Goal: Task Accomplishment & Management: Manage account settings

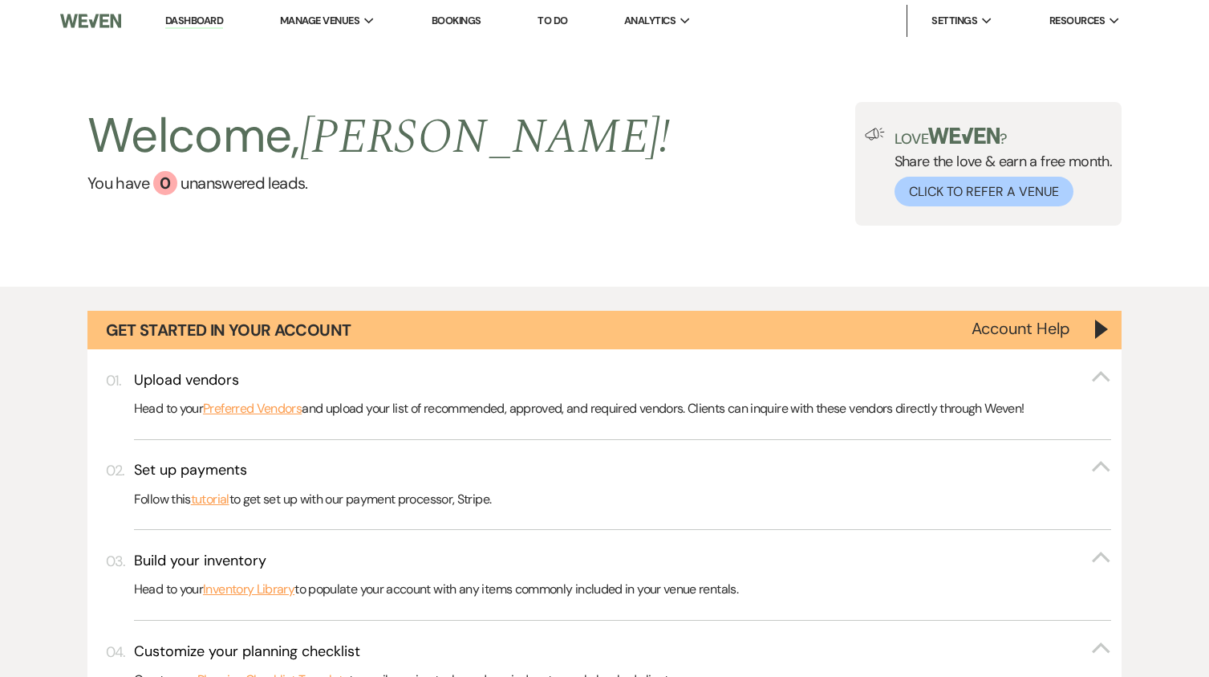
click at [193, 22] on link "Dashboard" at bounding box center [194, 21] width 58 height 15
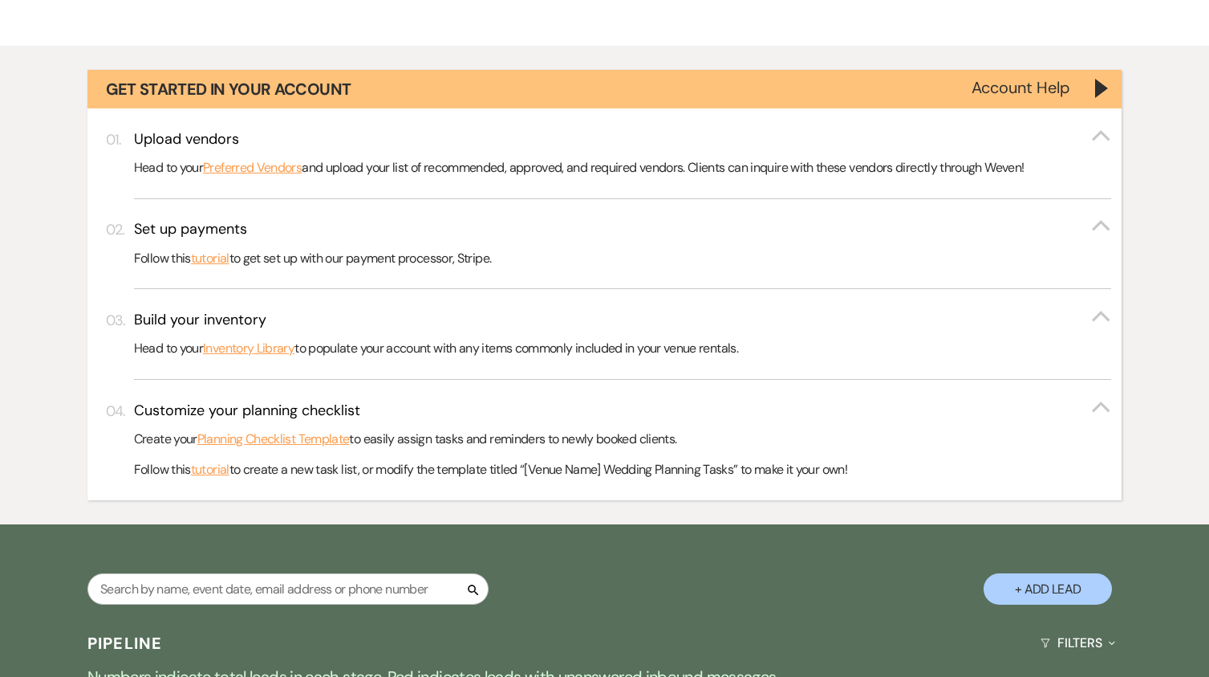
scroll to position [562, 0]
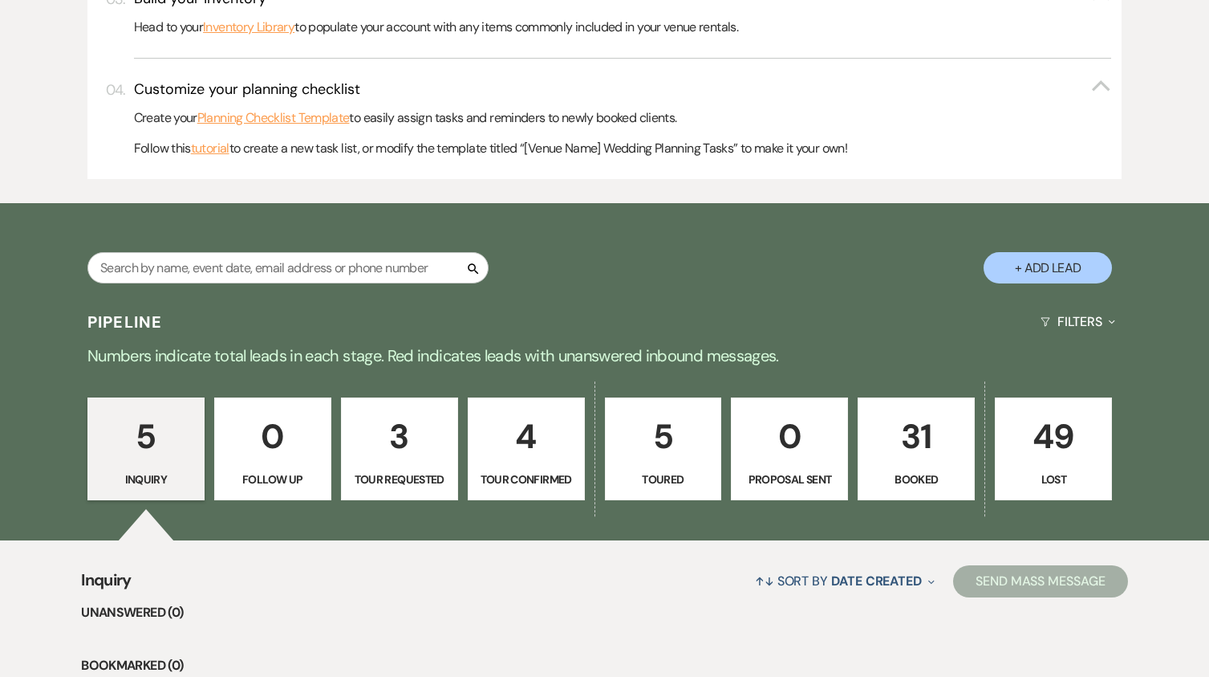
click at [940, 441] on p "31" at bounding box center [916, 436] width 96 height 54
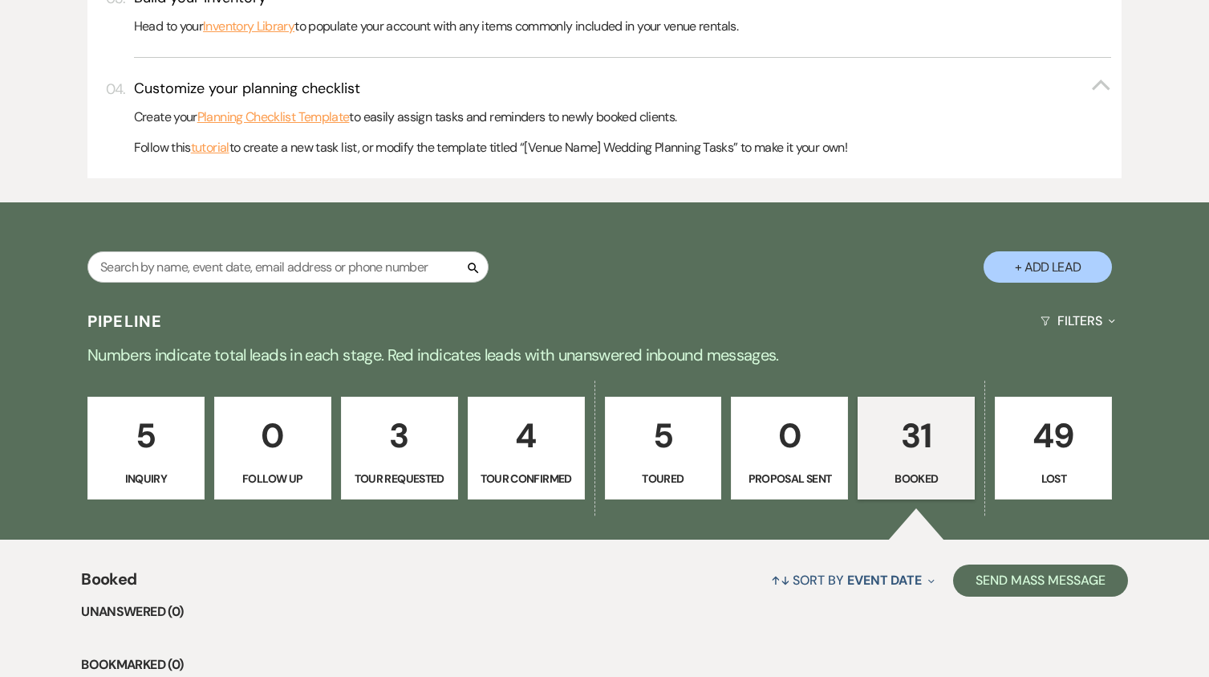
scroll to position [562, 0]
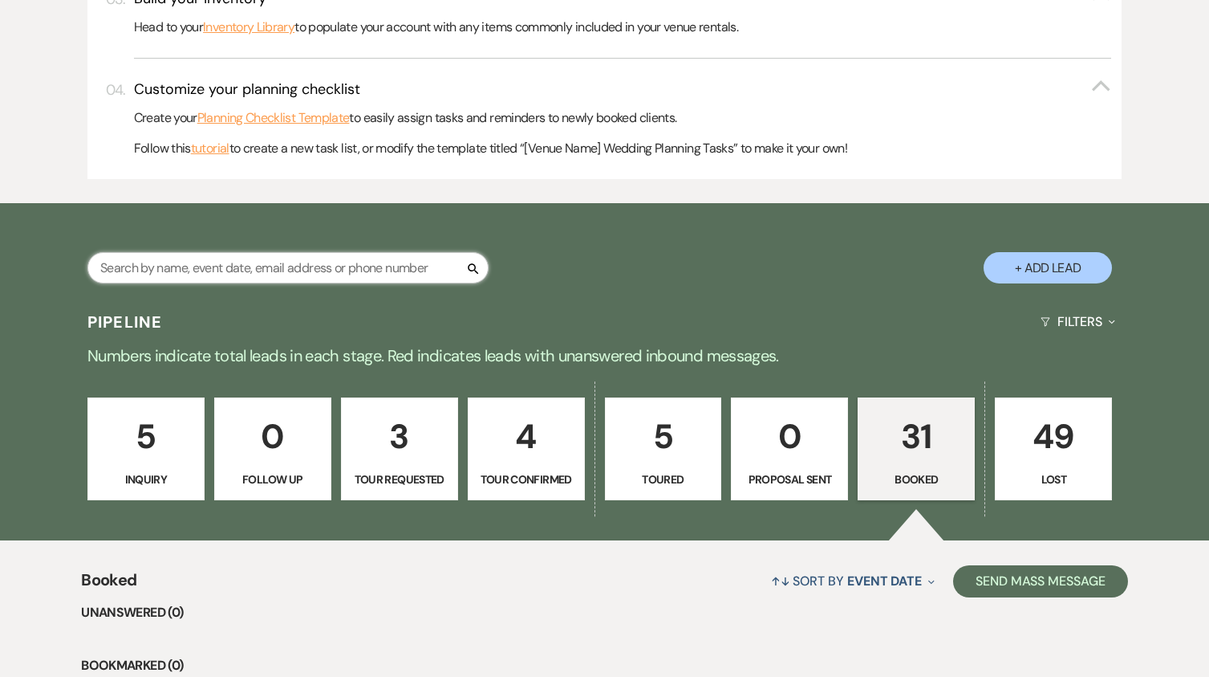
click at [234, 274] on input "text" at bounding box center [287, 267] width 401 height 31
type input "nate"
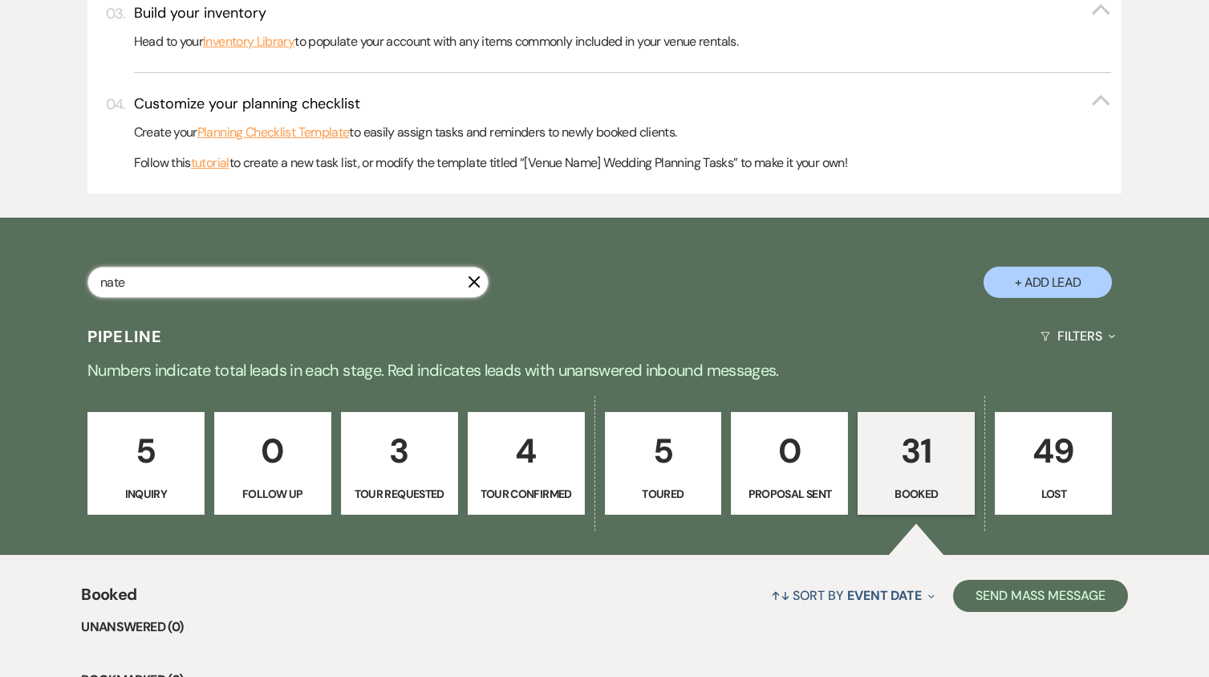
select select "5"
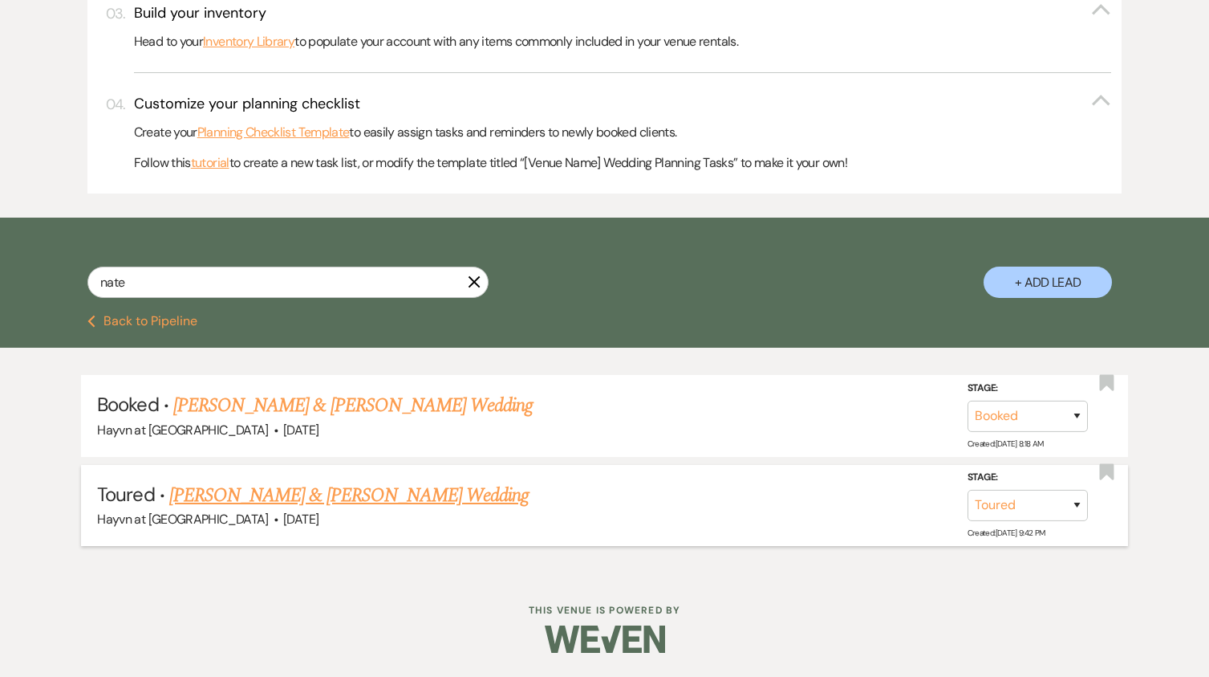
click at [321, 500] on link "Allie Becker & Nate Grefe's Wedding" at bounding box center [349, 495] width 360 height 29
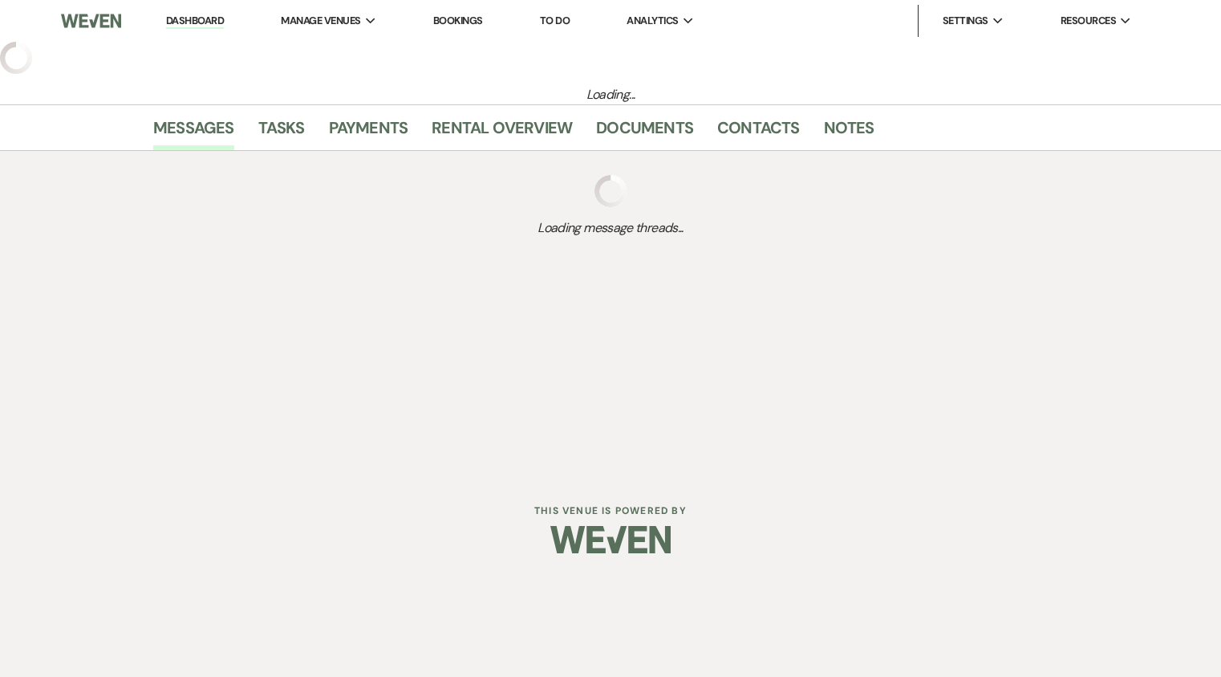
select select "5"
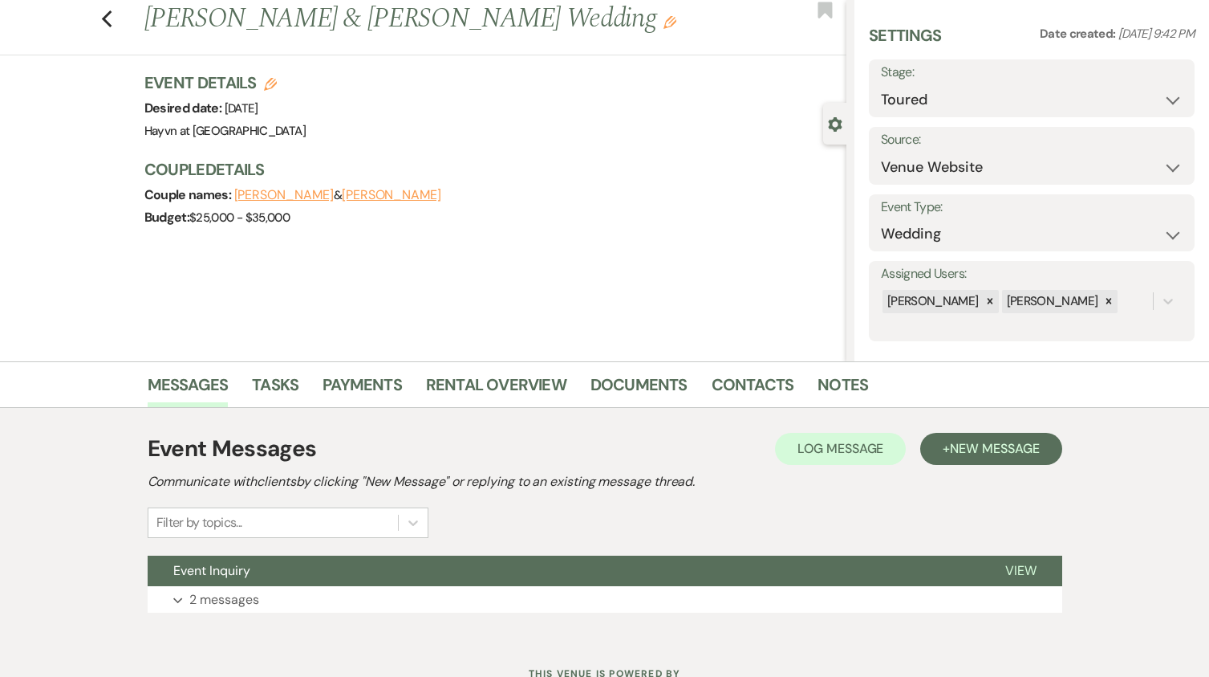
scroll to position [105, 0]
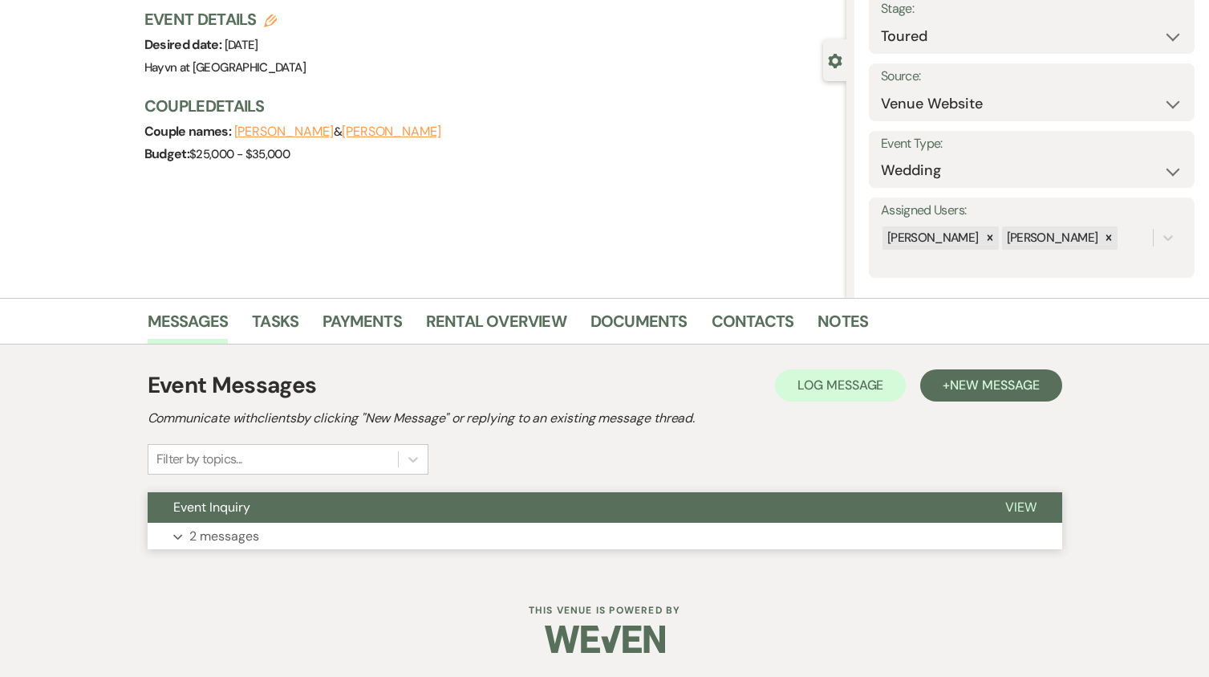
click at [179, 534] on icon "Expand" at bounding box center [178, 537] width 10 height 6
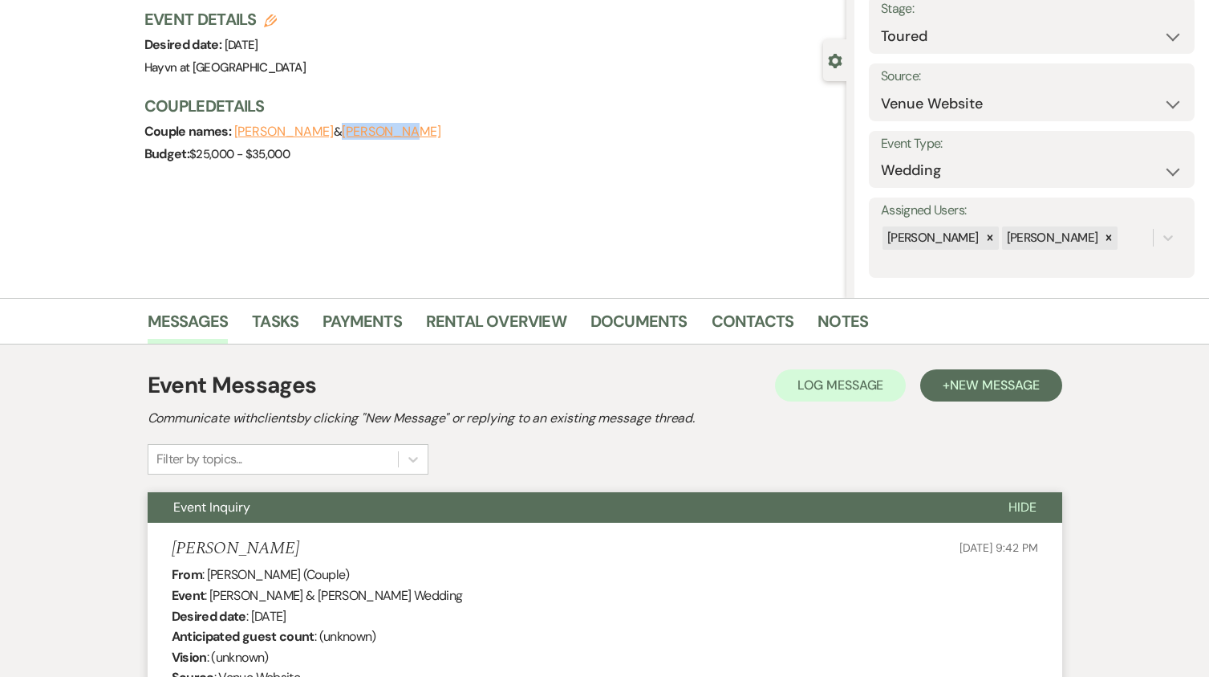
drag, startPoint x: 349, startPoint y: 137, endPoint x: 323, endPoint y: 135, distance: 25.8
click at [323, 135] on div "Couple names: Allie Becker & Nate Grefe" at bounding box center [487, 131] width 686 height 22
copy button "Nate Grefe"
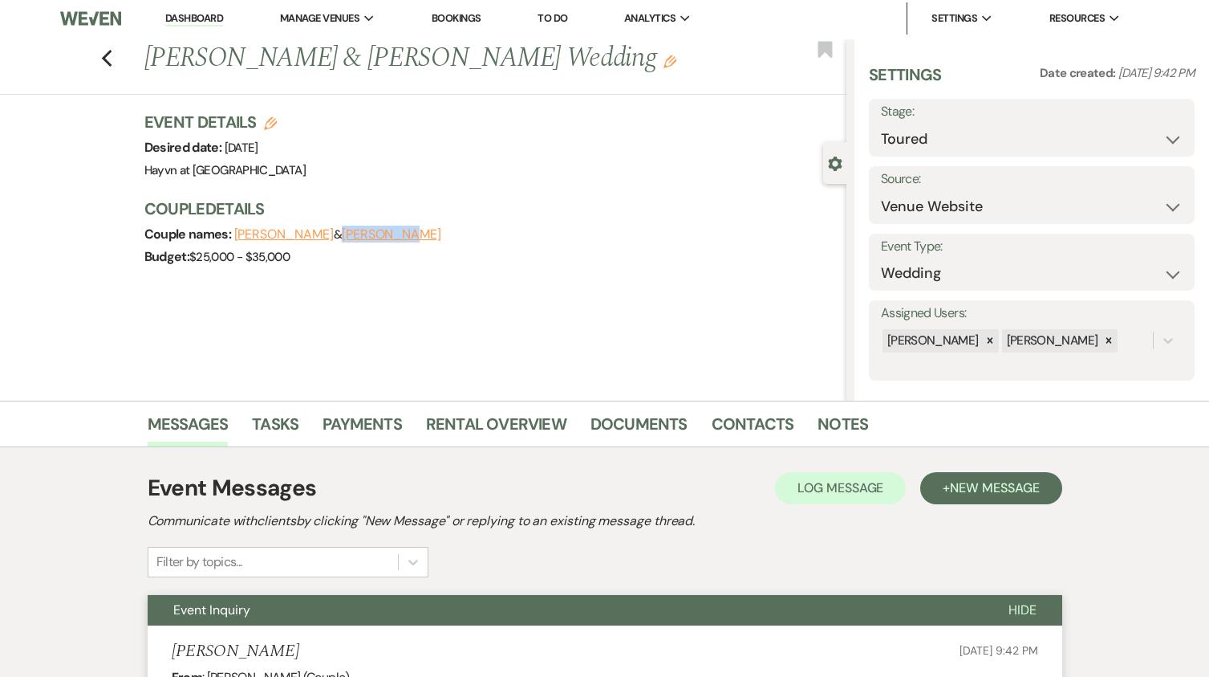
scroll to position [0, 0]
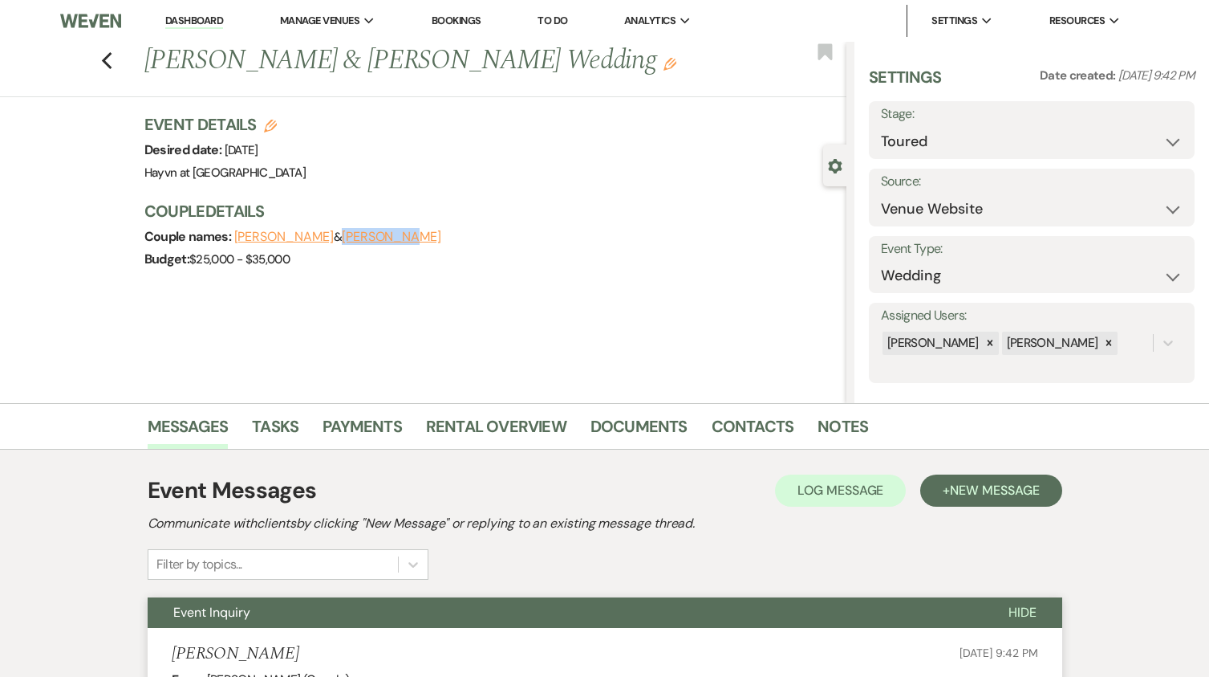
click at [213, 21] on link "Dashboard" at bounding box center [194, 21] width 58 height 15
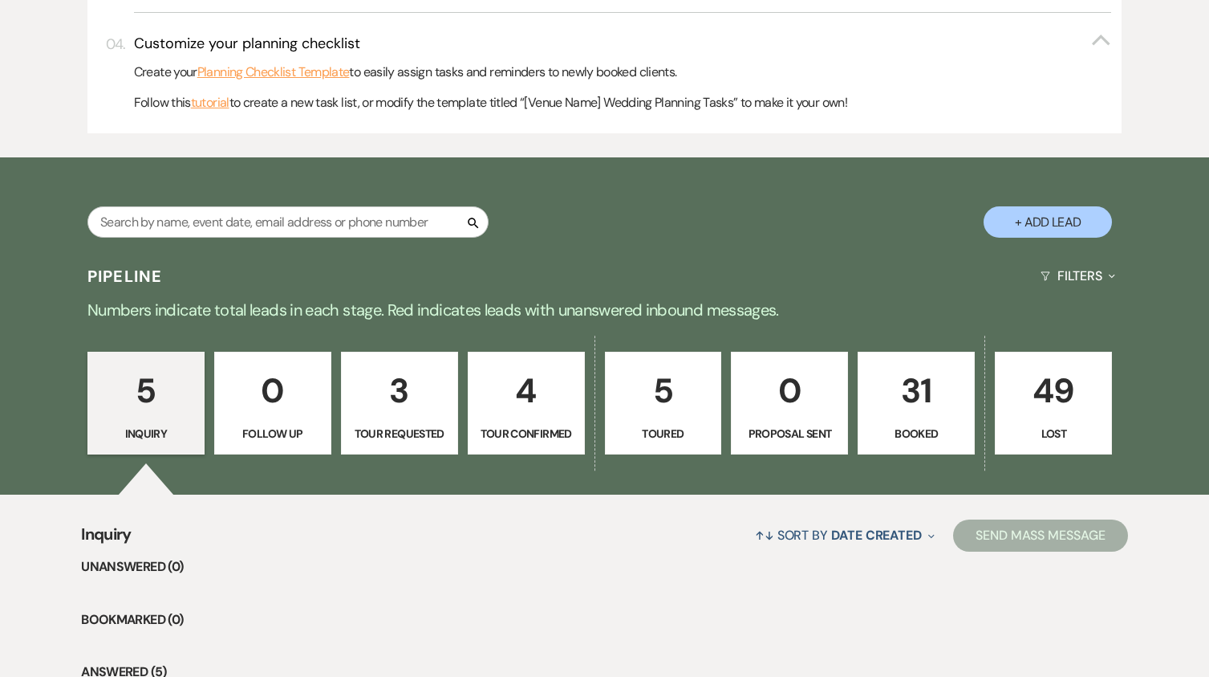
scroll to position [883, 0]
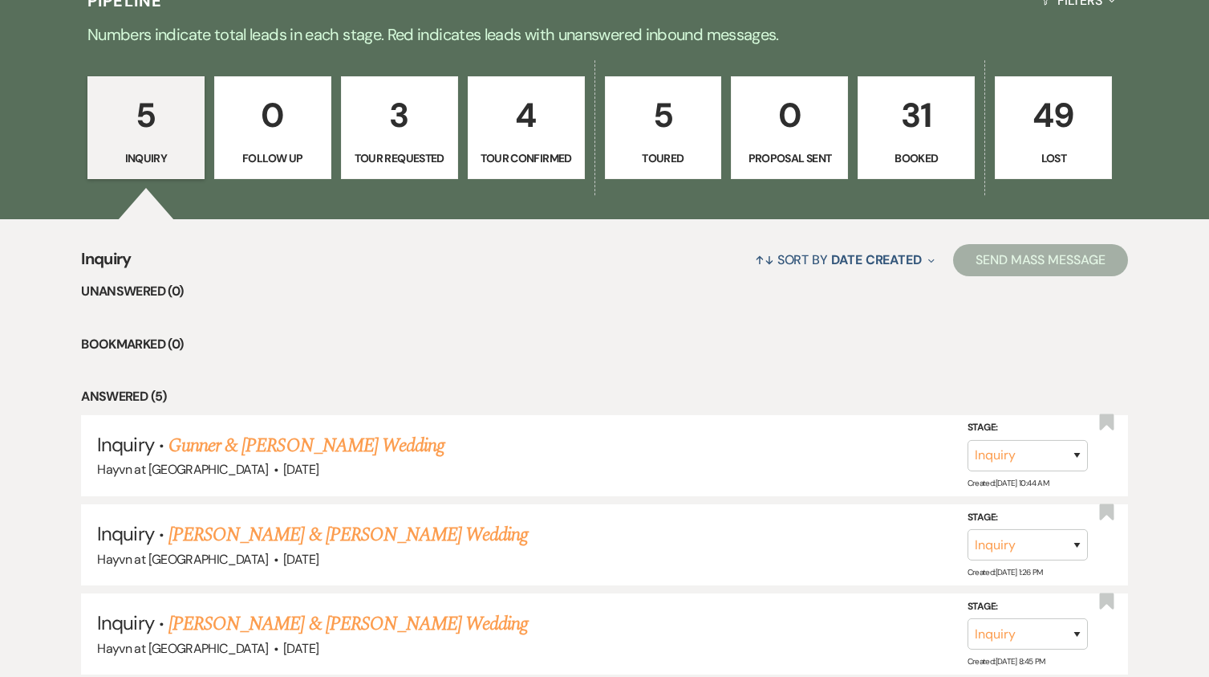
click at [667, 149] on p "Toured" at bounding box center [664, 158] width 96 height 18
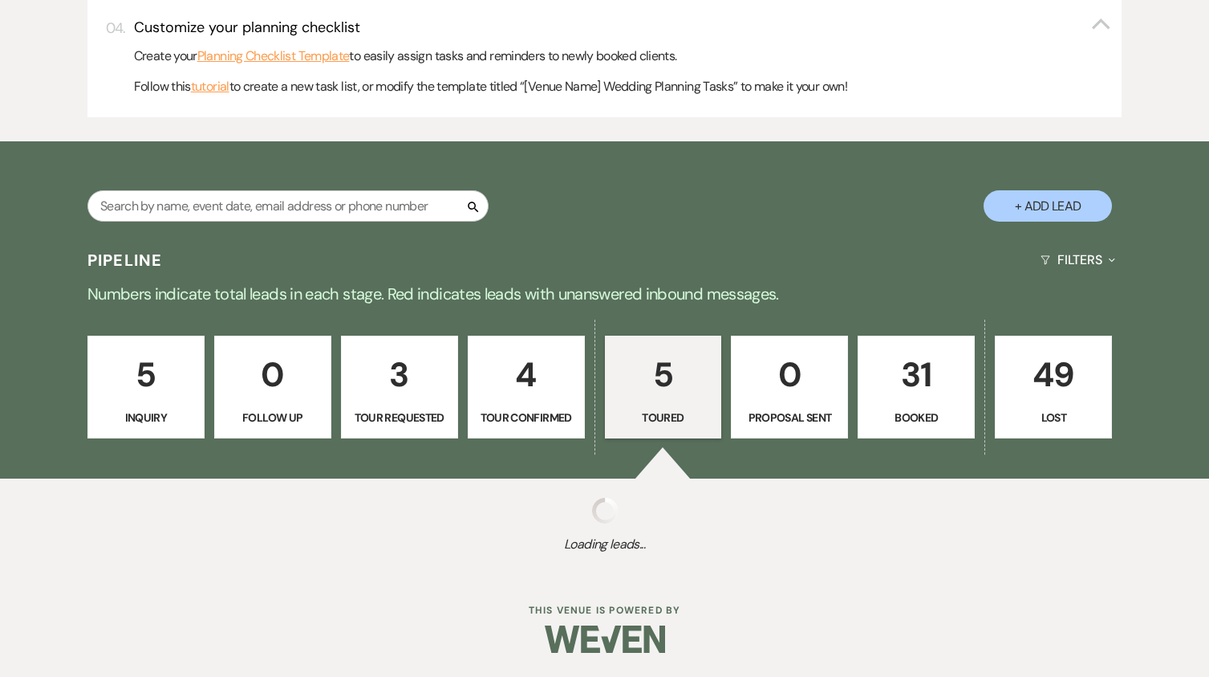
select select "5"
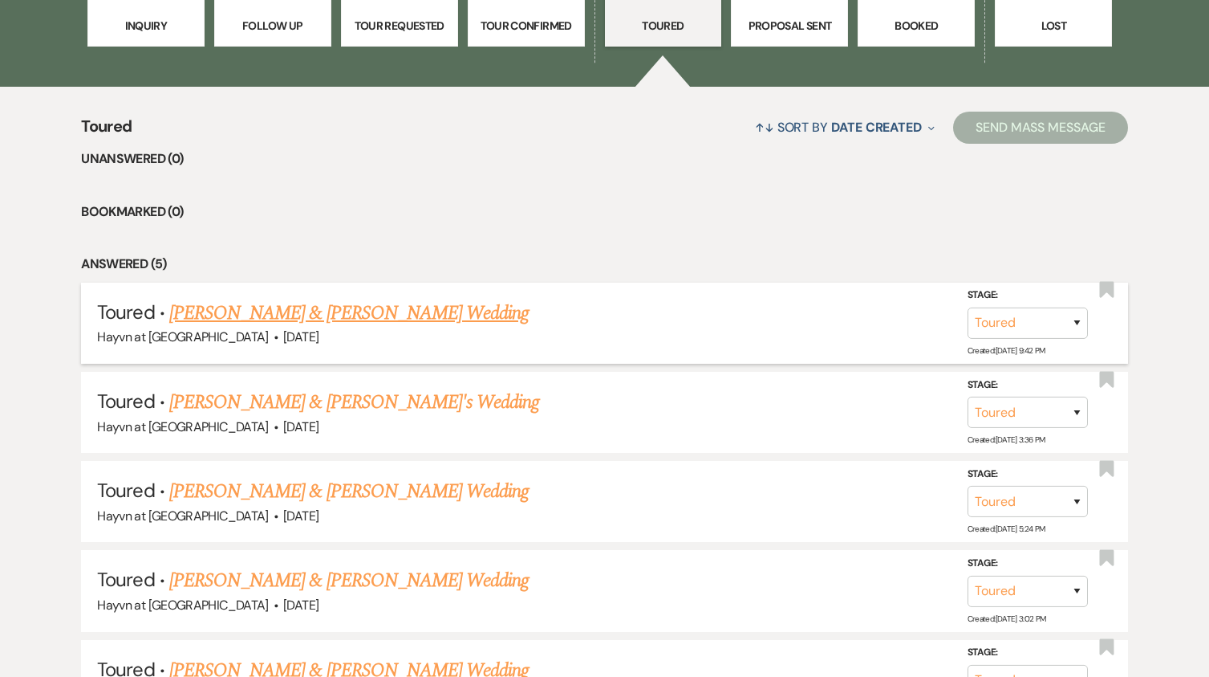
scroll to position [1043, 0]
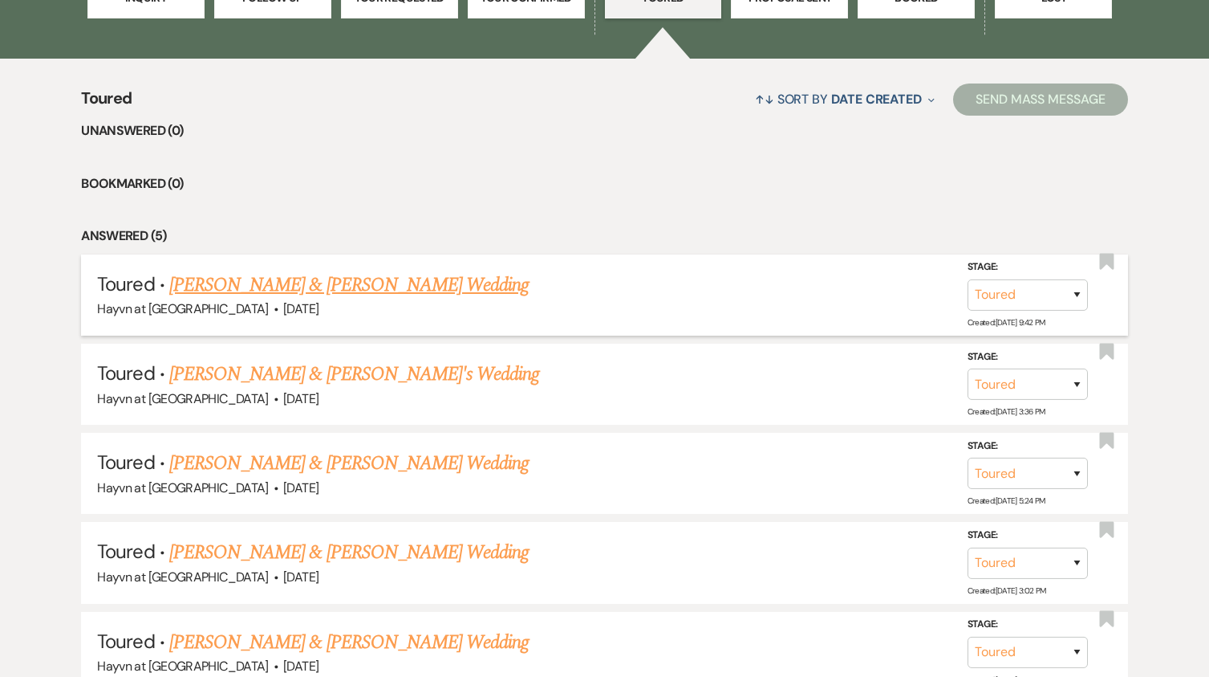
click at [364, 285] on link "Allie Becker & Nate Grefe's Wedding" at bounding box center [349, 284] width 360 height 29
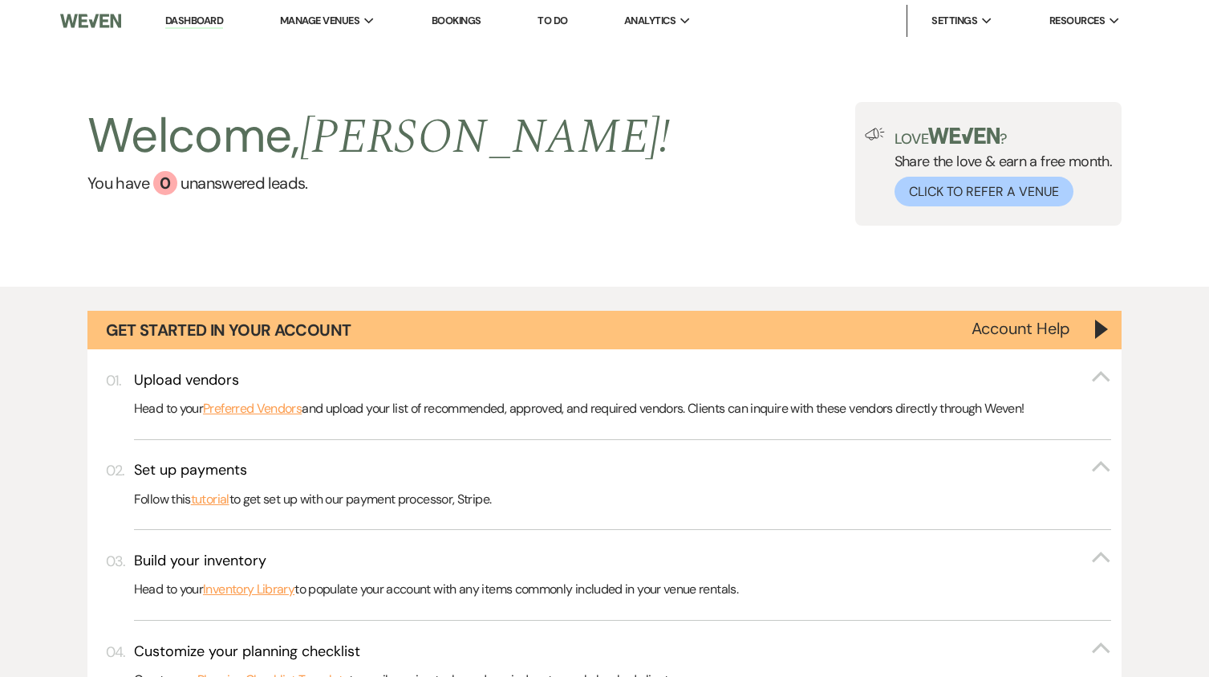
select select "5"
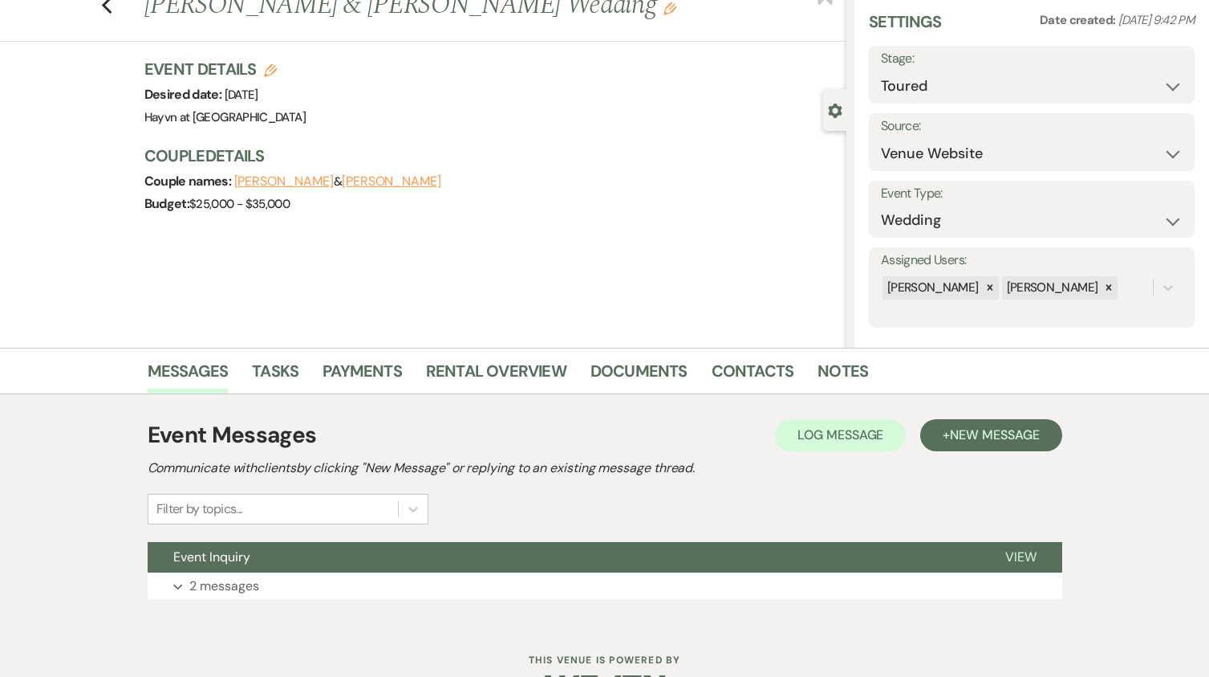
scroll to position [105, 0]
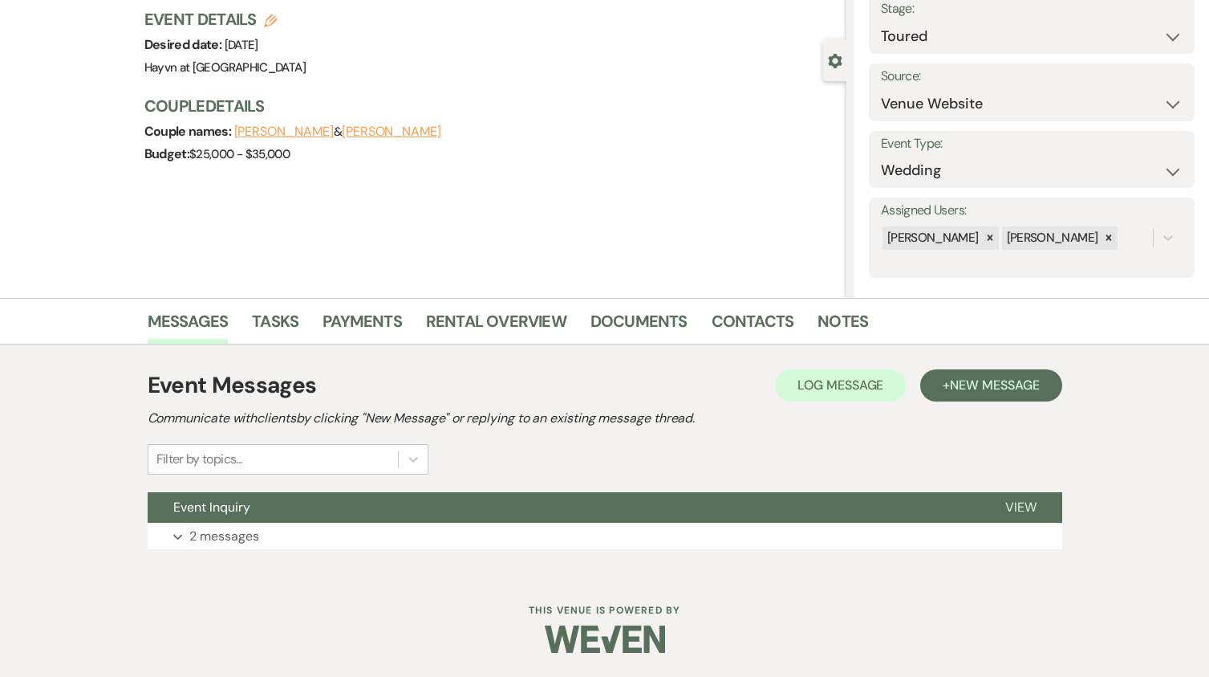
scroll to position [1043, 0]
select select "5"
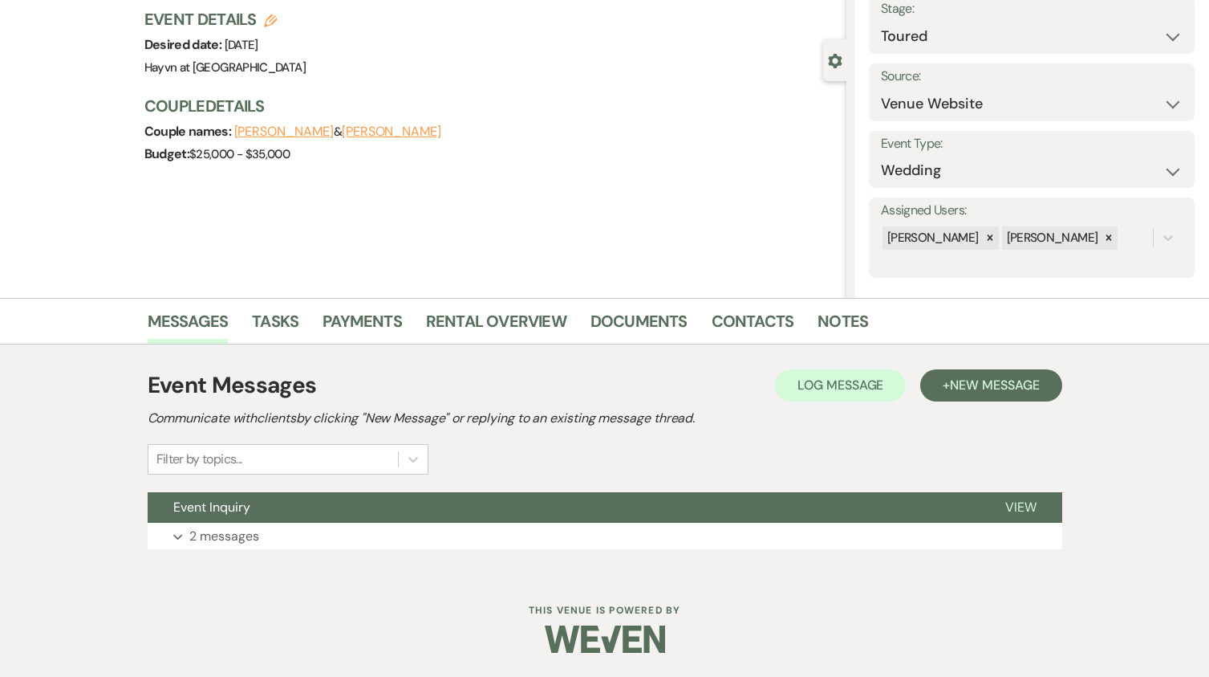
select select "5"
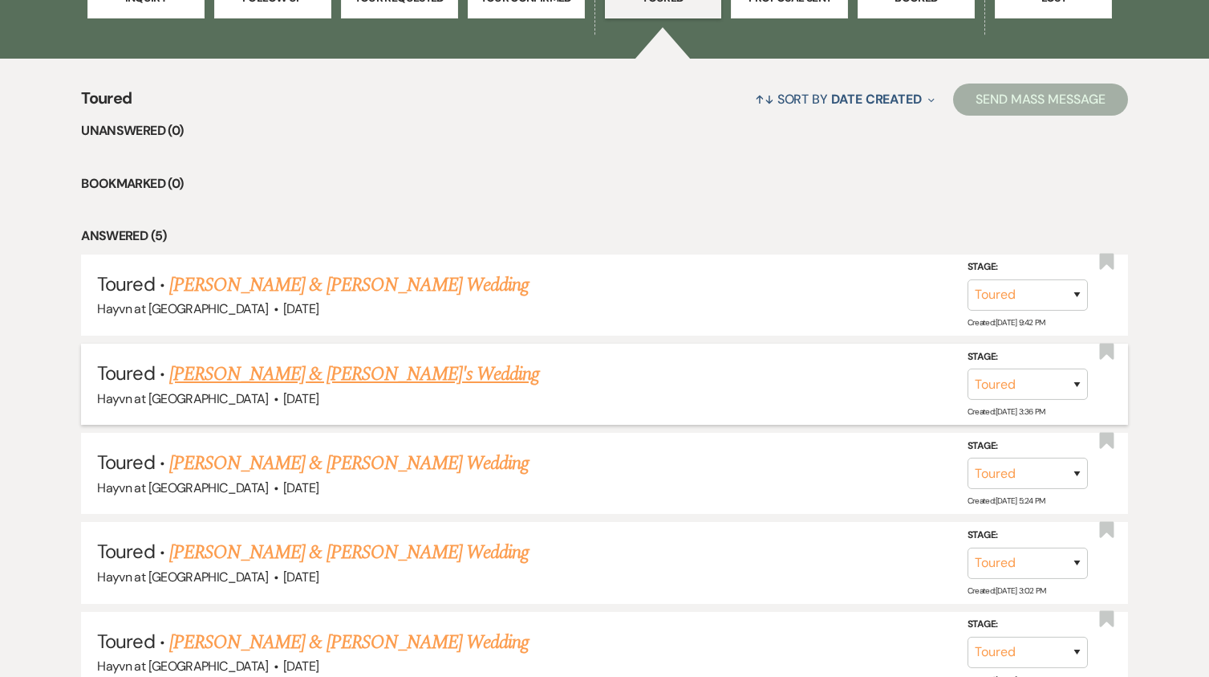
scroll to position [1124, 0]
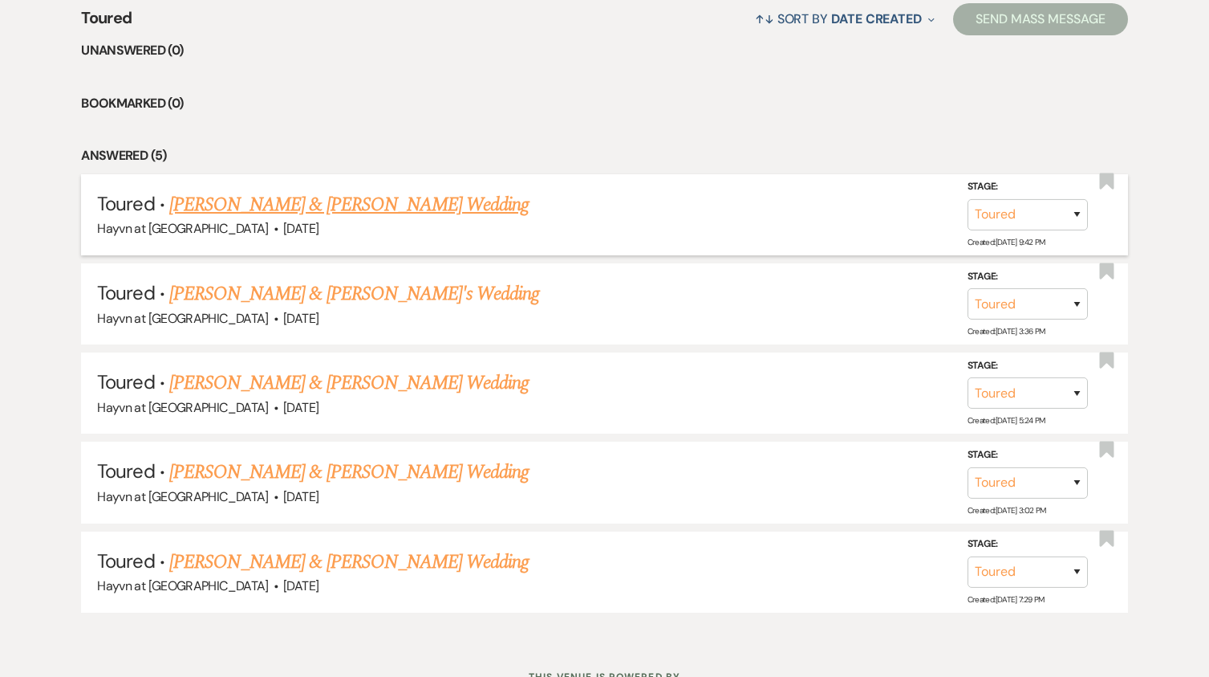
click at [341, 212] on link "Allie Becker & Nate Grefe's Wedding" at bounding box center [349, 204] width 360 height 29
select select "5"
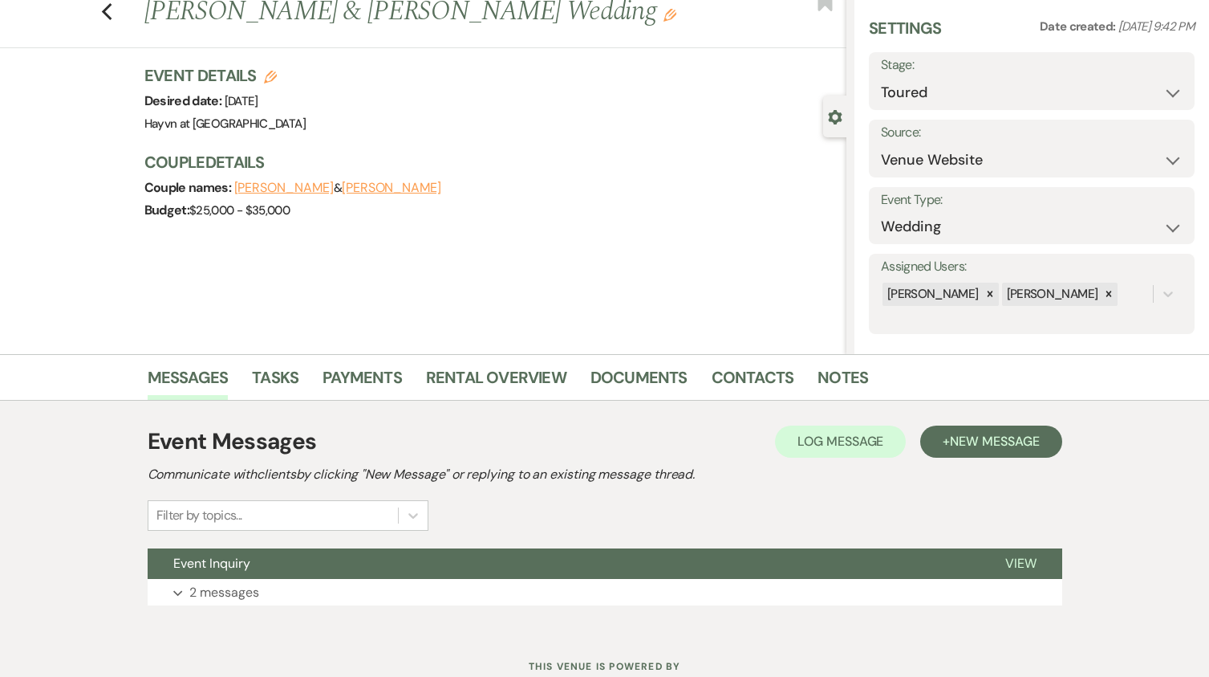
scroll to position [105, 0]
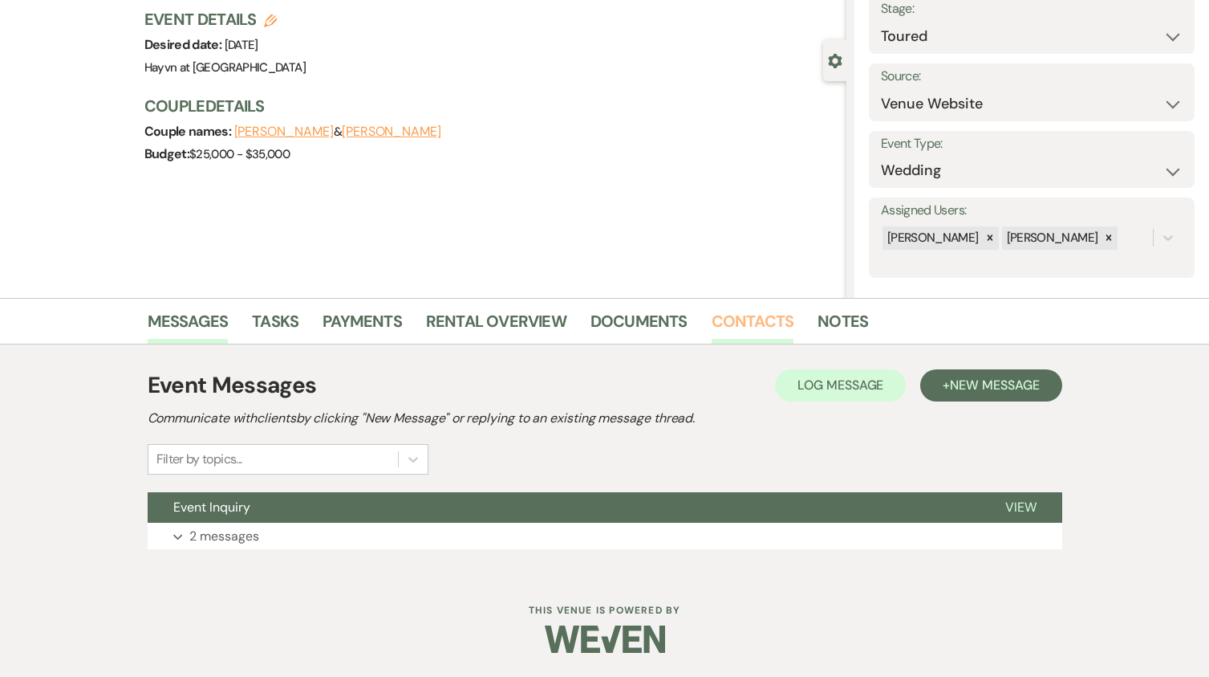
click at [759, 327] on link "Contacts" at bounding box center [753, 325] width 83 height 35
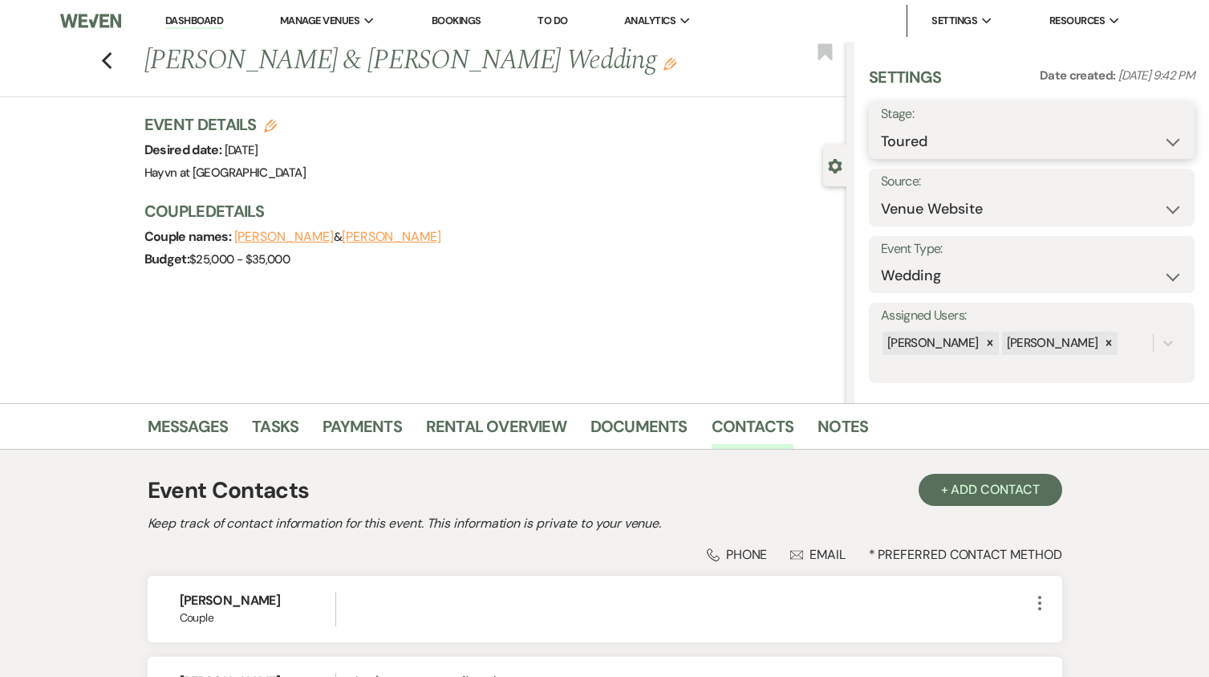
click at [1164, 140] on select "Inquiry Follow Up Tour Requested Tour Confirmed Toured Proposal Sent Booked Lost" at bounding box center [1032, 141] width 302 height 31
select select "8"
click at [881, 126] on select "Inquiry Follow Up Tour Requested Tour Confirmed Toured Proposal Sent Booked Lost" at bounding box center [1032, 141] width 302 height 31
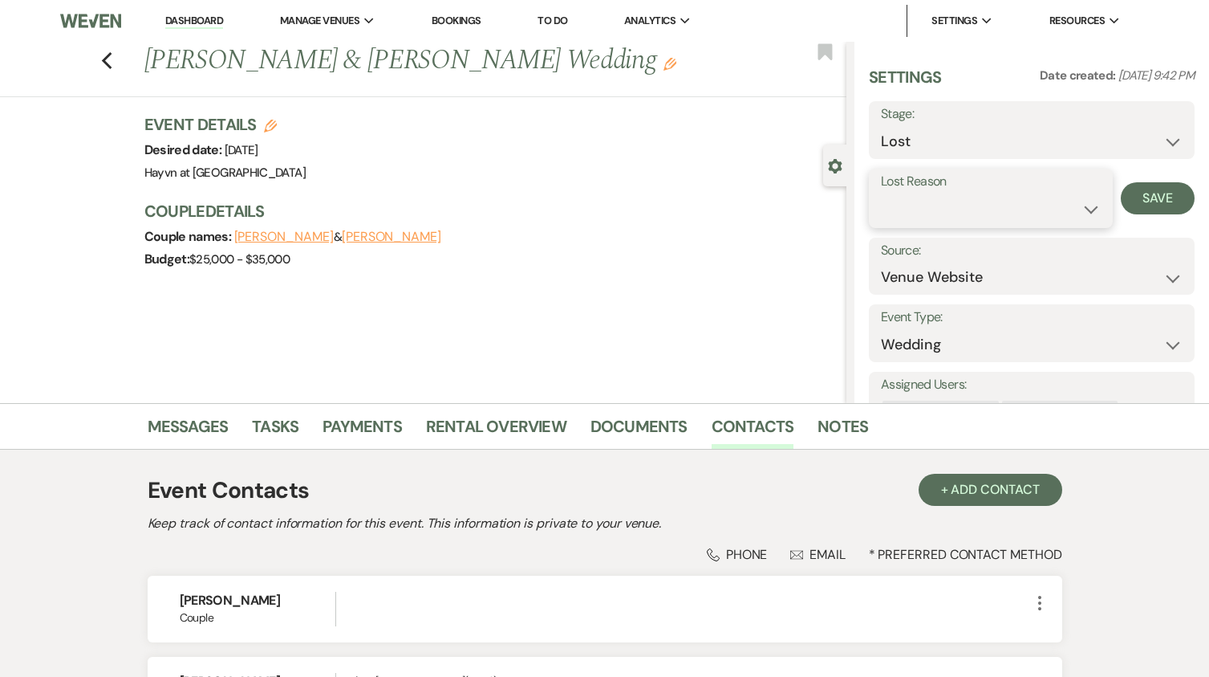
click at [1002, 214] on select "Booked Elsewhere Budget Date Unavailable No Response Not a Good Match Capacity …" at bounding box center [991, 208] width 220 height 31
select select "6"
click at [881, 193] on select "Booked Elsewhere Budget Date Unavailable No Response Not a Good Match Capacity …" at bounding box center [991, 208] width 220 height 31
click at [1139, 205] on button "Save" at bounding box center [1158, 198] width 74 height 32
click at [199, 24] on link "Dashboard" at bounding box center [194, 21] width 58 height 15
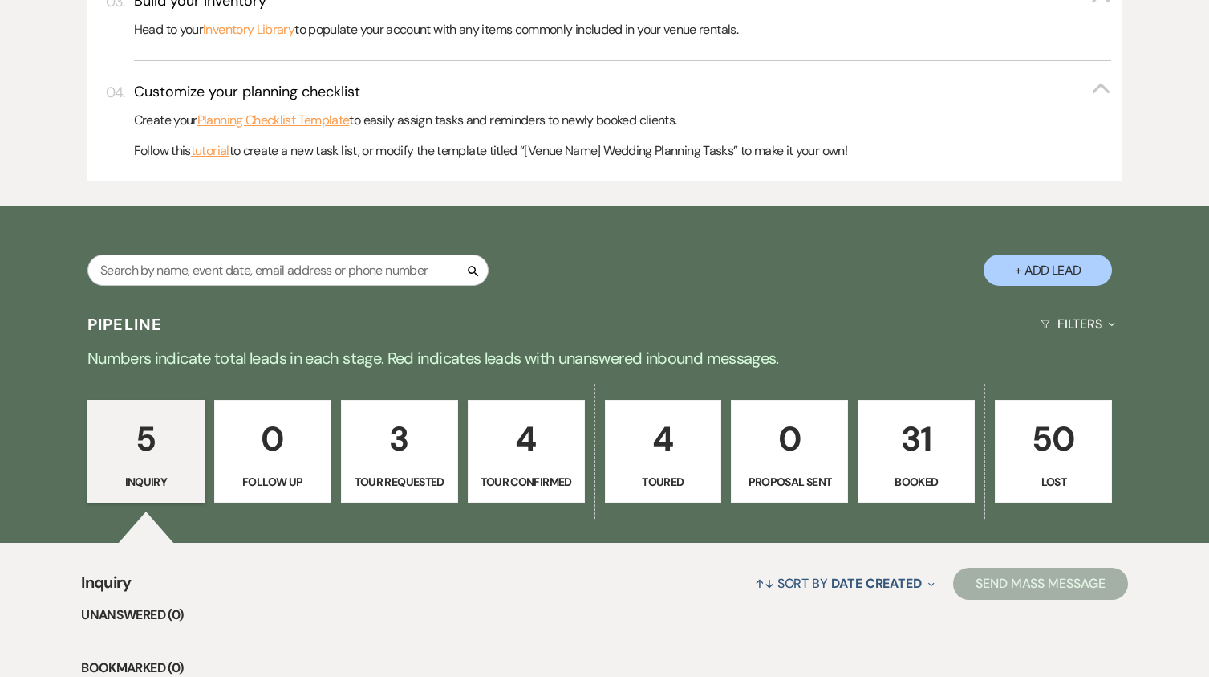
scroll to position [803, 0]
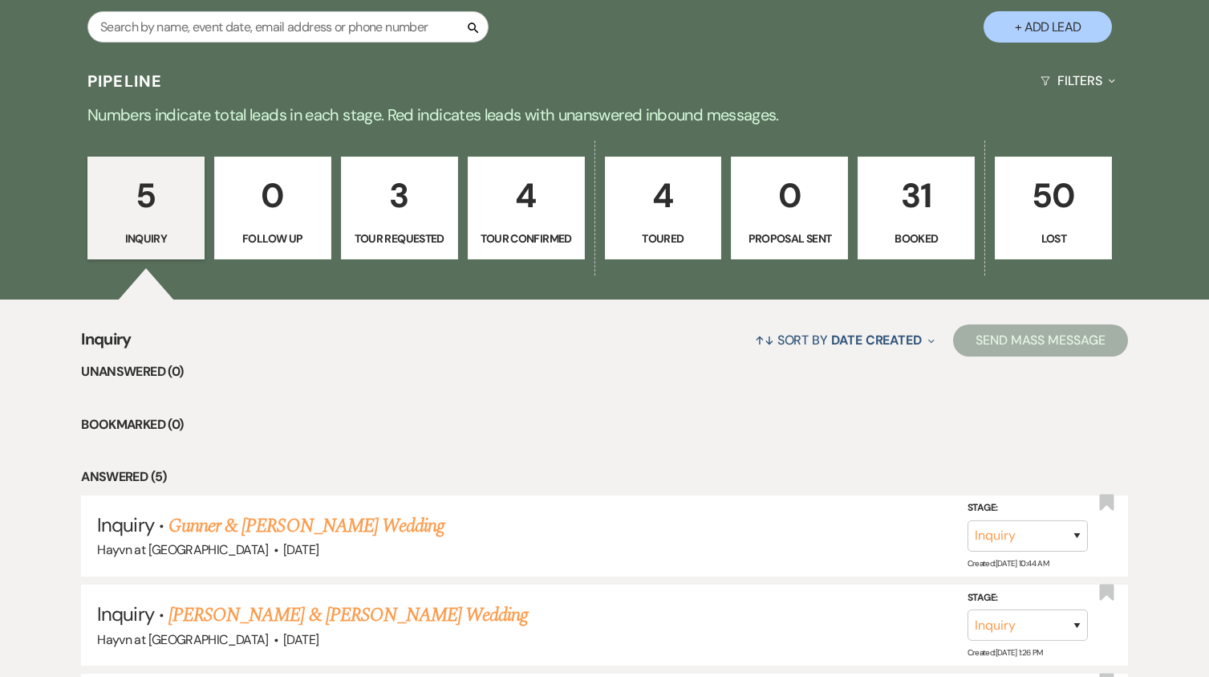
click at [638, 230] on p "Toured" at bounding box center [664, 239] width 96 height 18
select select "5"
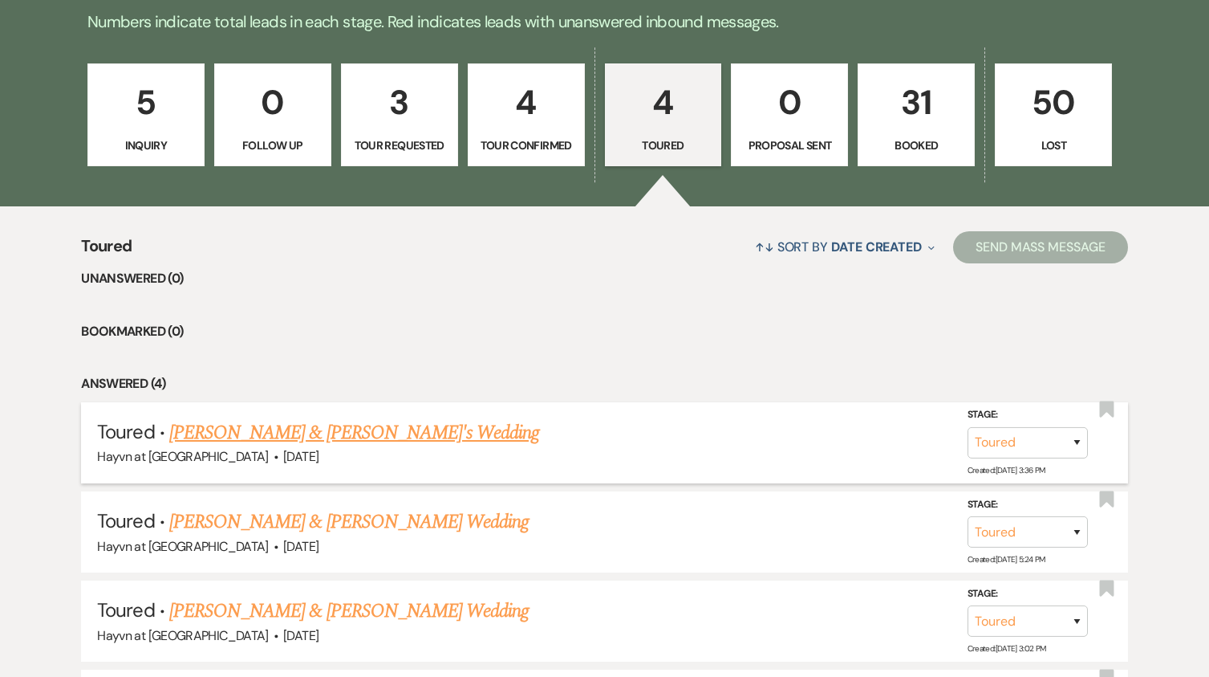
scroll to position [1043, 0]
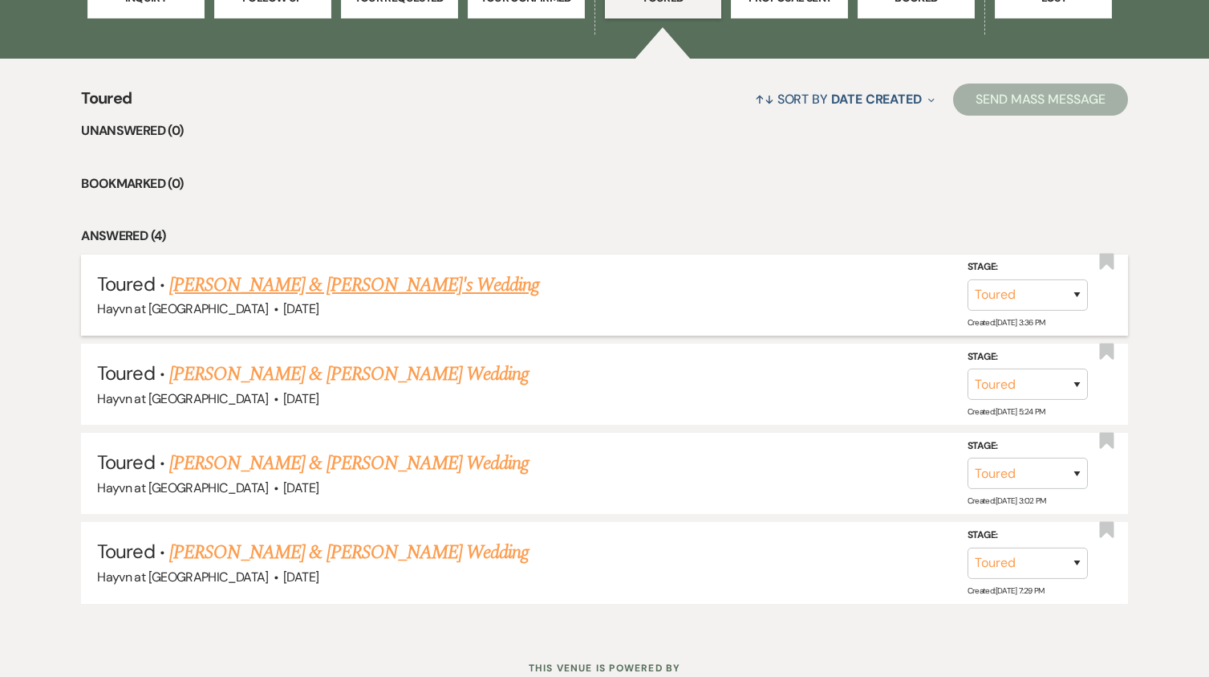
click at [298, 282] on link "Timothy & Nikolai's Wedding" at bounding box center [354, 284] width 371 height 29
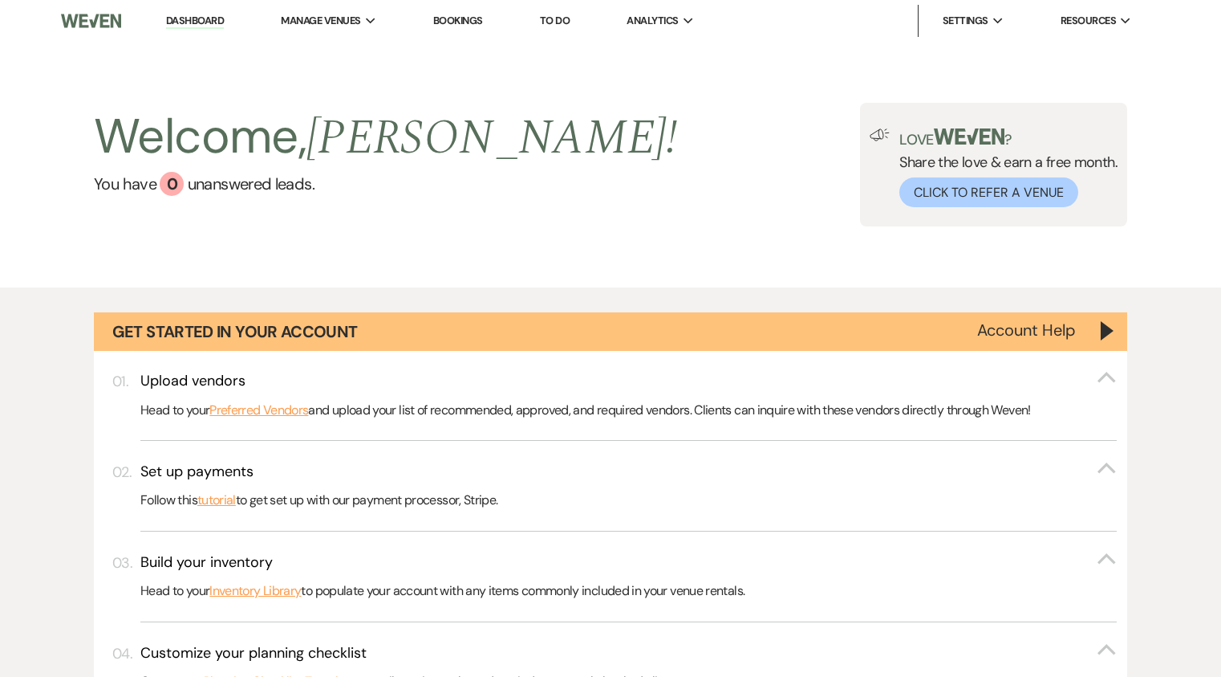
select select "5"
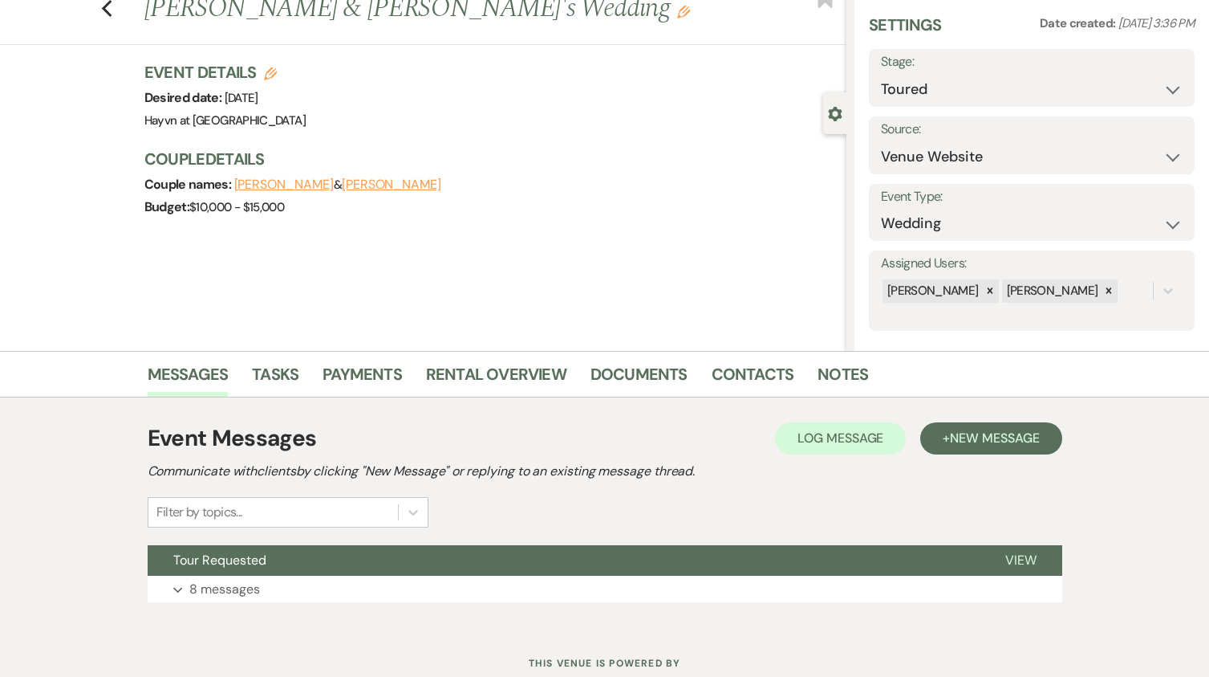
scroll to position [105, 0]
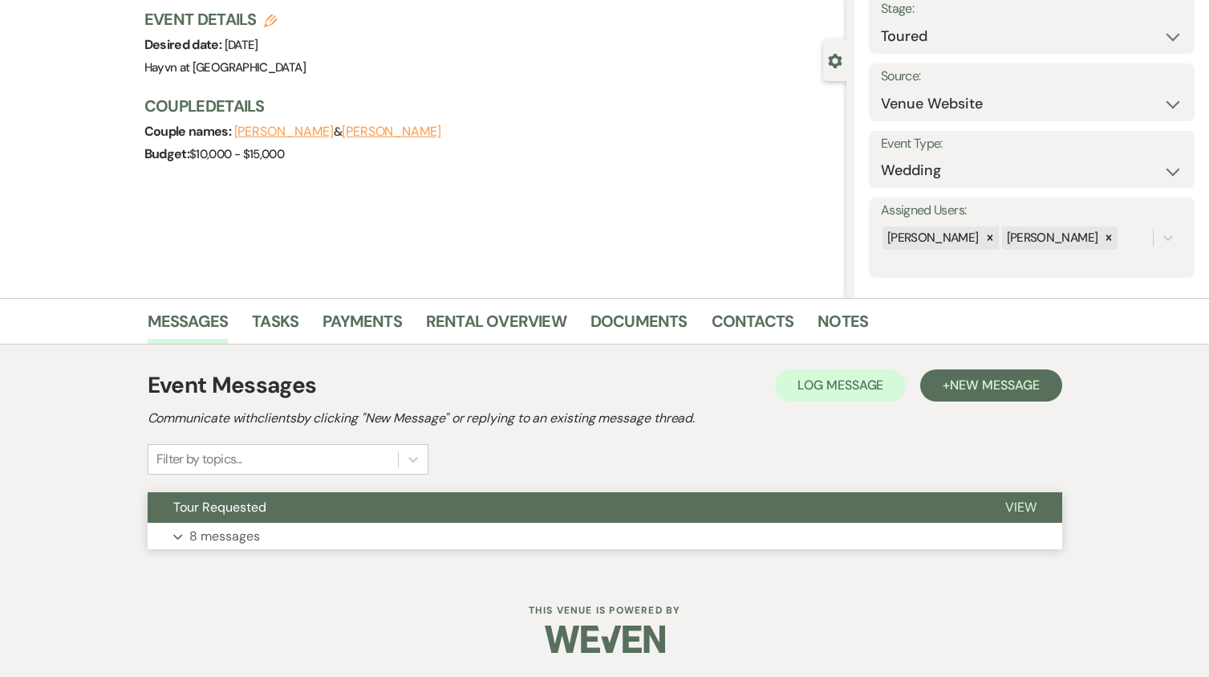
click at [176, 536] on use "button" at bounding box center [177, 537] width 9 height 6
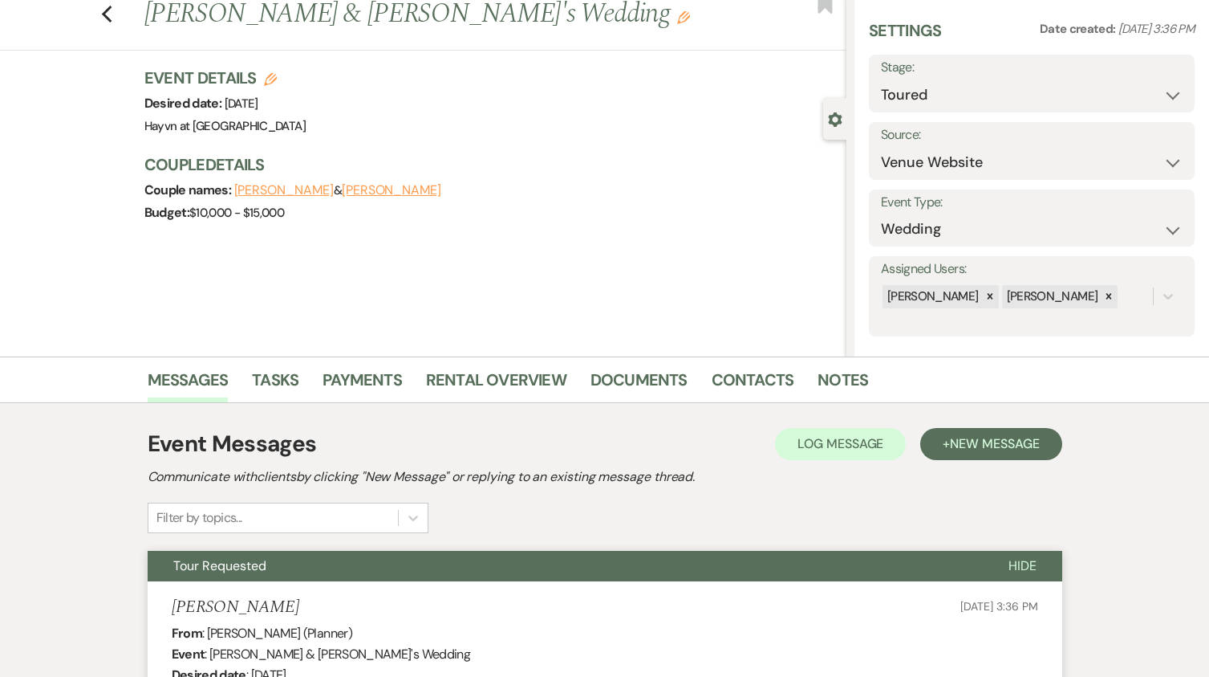
scroll to position [0, 0]
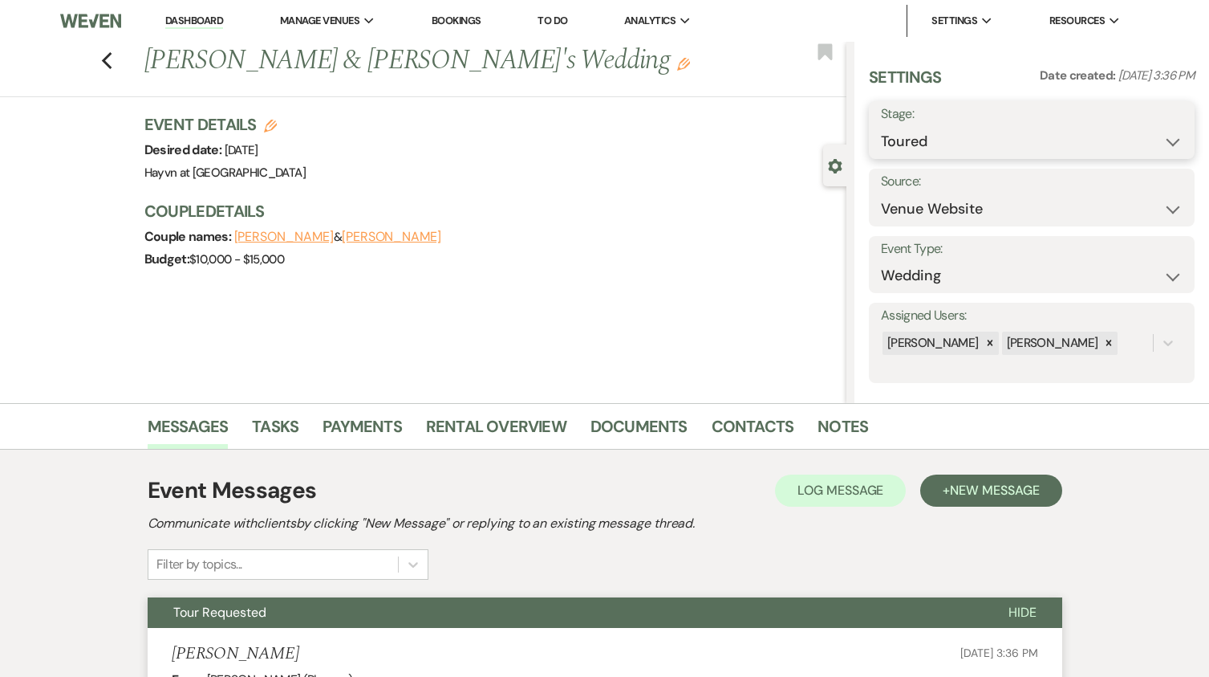
click at [1119, 140] on select "Inquiry Follow Up Tour Requested Tour Confirmed Toured Proposal Sent Booked Lost" at bounding box center [1032, 141] width 302 height 31
select select "8"
click at [881, 126] on select "Inquiry Follow Up Tour Requested Tour Confirmed Toured Proposal Sent Booked Lost" at bounding box center [1032, 141] width 302 height 31
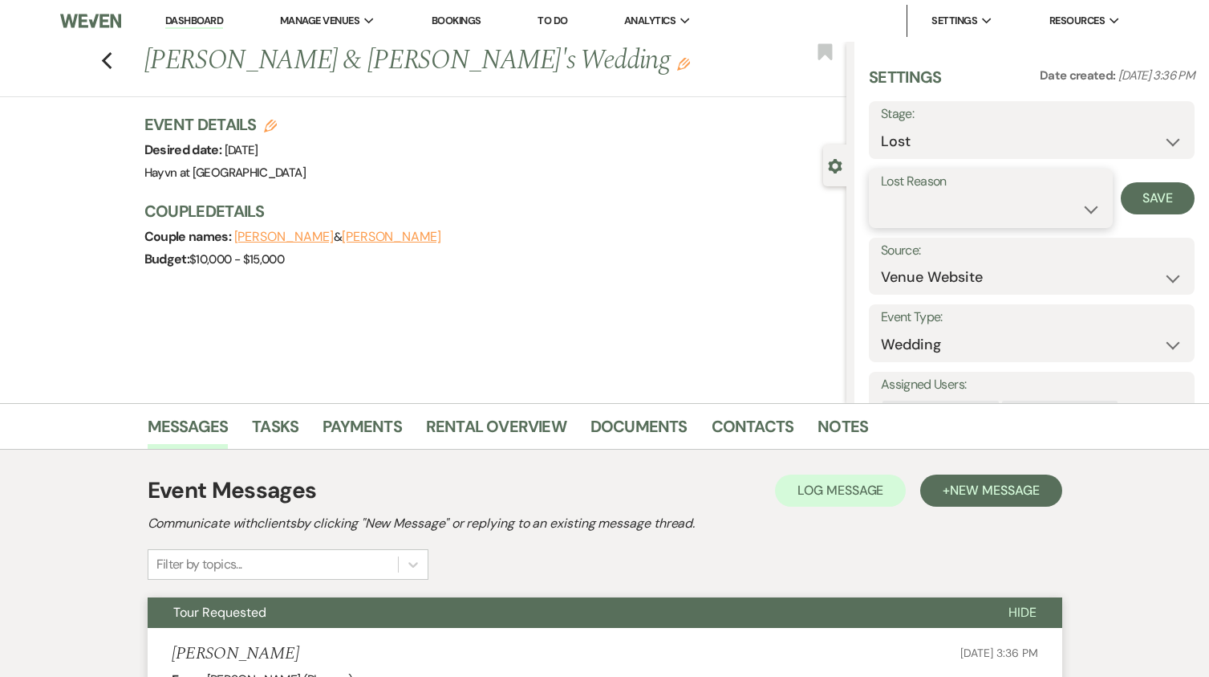
click at [1036, 201] on select "Booked Elsewhere Budget Date Unavailable No Response Not a Good Match Capacity …" at bounding box center [991, 208] width 220 height 31
select select "6"
click at [881, 193] on select "Booked Elsewhere Budget Date Unavailable No Response Not a Good Match Capacity …" at bounding box center [991, 208] width 220 height 31
click at [1144, 198] on button "Save" at bounding box center [1158, 198] width 74 height 32
click at [205, 18] on link "Dashboard" at bounding box center [194, 21] width 58 height 15
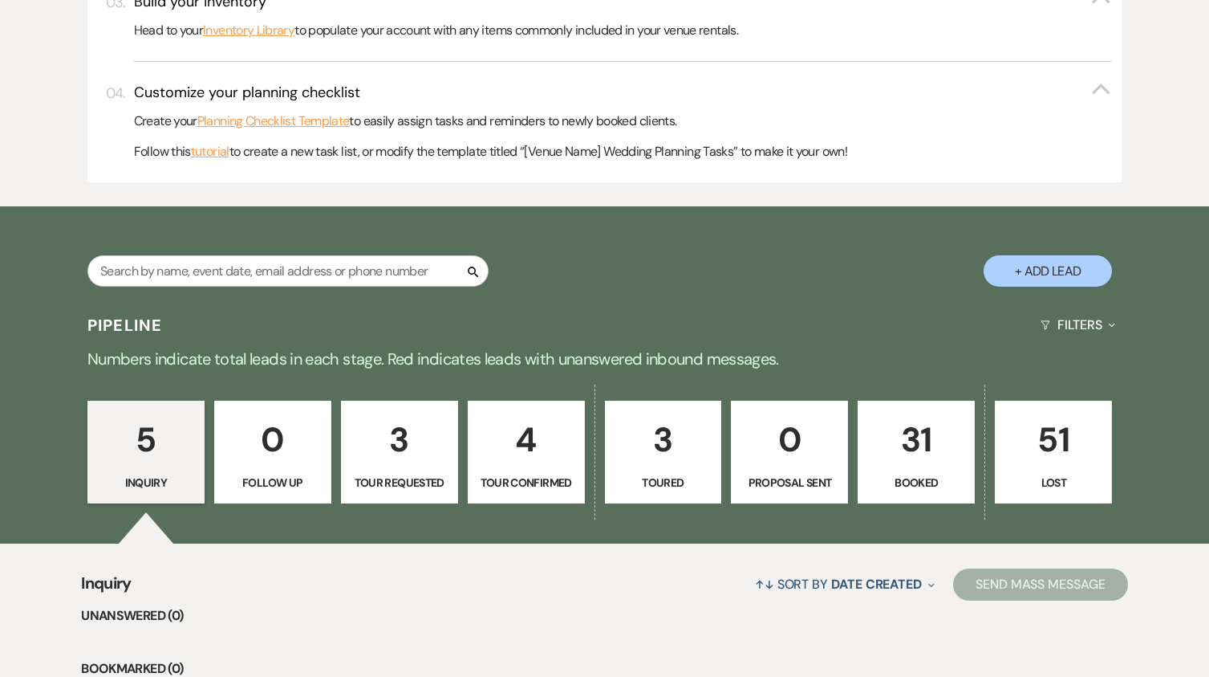
scroll to position [722, 0]
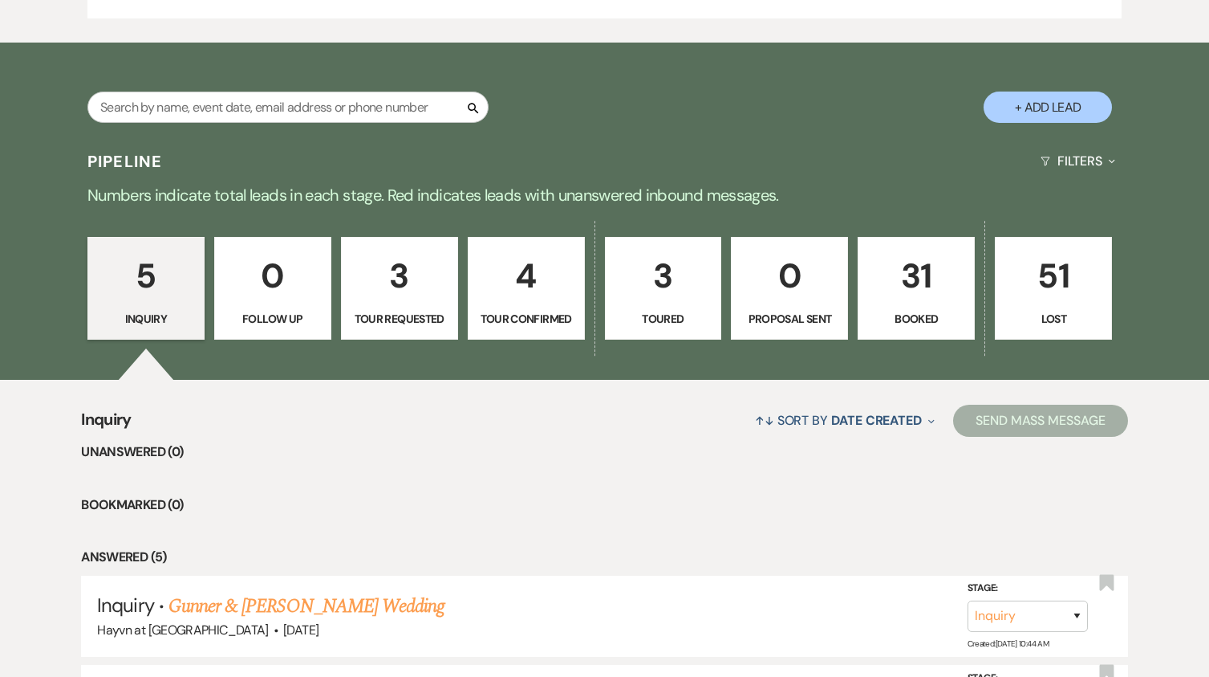
click at [654, 319] on p "Toured" at bounding box center [664, 319] width 96 height 18
select select "8"
select select "6"
select select "5"
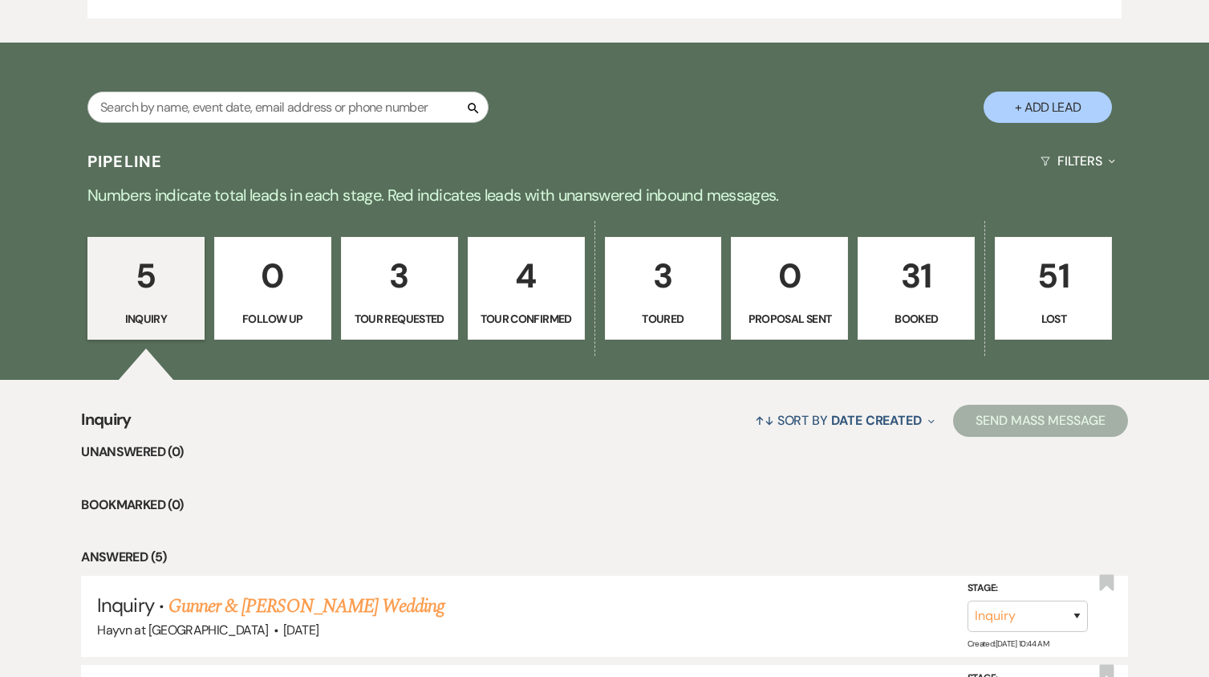
select select "5"
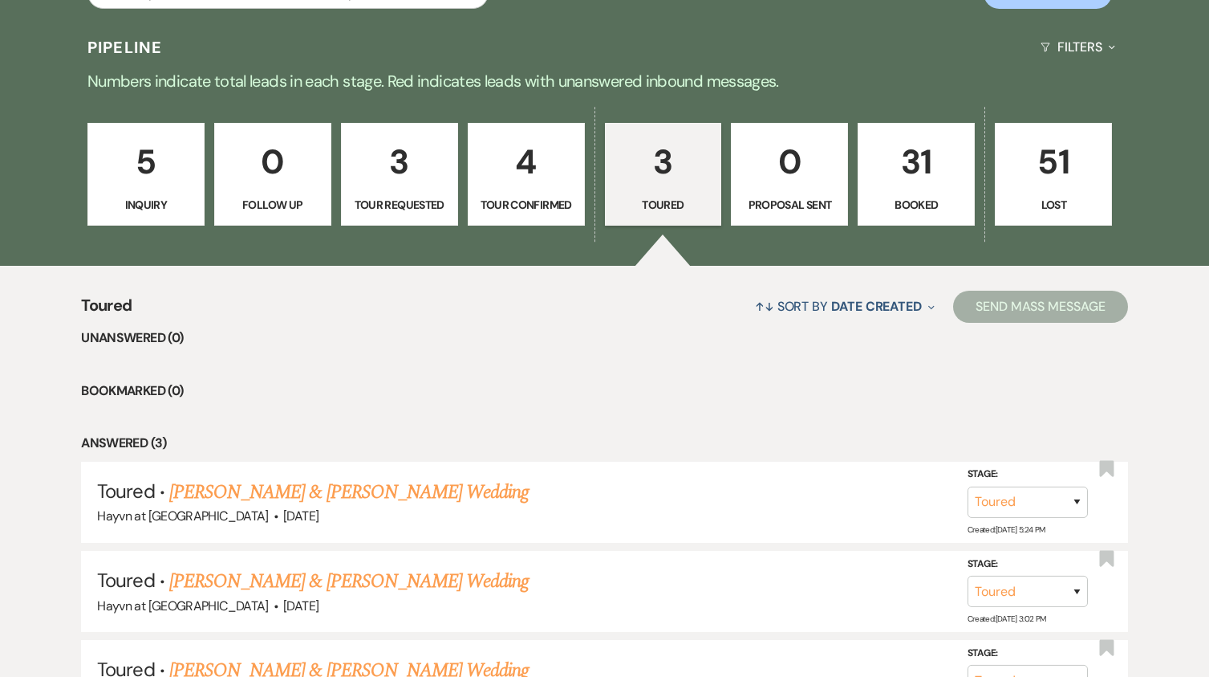
scroll to position [1011, 0]
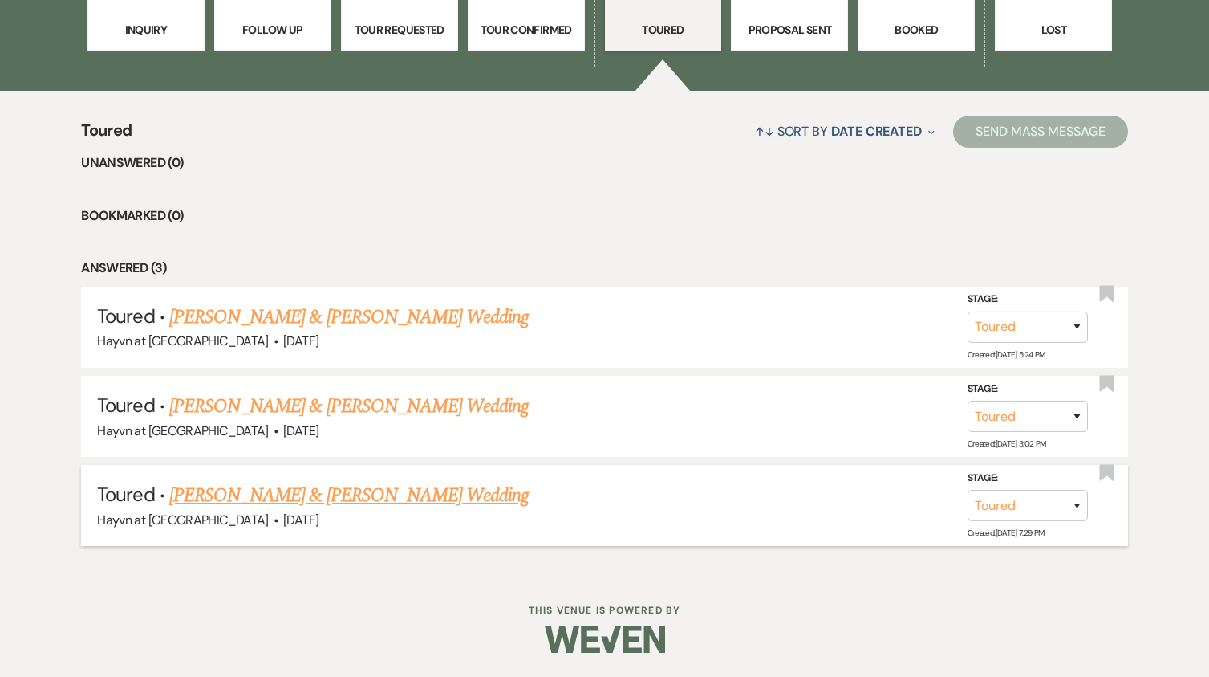
click at [373, 496] on link "[PERSON_NAME] & [PERSON_NAME] Wedding" at bounding box center [349, 495] width 360 height 29
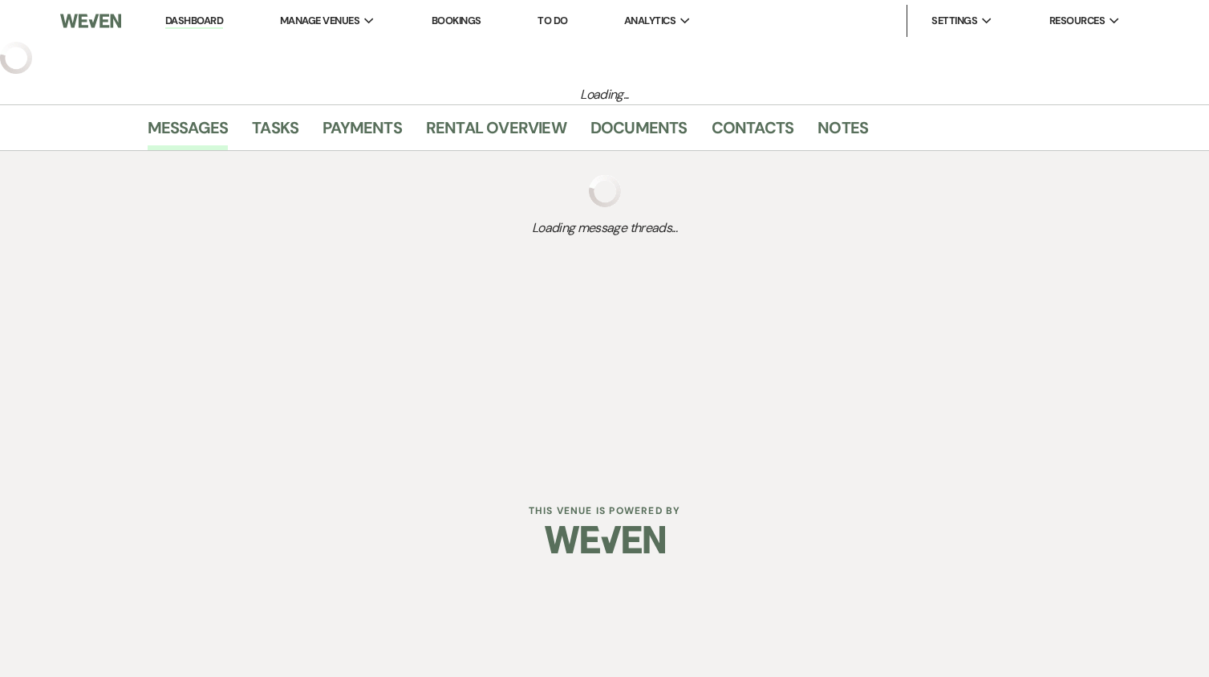
select select "5"
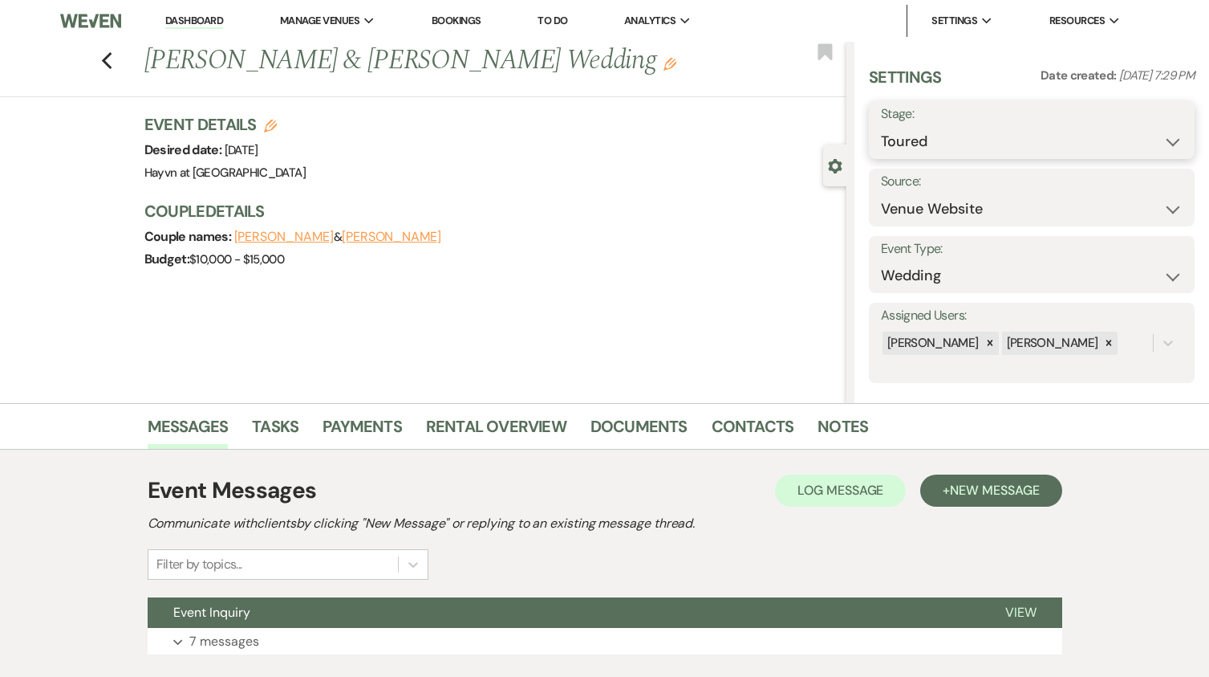
click at [1144, 139] on select "Inquiry Follow Up Tour Requested Tour Confirmed Toured Proposal Sent Booked Lost" at bounding box center [1032, 141] width 302 height 31
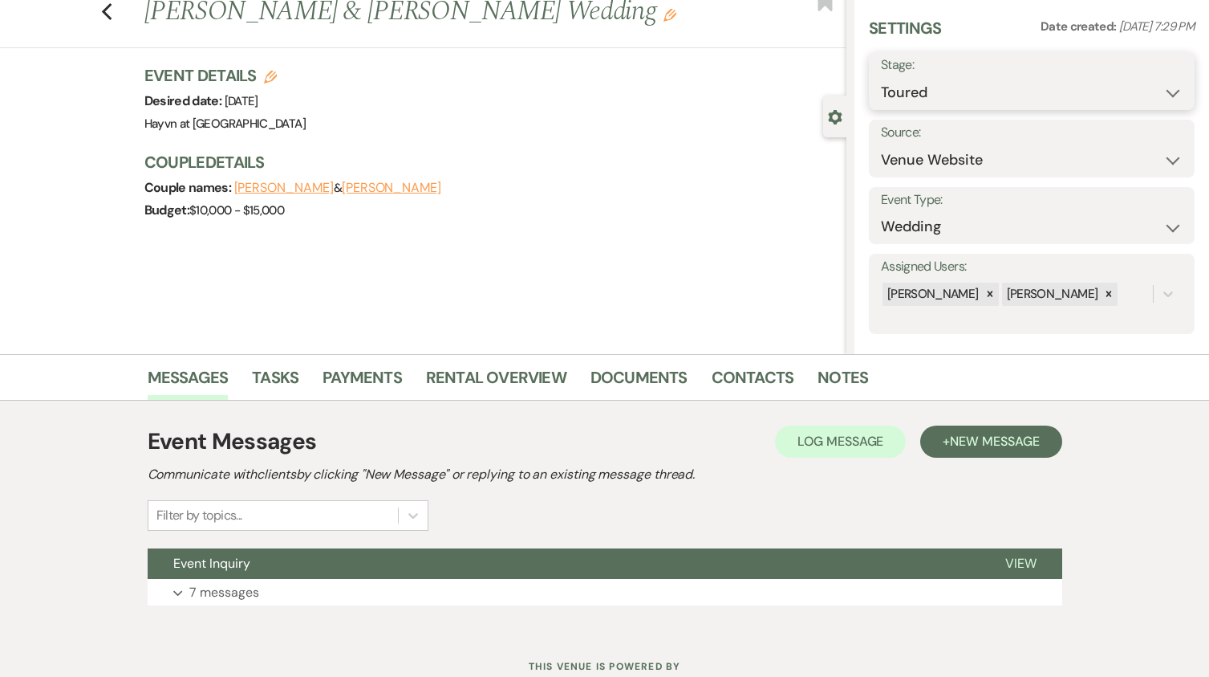
scroll to position [25, 0]
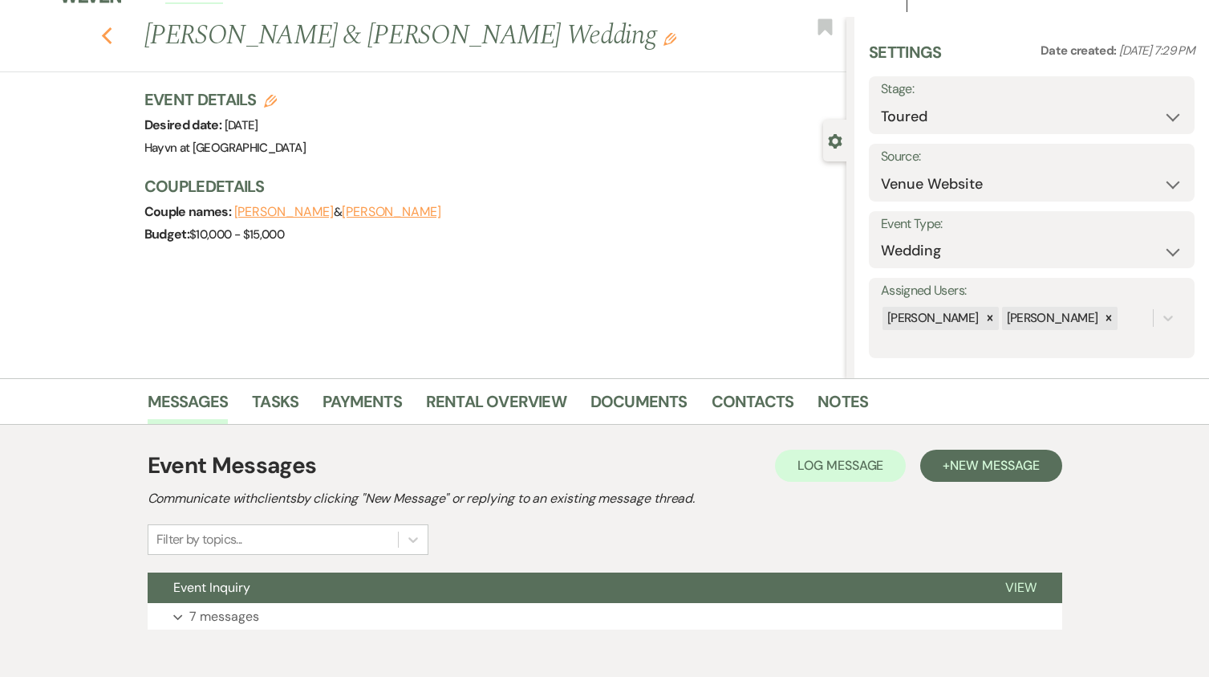
click at [110, 39] on icon "Previous" at bounding box center [107, 35] width 12 height 19
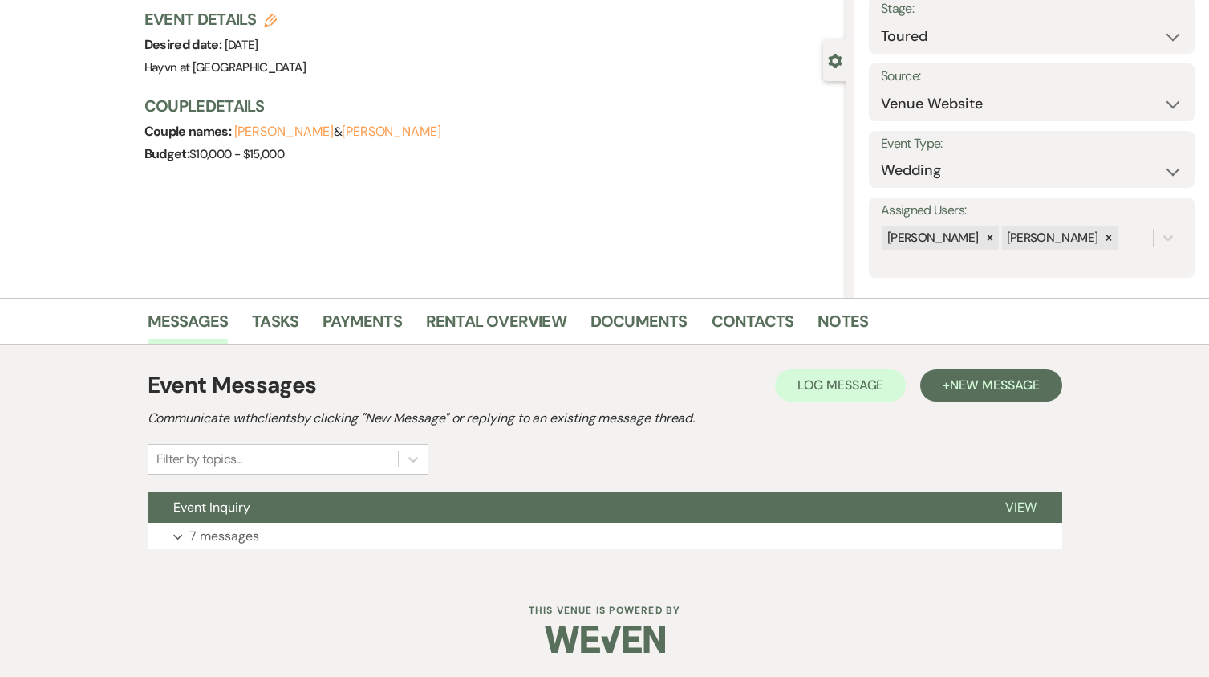
select select "5"
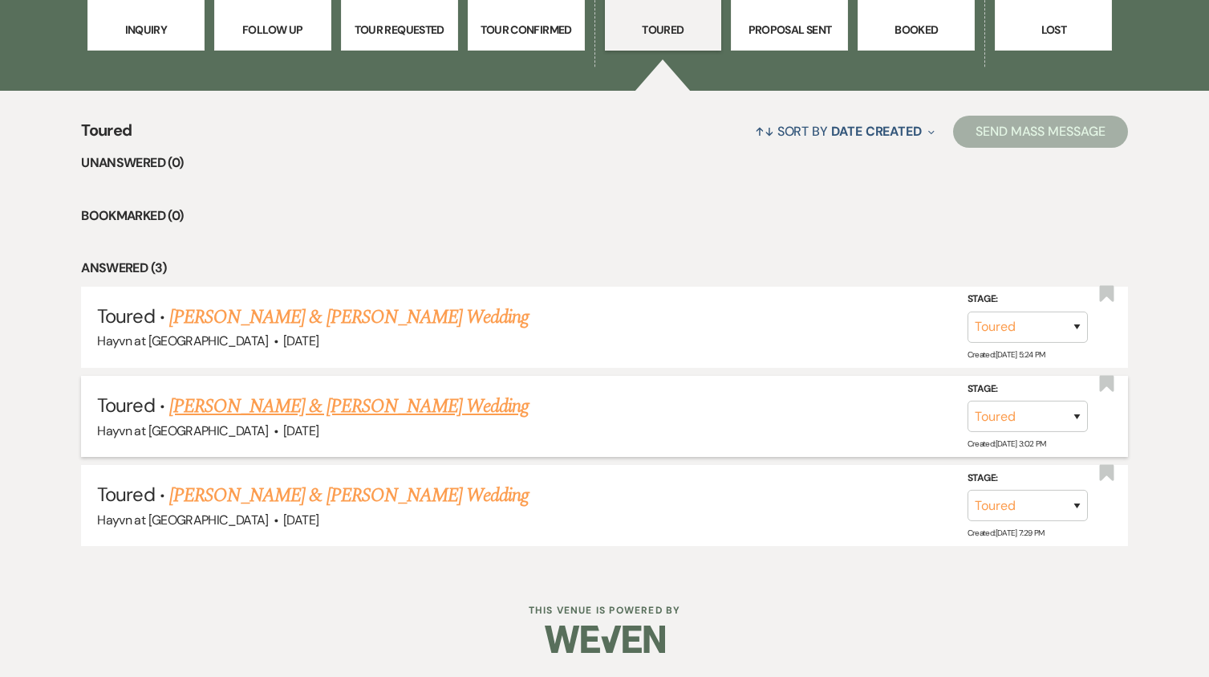
click at [330, 406] on link "Shawn Smith & Chloe Griffin's Wedding" at bounding box center [349, 406] width 360 height 29
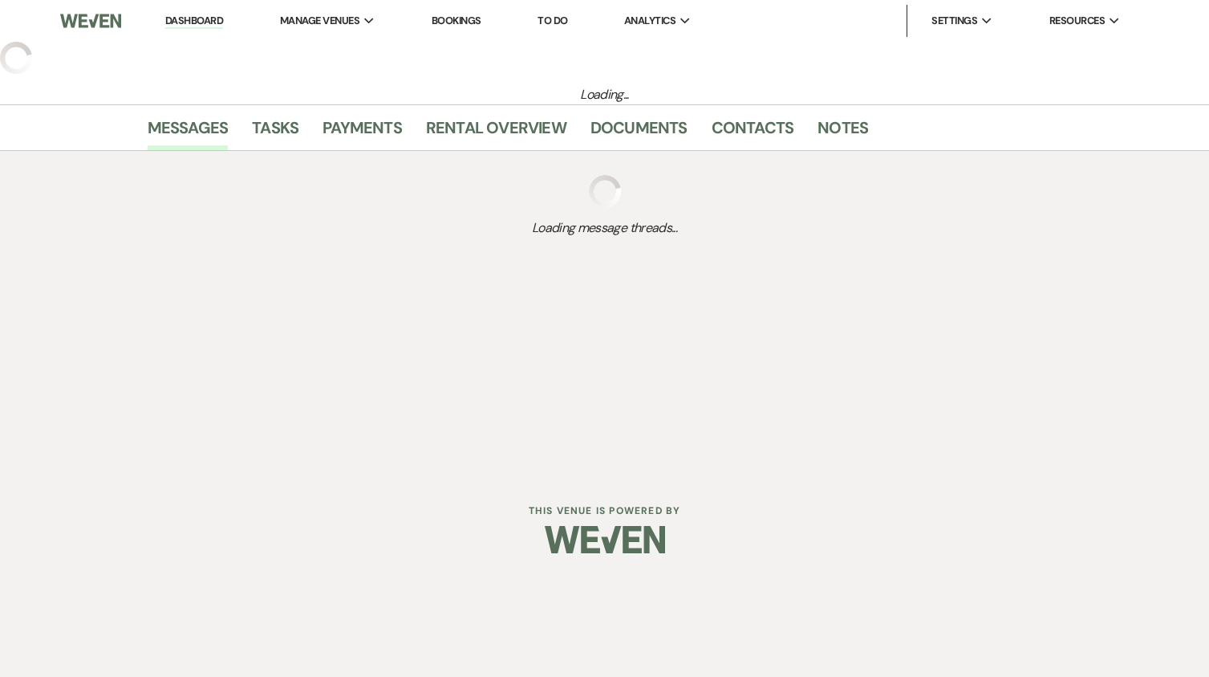
select select "5"
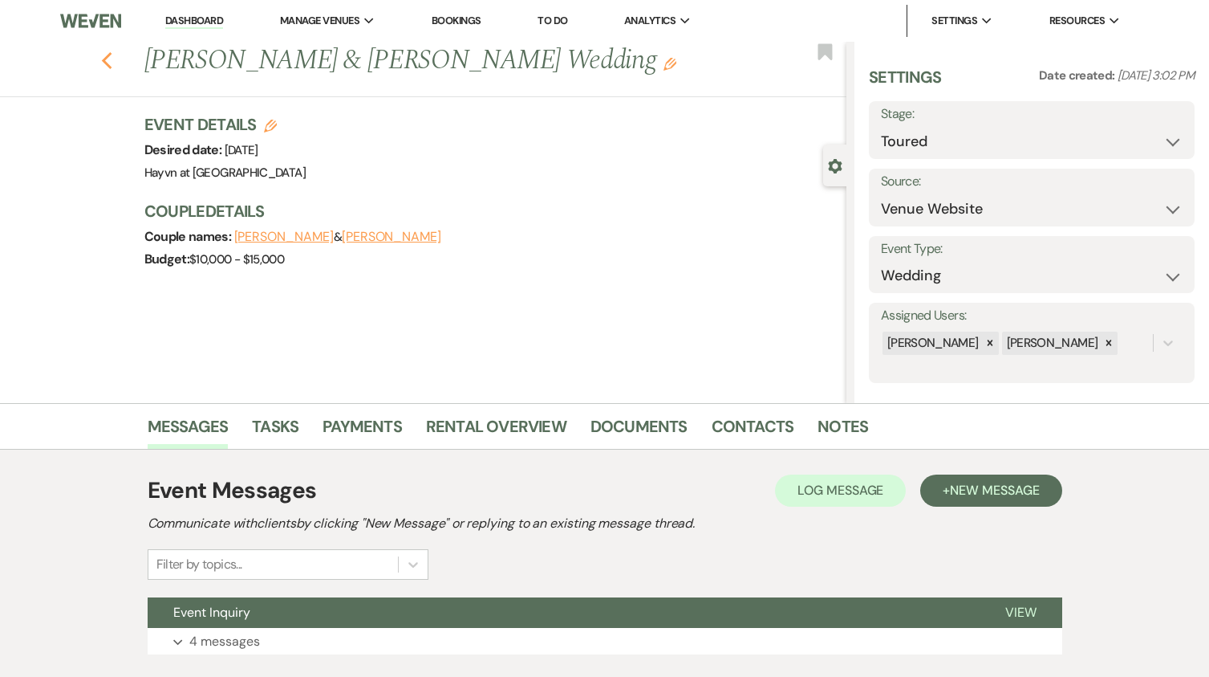
click at [112, 62] on icon "Previous" at bounding box center [107, 60] width 12 height 19
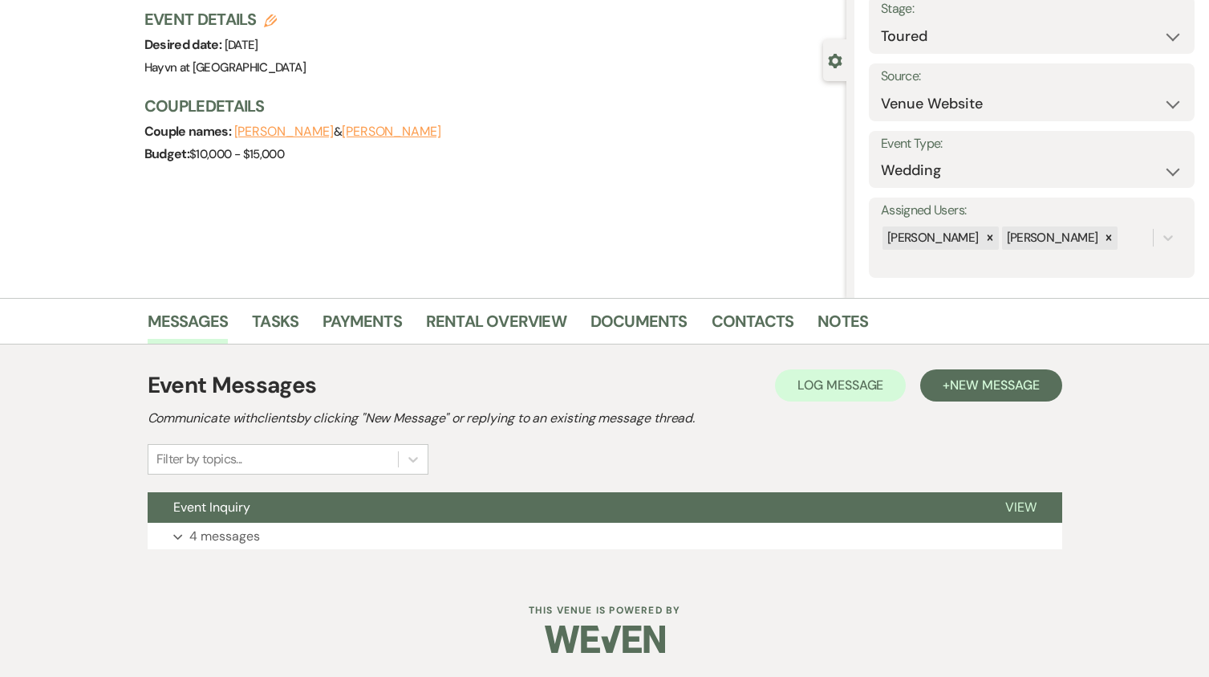
select select "5"
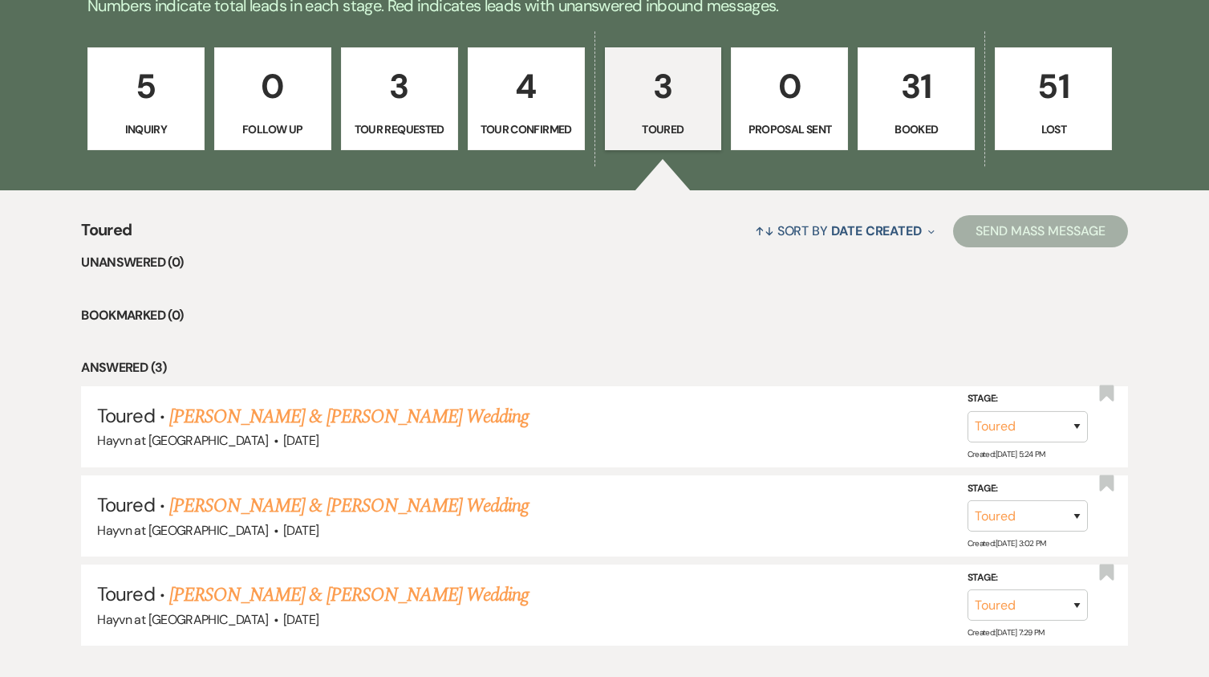
scroll to position [770, 0]
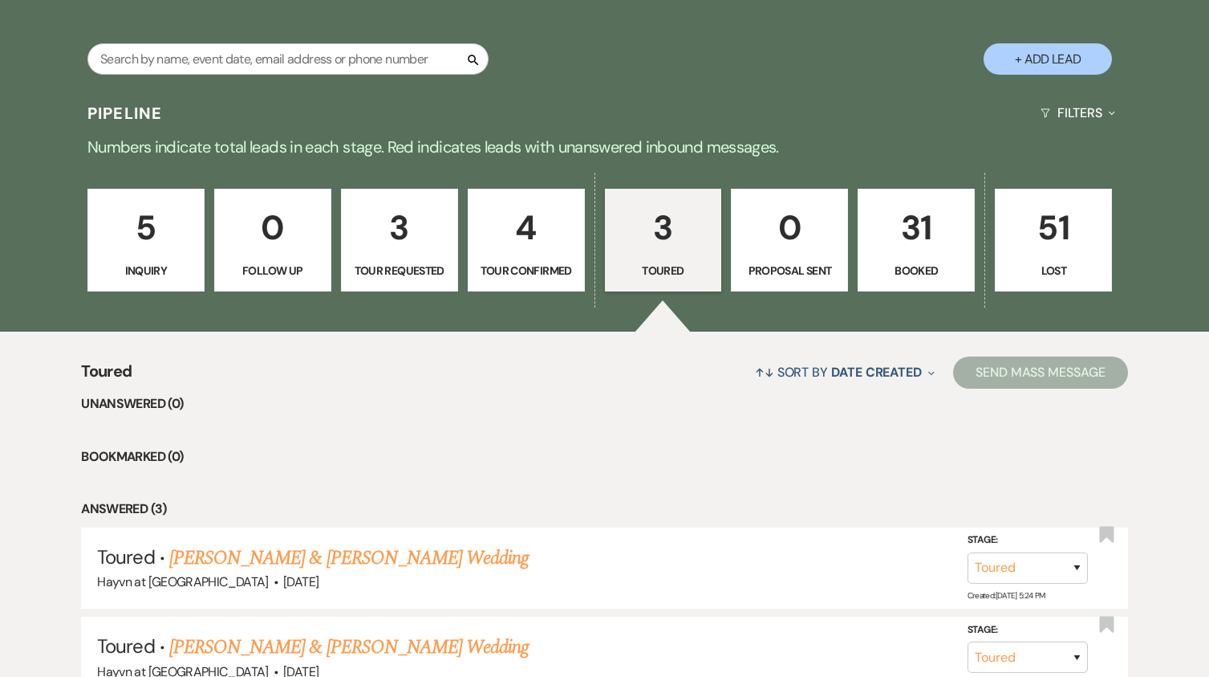
click at [509, 253] on p "4" at bounding box center [526, 228] width 96 height 54
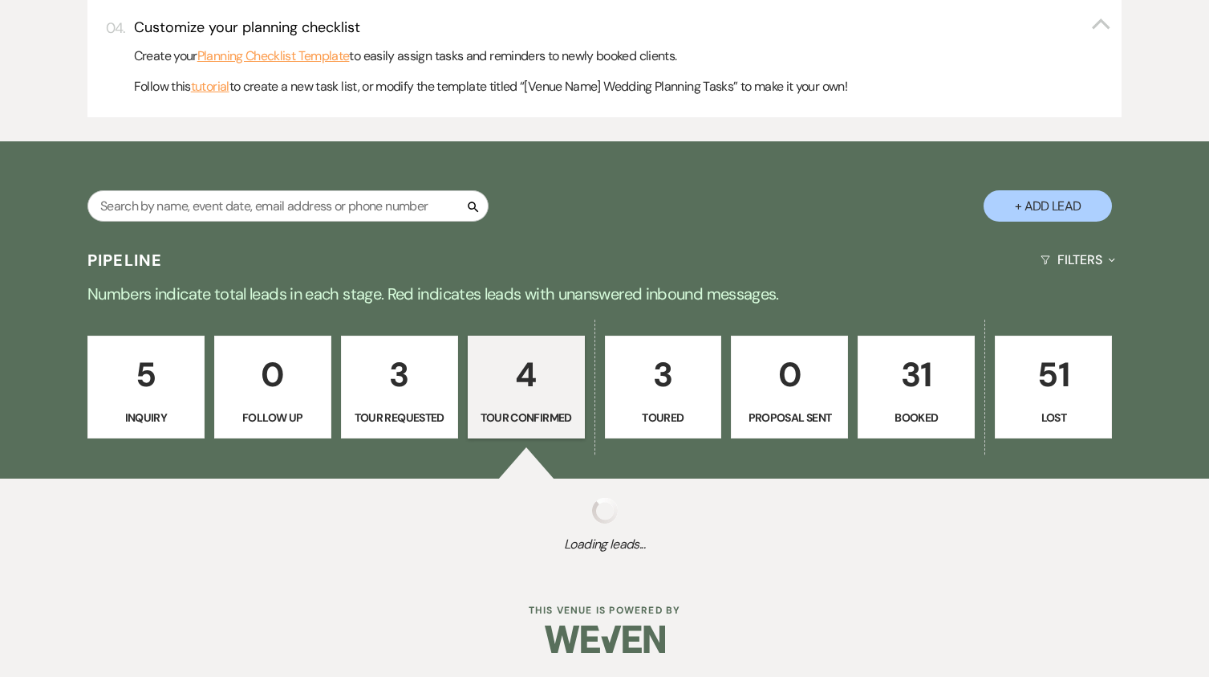
select select "4"
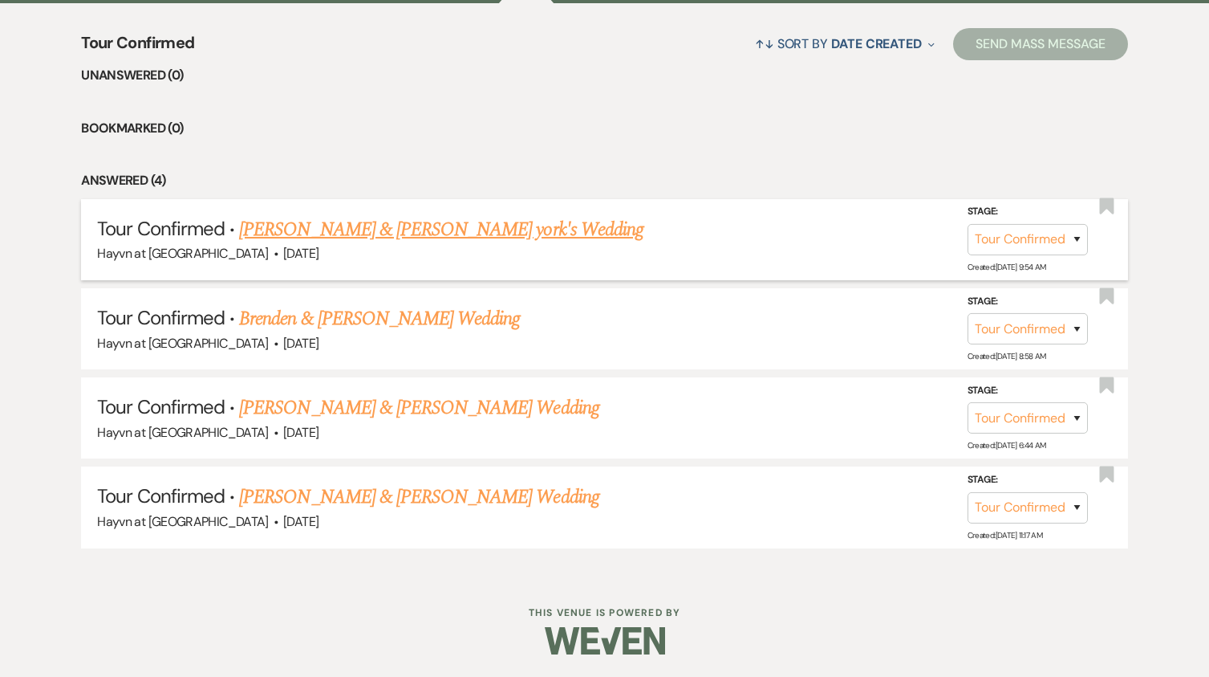
scroll to position [1100, 0]
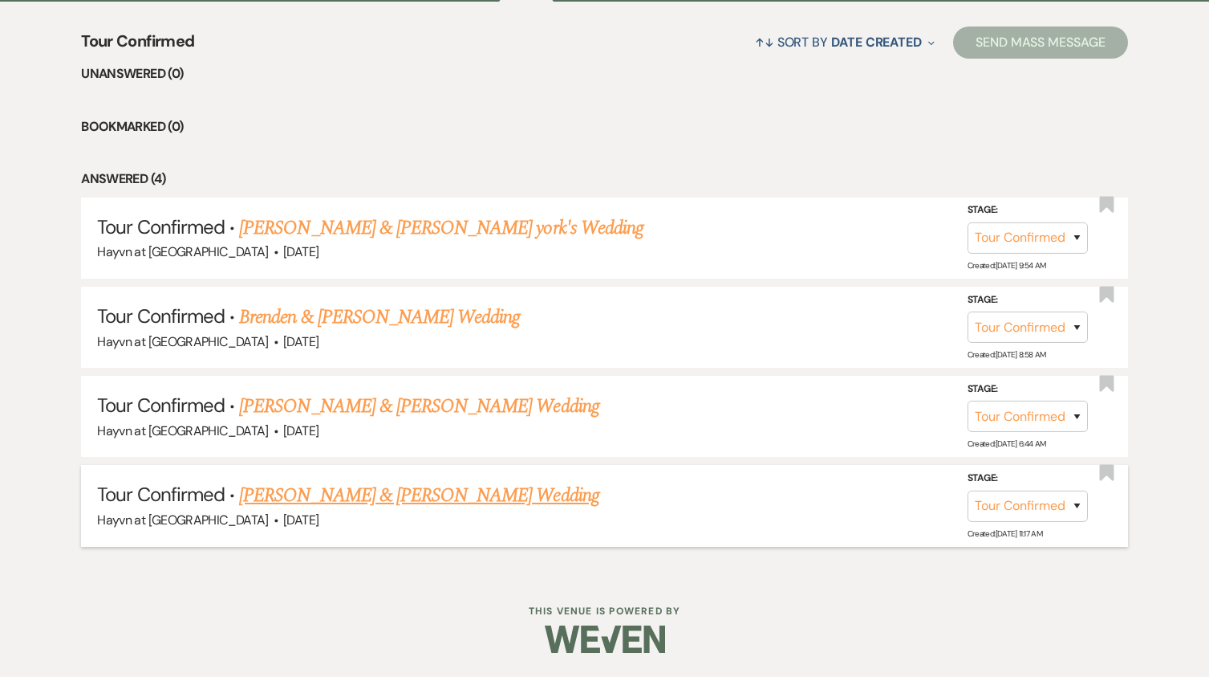
click at [1088, 510] on form "Stage: Inquiry Follow Up Tour Requested Tour Confirmed Toured Proposal Sent Boo…" at bounding box center [1032, 495] width 128 height 52
click at [1077, 506] on select "Inquiry Follow Up Tour Requested Tour Confirmed Toured Proposal Sent Booked Lost" at bounding box center [1028, 505] width 120 height 31
select select "5"
click at [968, 490] on select "Inquiry Follow Up Tour Requested Tour Confirmed Toured Proposal Sent Booked Lost" at bounding box center [1028, 505] width 120 height 31
click at [1065, 502] on button "Save" at bounding box center [1056, 505] width 80 height 32
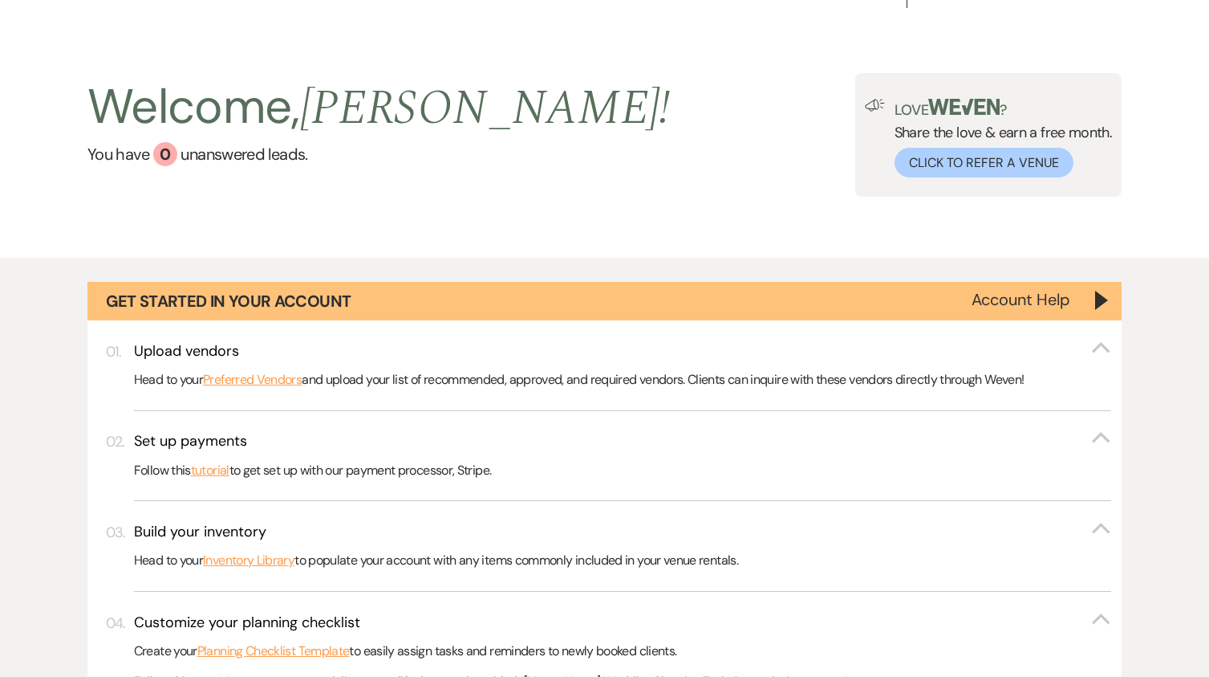
scroll to position [0, 0]
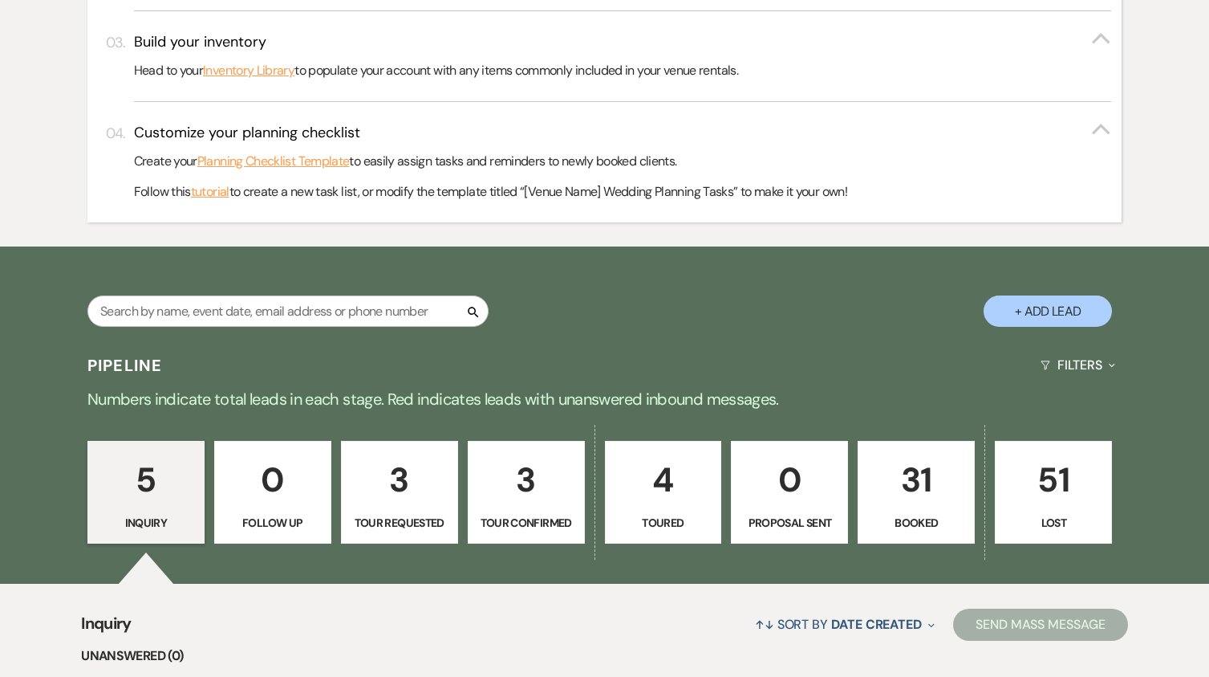
scroll to position [722, 0]
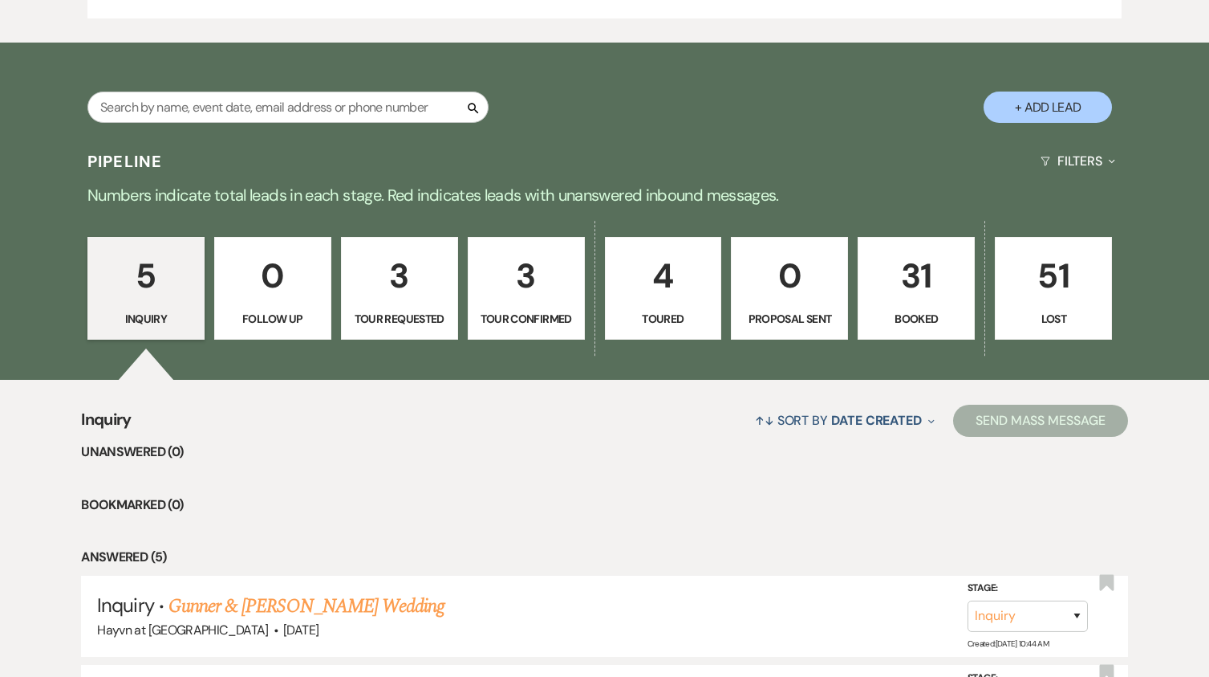
click at [666, 300] on p "4" at bounding box center [664, 276] width 96 height 54
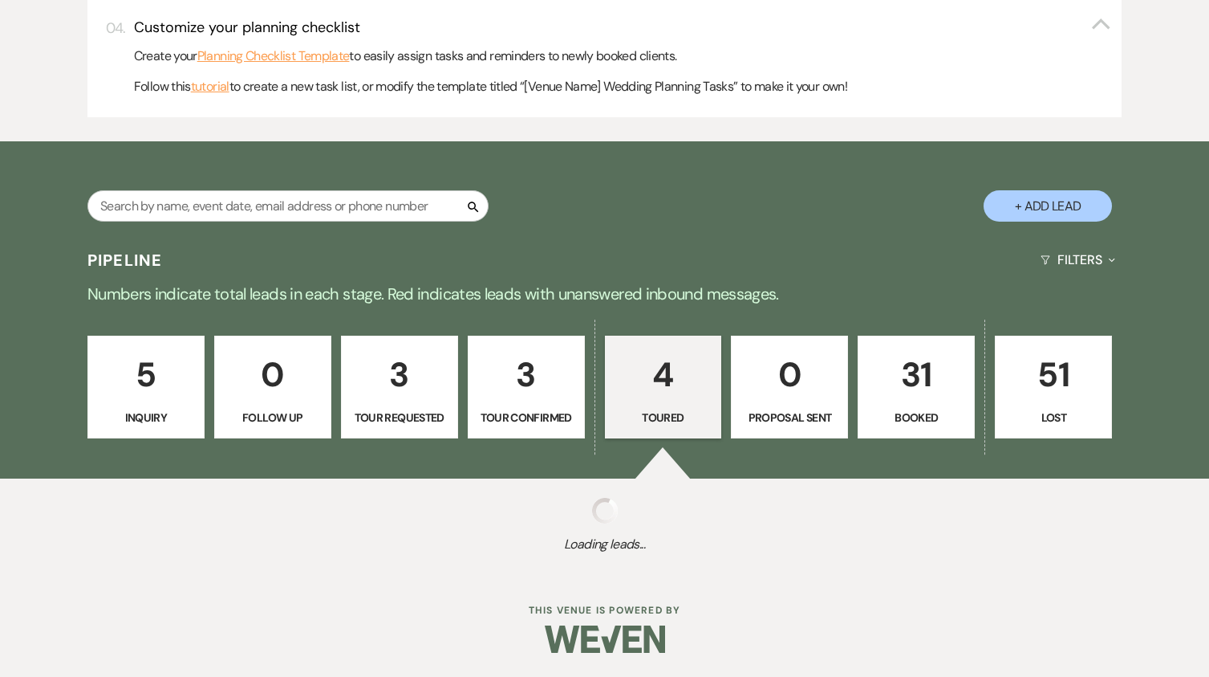
select select "5"
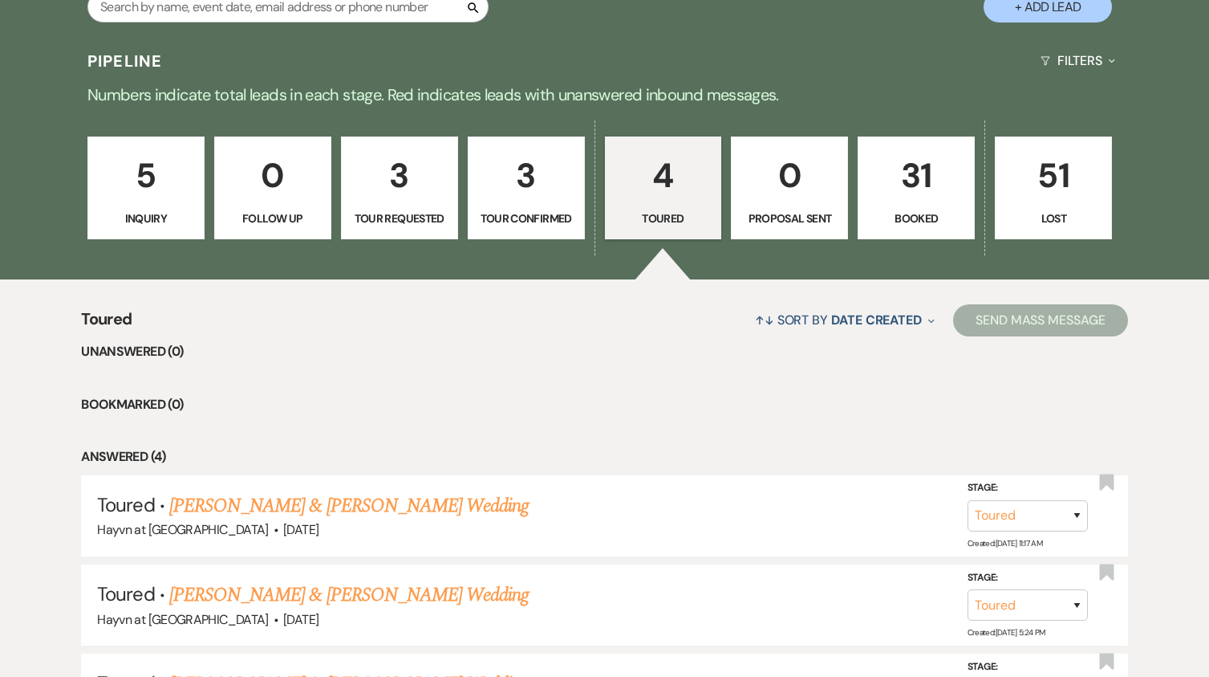
scroll to position [1043, 0]
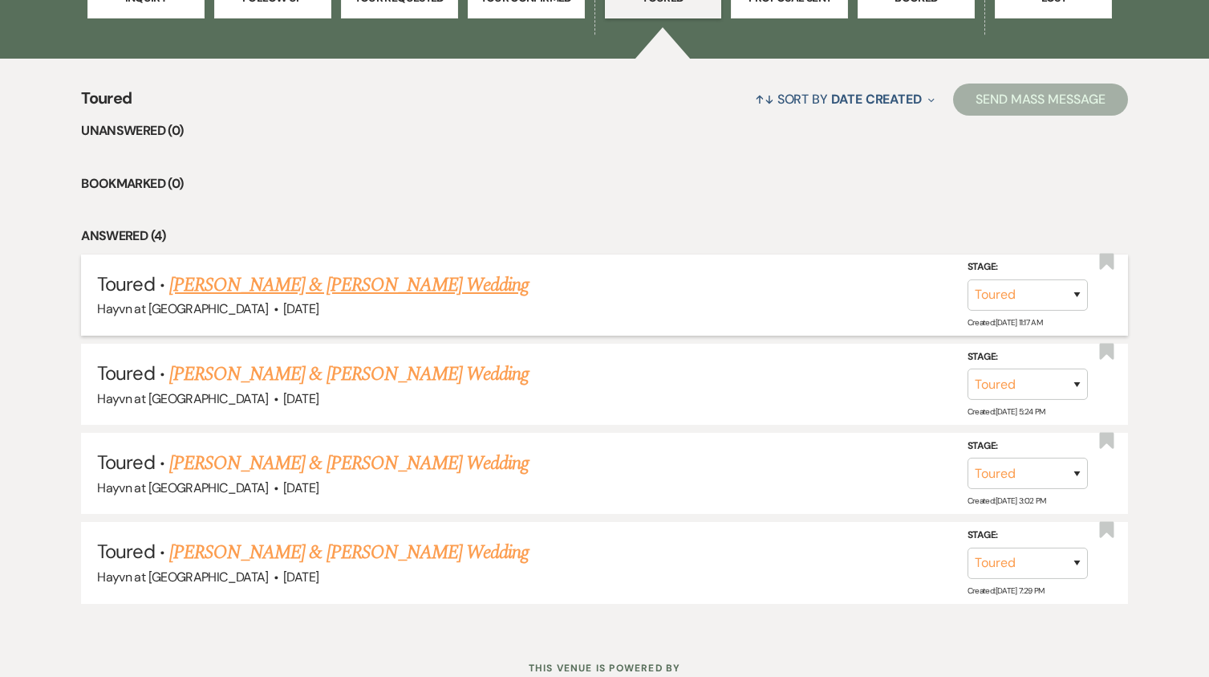
click at [384, 291] on link "[PERSON_NAME] & [PERSON_NAME] Wedding" at bounding box center [349, 284] width 360 height 29
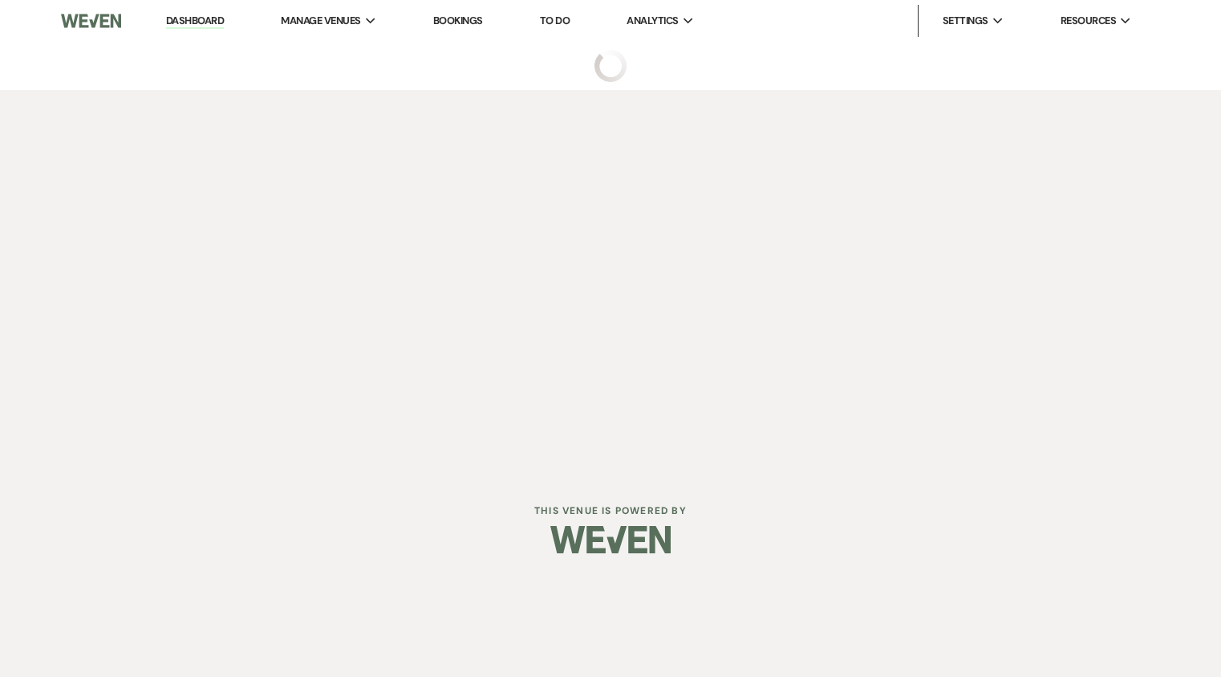
select select "5"
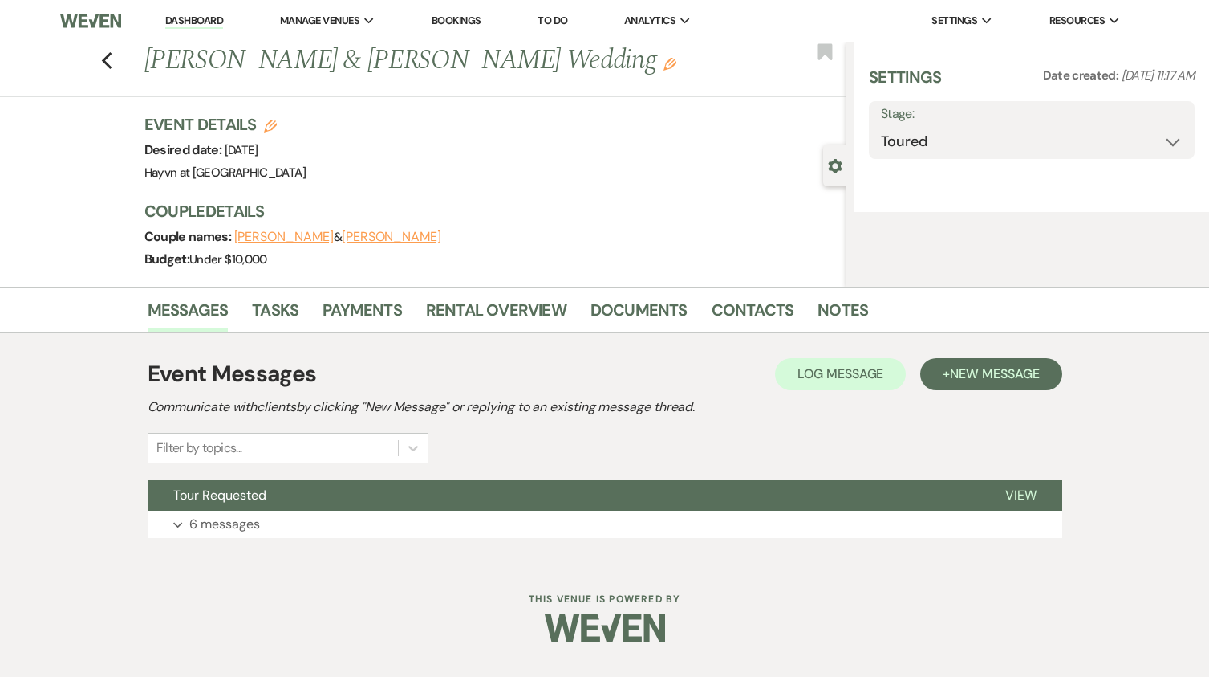
select select "5"
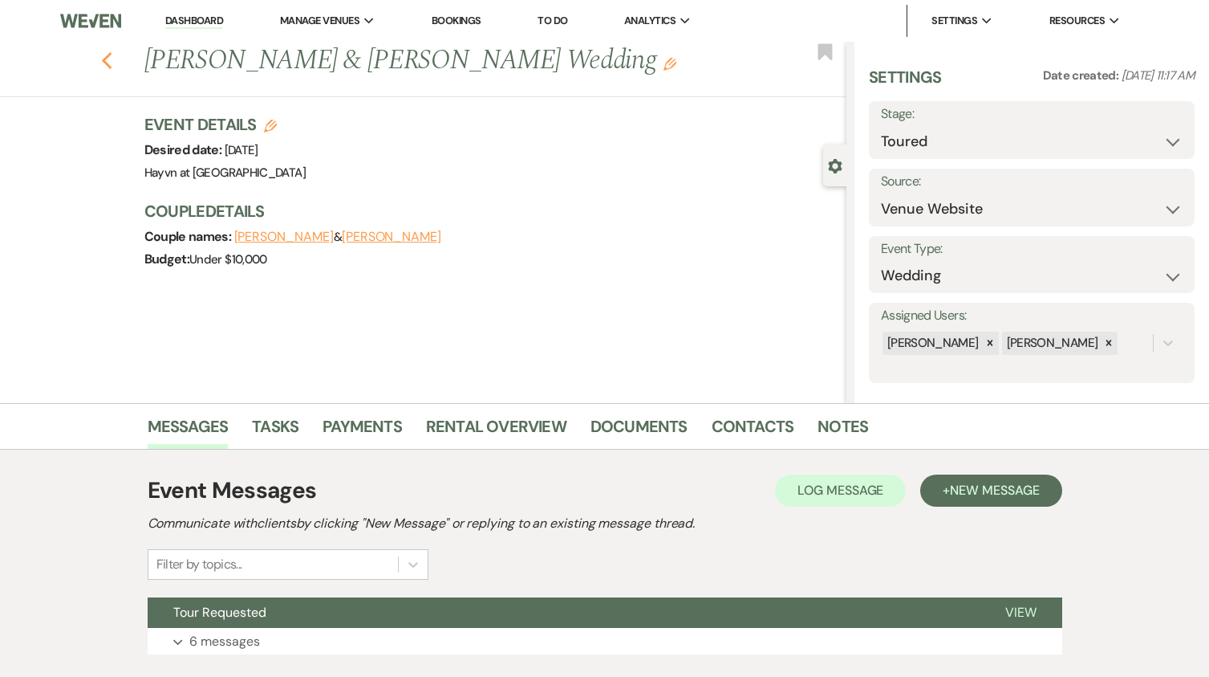
click at [109, 55] on icon "Previous" at bounding box center [107, 60] width 12 height 19
select select "5"
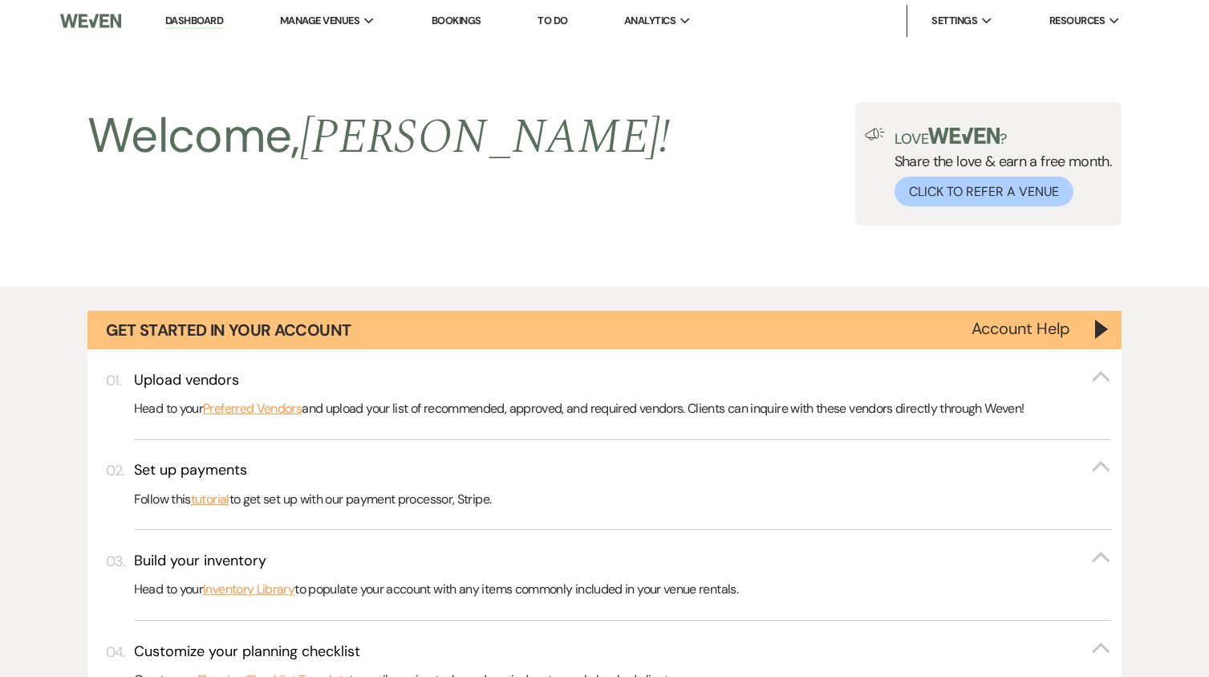
scroll to position [1043, 0]
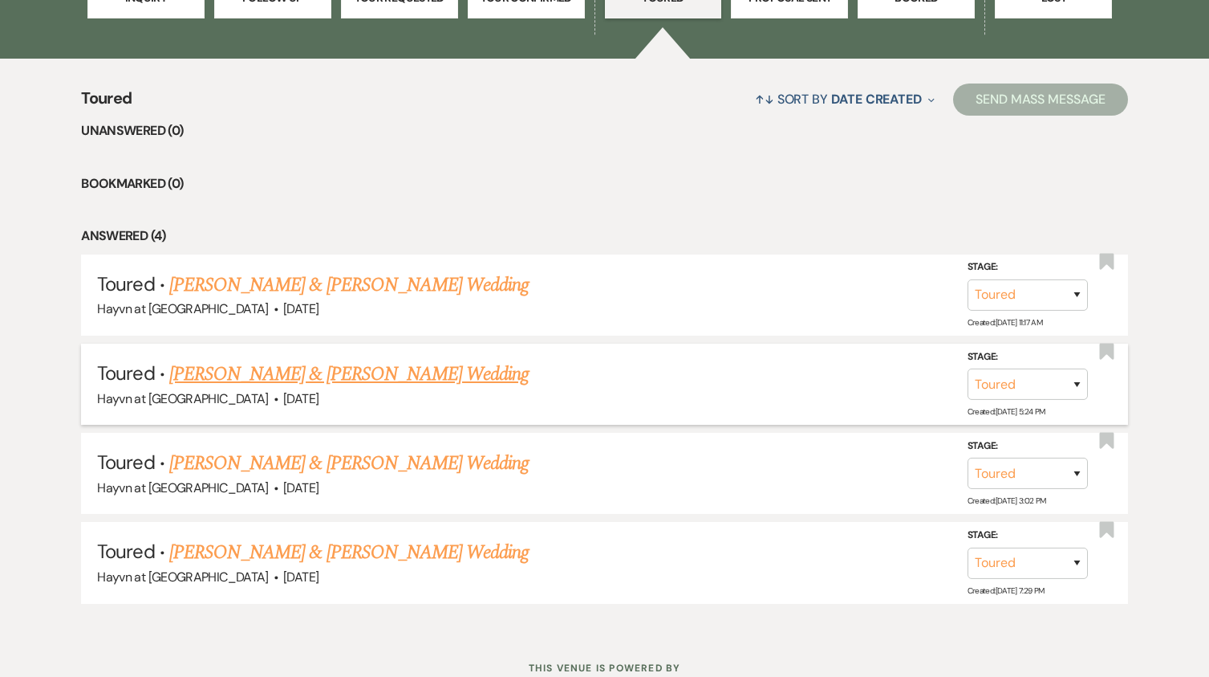
click at [362, 377] on link "Rex Melton & Maddie Carlson's Wedding" at bounding box center [349, 374] width 360 height 29
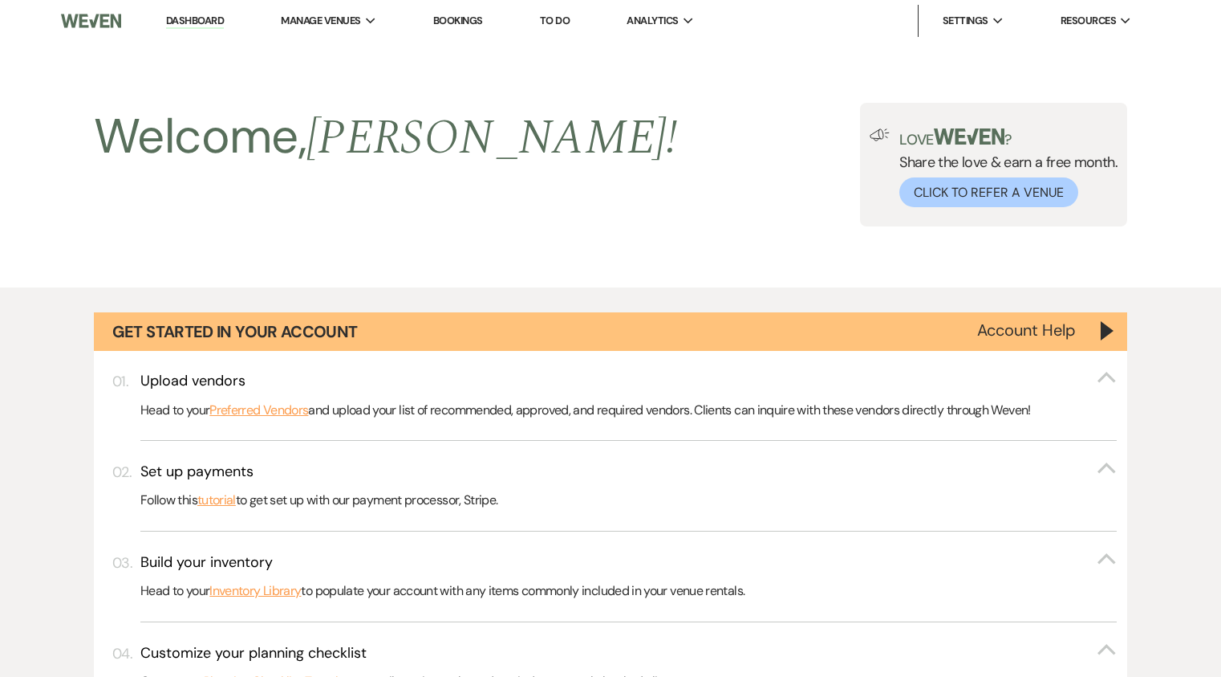
select select "5"
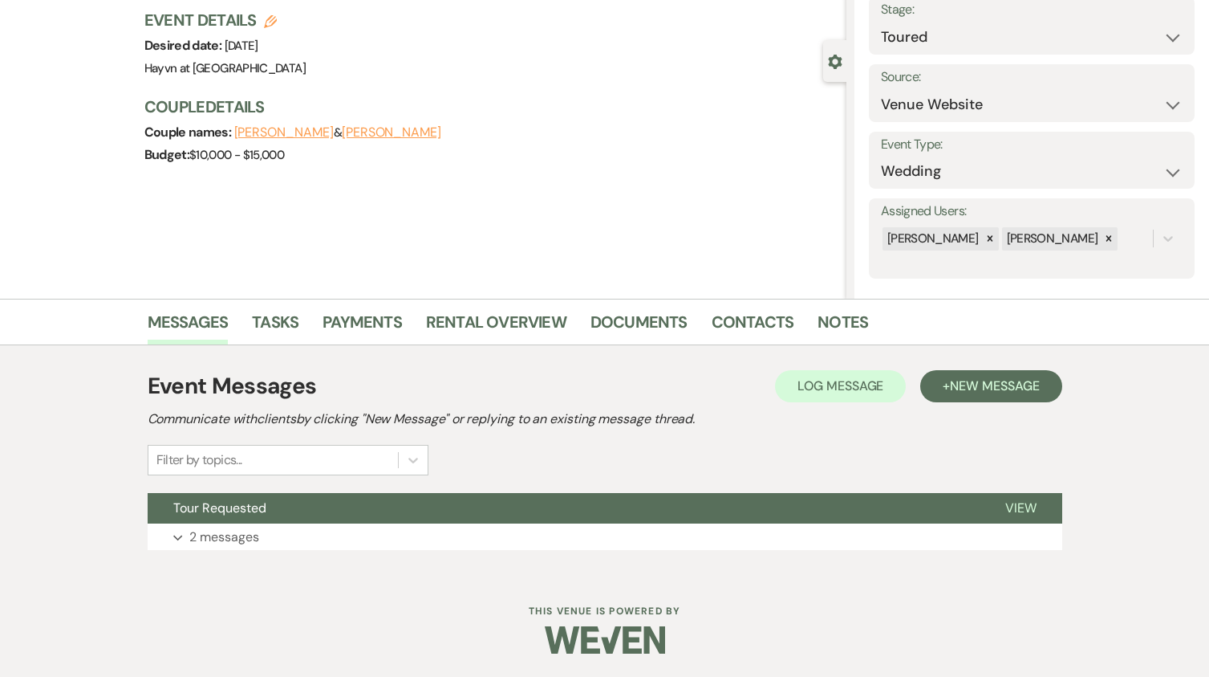
scroll to position [105, 0]
click at [180, 535] on use "button" at bounding box center [177, 537] width 9 height 6
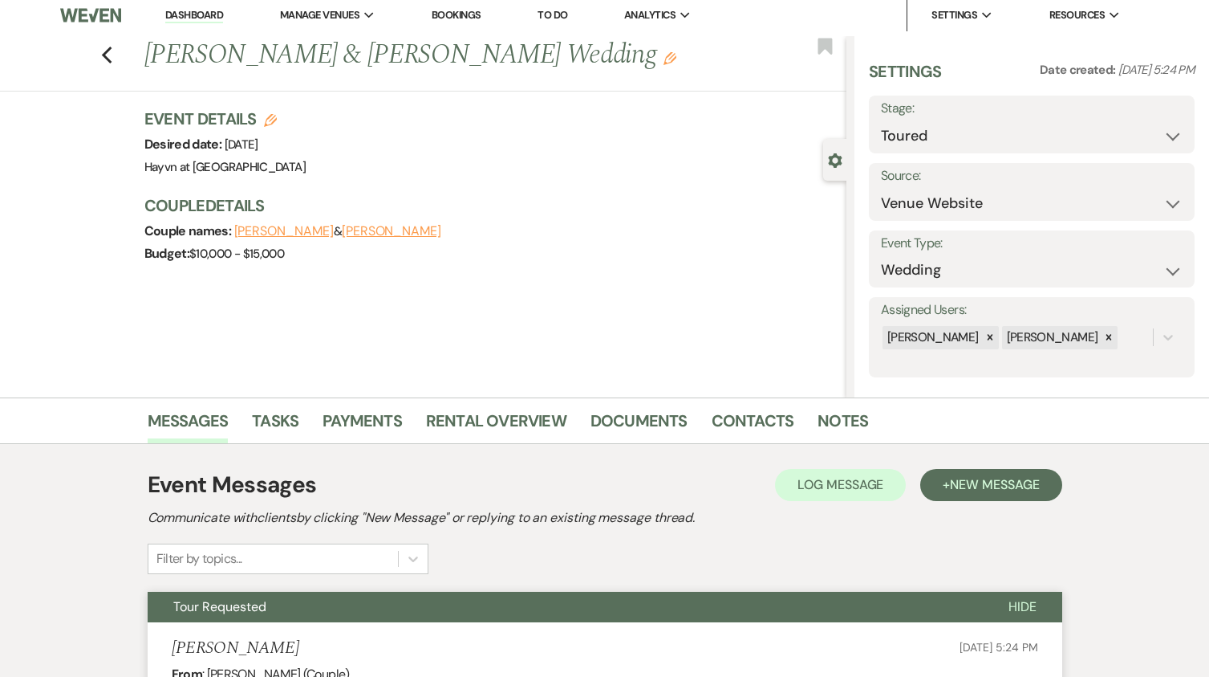
scroll to position [0, 0]
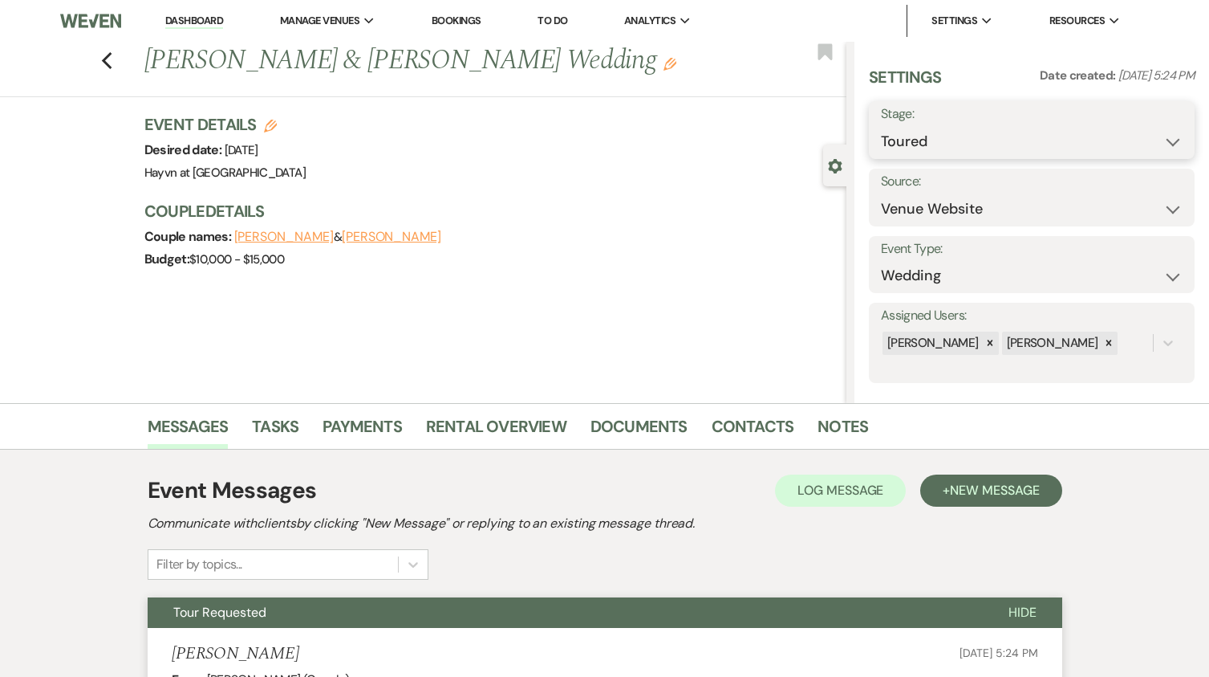
click at [1157, 140] on select "Inquiry Follow Up Tour Requested Tour Confirmed Toured Proposal Sent Booked Lost" at bounding box center [1032, 141] width 302 height 31
select select "8"
click at [881, 126] on select "Inquiry Follow Up Tour Requested Tour Confirmed Toured Proposal Sent Booked Lost" at bounding box center [1032, 141] width 302 height 31
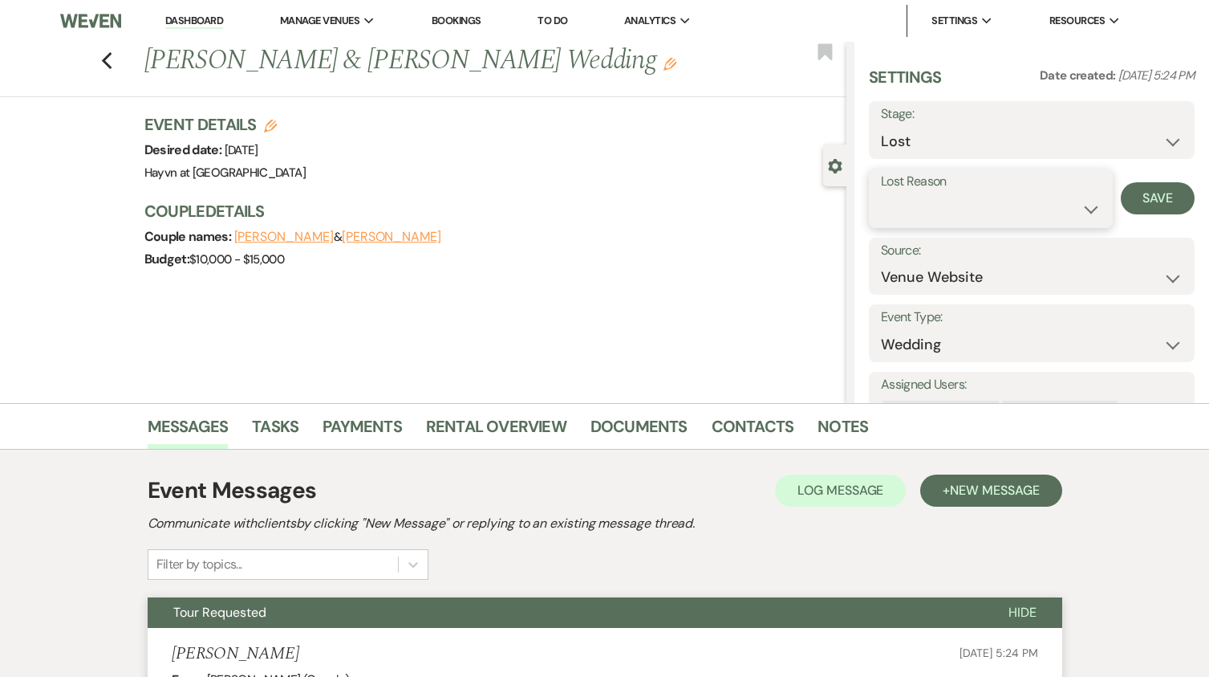
click at [982, 209] on select "Booked Elsewhere Budget Date Unavailable No Response Not a Good Match Capacity …" at bounding box center [991, 208] width 220 height 31
select select "6"
click at [881, 193] on select "Booked Elsewhere Budget Date Unavailable No Response Not a Good Match Capacity …" at bounding box center [991, 208] width 220 height 31
click at [1147, 197] on button "Save" at bounding box center [1158, 198] width 74 height 32
click at [190, 17] on link "Dashboard" at bounding box center [194, 21] width 58 height 15
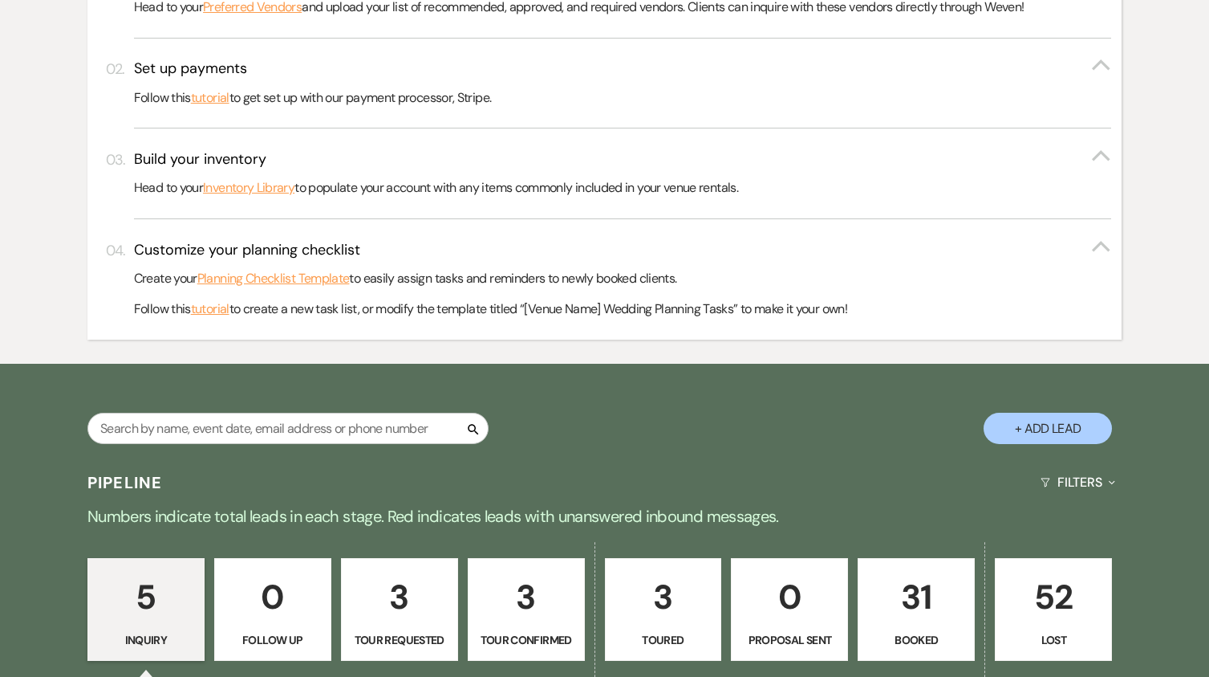
scroll to position [722, 0]
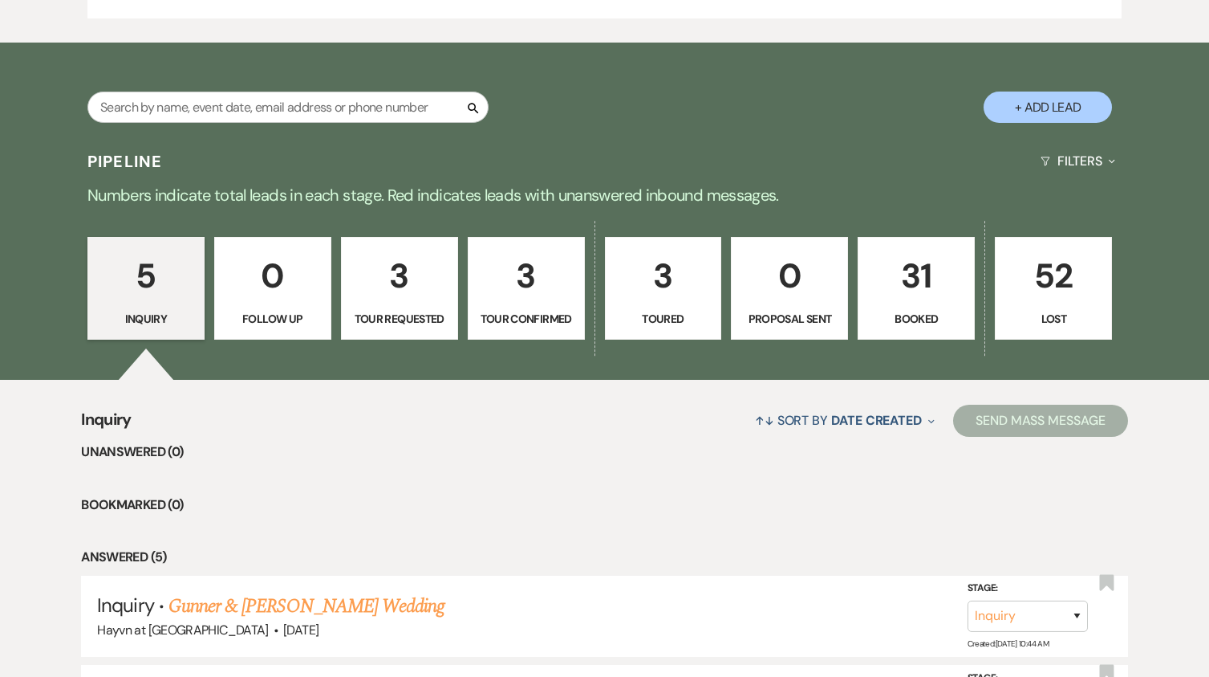
click at [682, 322] on p "Toured" at bounding box center [664, 319] width 96 height 18
select select "5"
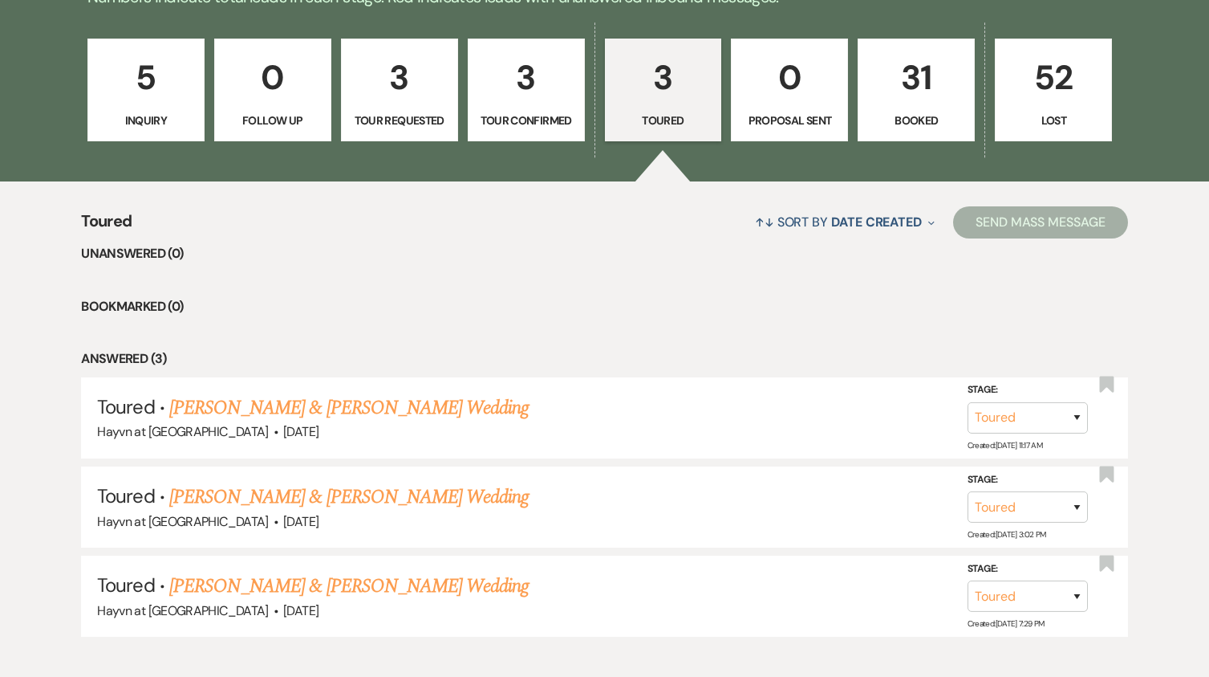
scroll to position [1011, 0]
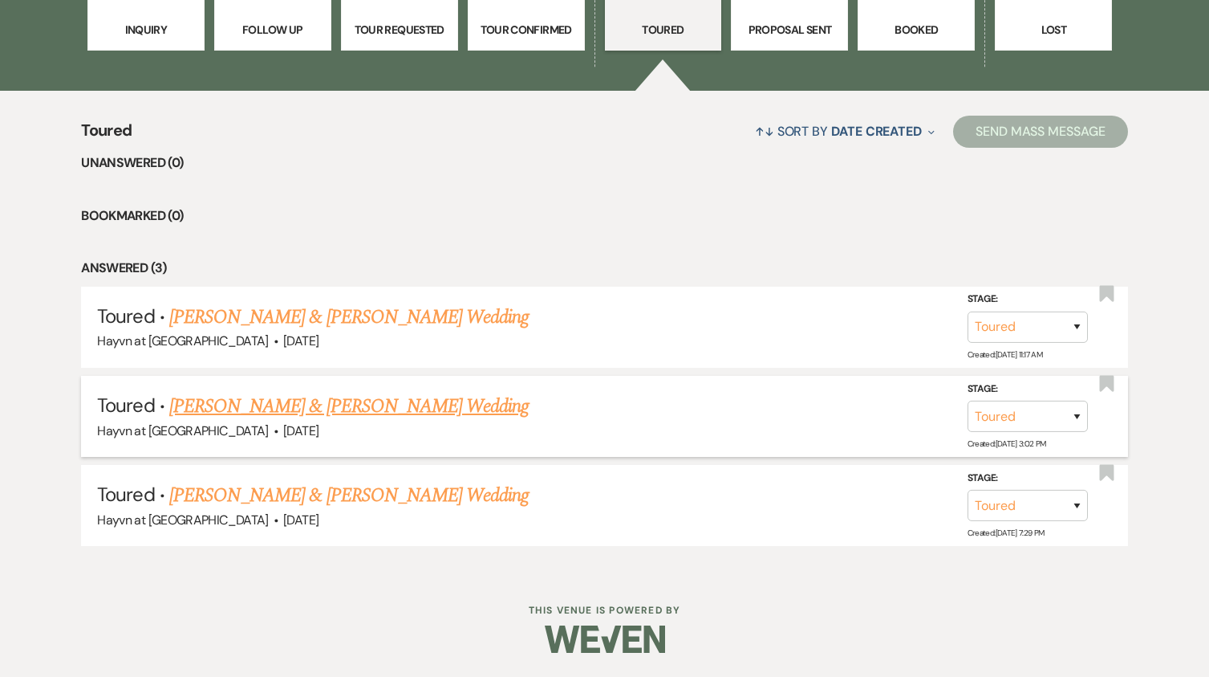
click at [408, 407] on link "Shawn Smith & Chloe Griffin's Wedding" at bounding box center [349, 406] width 360 height 29
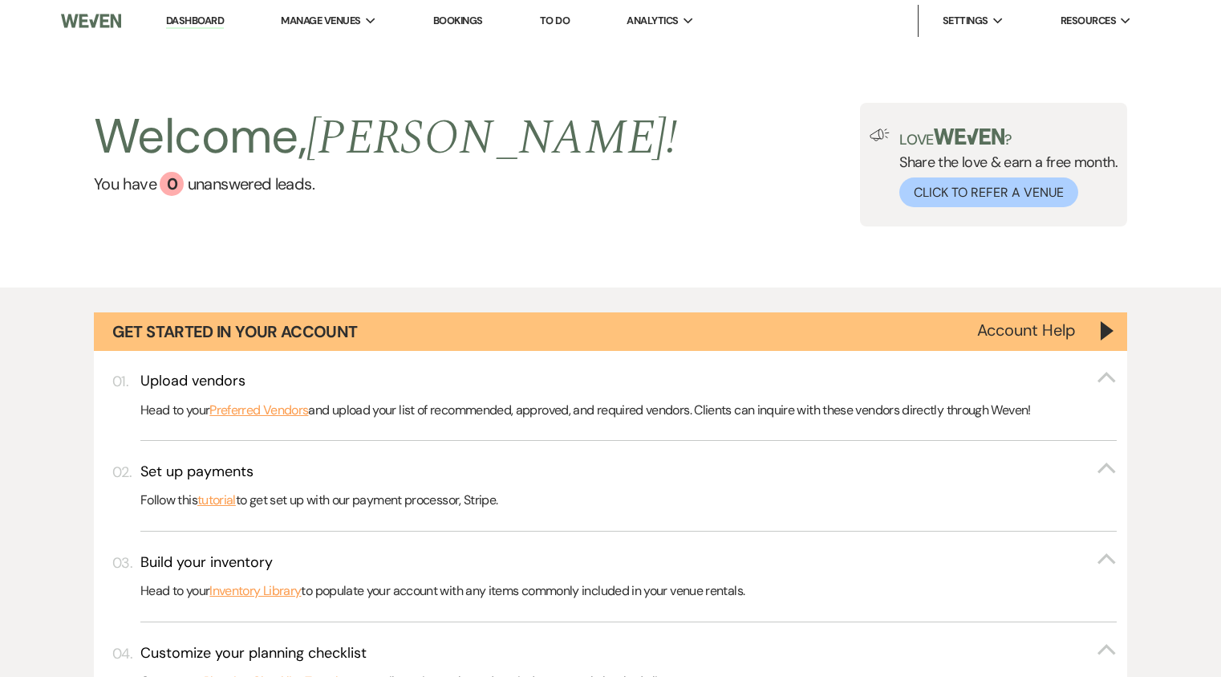
select select "5"
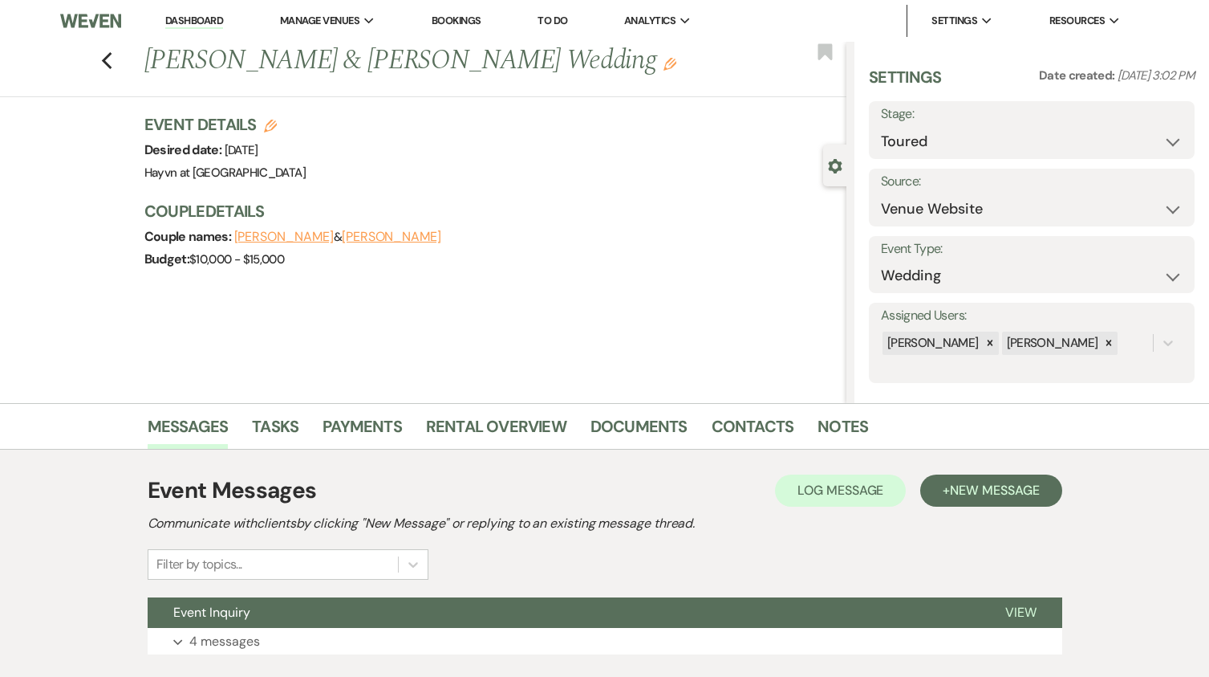
scroll to position [105, 0]
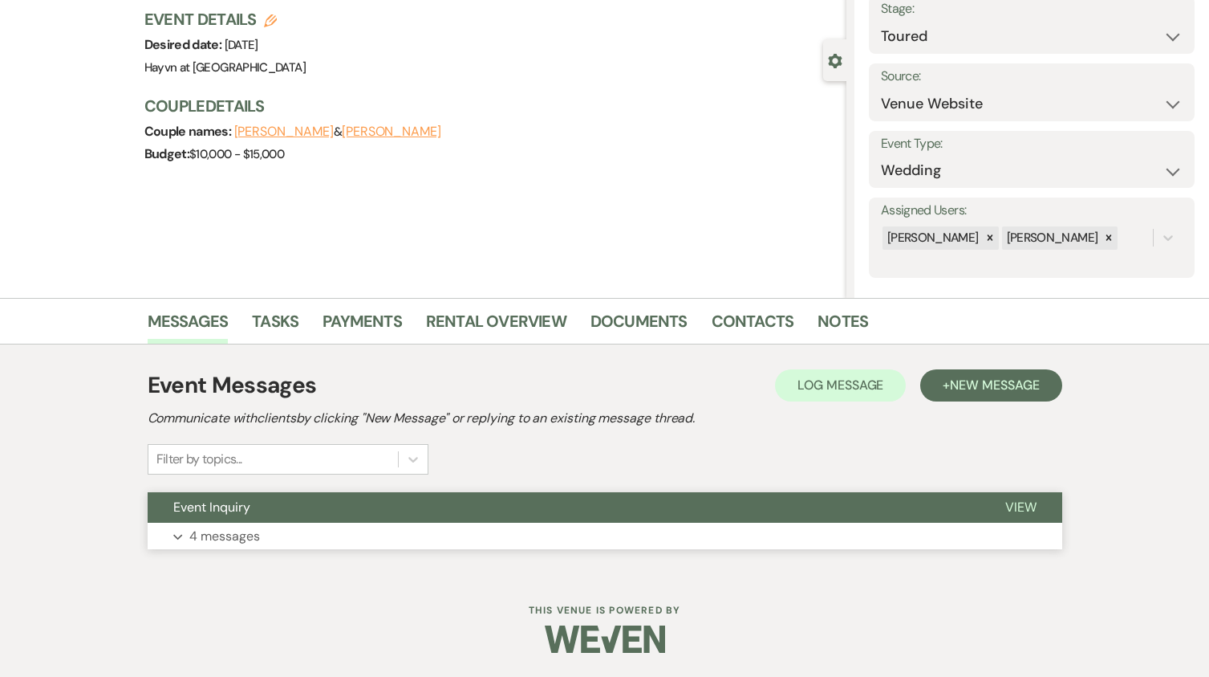
click at [181, 537] on icon "Expand" at bounding box center [178, 537] width 10 height 6
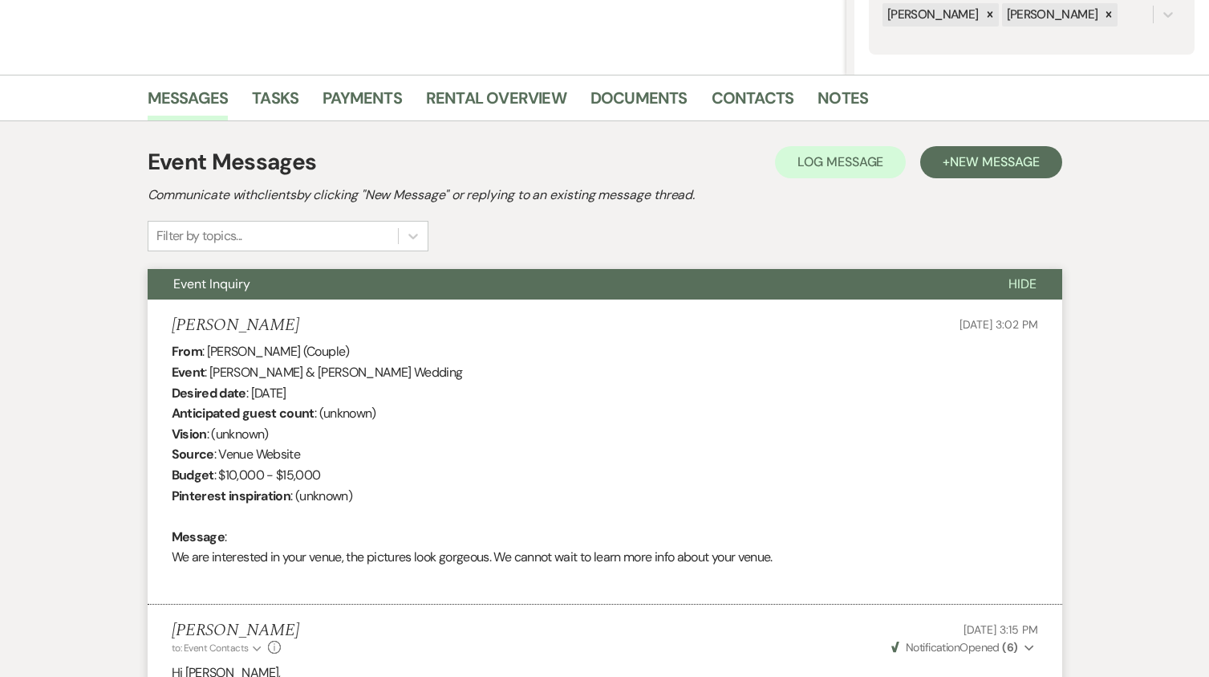
scroll to position [87, 0]
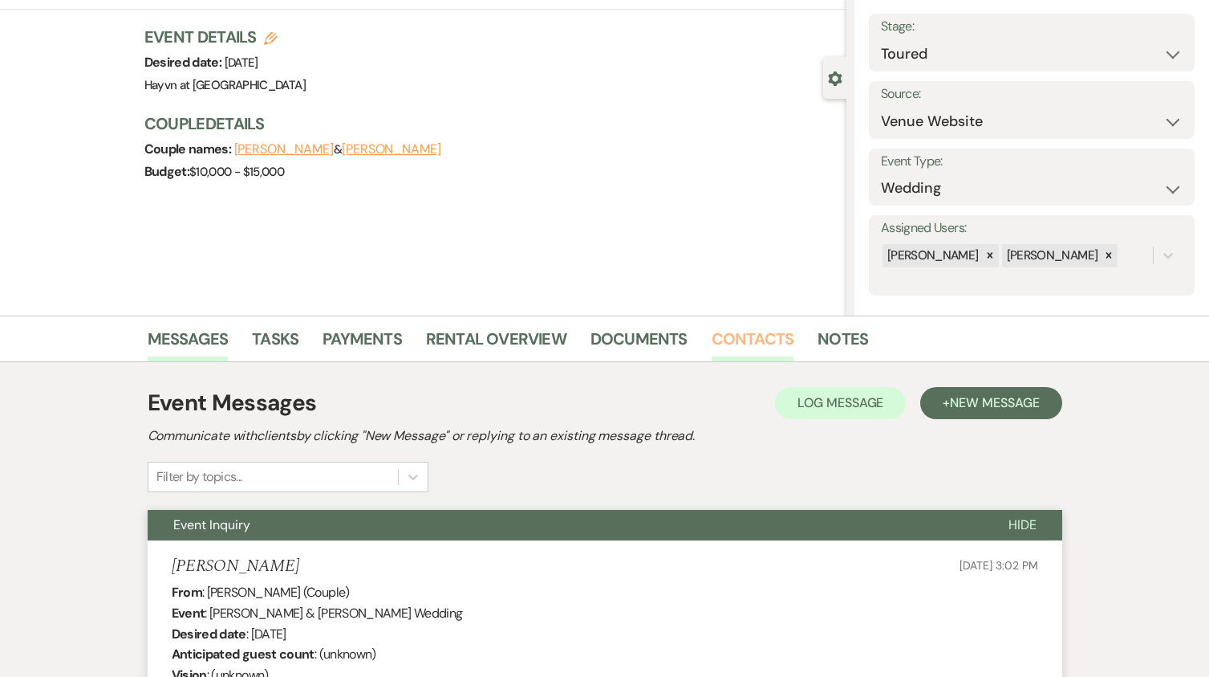
click at [743, 336] on link "Contacts" at bounding box center [753, 343] width 83 height 35
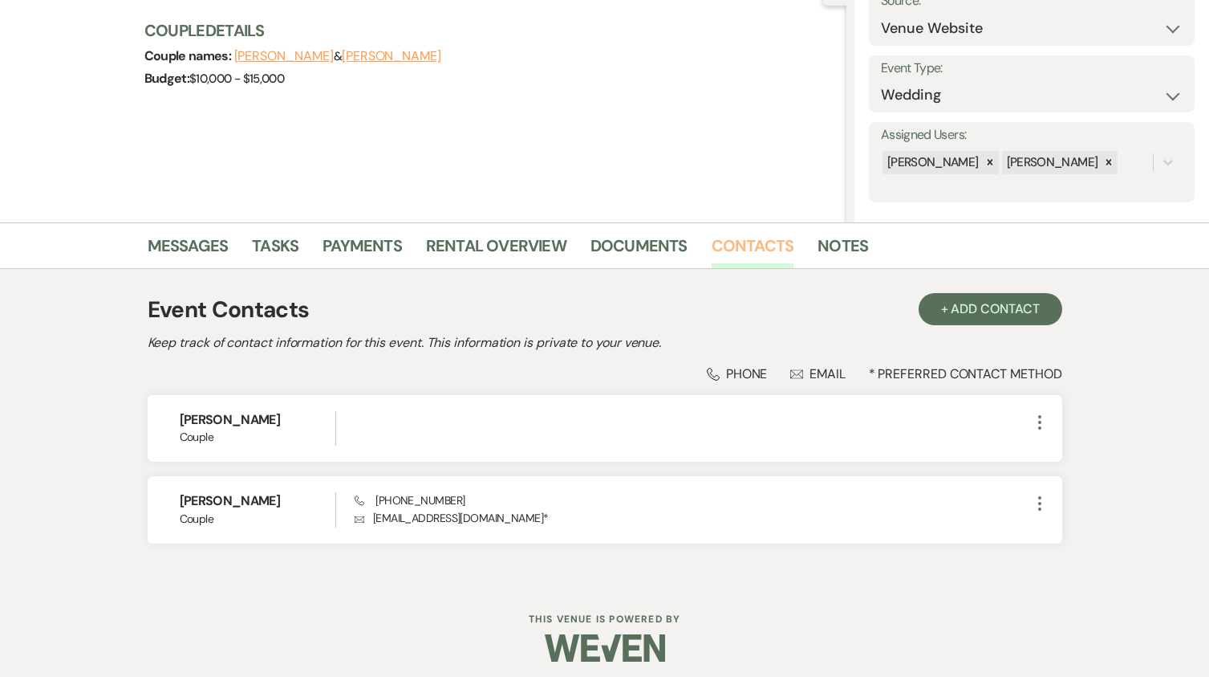
scroll to position [189, 0]
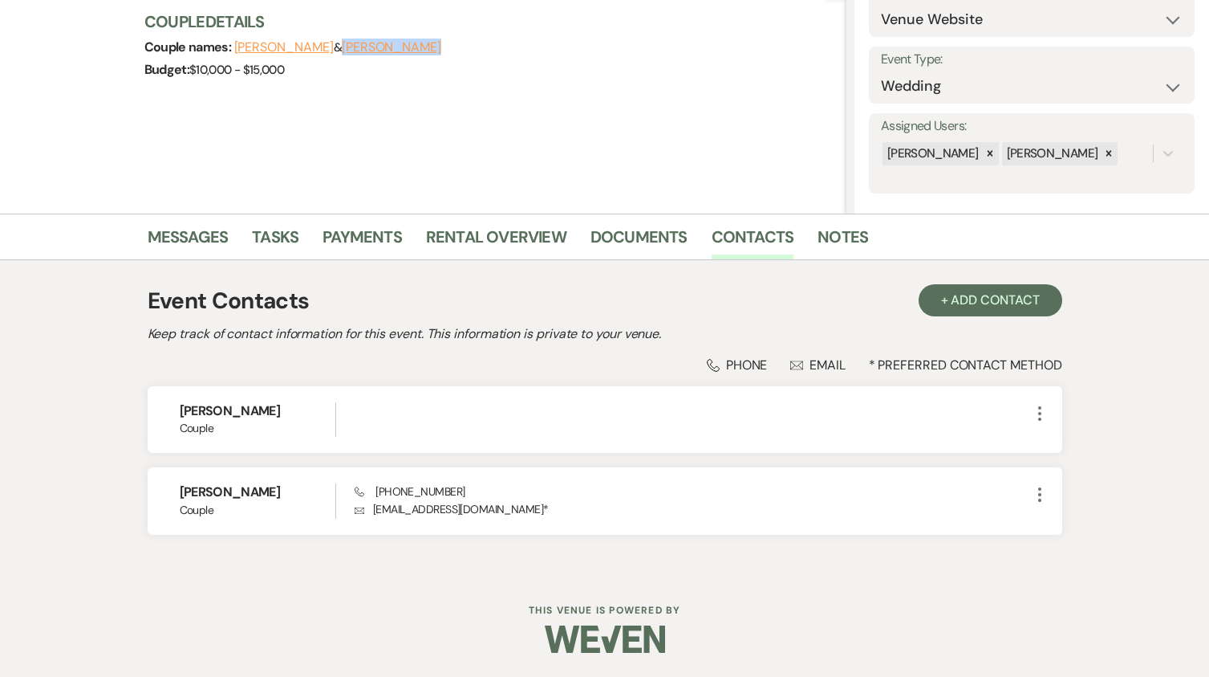
drag, startPoint x: 432, startPoint y: 45, endPoint x: 332, endPoint y: 43, distance: 99.5
click at [332, 43] on div "Couple names: Shawn Smith & Chloe Griffin" at bounding box center [487, 47] width 686 height 22
copy button "Chloe Griffin"
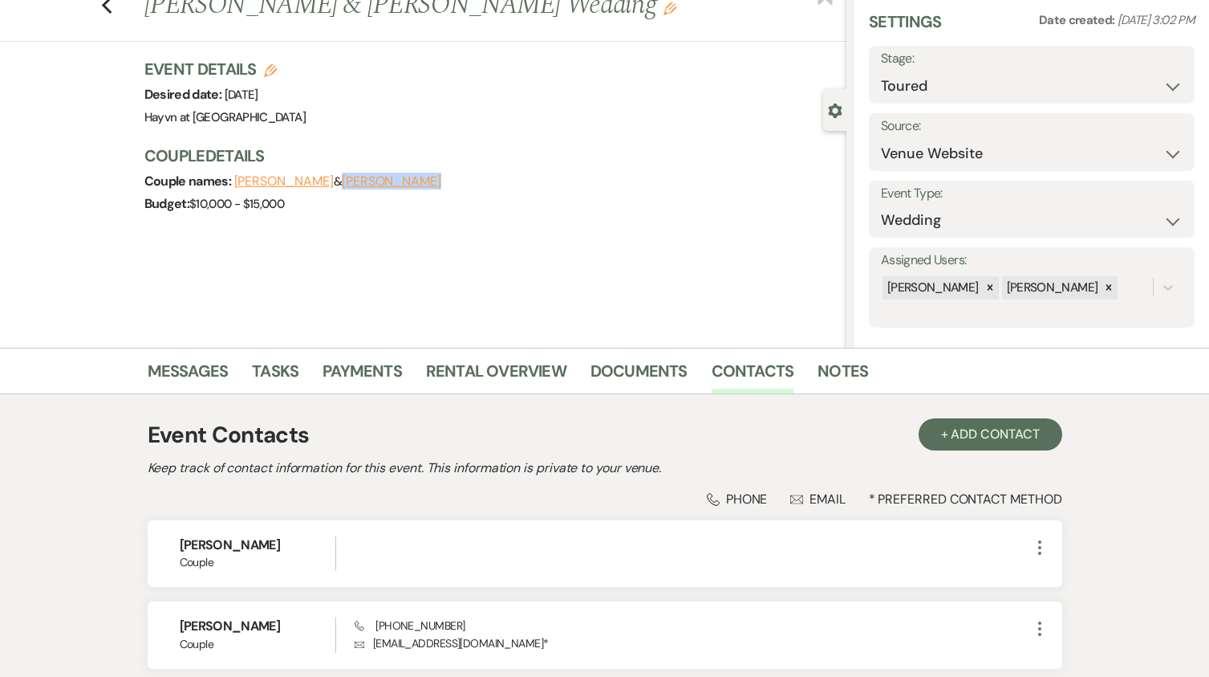
scroll to position [0, 0]
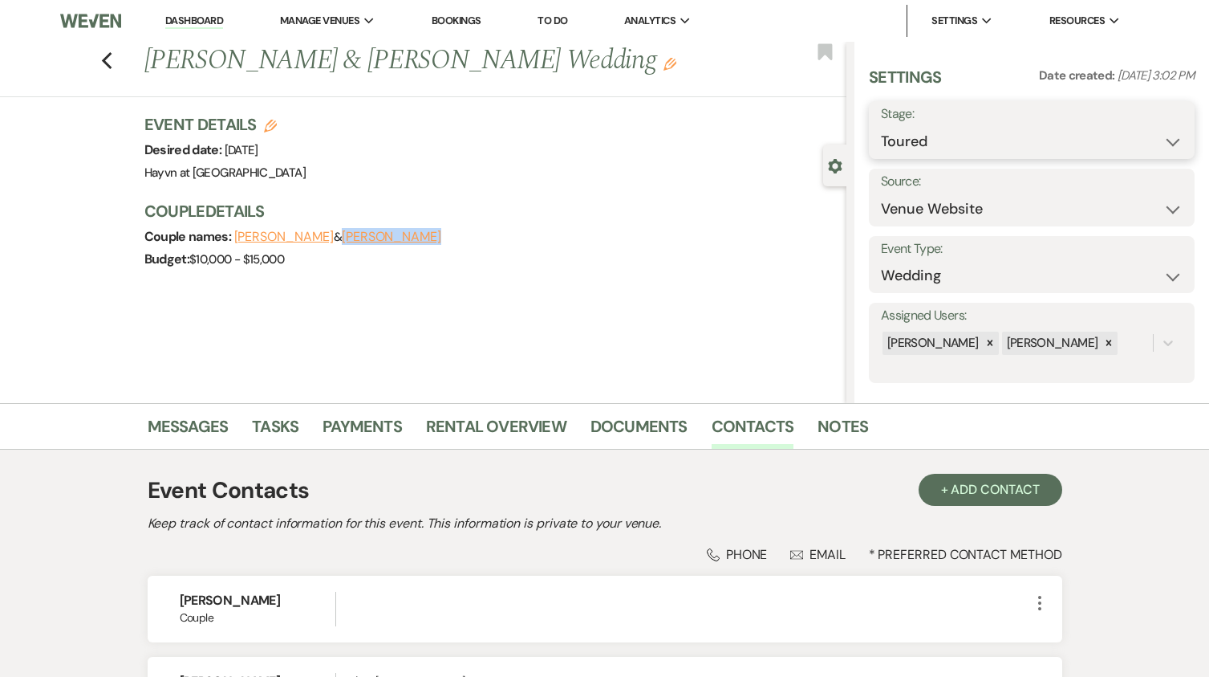
click at [1134, 140] on select "Inquiry Follow Up Tour Requested Tour Confirmed Toured Proposal Sent Booked Lost" at bounding box center [1032, 141] width 302 height 31
select select "8"
click at [881, 126] on select "Inquiry Follow Up Tour Requested Tour Confirmed Toured Proposal Sent Booked Lost" at bounding box center [1032, 141] width 302 height 31
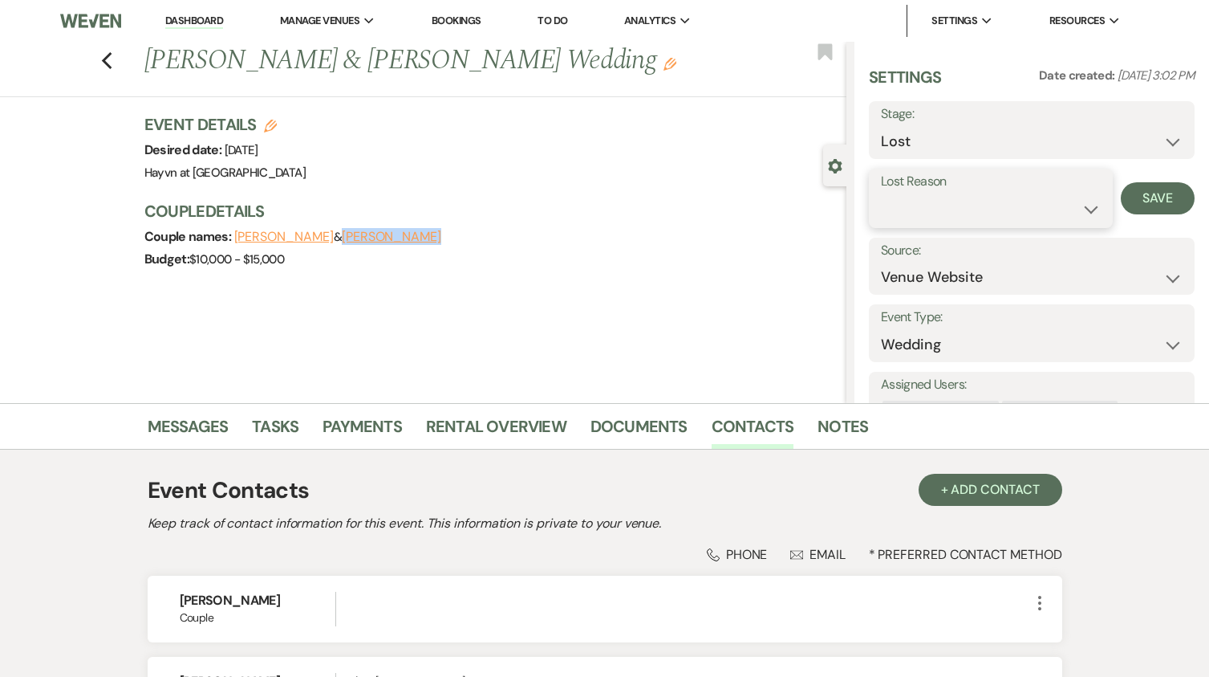
click at [1010, 209] on select "Booked Elsewhere Budget Date Unavailable No Response Not a Good Match Capacity …" at bounding box center [991, 208] width 220 height 31
select select "6"
click at [881, 193] on select "Booked Elsewhere Budget Date Unavailable No Response Not a Good Match Capacity …" at bounding box center [991, 208] width 220 height 31
click at [1149, 197] on button "Save" at bounding box center [1158, 198] width 74 height 32
click at [113, 66] on icon "Previous" at bounding box center [107, 60] width 12 height 19
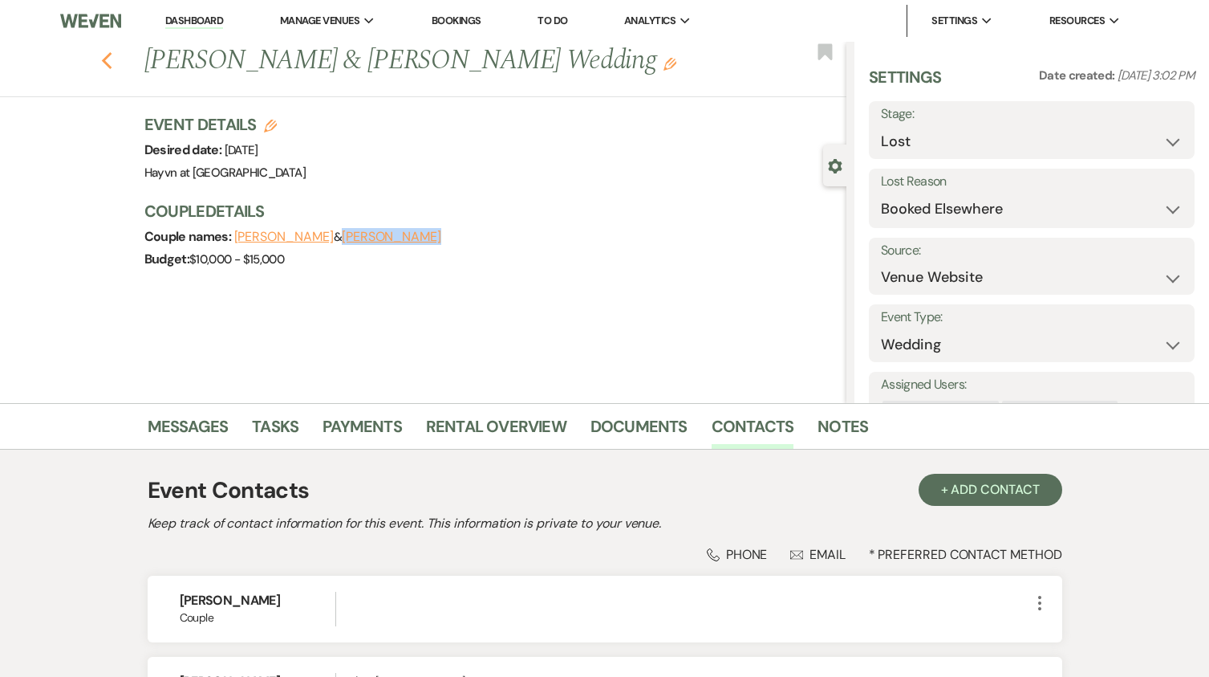
select select "5"
select select "8"
select select "6"
select select "5"
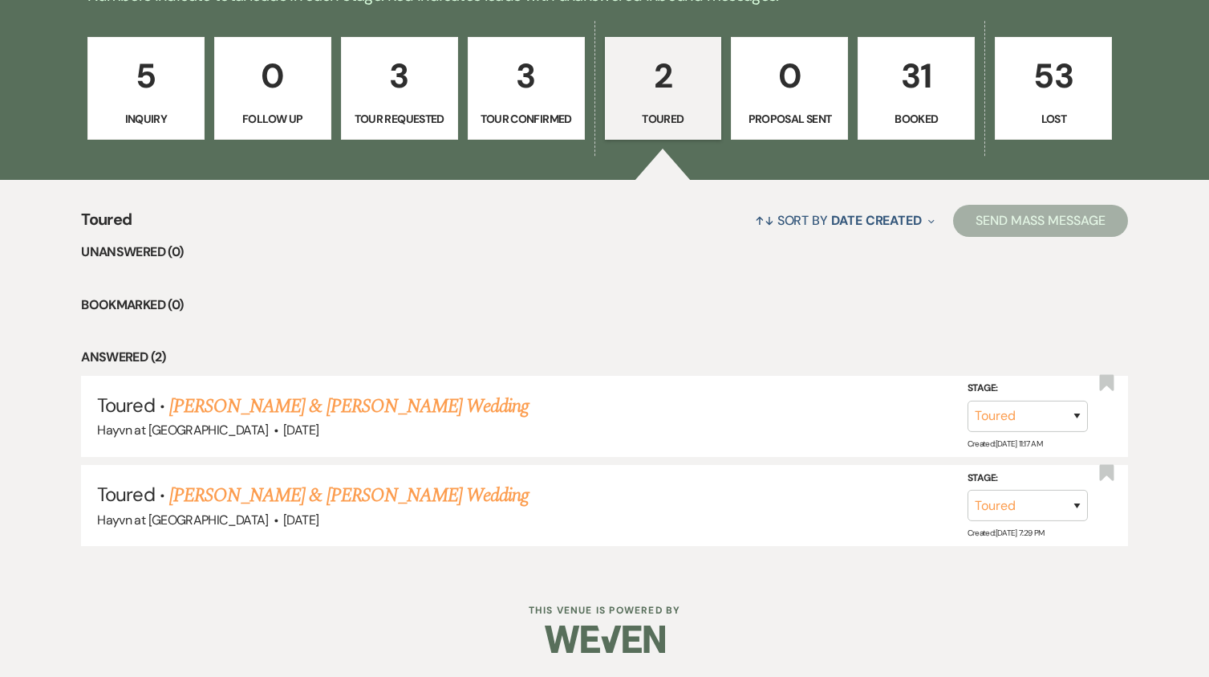
scroll to position [922, 0]
click at [378, 498] on link "[PERSON_NAME] & [PERSON_NAME] Wedding" at bounding box center [349, 495] width 360 height 29
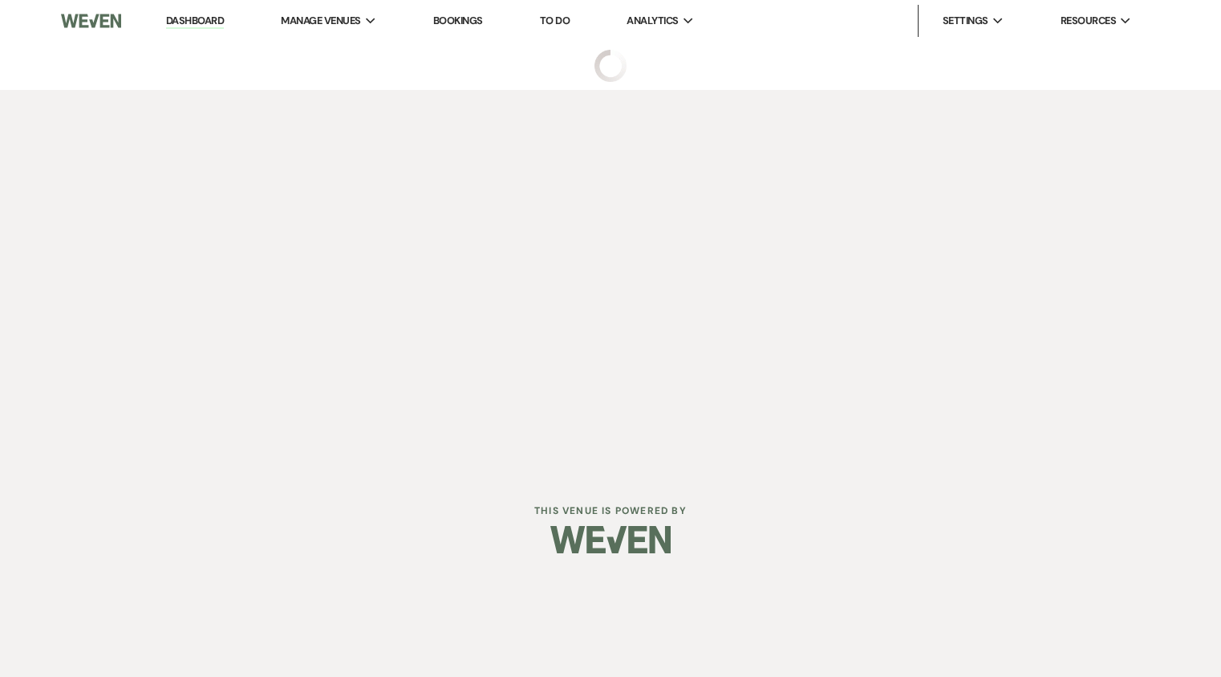
select select "5"
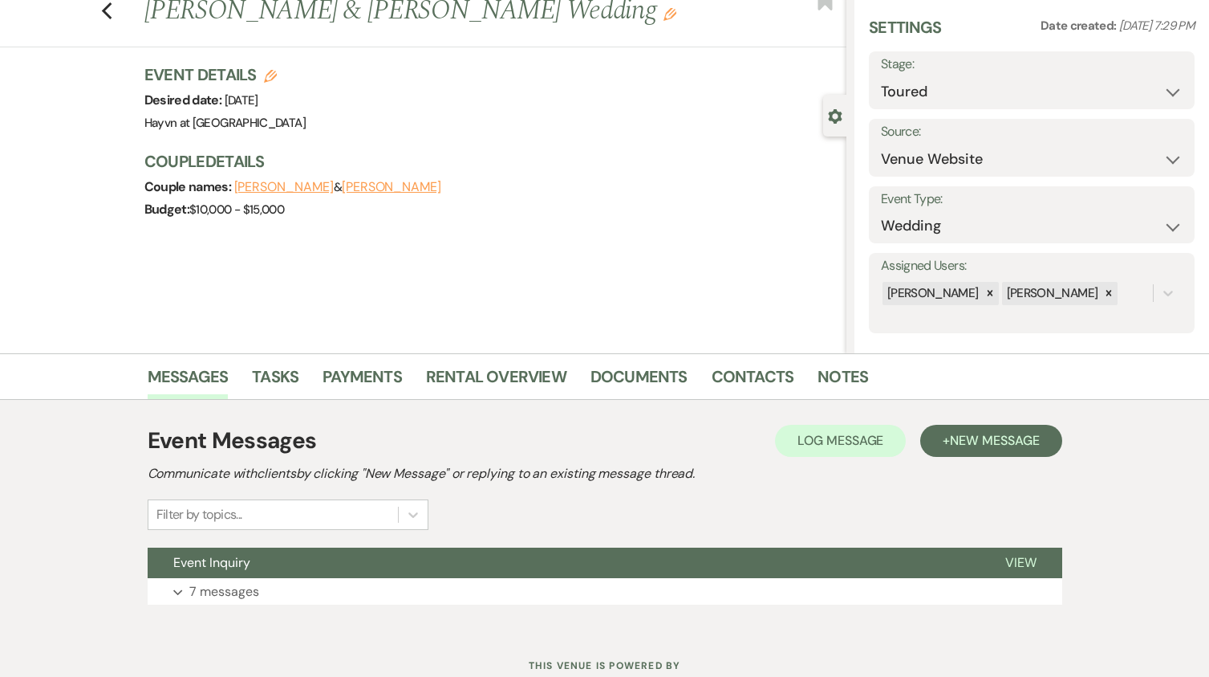
scroll to position [105, 0]
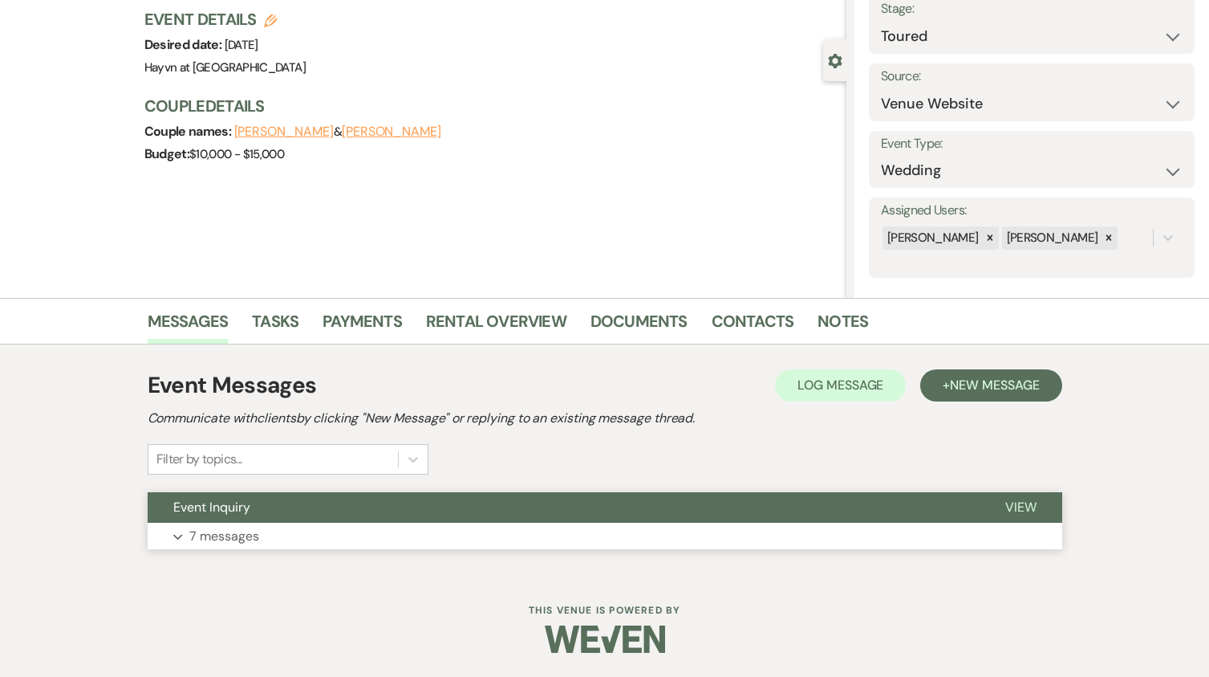
click at [175, 530] on button "Expand 7 messages" at bounding box center [605, 535] width 915 height 27
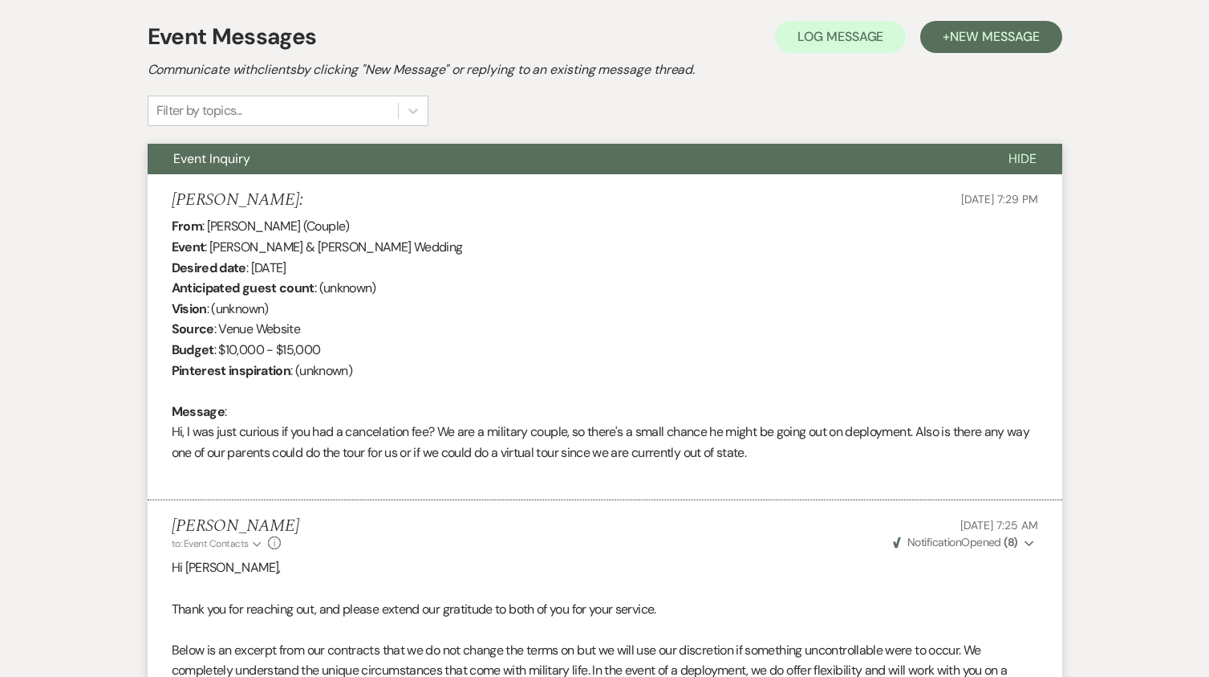
scroll to position [247, 0]
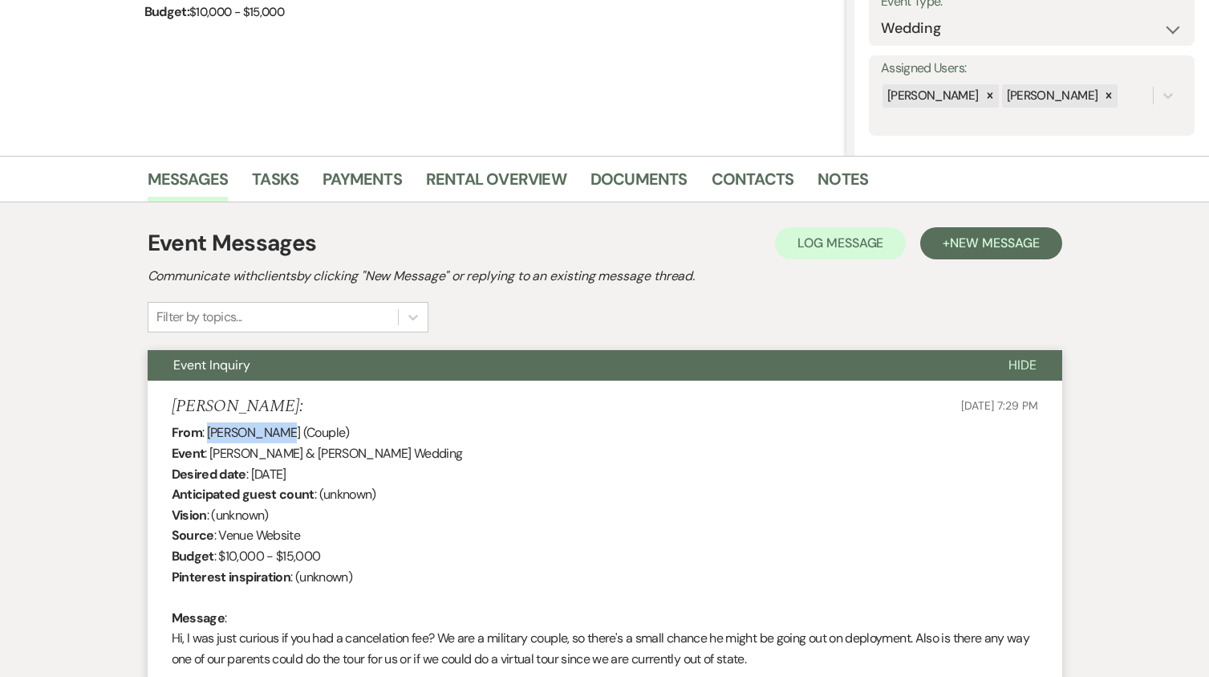
drag, startPoint x: 270, startPoint y: 434, endPoint x: 209, endPoint y: 430, distance: 61.1
click at [209, 430] on div "From : Kelli Hanson (Couple) Event : Adam Dreier & Kelli Hanson's Wedding Desir…" at bounding box center [605, 555] width 867 height 267
copy div "[PERSON_NAME]"
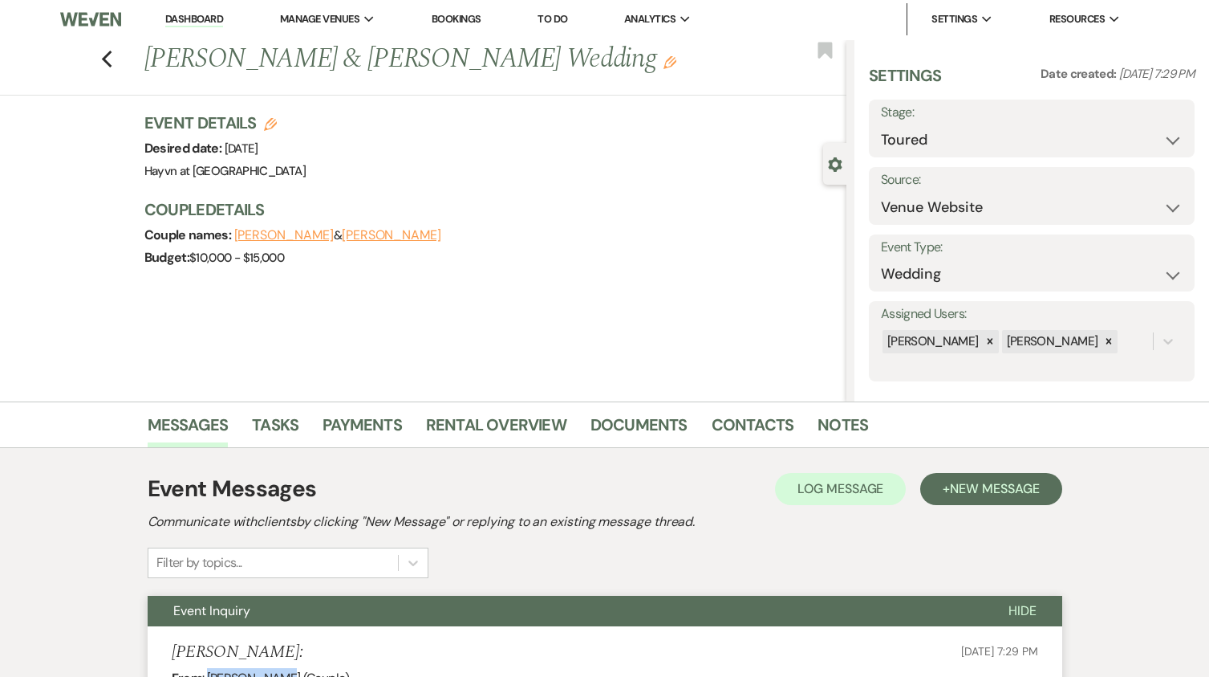
scroll to position [0, 0]
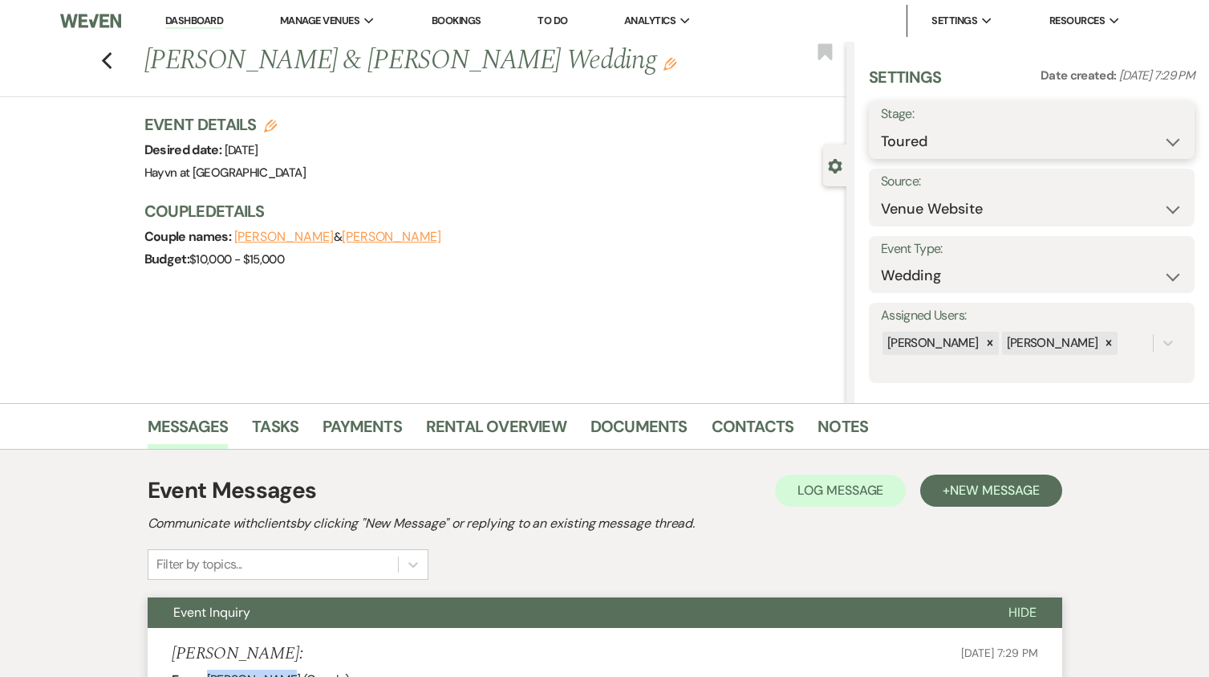
click at [1153, 140] on select "Inquiry Follow Up Tour Requested Tour Confirmed Toured Proposal Sent Booked Lost" at bounding box center [1032, 141] width 302 height 31
select select "7"
click at [881, 126] on select "Inquiry Follow Up Tour Requested Tour Confirmed Toured Proposal Sent Booked Lost" at bounding box center [1032, 141] width 302 height 31
click at [642, 421] on link "Documents" at bounding box center [639, 430] width 97 height 35
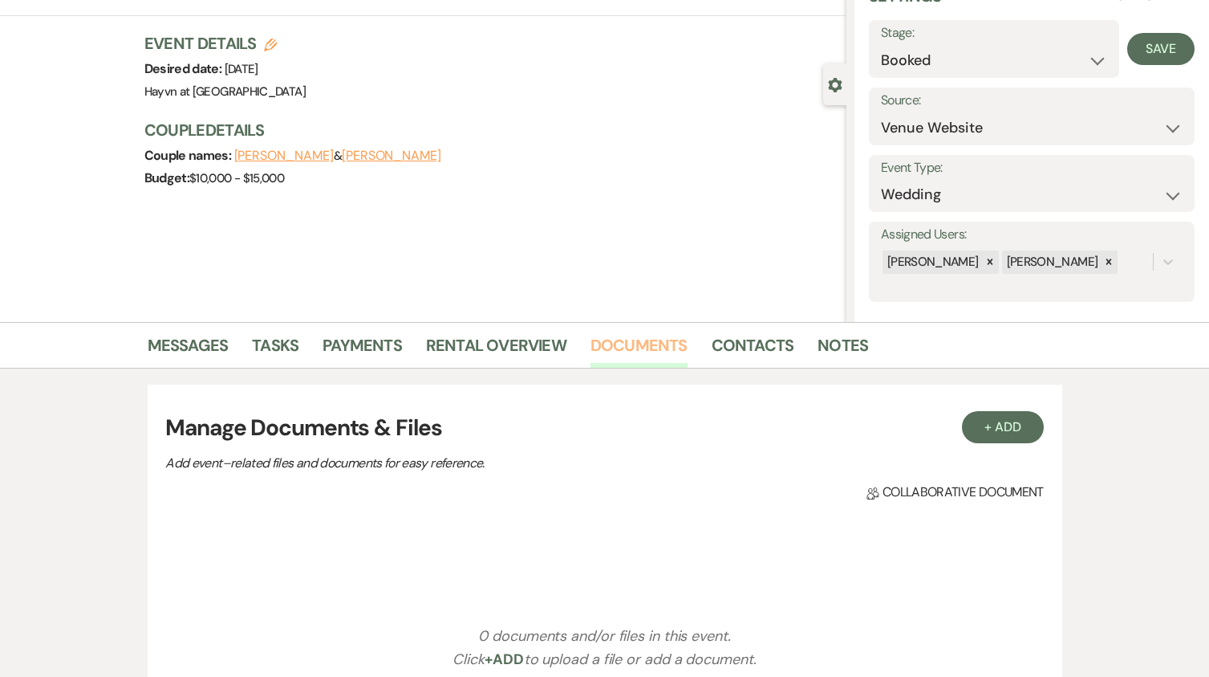
scroll to position [80, 0]
click at [152, 343] on link "Messages" at bounding box center [188, 350] width 81 height 35
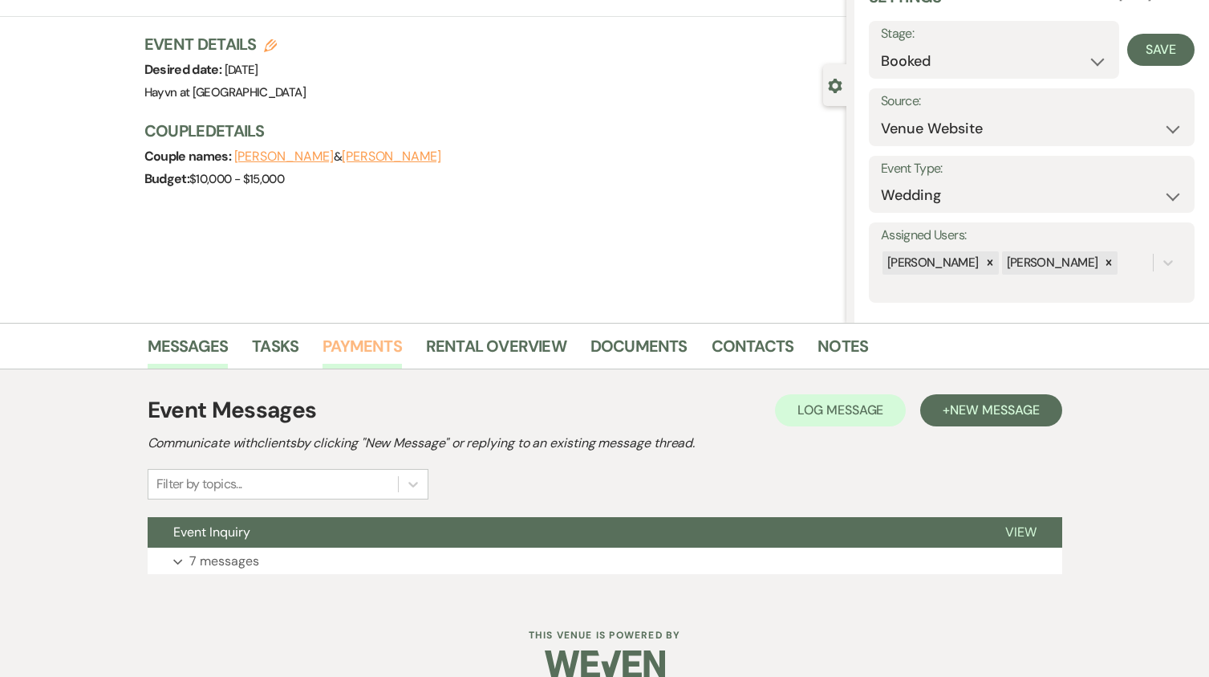
click at [349, 341] on link "Payments" at bounding box center [362, 350] width 79 height 35
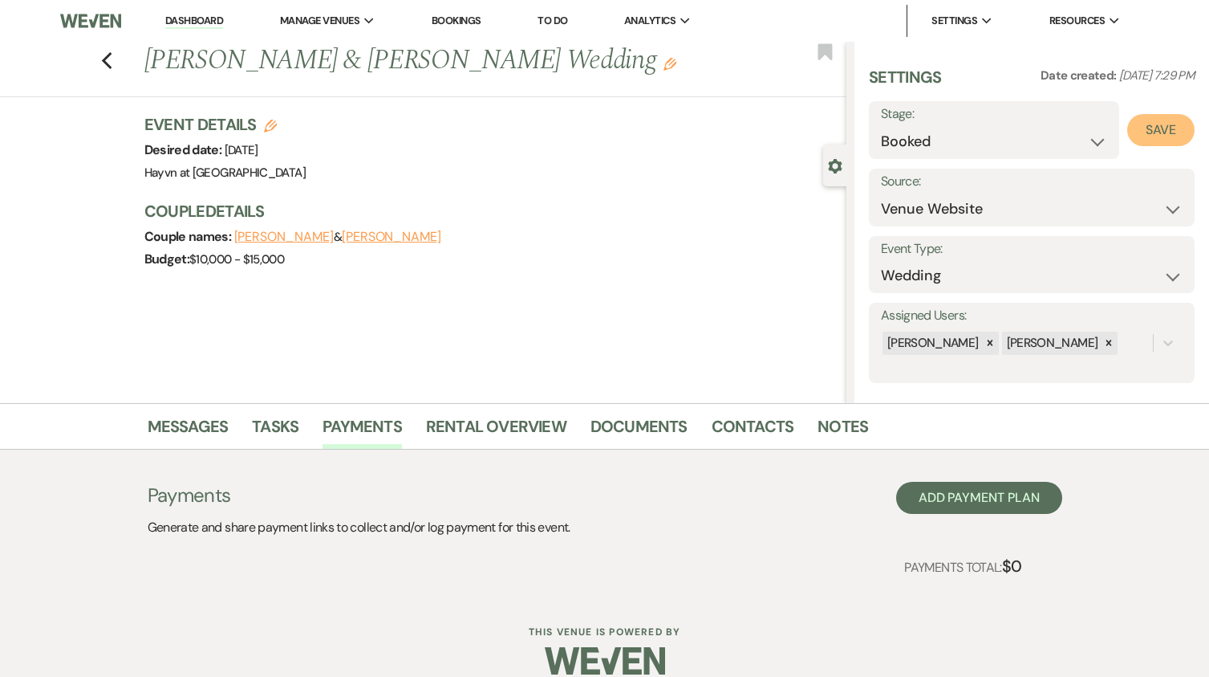
click at [1157, 133] on button "Save" at bounding box center [1161, 130] width 67 height 32
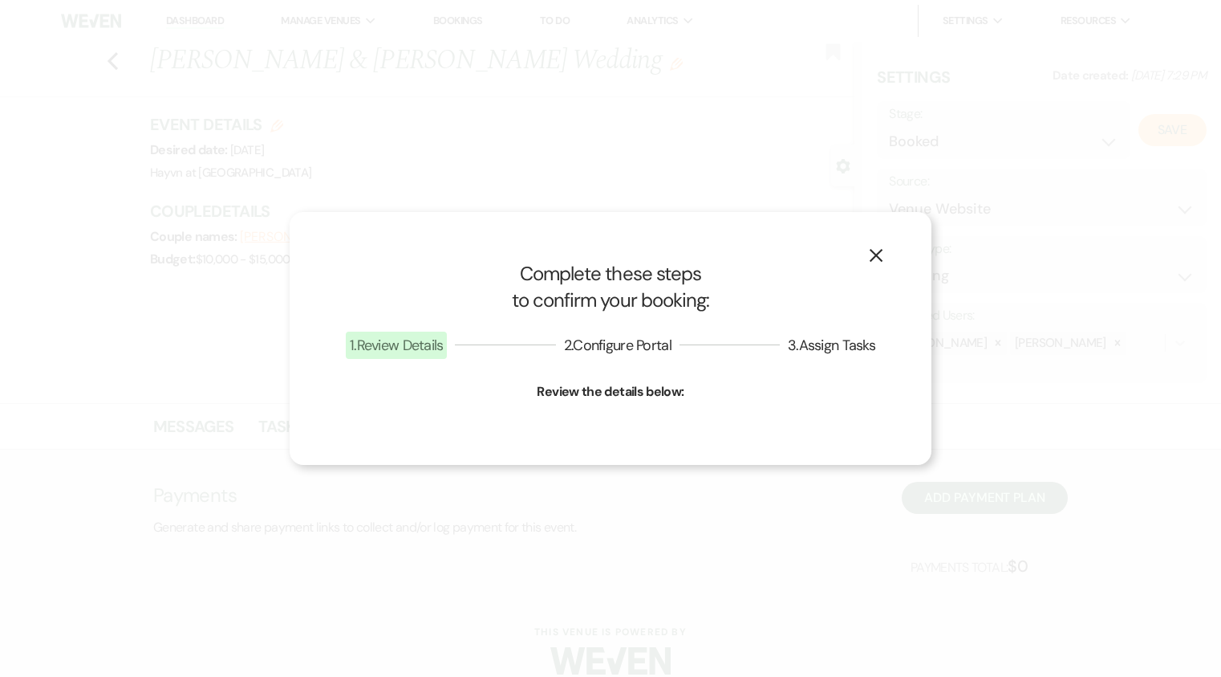
select select "1"
select select "844"
select select "false"
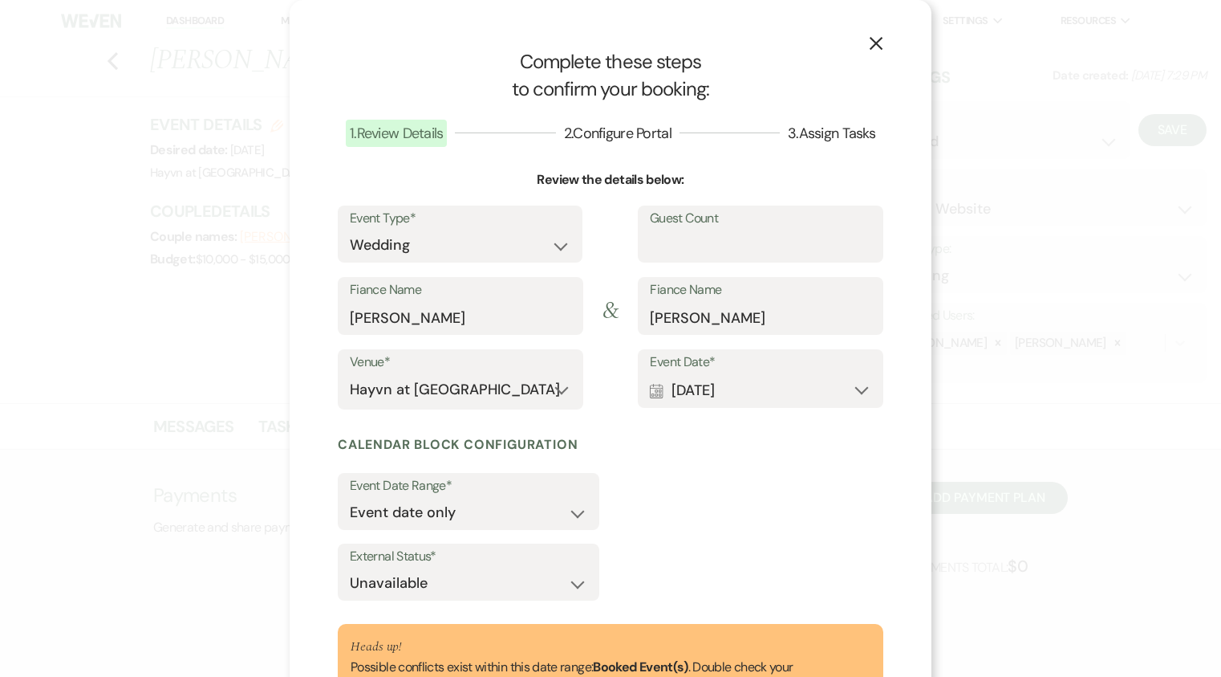
click at [874, 40] on use "button" at bounding box center [876, 43] width 13 height 13
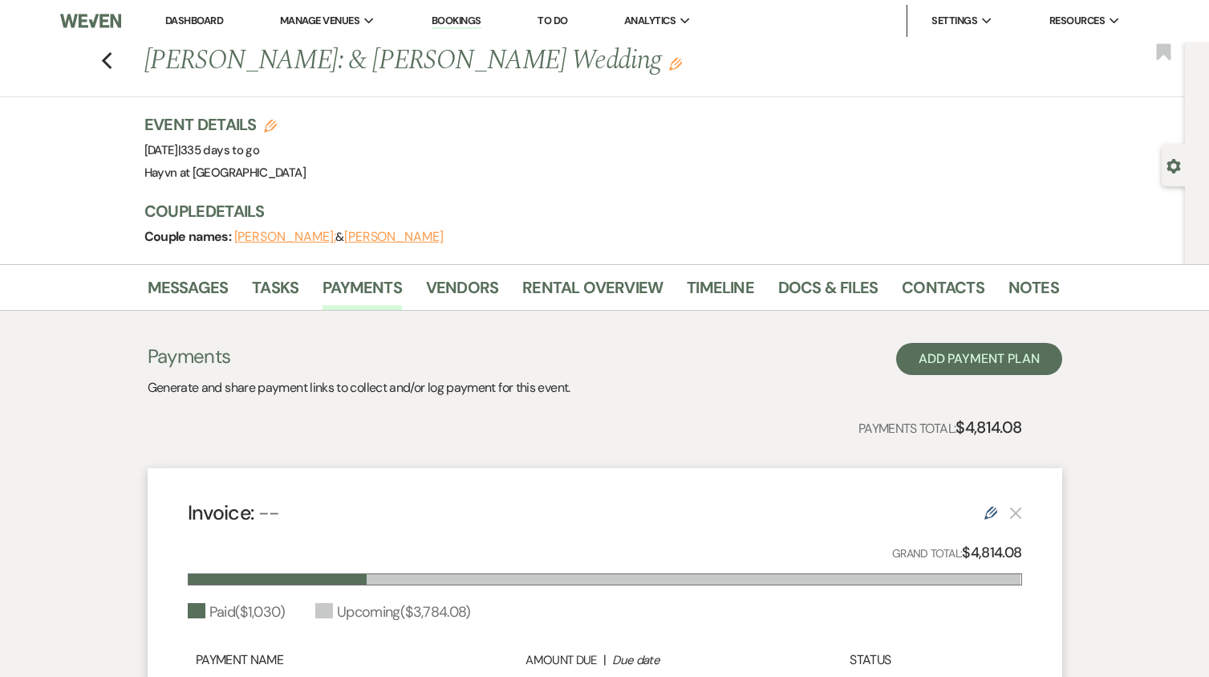
click at [181, 23] on link "Dashboard" at bounding box center [194, 21] width 58 height 14
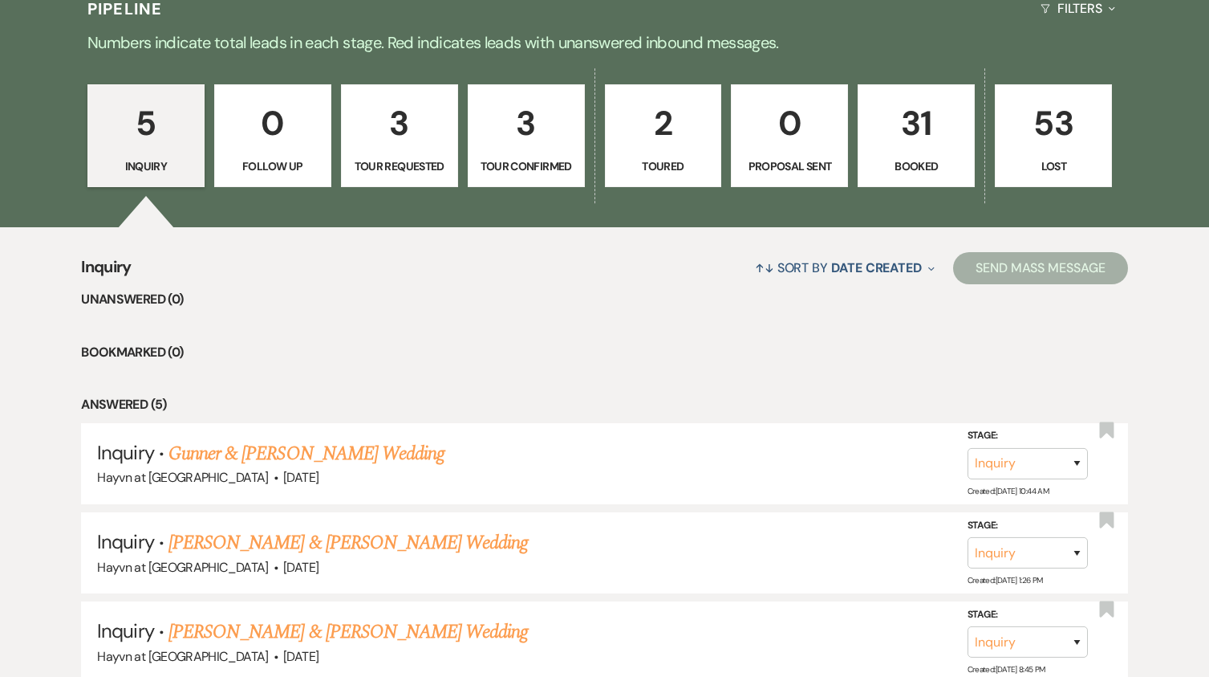
scroll to position [869, 0]
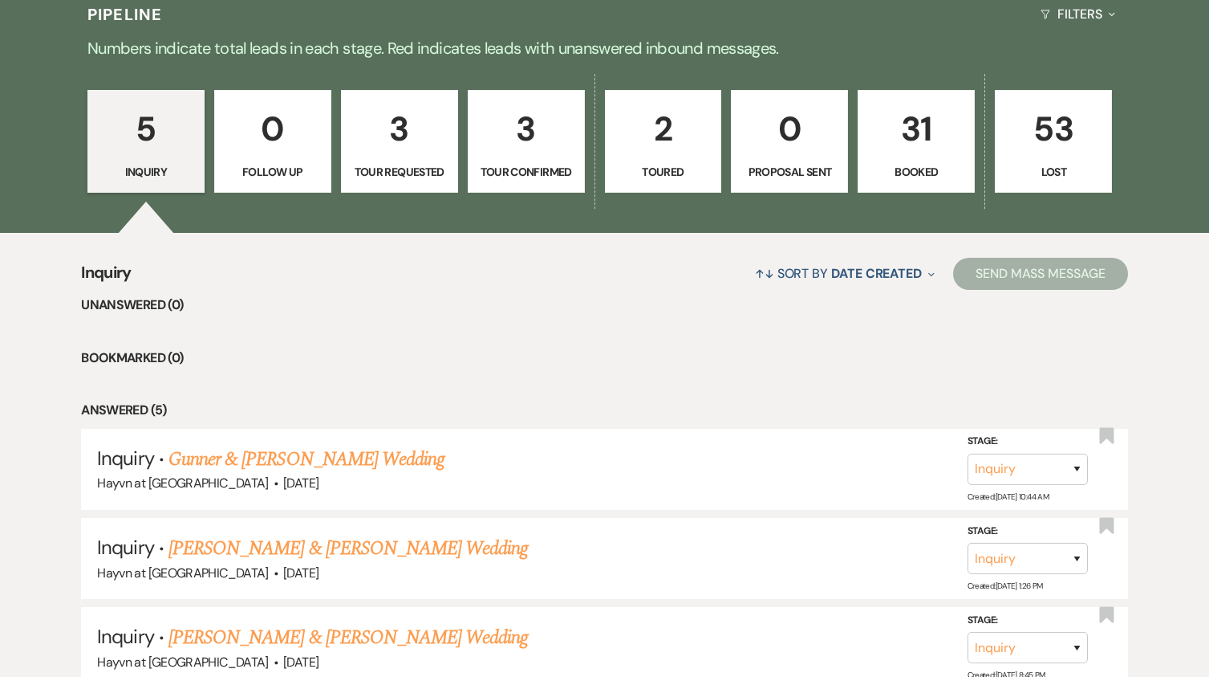
click at [909, 144] on p "31" at bounding box center [916, 129] width 96 height 54
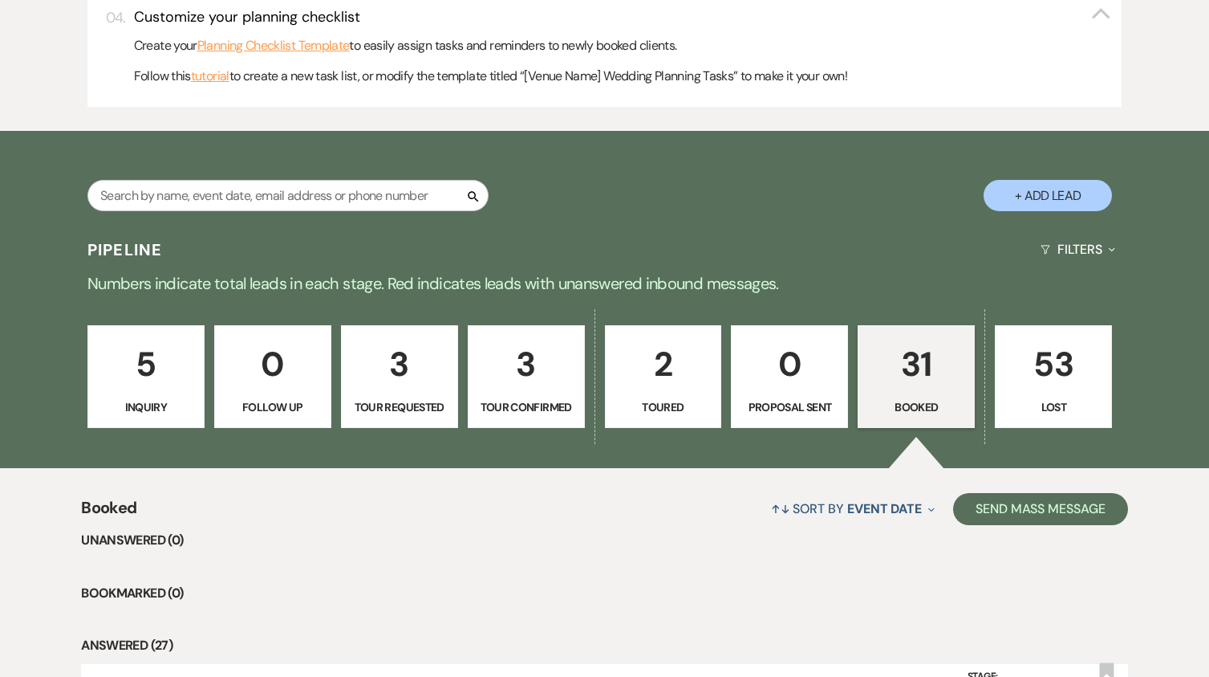
scroll to position [628, 0]
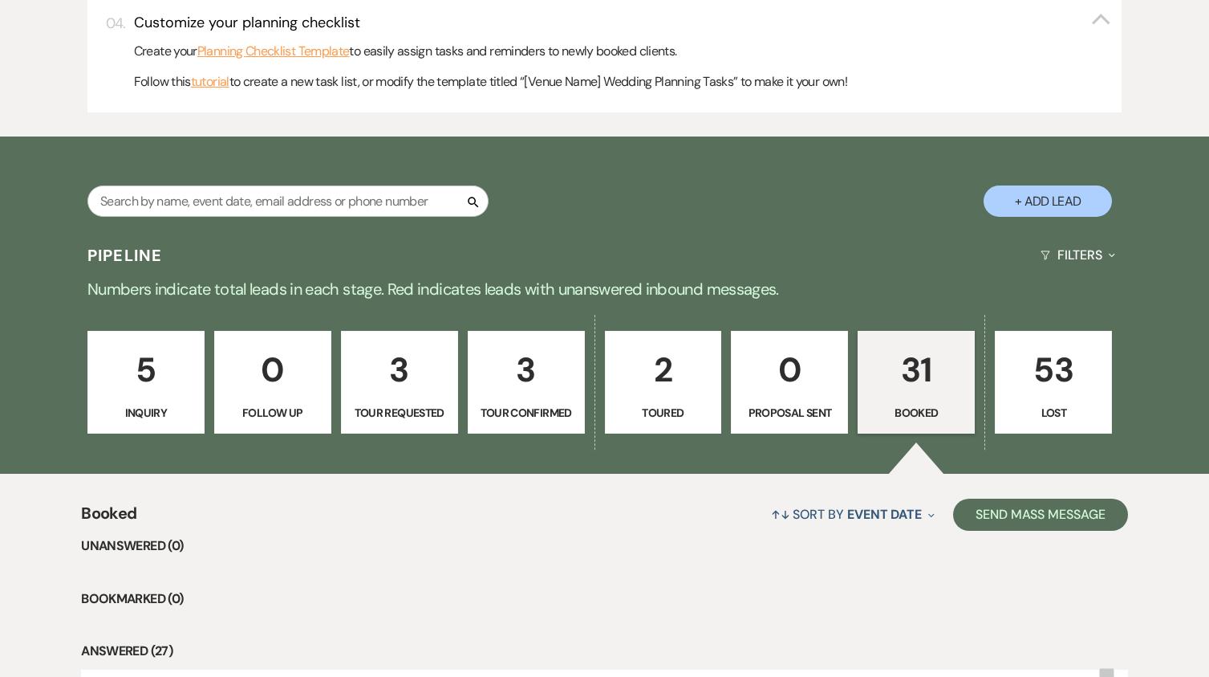
click at [648, 394] on p "2" at bounding box center [664, 370] width 96 height 54
select select "5"
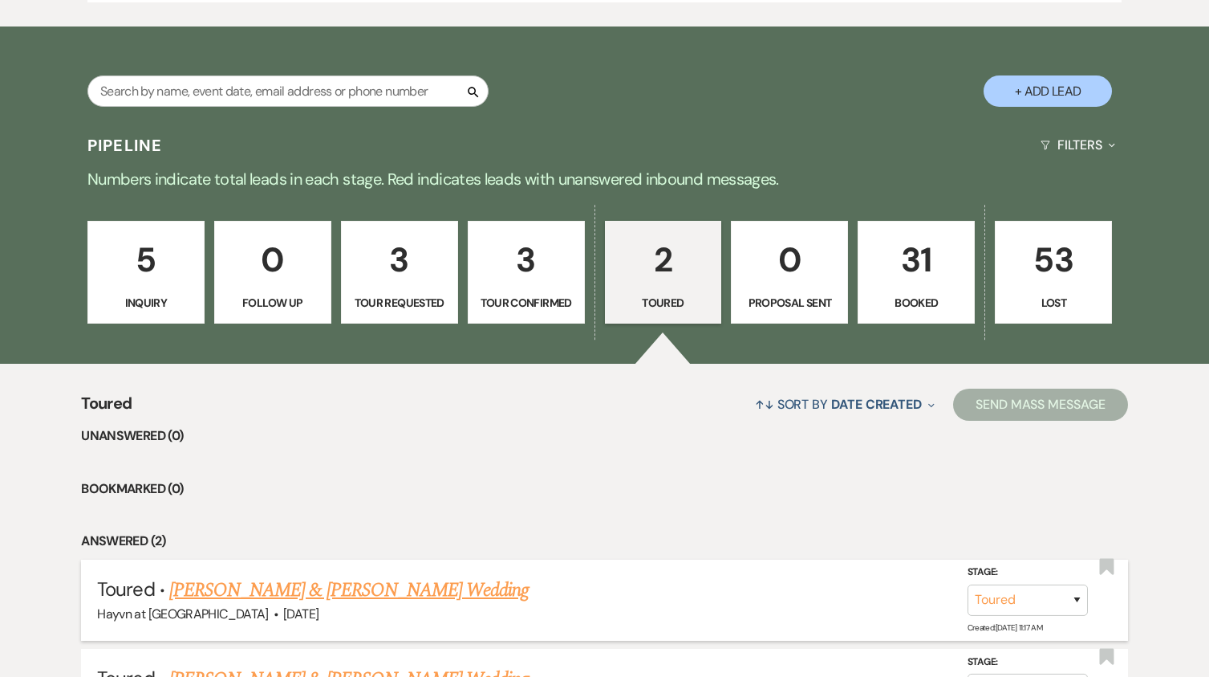
scroll to position [922, 0]
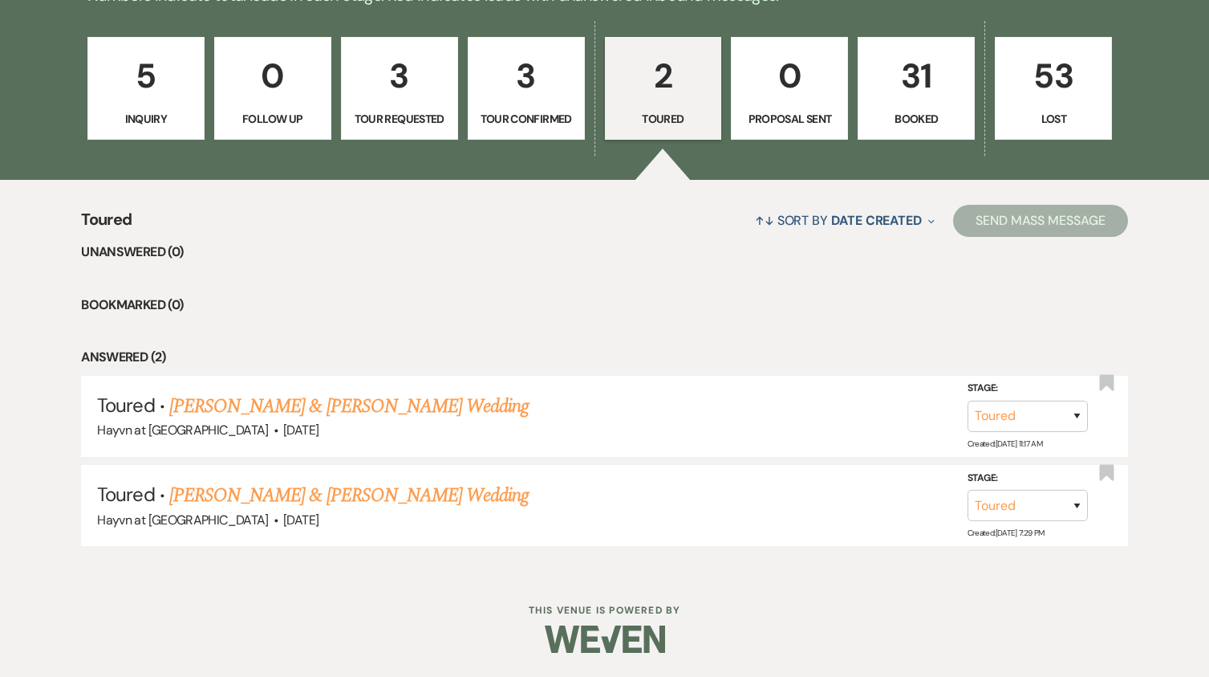
click at [906, 114] on p "Booked" at bounding box center [916, 119] width 96 height 18
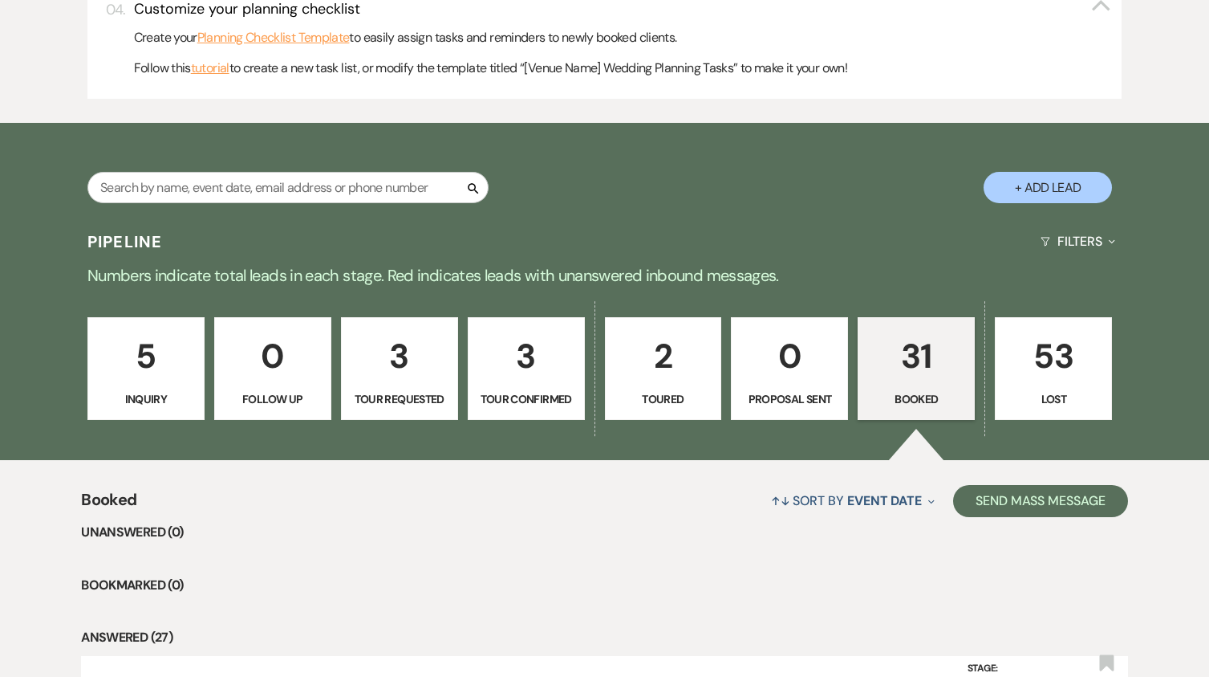
scroll to position [601, 0]
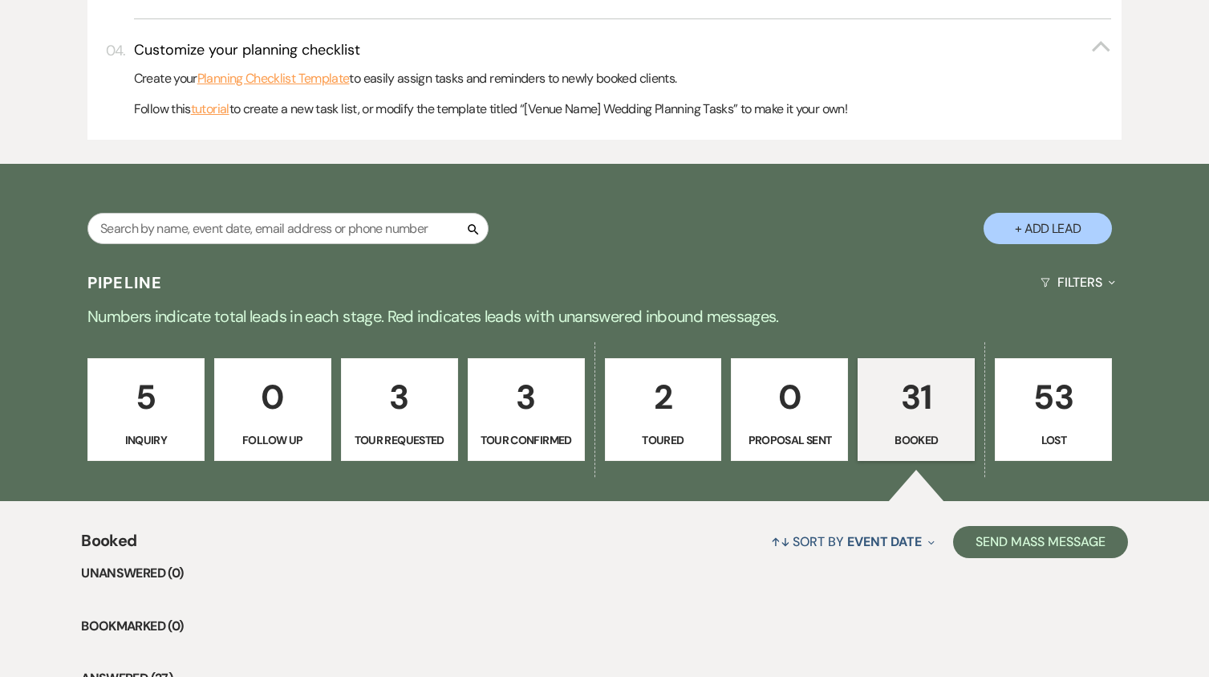
click at [915, 413] on p "31" at bounding box center [916, 397] width 96 height 54
click at [662, 422] on p "2" at bounding box center [664, 397] width 96 height 54
select select "5"
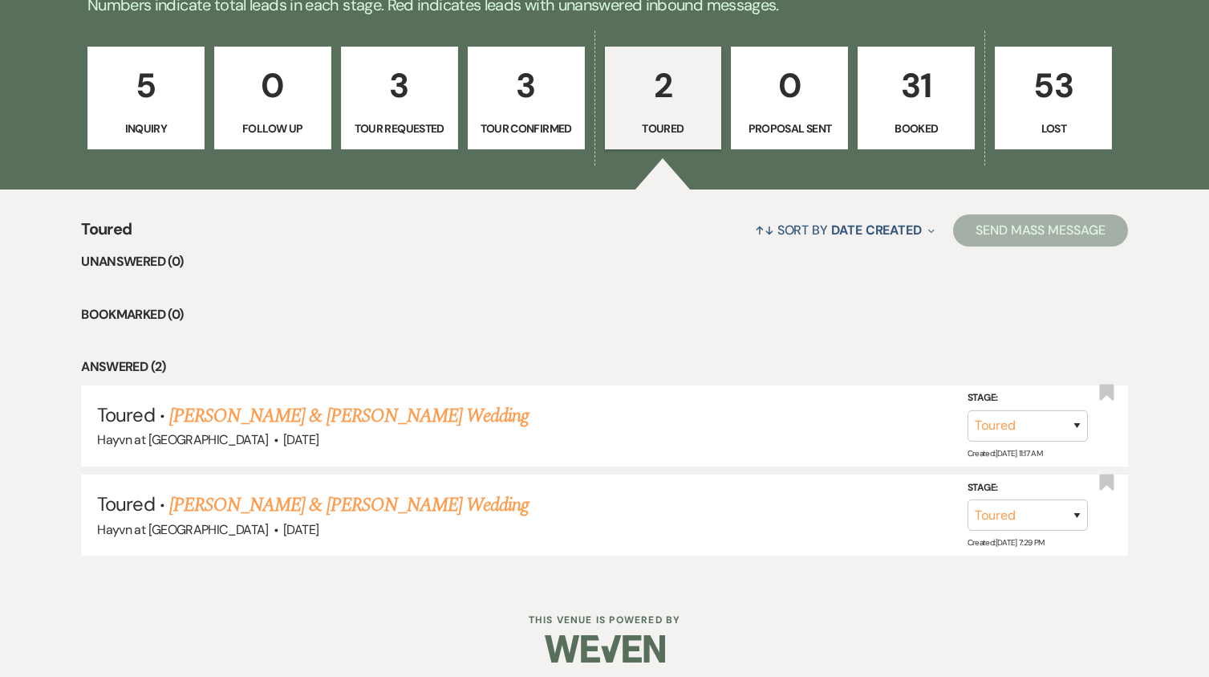
scroll to position [922, 0]
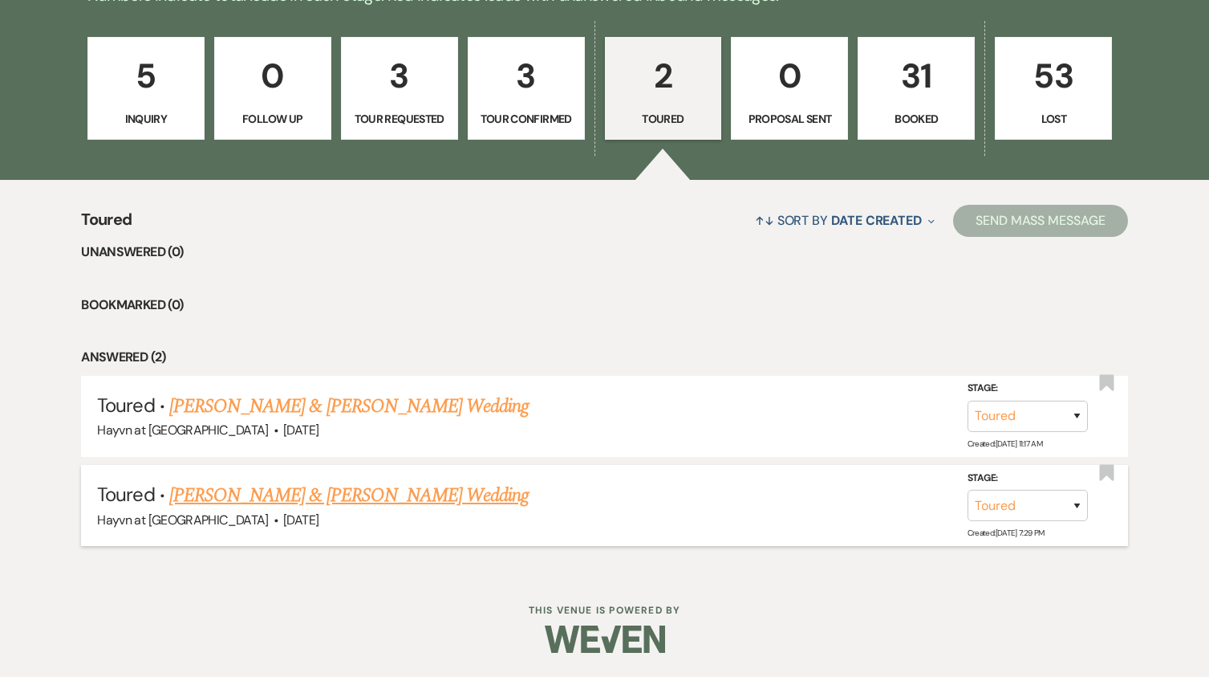
click at [416, 497] on link "[PERSON_NAME] & [PERSON_NAME] Wedding" at bounding box center [349, 495] width 360 height 29
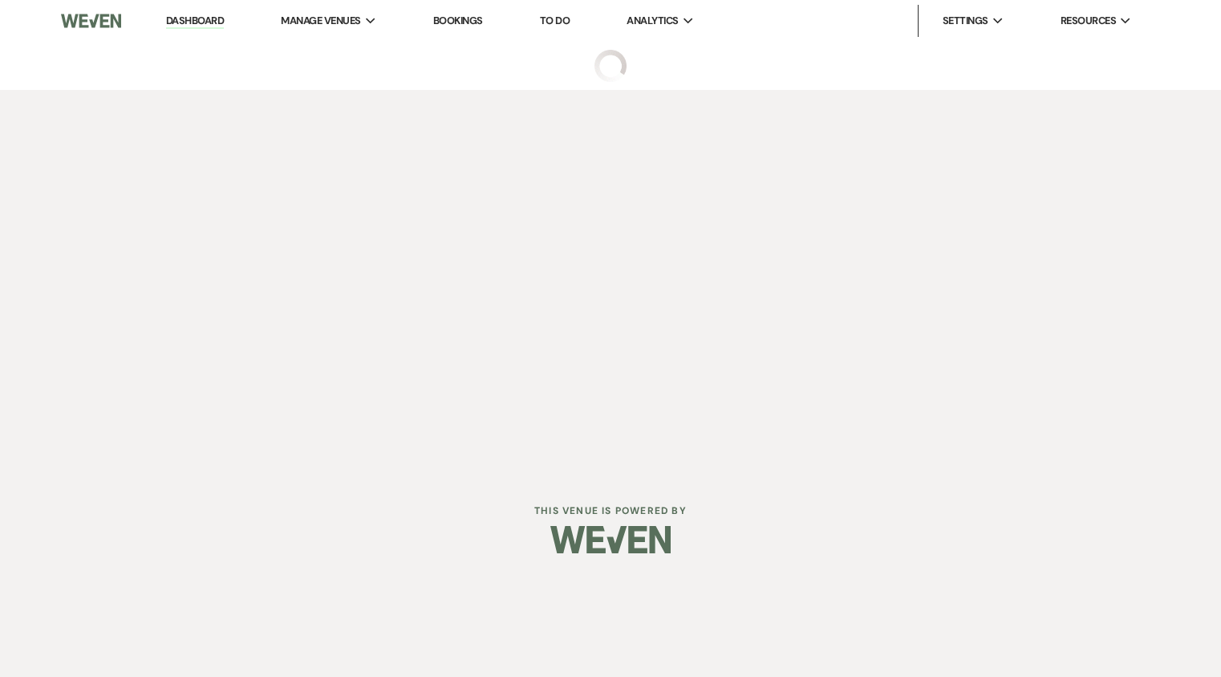
select select "5"
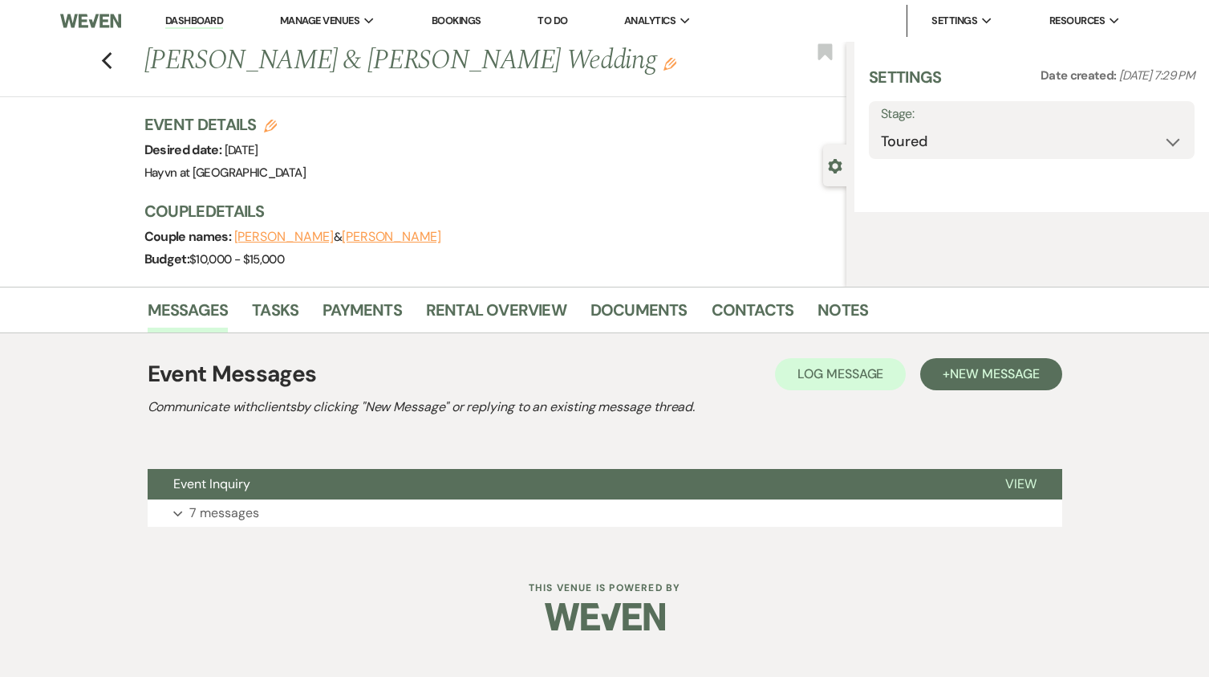
select select "5"
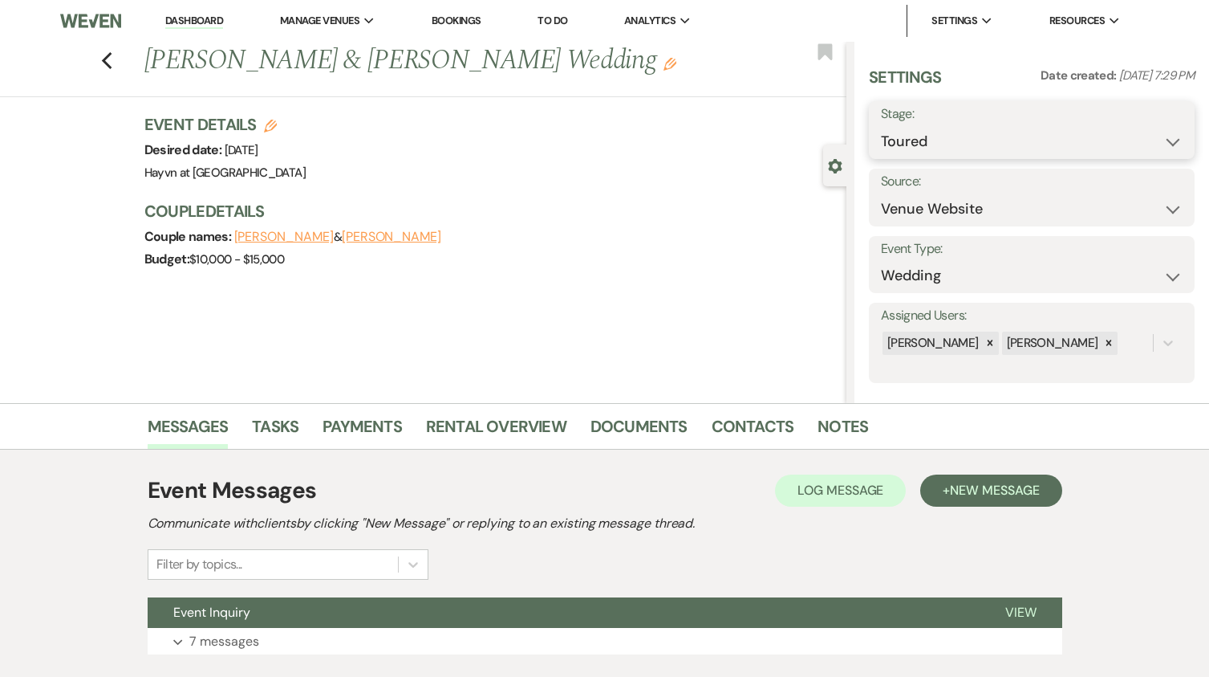
click at [1050, 137] on select "Inquiry Follow Up Tour Requested Tour Confirmed Toured Proposal Sent Booked Lost" at bounding box center [1032, 141] width 302 height 31
select select "7"
click at [881, 126] on select "Inquiry Follow Up Tour Requested Tour Confirmed Toured Proposal Sent Booked Lost" at bounding box center [1032, 141] width 302 height 31
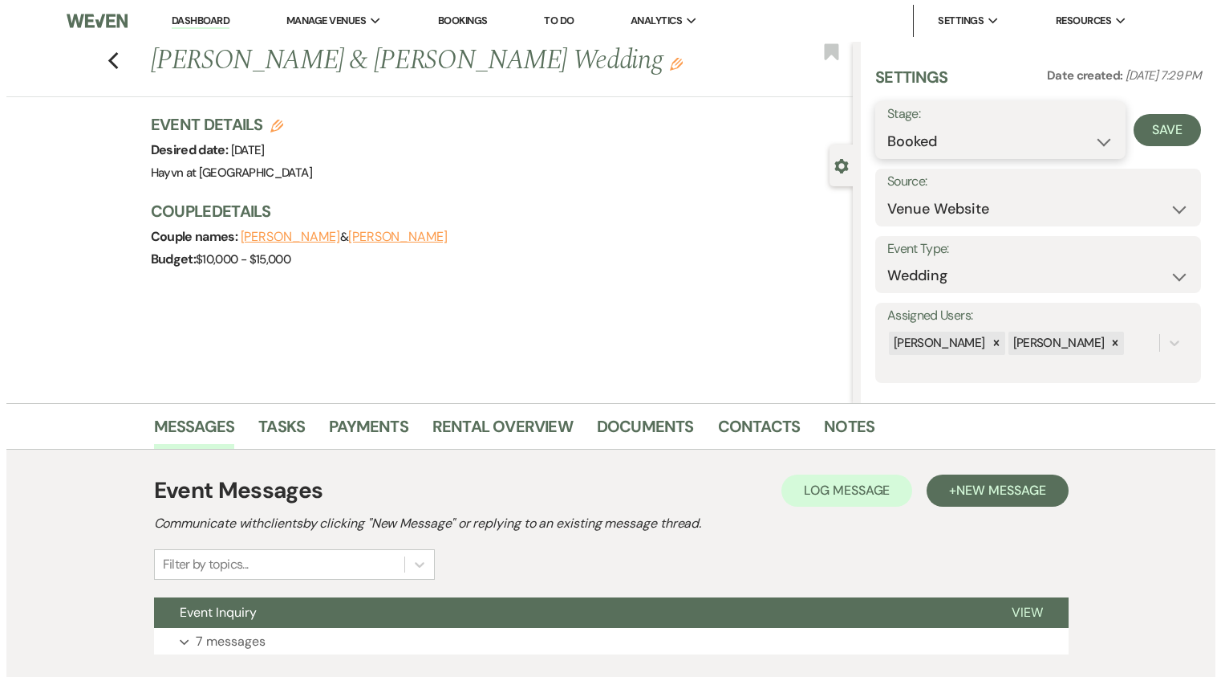
scroll to position [14, 0]
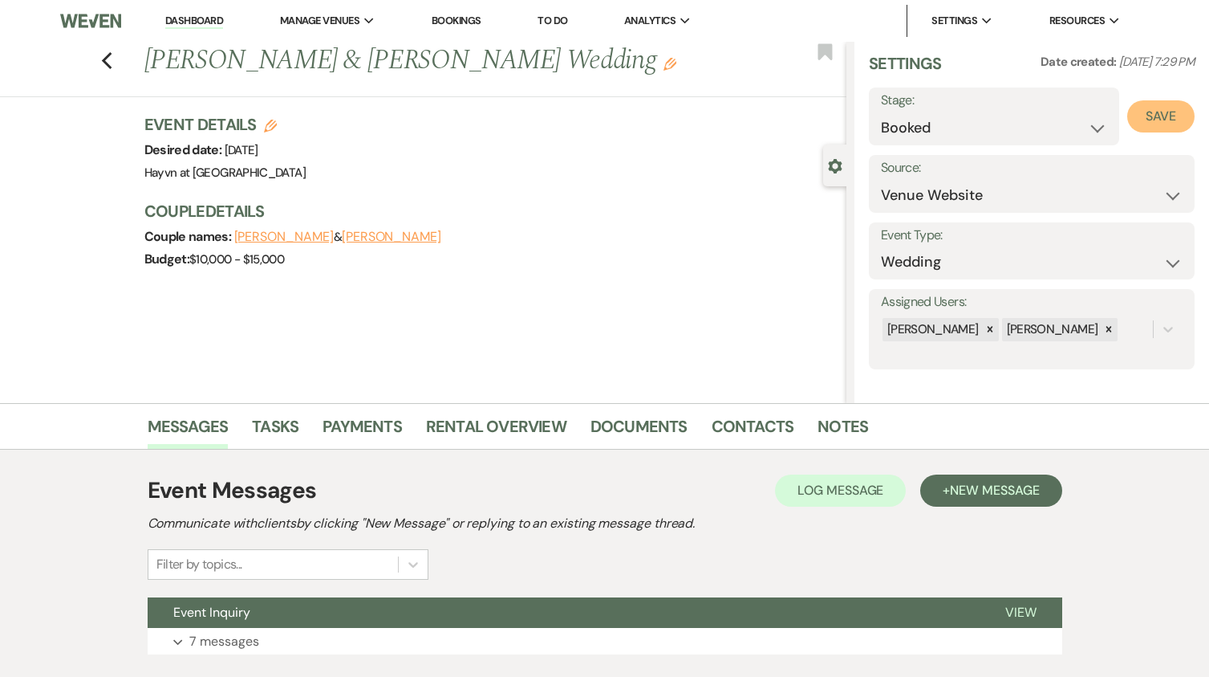
click at [1163, 120] on button "Save" at bounding box center [1161, 116] width 67 height 32
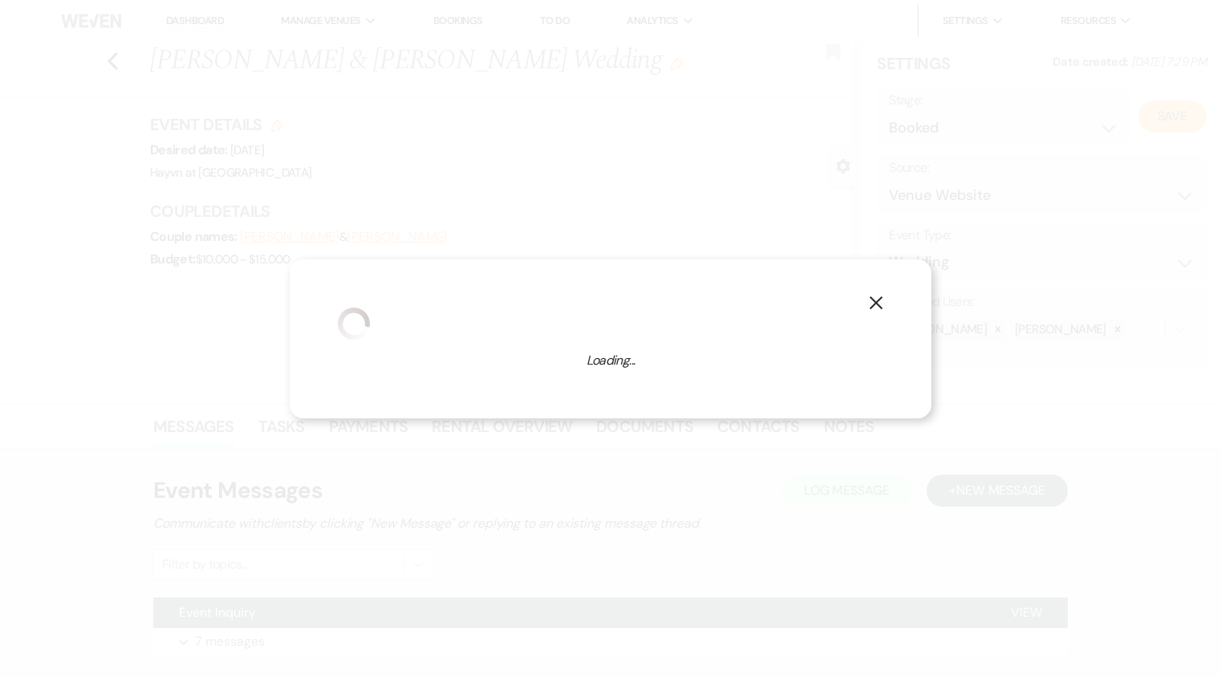
select select "1"
select select "844"
select select "false"
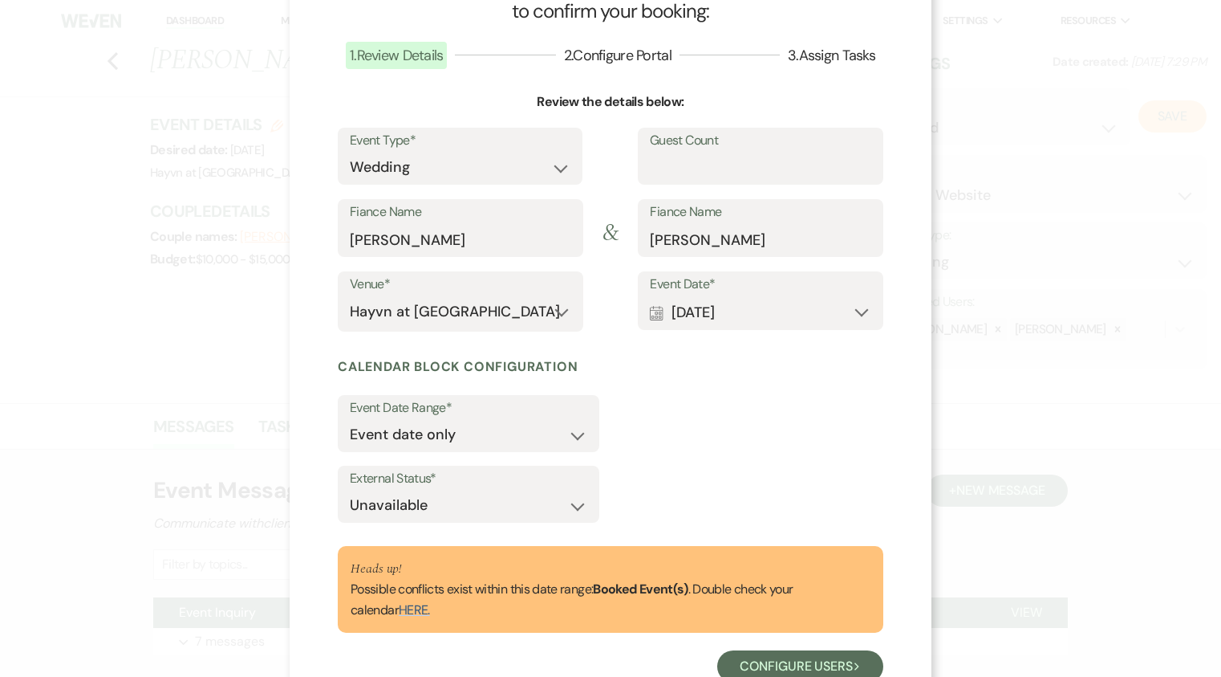
scroll to position [0, 0]
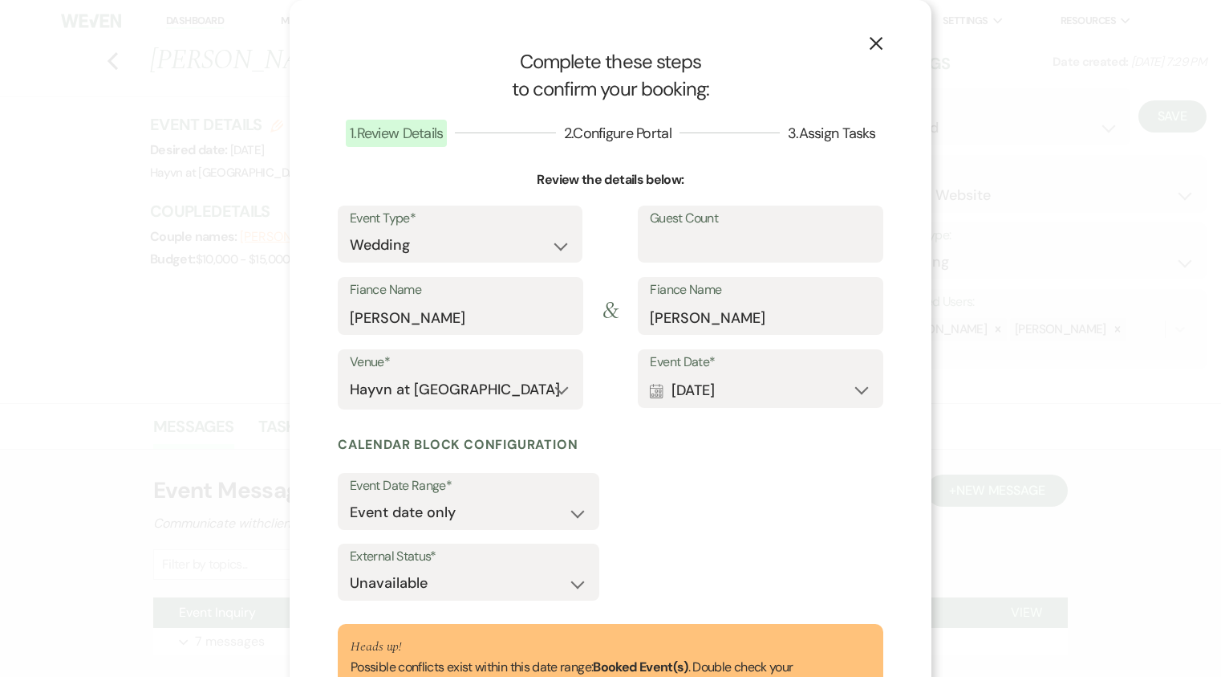
click at [876, 45] on icon "X" at bounding box center [876, 43] width 14 height 14
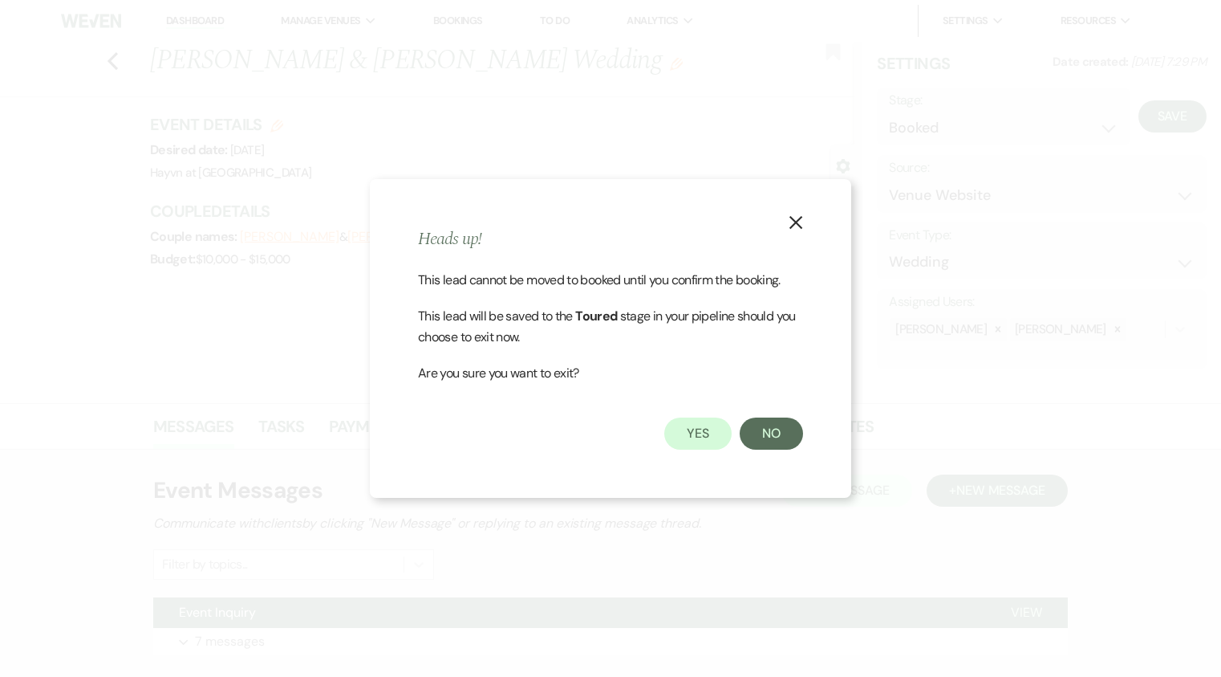
click at [790, 221] on icon "X" at bounding box center [796, 222] width 14 height 14
click at [697, 437] on button "Yes" at bounding box center [697, 433] width 67 height 32
select select "5"
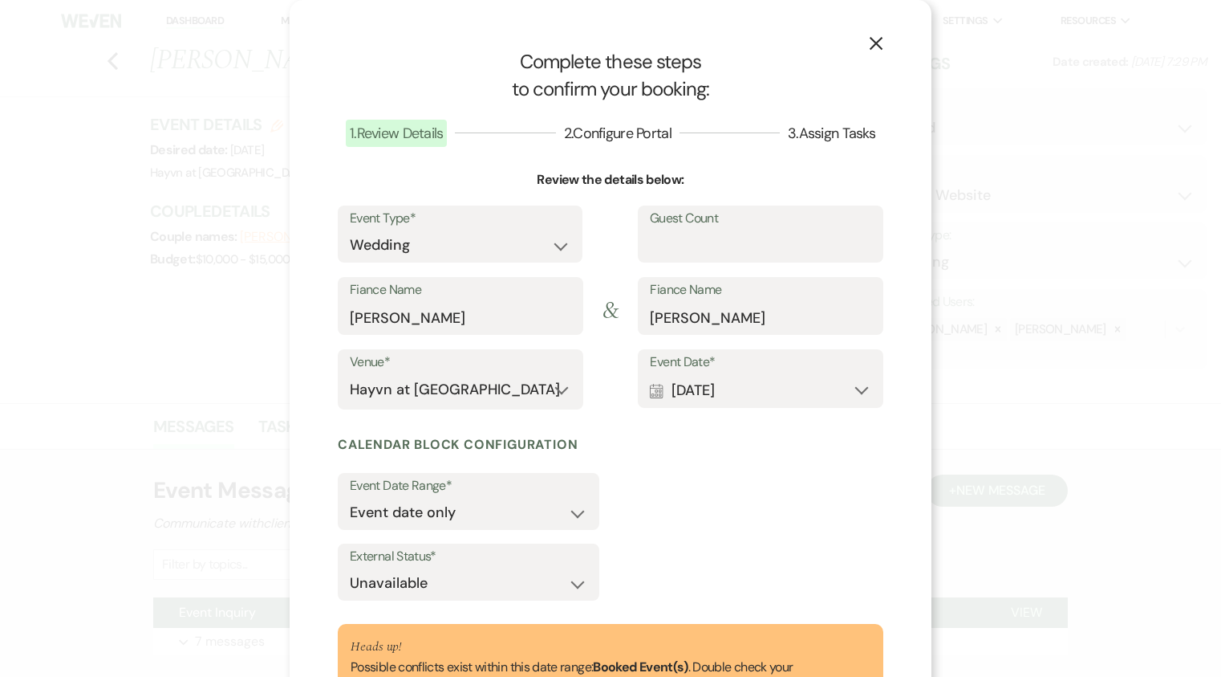
click at [869, 43] on icon "X" at bounding box center [876, 43] width 14 height 14
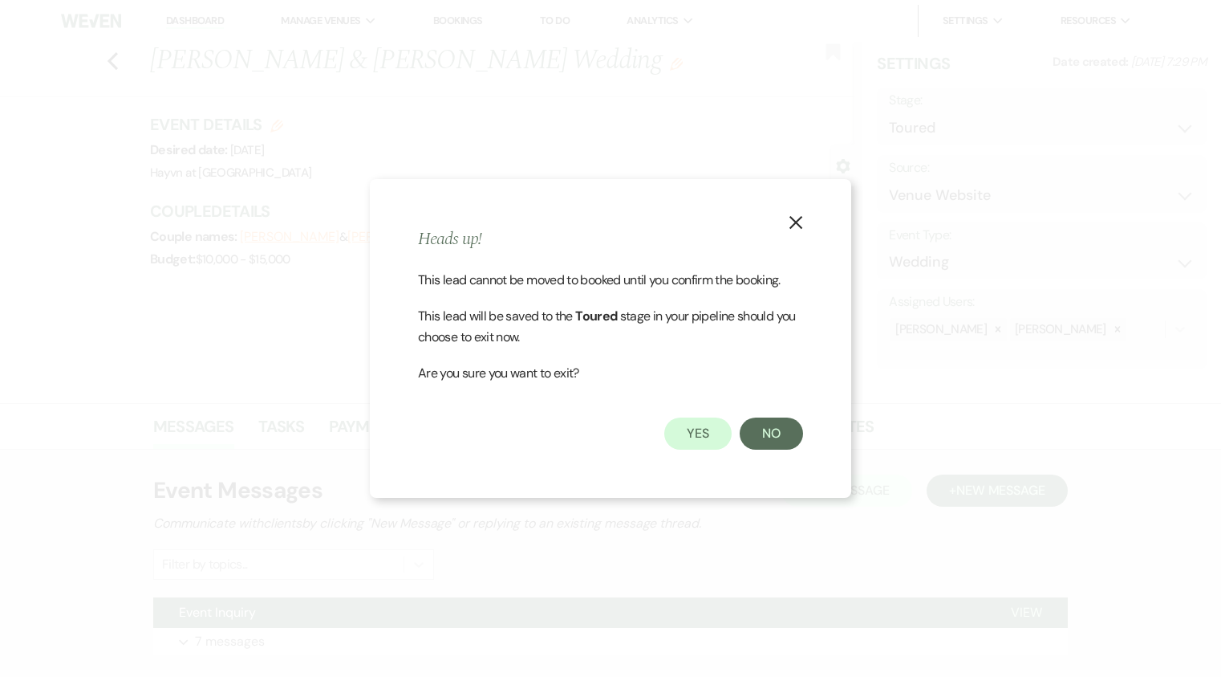
click at [705, 450] on div "X Heads up! This lead cannot be moved to booked until you confirm the booking. …" at bounding box center [611, 338] width 482 height 319
click at [772, 433] on button "No" at bounding box center [771, 433] width 63 height 32
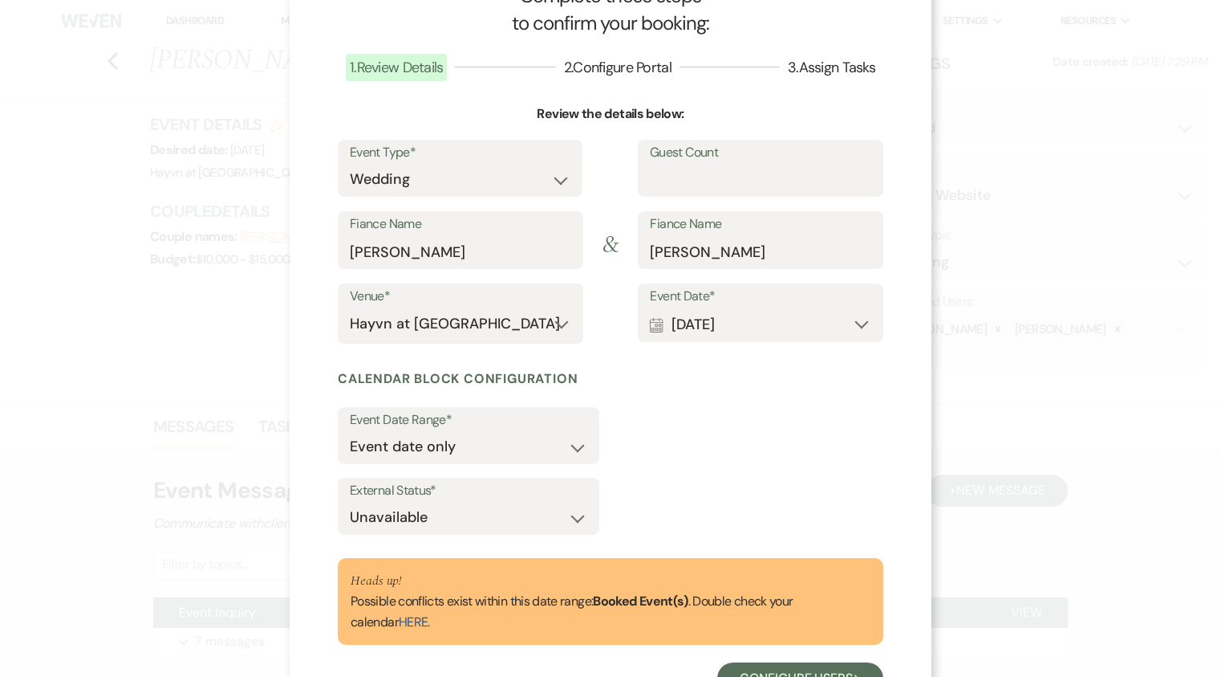
scroll to position [132, 0]
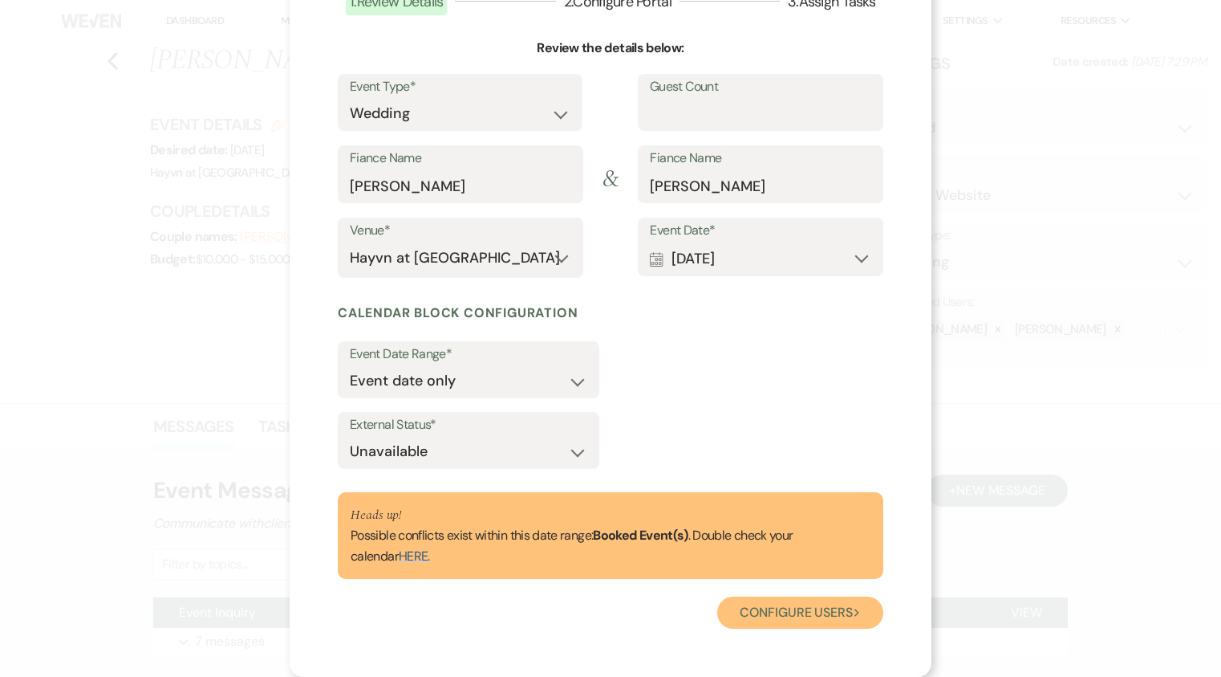
click at [835, 608] on button "Configure users Next" at bounding box center [800, 612] width 166 height 32
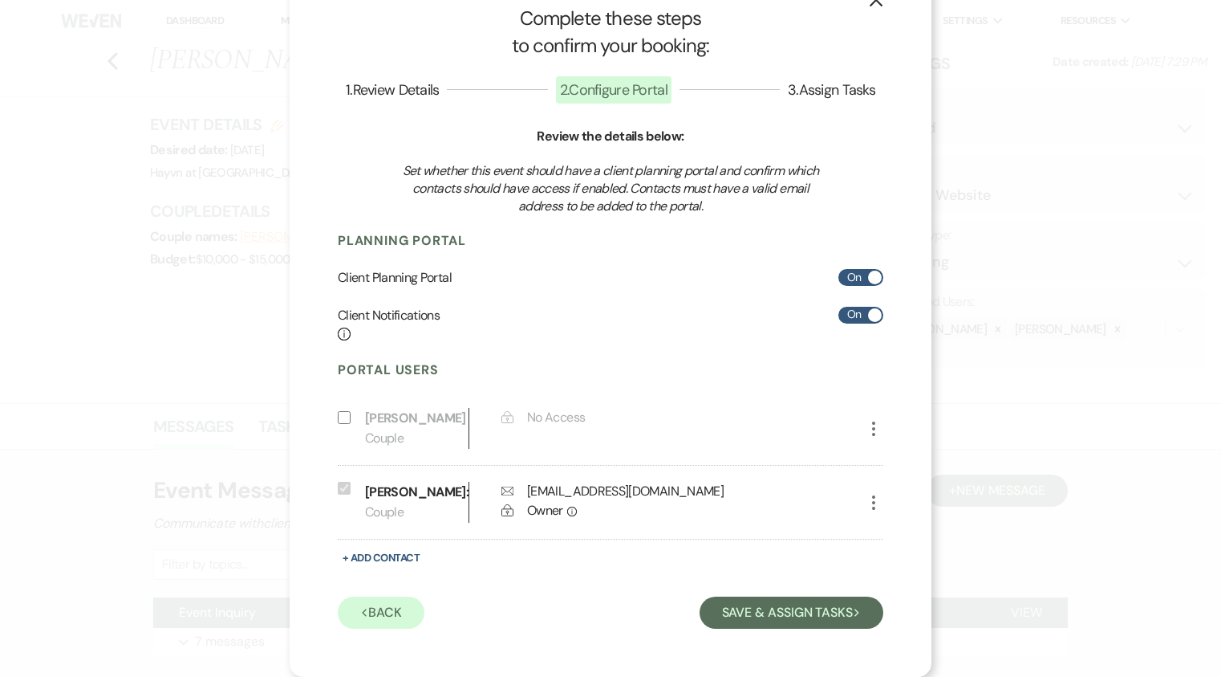
scroll to position [43, 0]
click at [825, 612] on button "Save & Assign Tasks Next" at bounding box center [792, 612] width 184 height 32
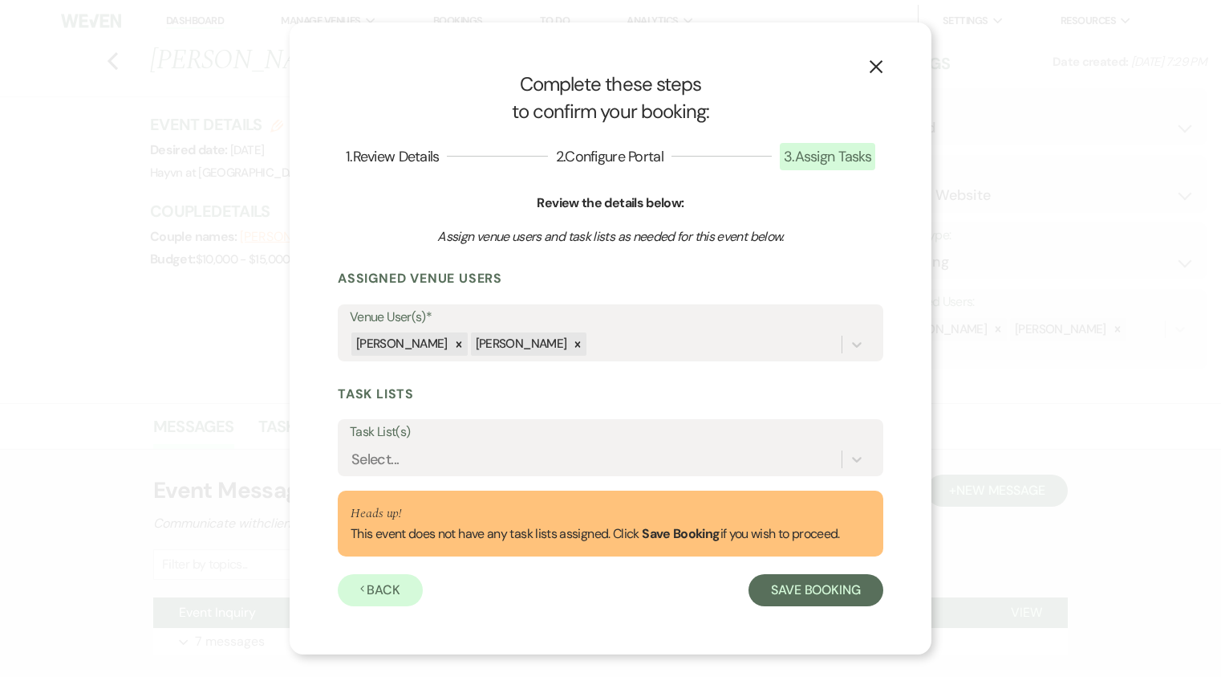
scroll to position [0, 0]
click at [859, 599] on button "Save Booking" at bounding box center [816, 590] width 135 height 32
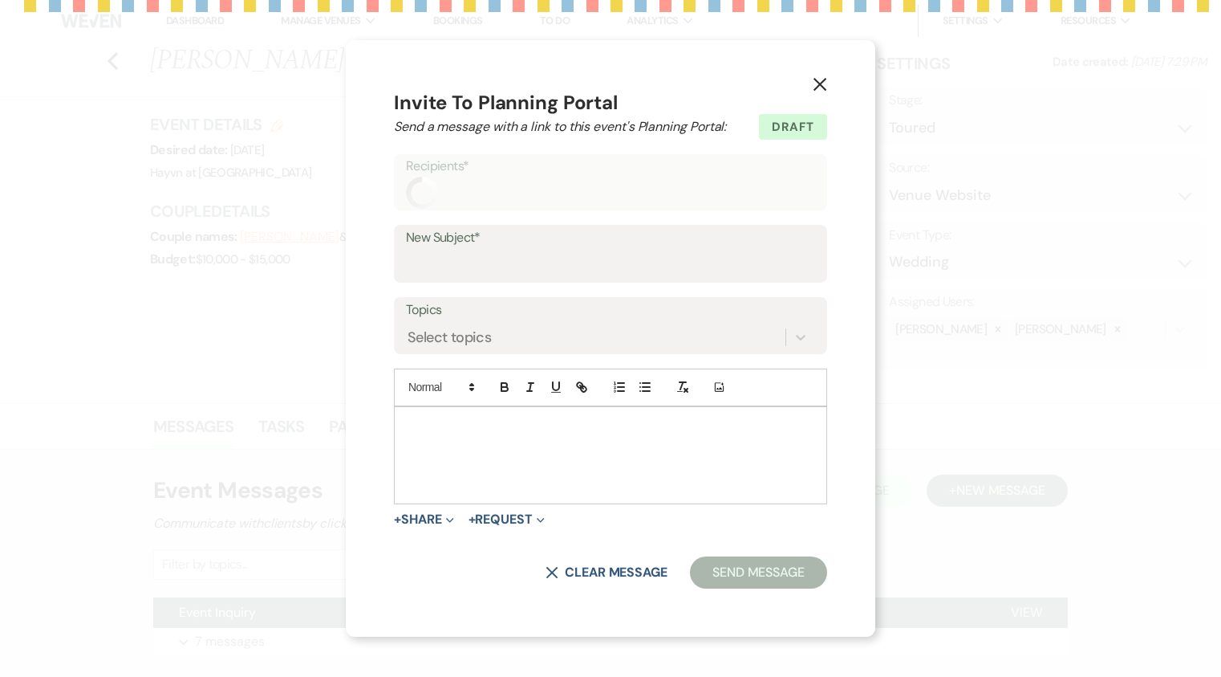
select select "14"
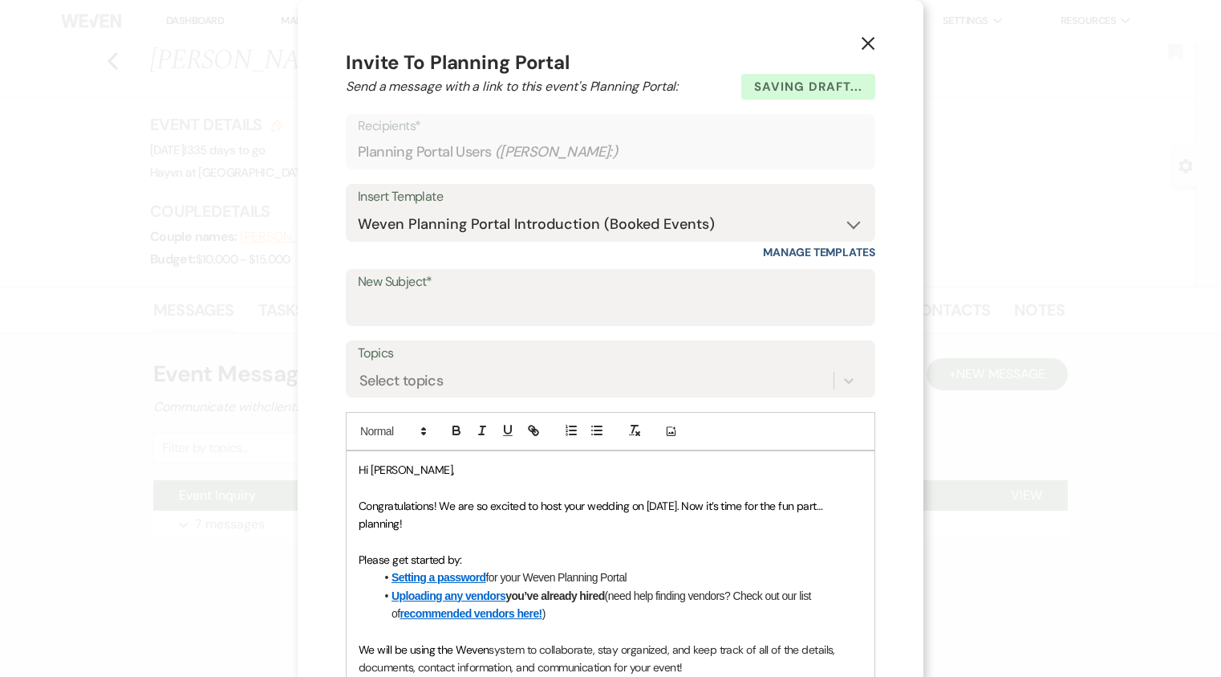
click at [863, 39] on icon "X" at bounding box center [868, 43] width 14 height 14
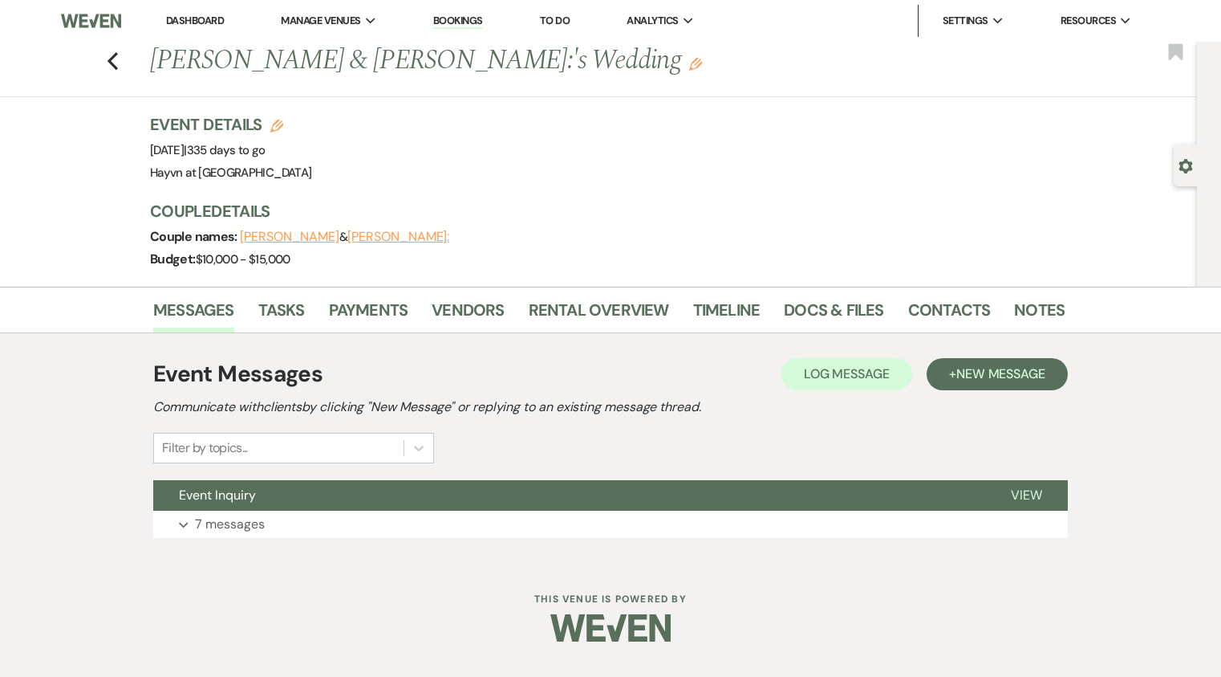
click at [211, 26] on link "Dashboard" at bounding box center [195, 21] width 58 height 14
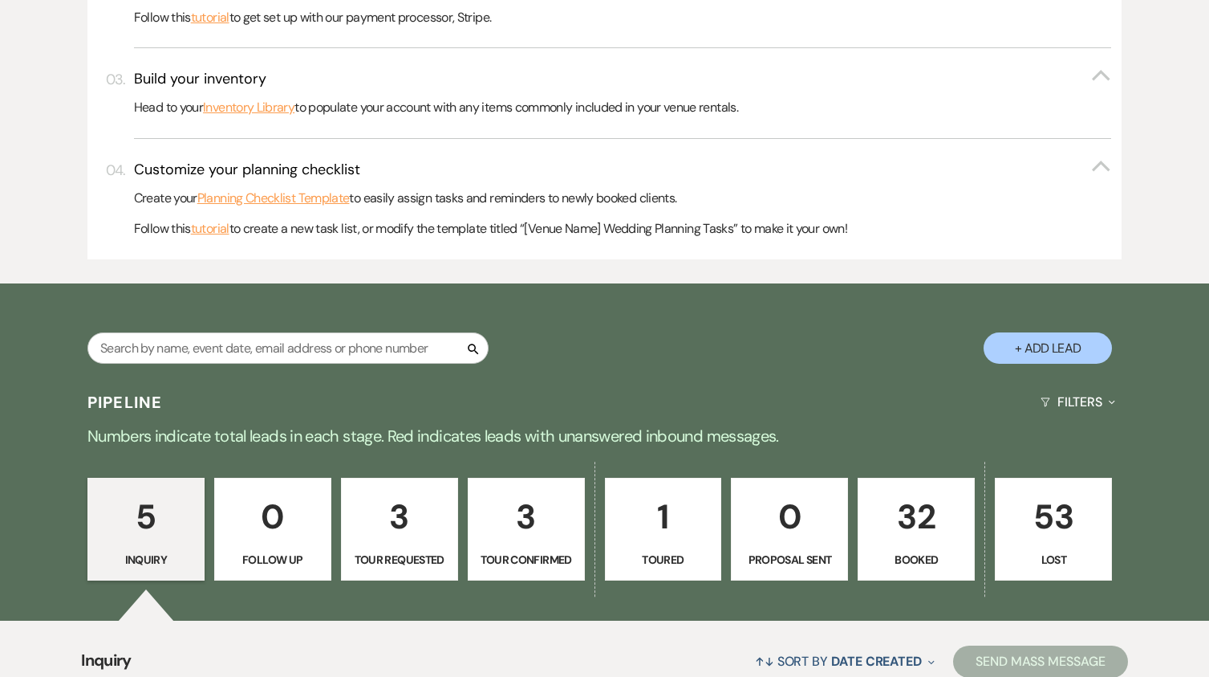
scroll to position [722, 0]
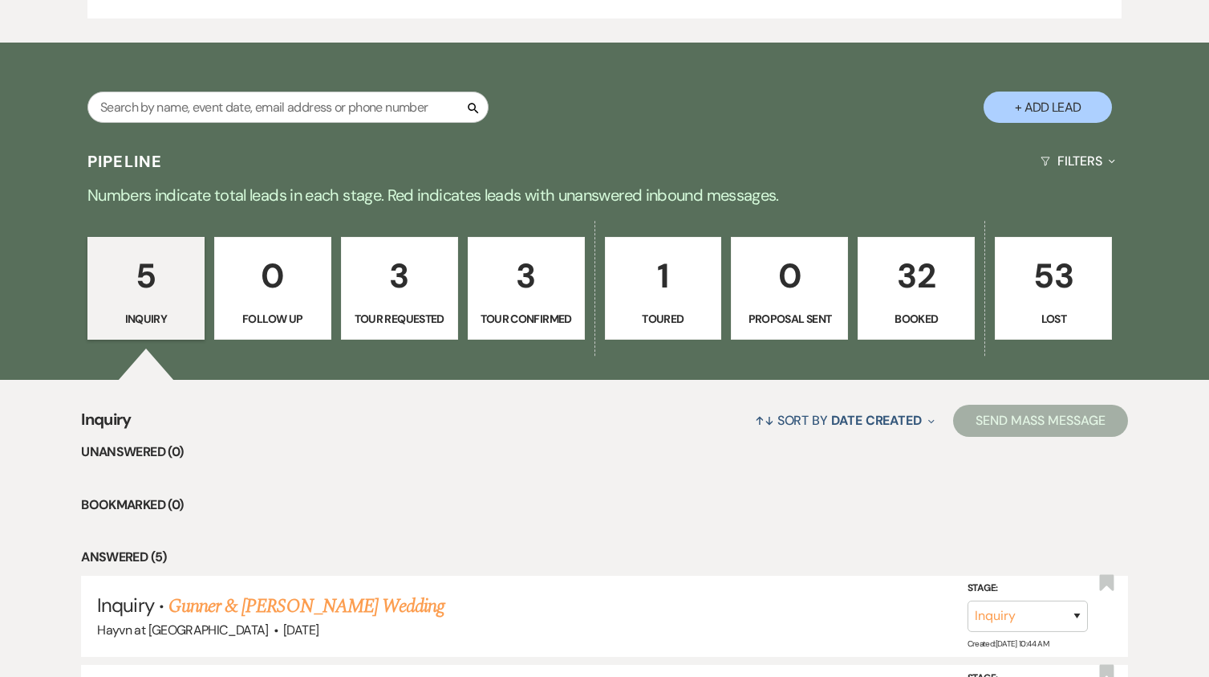
click at [635, 307] on link "1 Toured" at bounding box center [663, 288] width 117 height 103
select select "5"
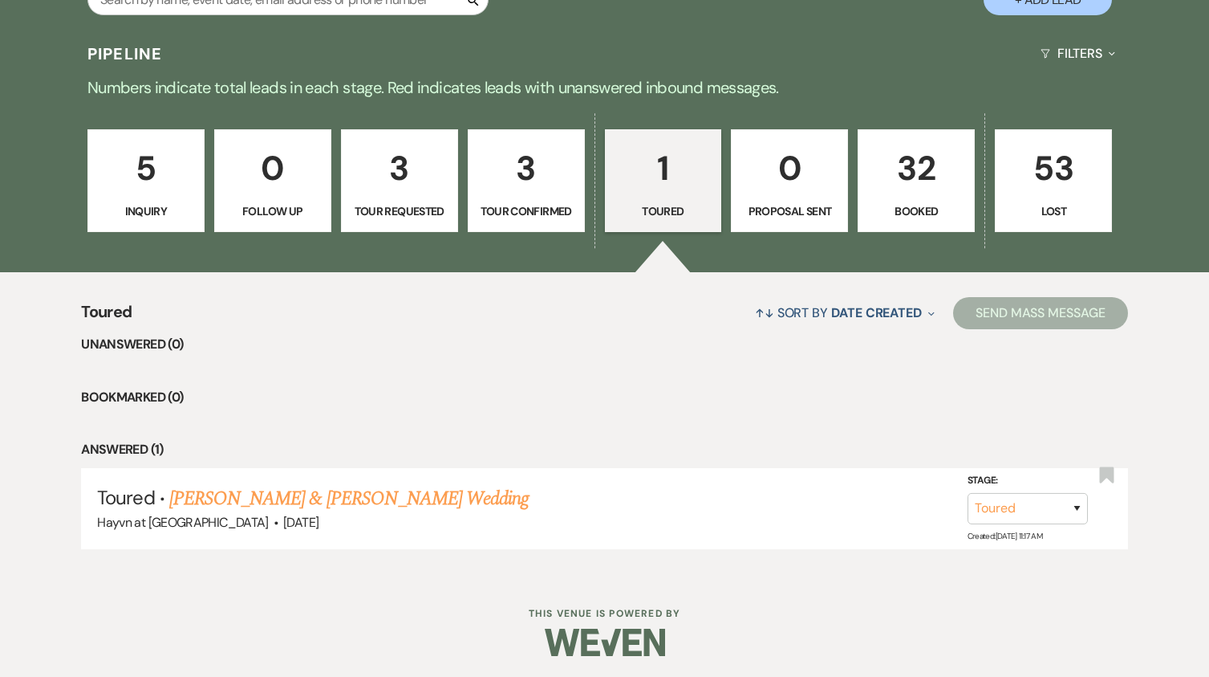
scroll to position [833, 0]
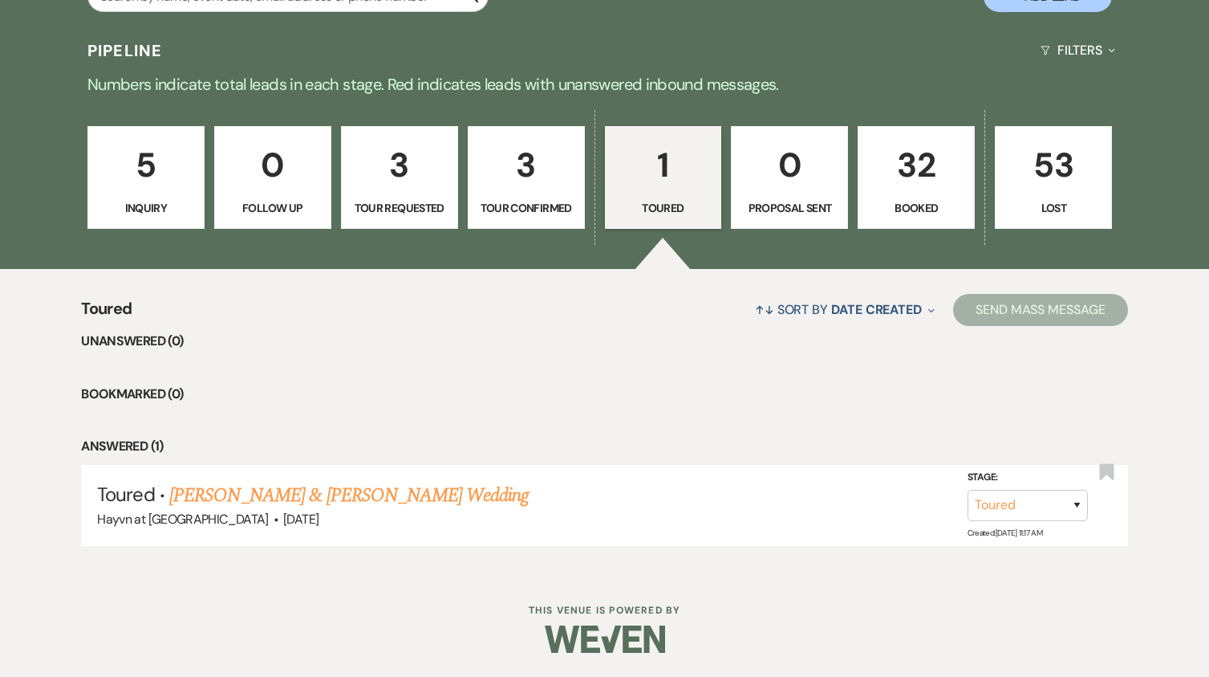
click at [896, 183] on p "32" at bounding box center [916, 165] width 96 height 54
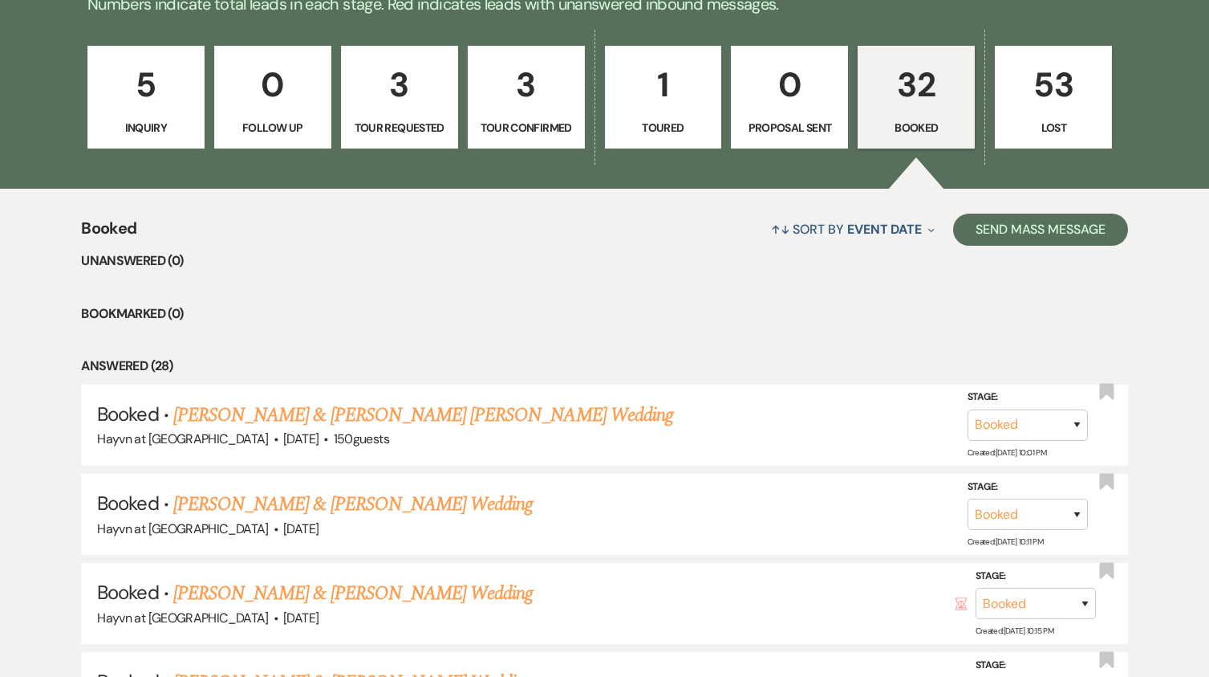
scroll to position [753, 0]
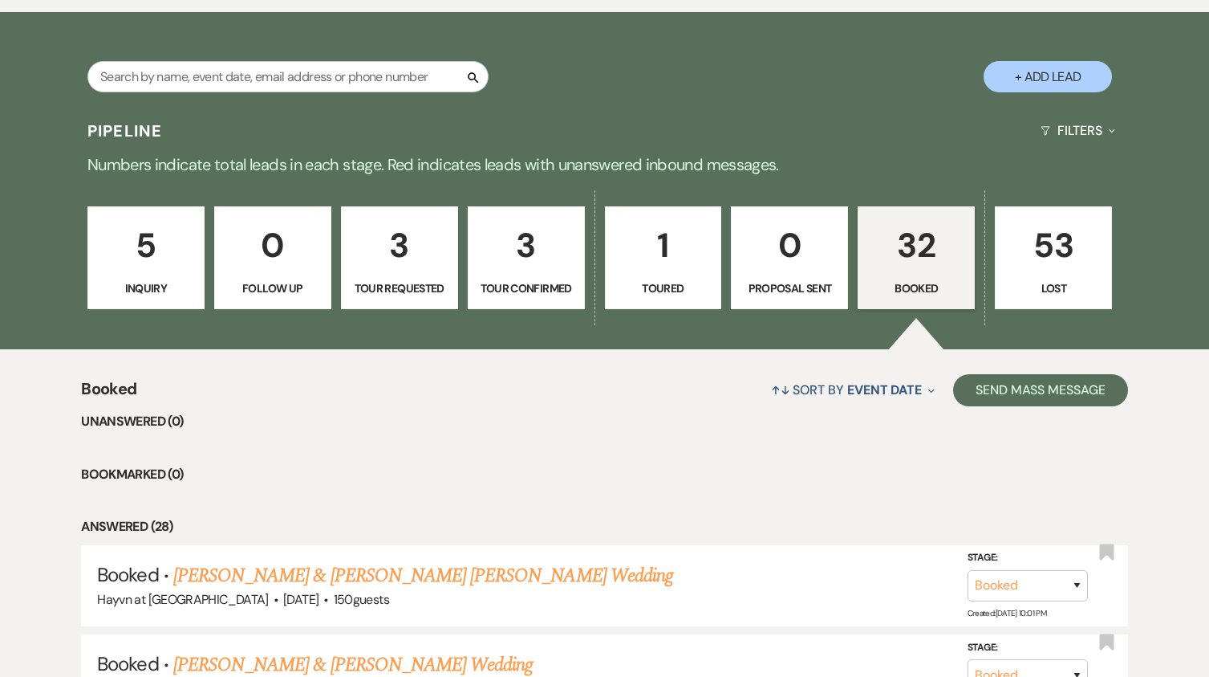
click at [649, 268] on p "1" at bounding box center [664, 245] width 96 height 54
select select "5"
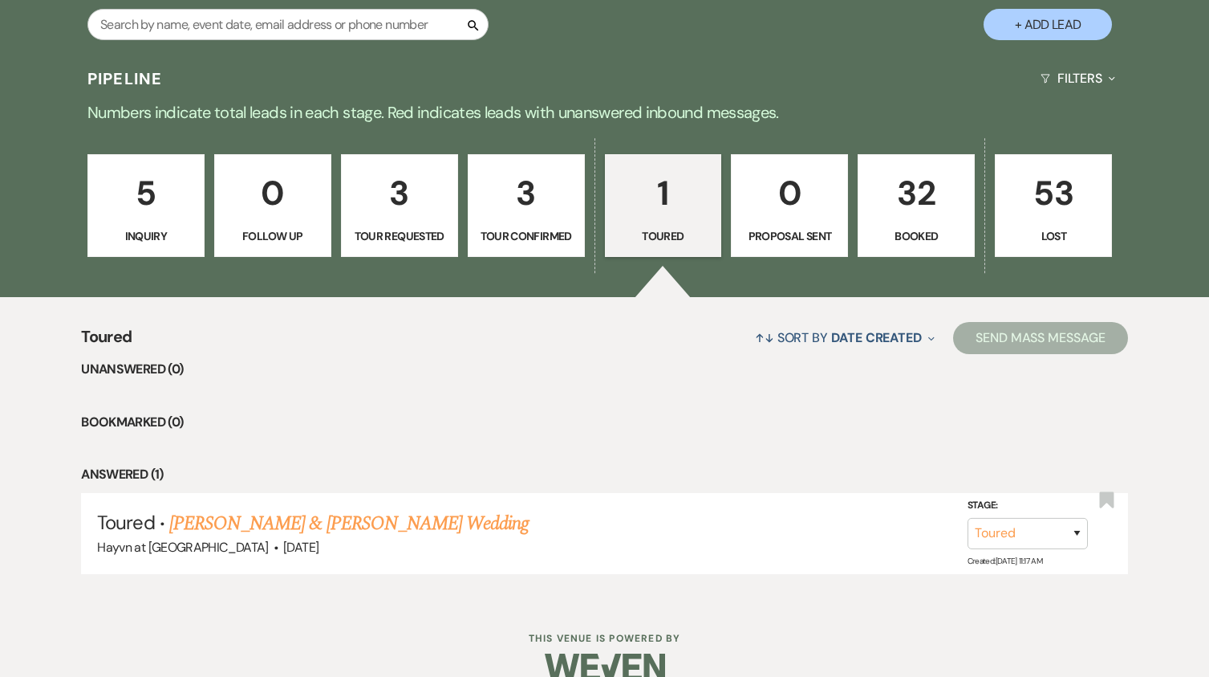
scroll to position [833, 0]
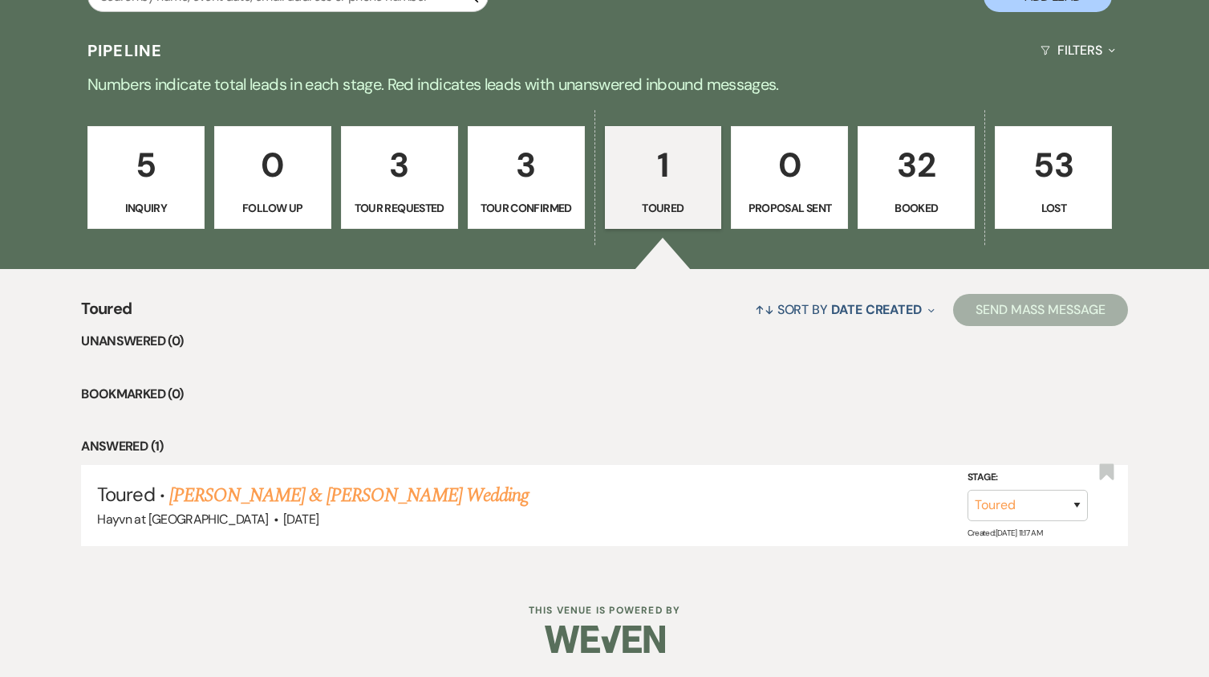
click at [489, 199] on p "Tour Confirmed" at bounding box center [526, 208] width 96 height 18
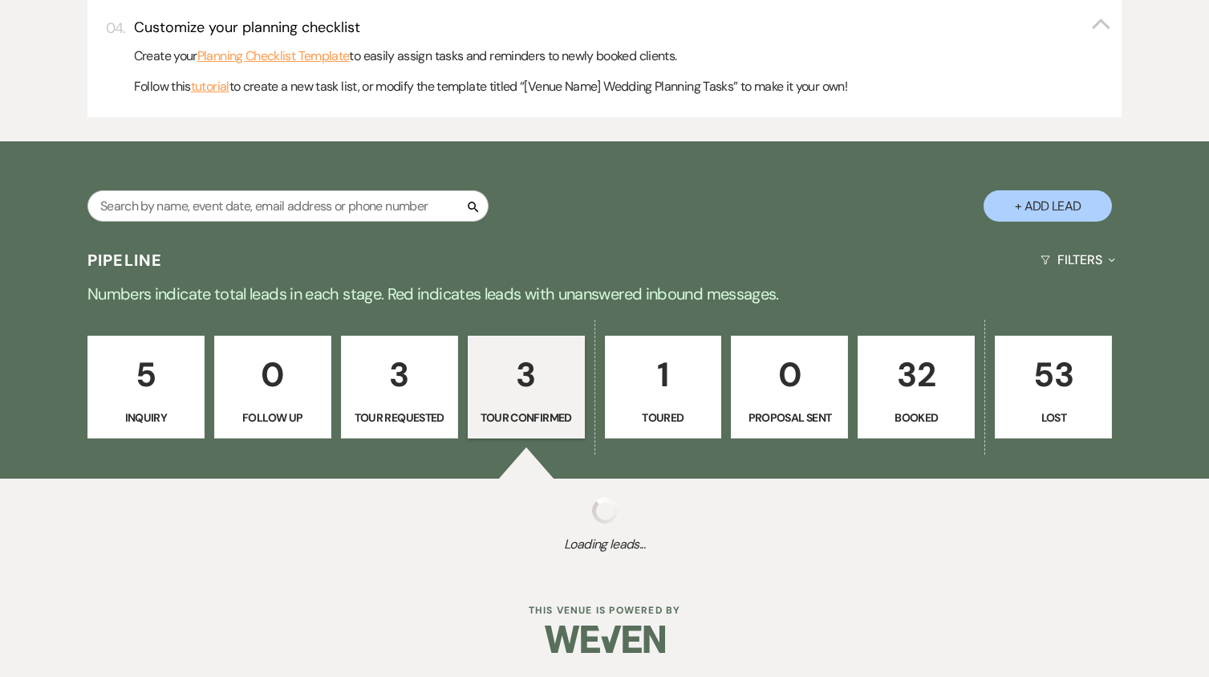
select select "4"
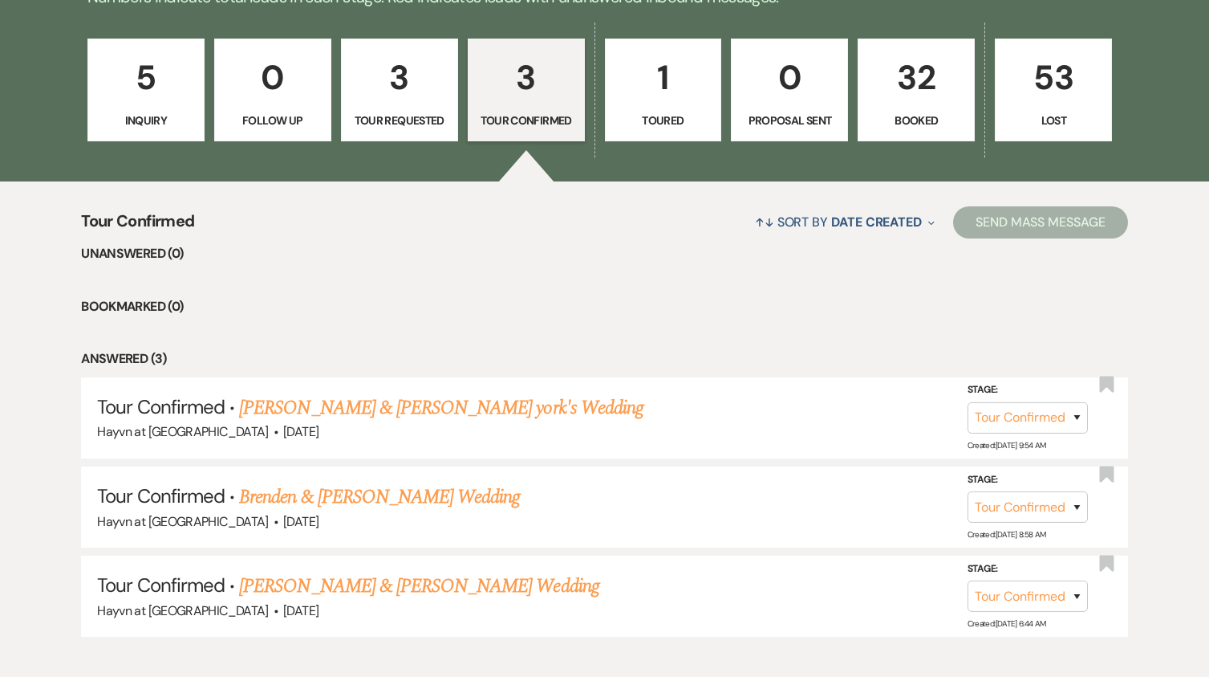
scroll to position [833, 0]
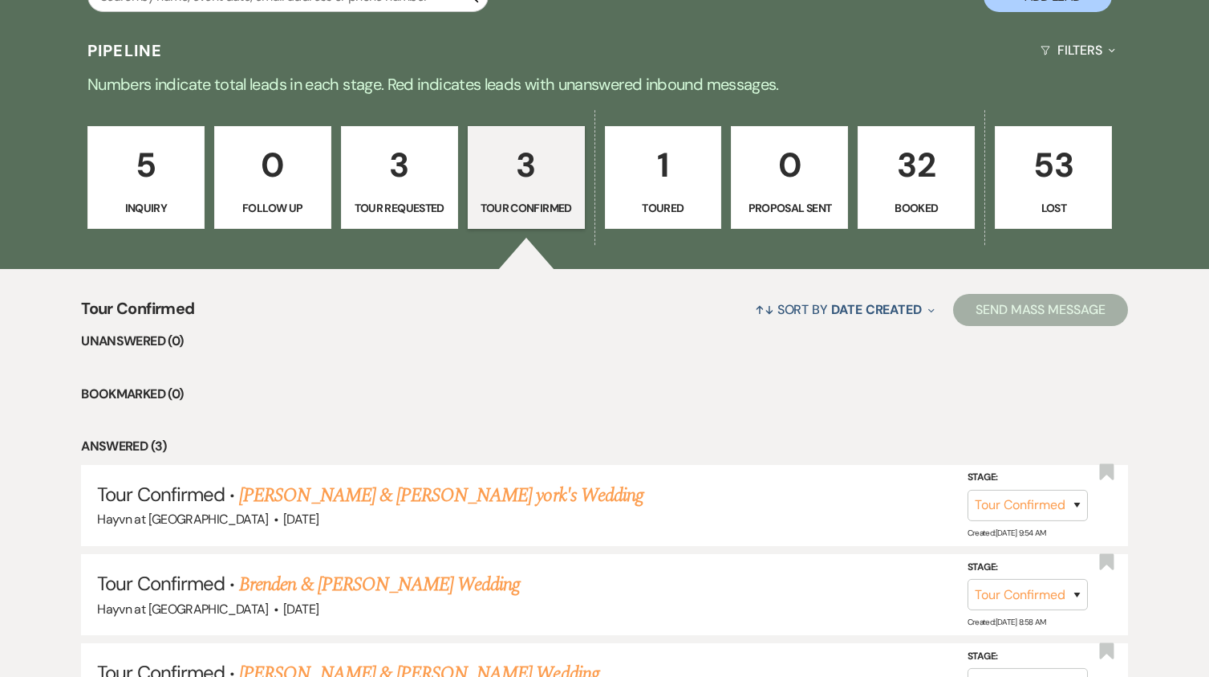
click at [437, 177] on p "3" at bounding box center [399, 165] width 96 height 54
select select "2"
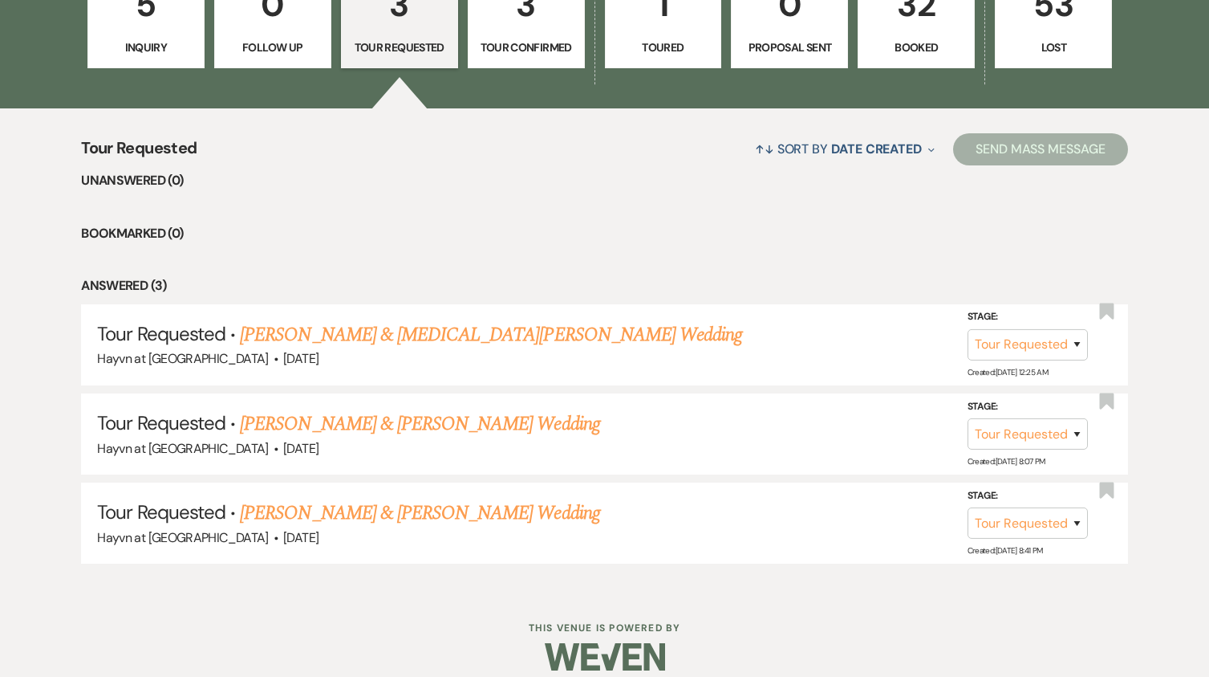
scroll to position [753, 0]
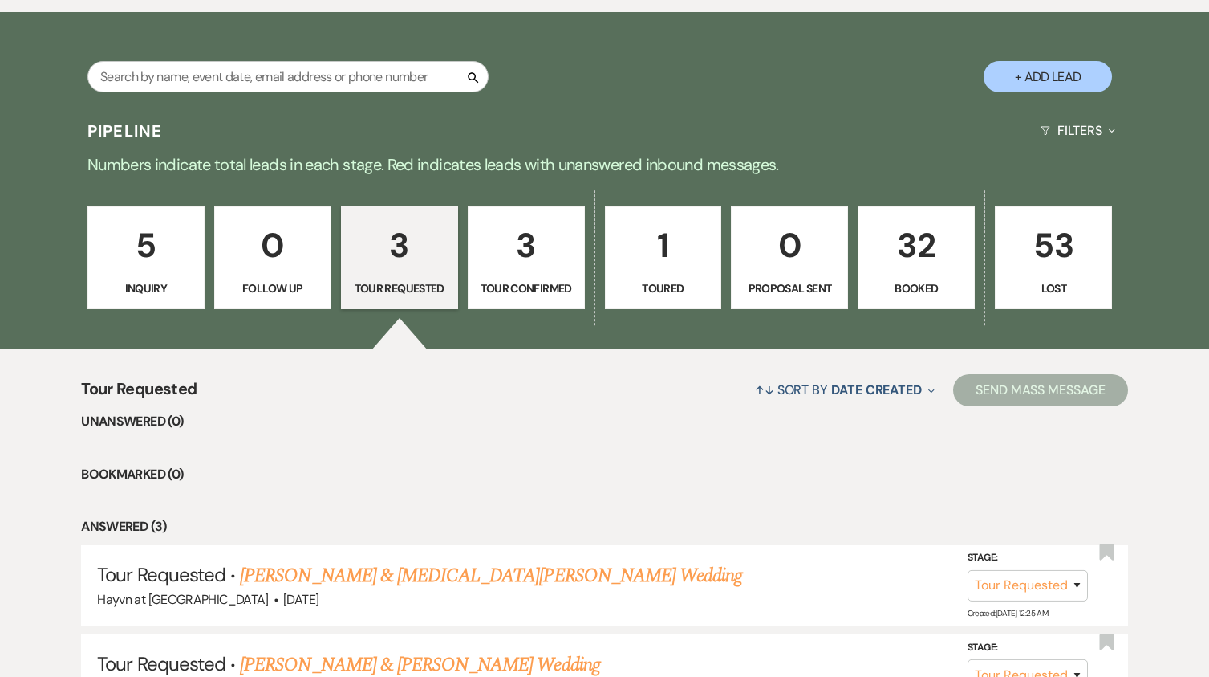
click at [165, 270] on p "5" at bounding box center [146, 245] width 96 height 54
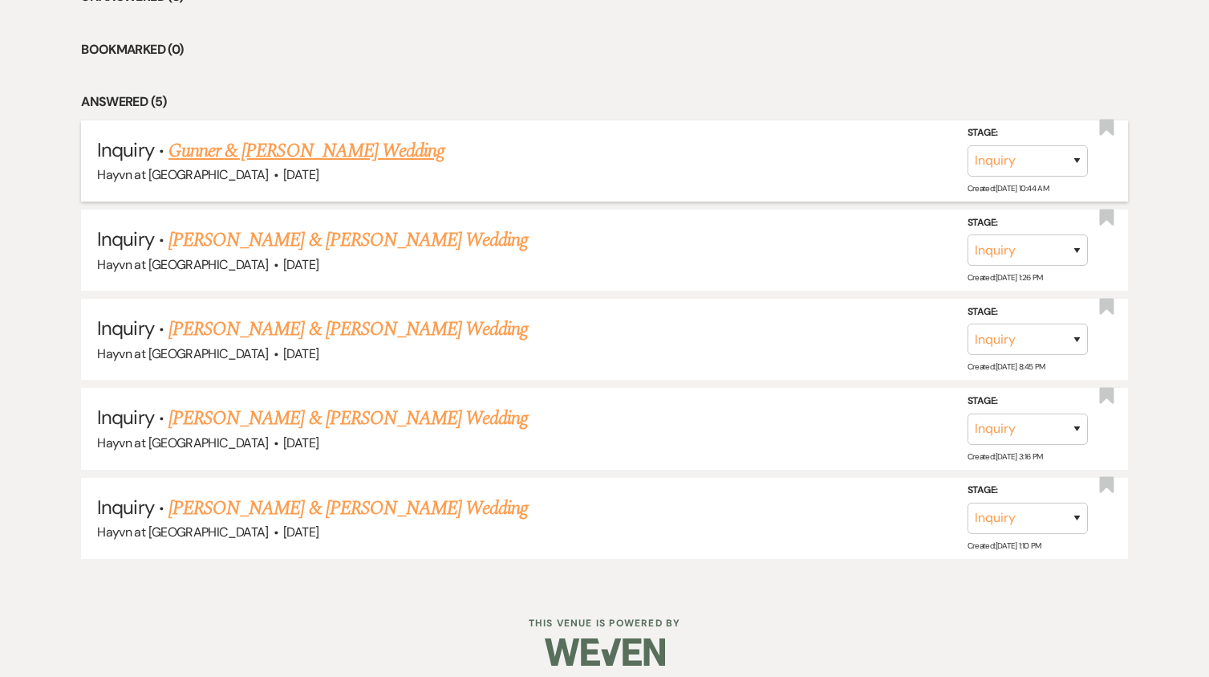
scroll to position [1190, 0]
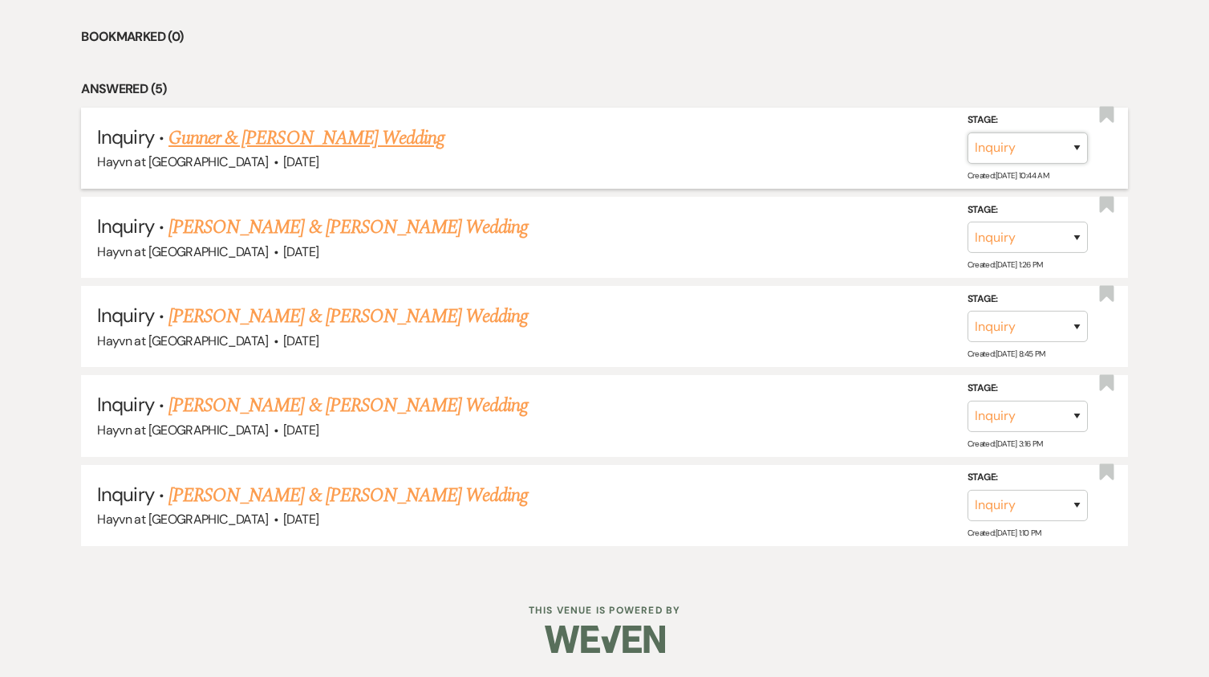
click at [1076, 148] on select "Inquiry Follow Up Tour Requested Tour Confirmed Toured Proposal Sent Booked Lost" at bounding box center [1028, 147] width 120 height 31
select select "4"
click at [968, 132] on select "Inquiry Follow Up Tour Requested Tour Confirmed Toured Proposal Sent Booked Lost" at bounding box center [1028, 147] width 120 height 31
click at [1071, 146] on button "Save" at bounding box center [1056, 148] width 80 height 32
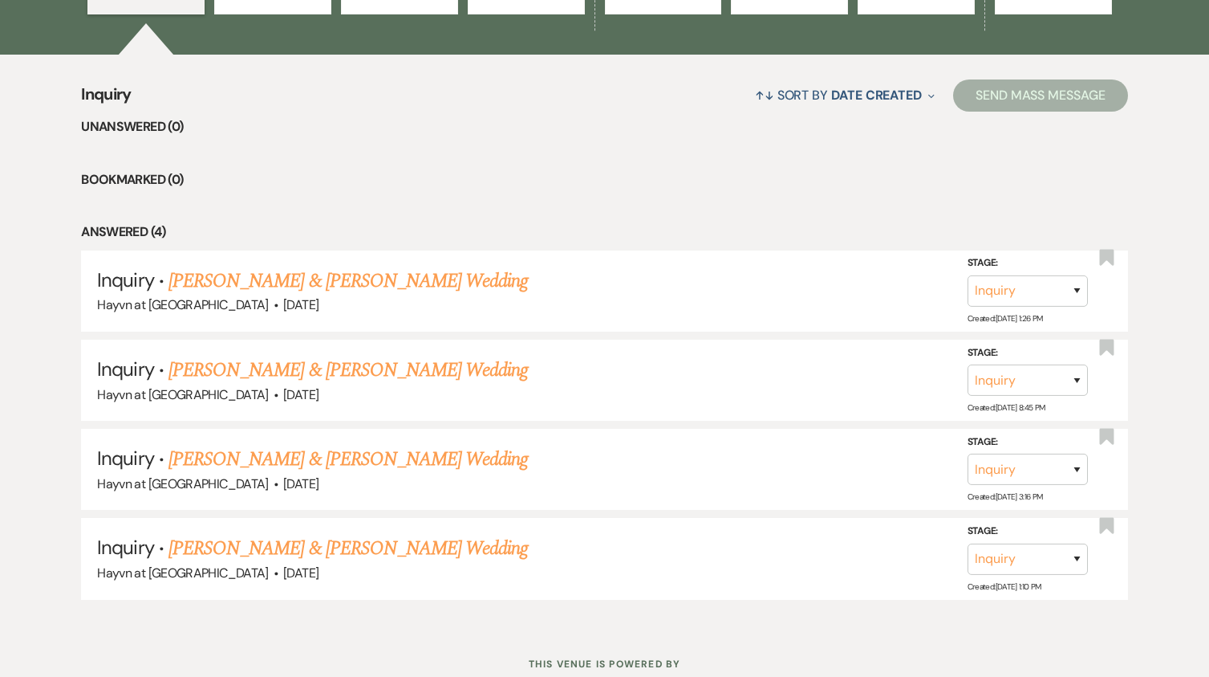
scroll to position [1020, 0]
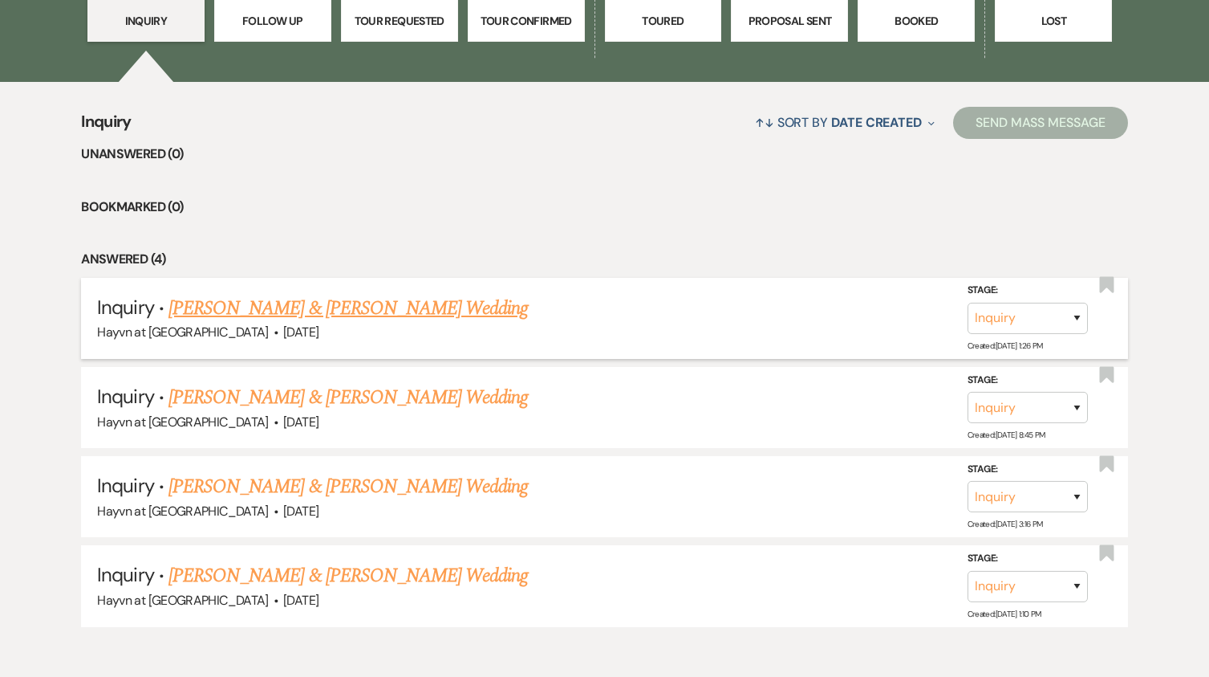
click at [339, 307] on link "[PERSON_NAME] & [PERSON_NAME] Wedding" at bounding box center [349, 308] width 360 height 29
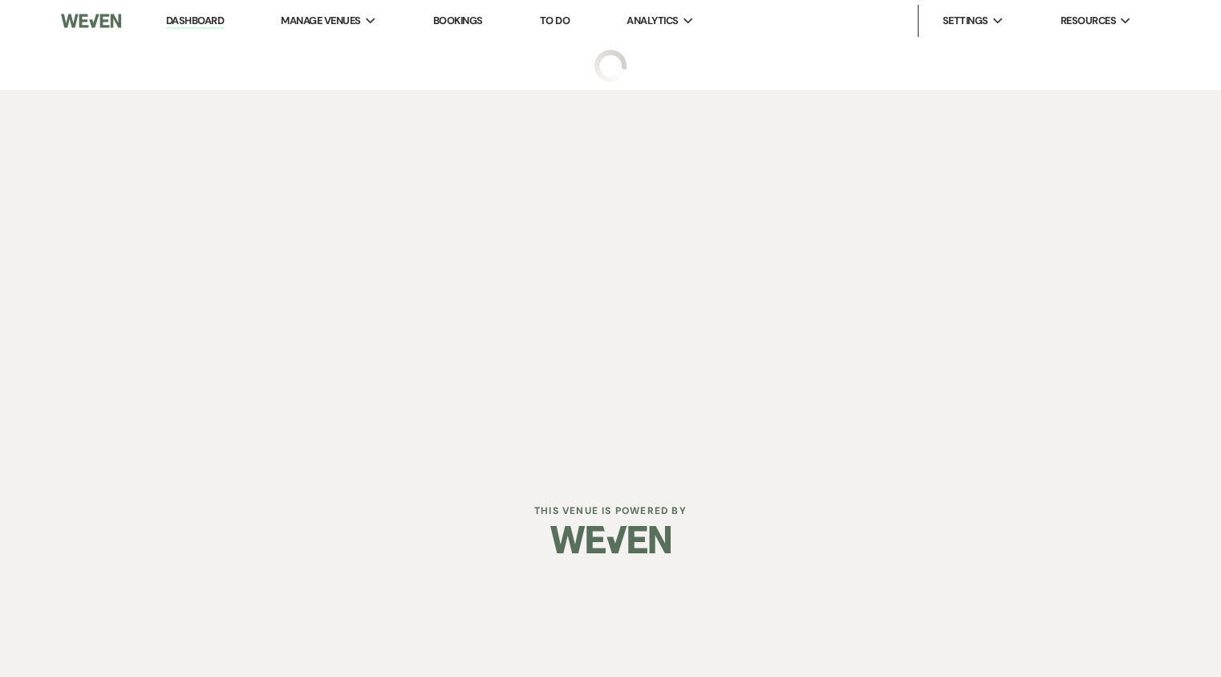
select select "5"
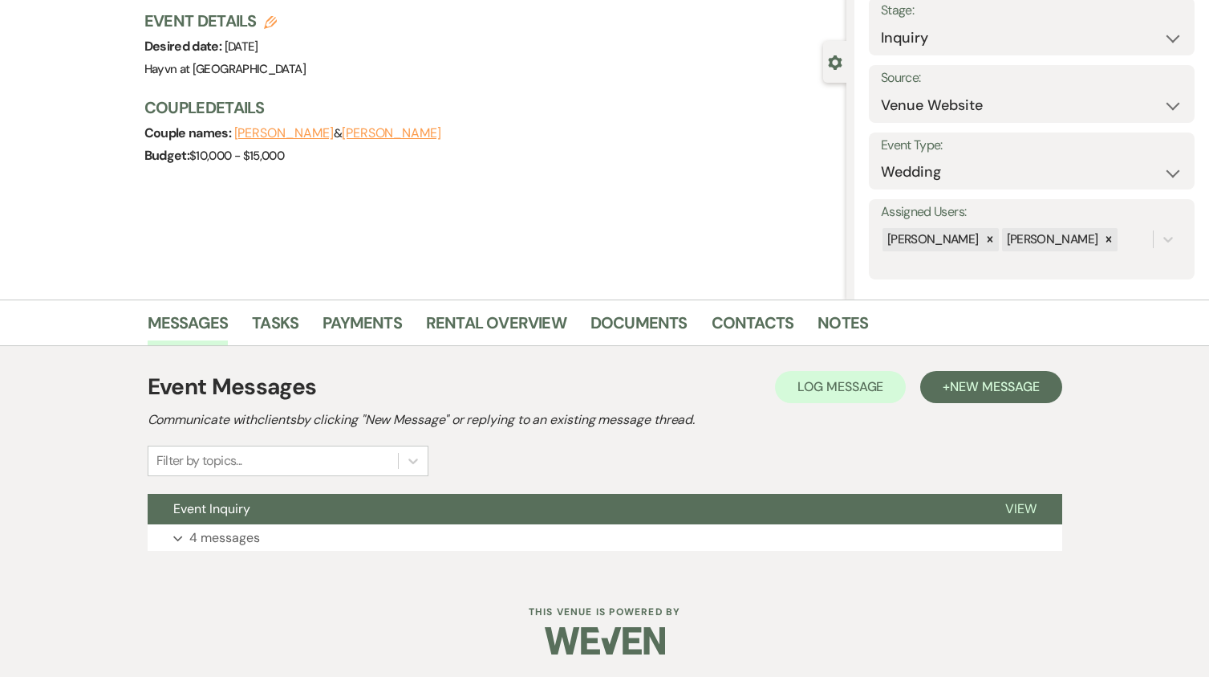
scroll to position [105, 0]
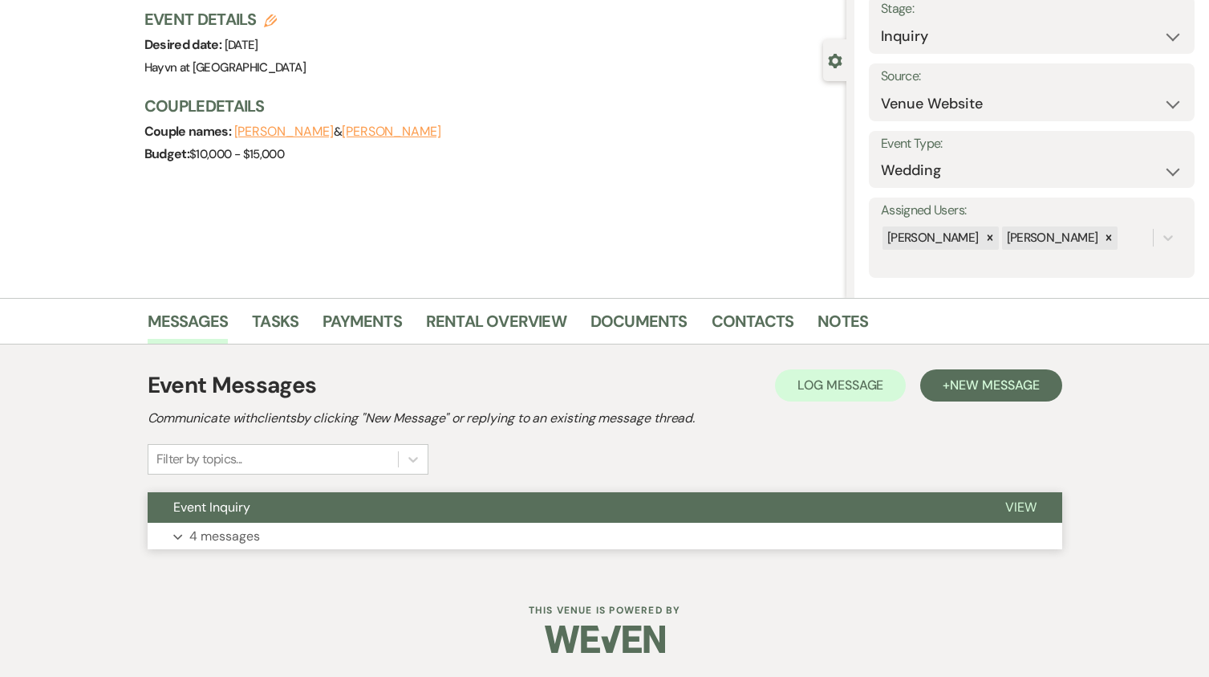
click at [174, 536] on icon "Expand" at bounding box center [178, 537] width 10 height 6
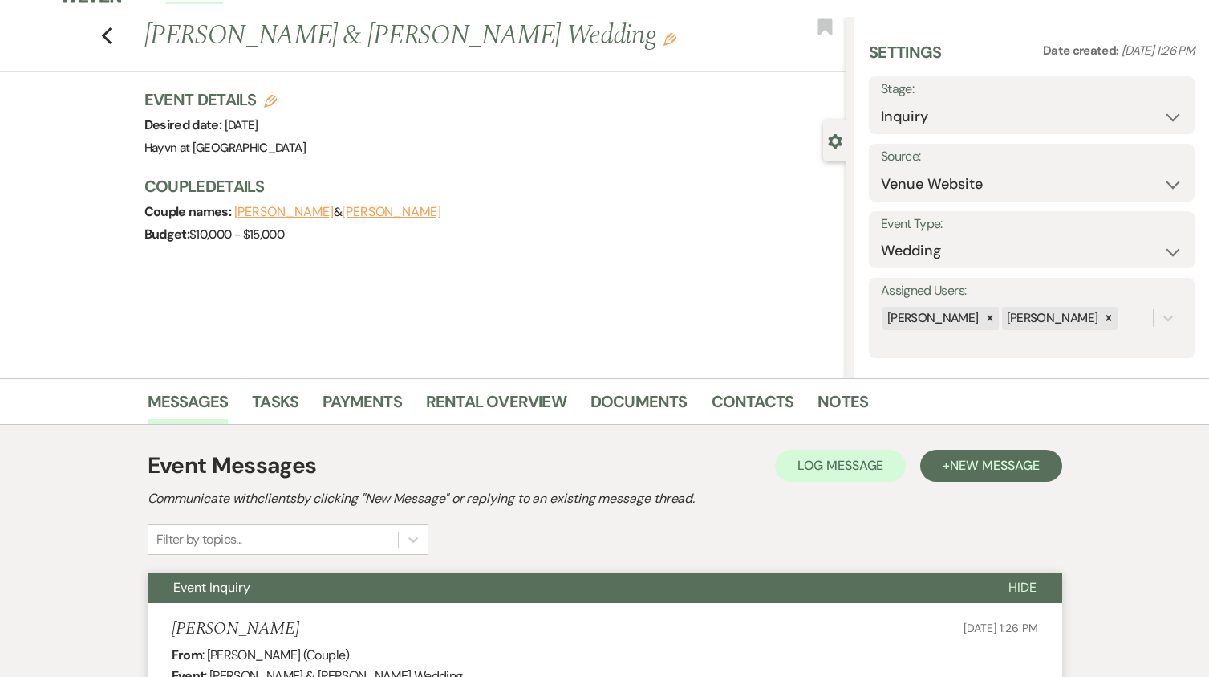
scroll to position [0, 0]
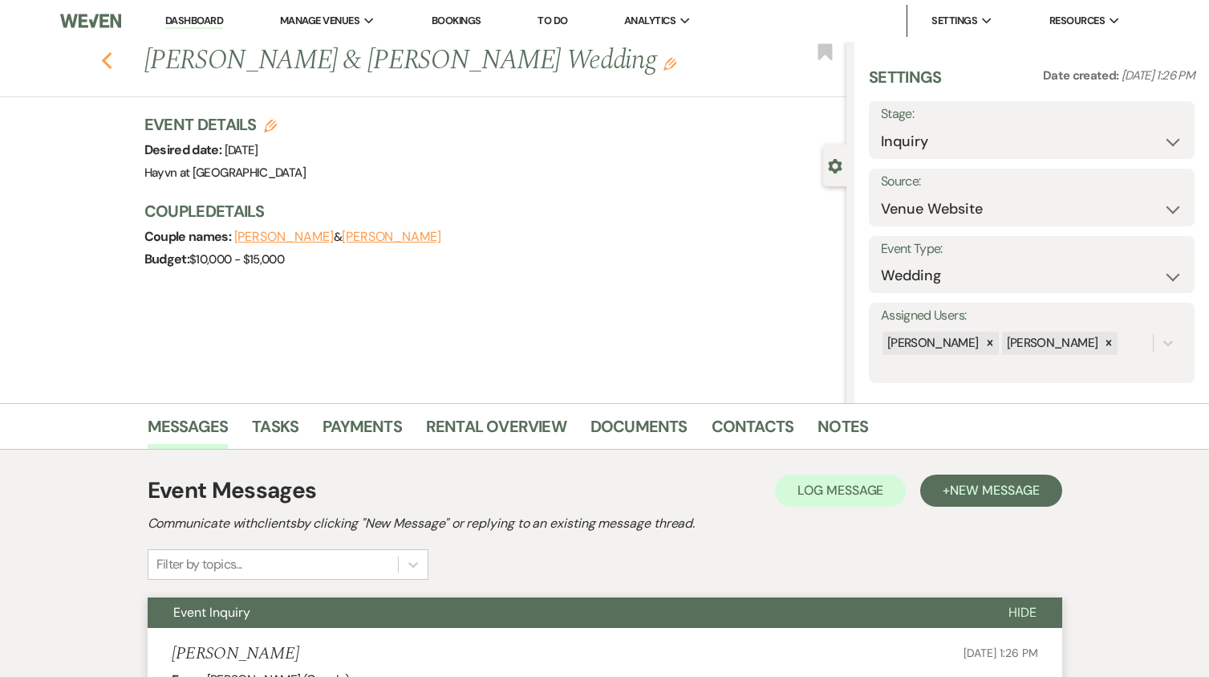
click at [113, 52] on icon "Previous" at bounding box center [107, 60] width 12 height 19
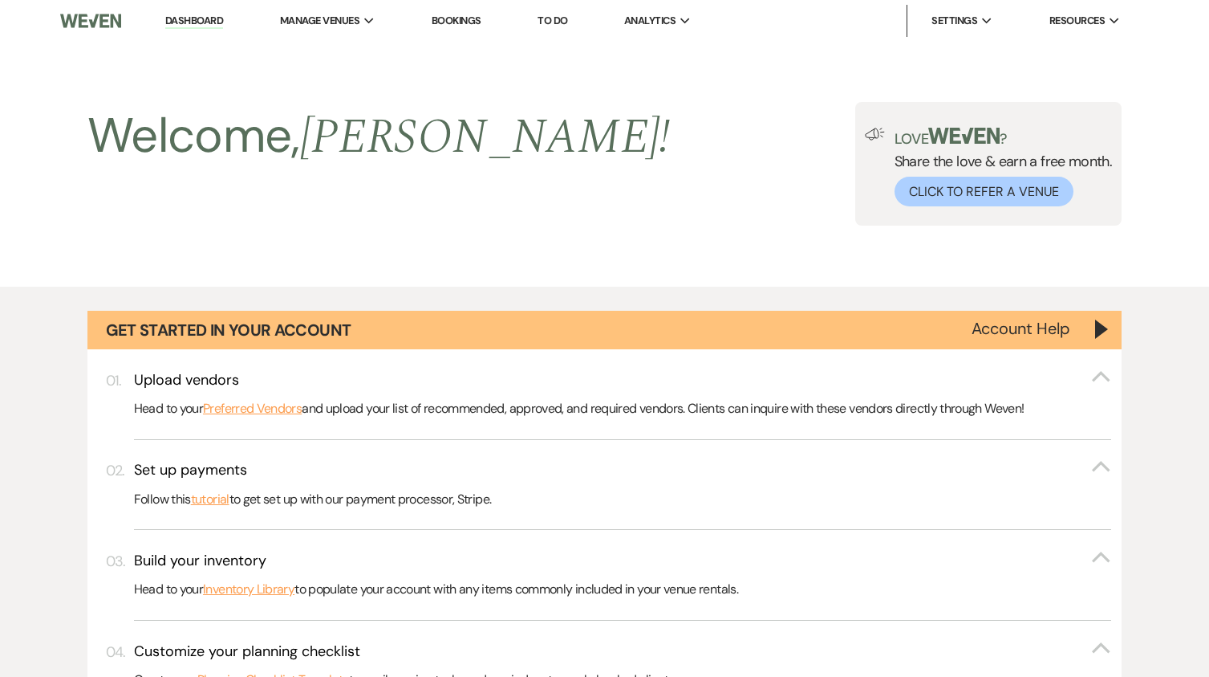
scroll to position [1020, 0]
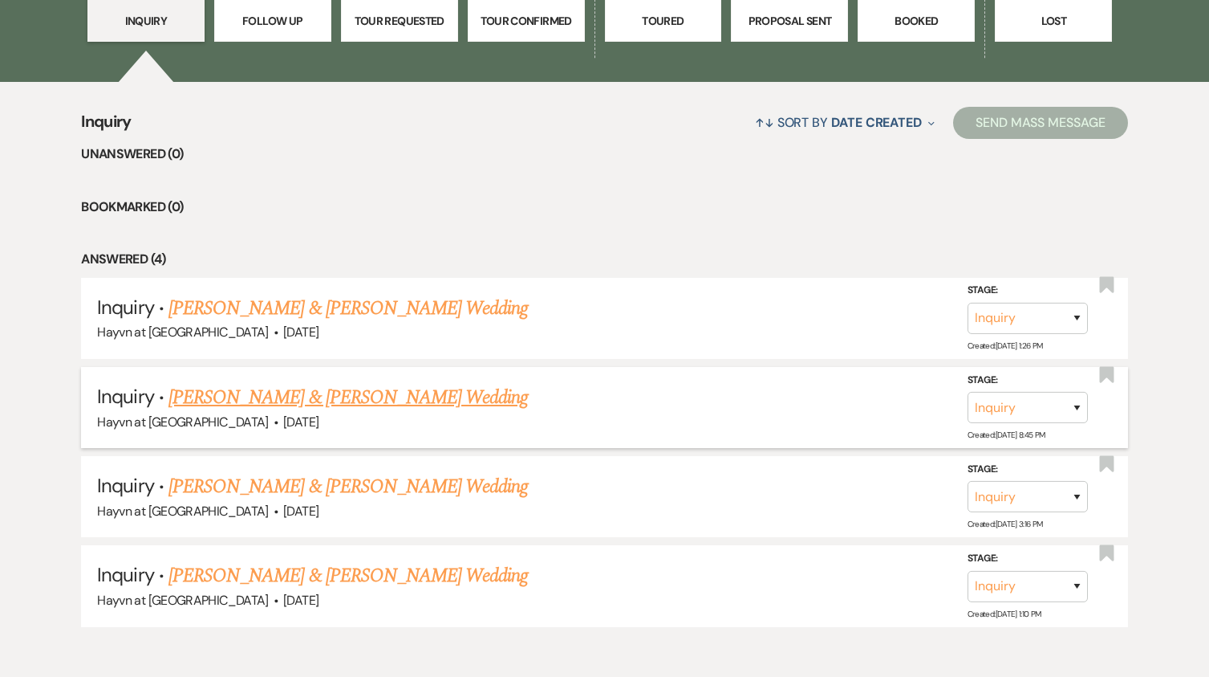
click at [322, 400] on link "[PERSON_NAME] & [PERSON_NAME] Wedding" at bounding box center [349, 397] width 360 height 29
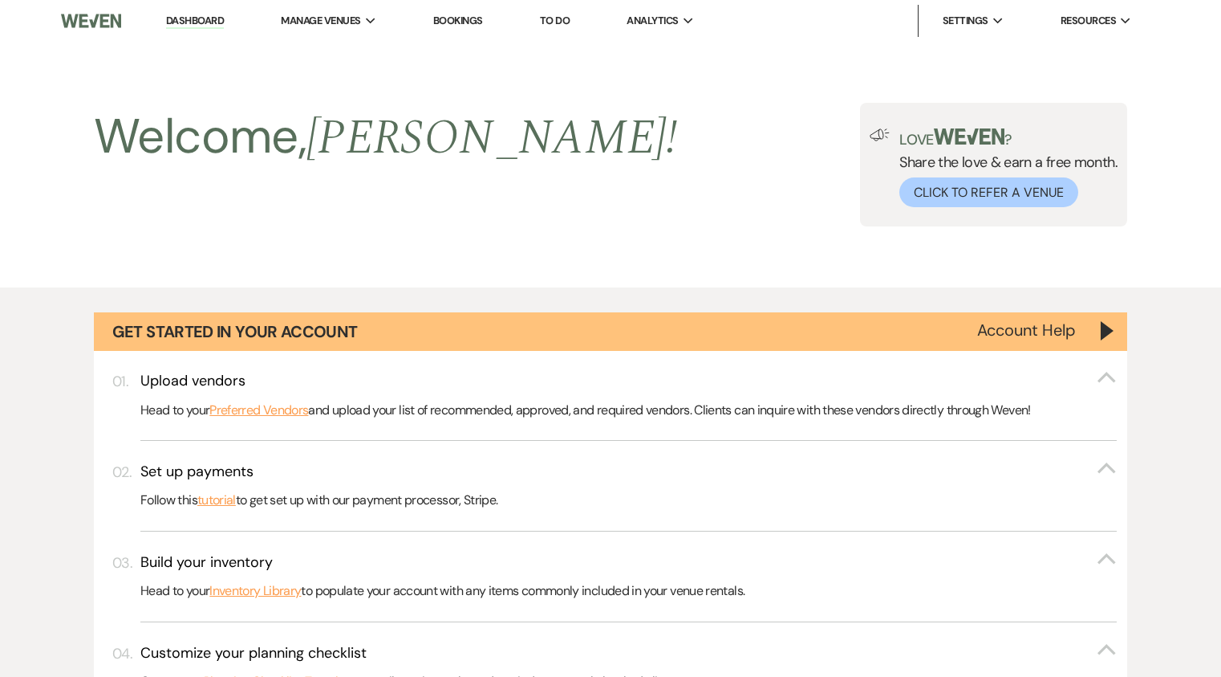
select select "5"
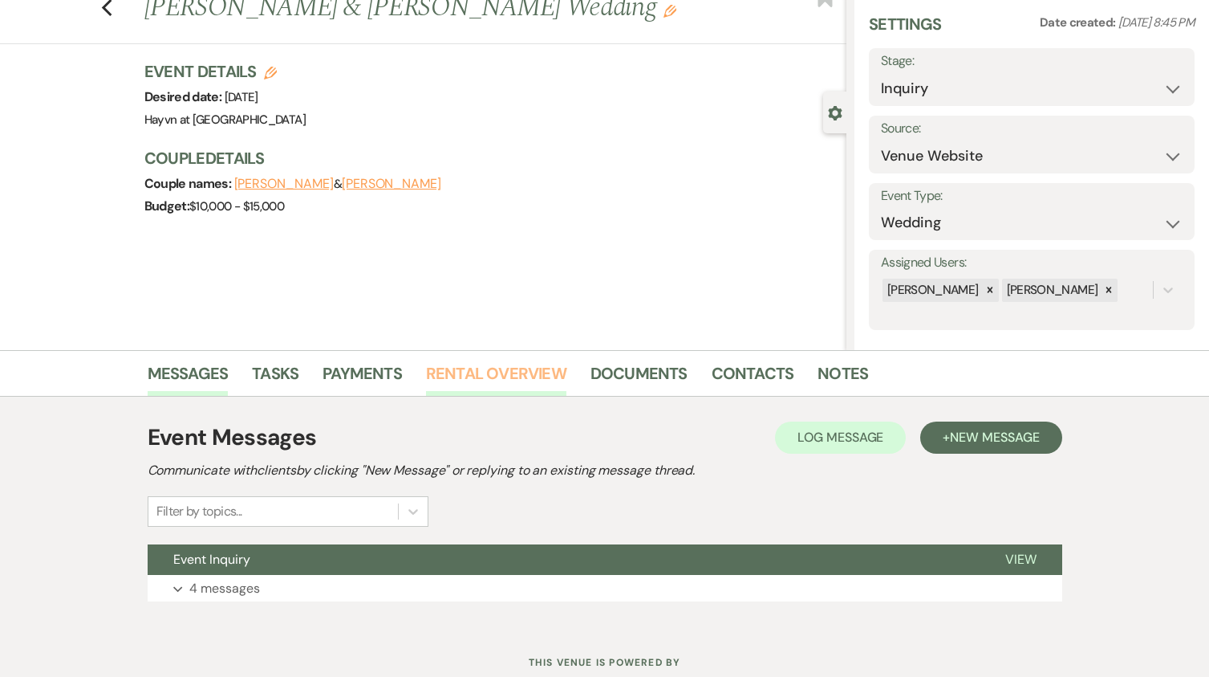
scroll to position [105, 0]
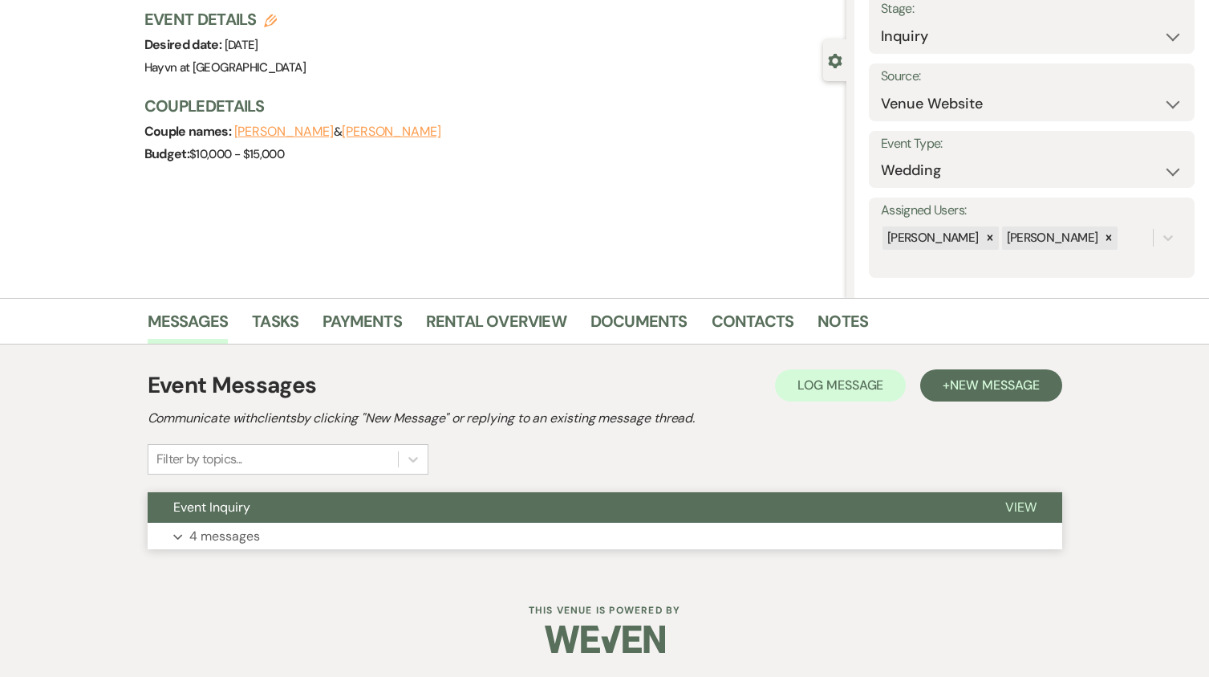
click at [175, 538] on icon "Expand" at bounding box center [178, 537] width 10 height 6
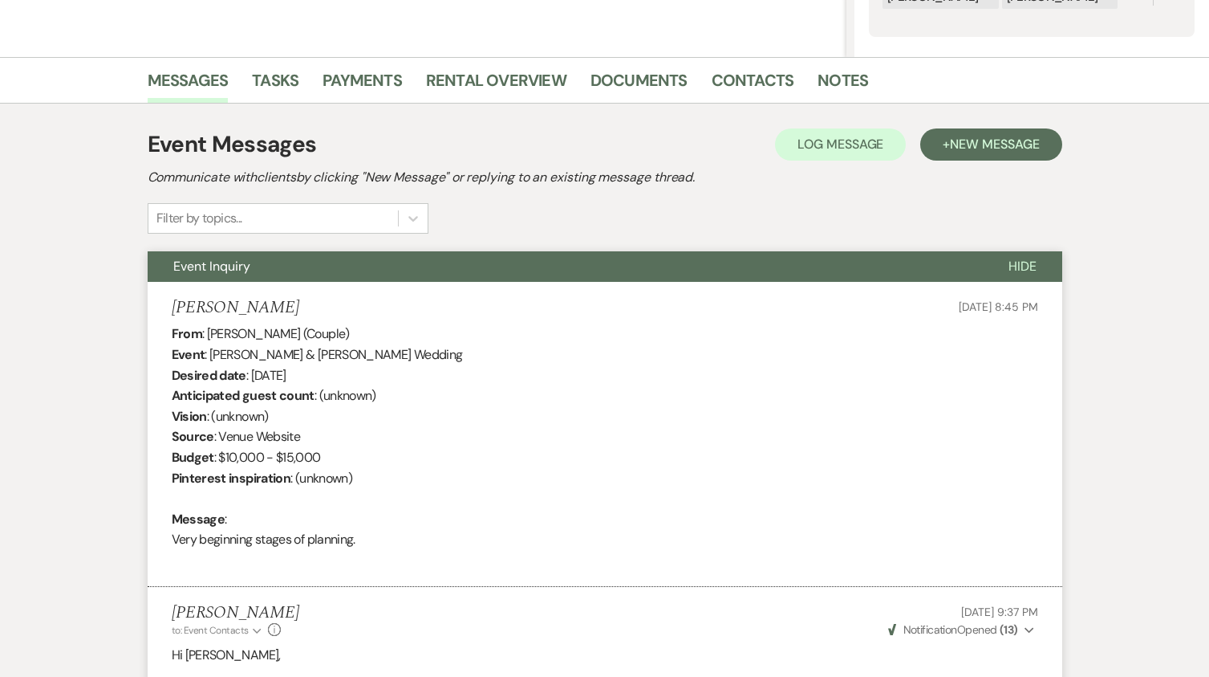
scroll to position [0, 0]
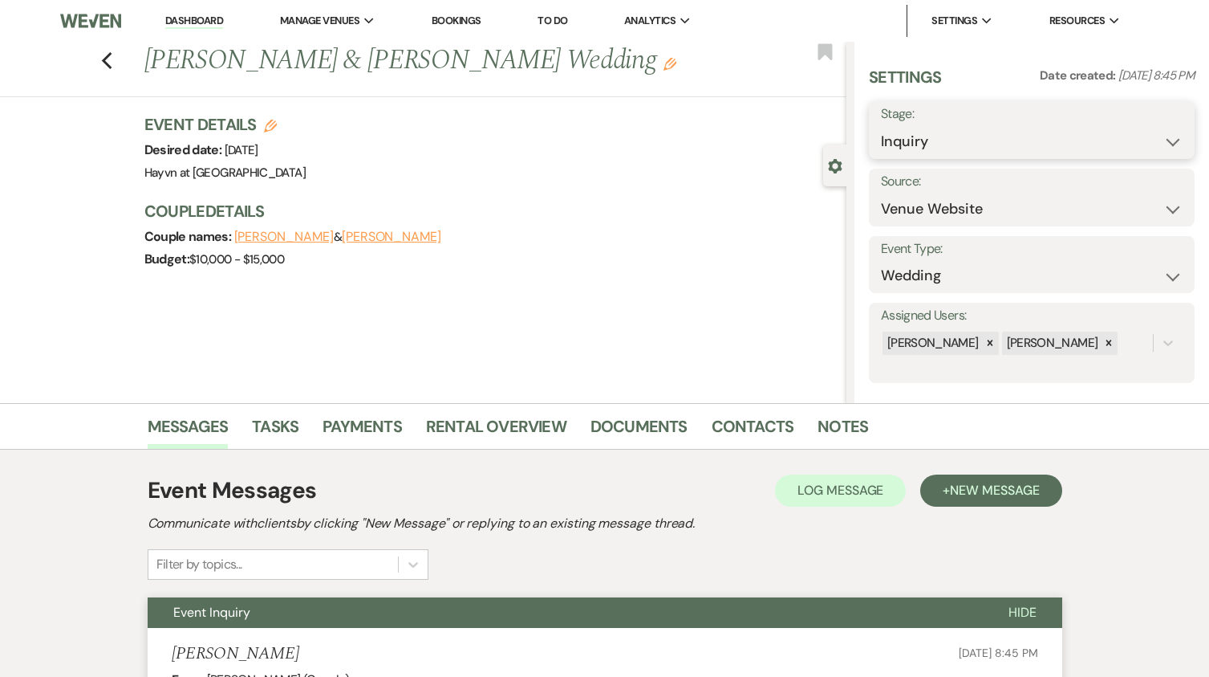
click at [1001, 136] on select "Inquiry Follow Up Tour Requested Tour Confirmed Toured Proposal Sent Booked Lost" at bounding box center [1032, 141] width 302 height 31
select select "5"
click at [881, 126] on select "Inquiry Follow Up Tour Requested Tour Confirmed Toured Proposal Sent Booked Lost" at bounding box center [1032, 141] width 302 height 31
click at [1151, 135] on button "Save" at bounding box center [1161, 130] width 67 height 32
click at [198, 18] on link "Dashboard" at bounding box center [194, 21] width 58 height 15
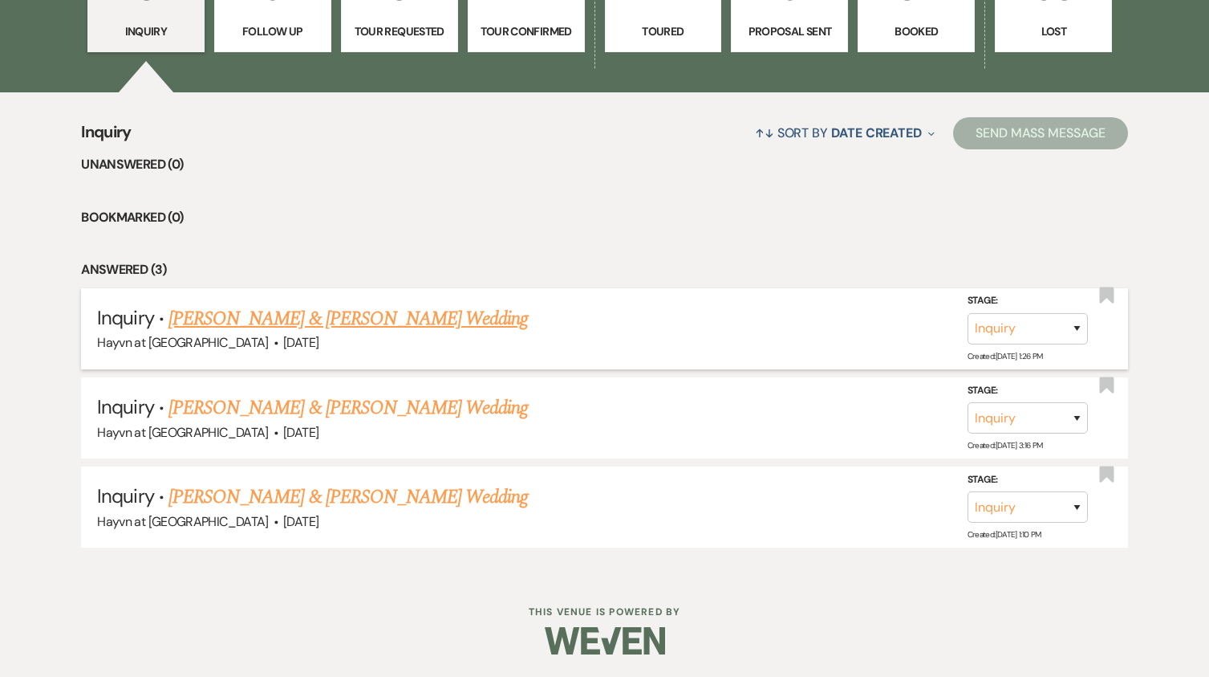
scroll to position [1011, 0]
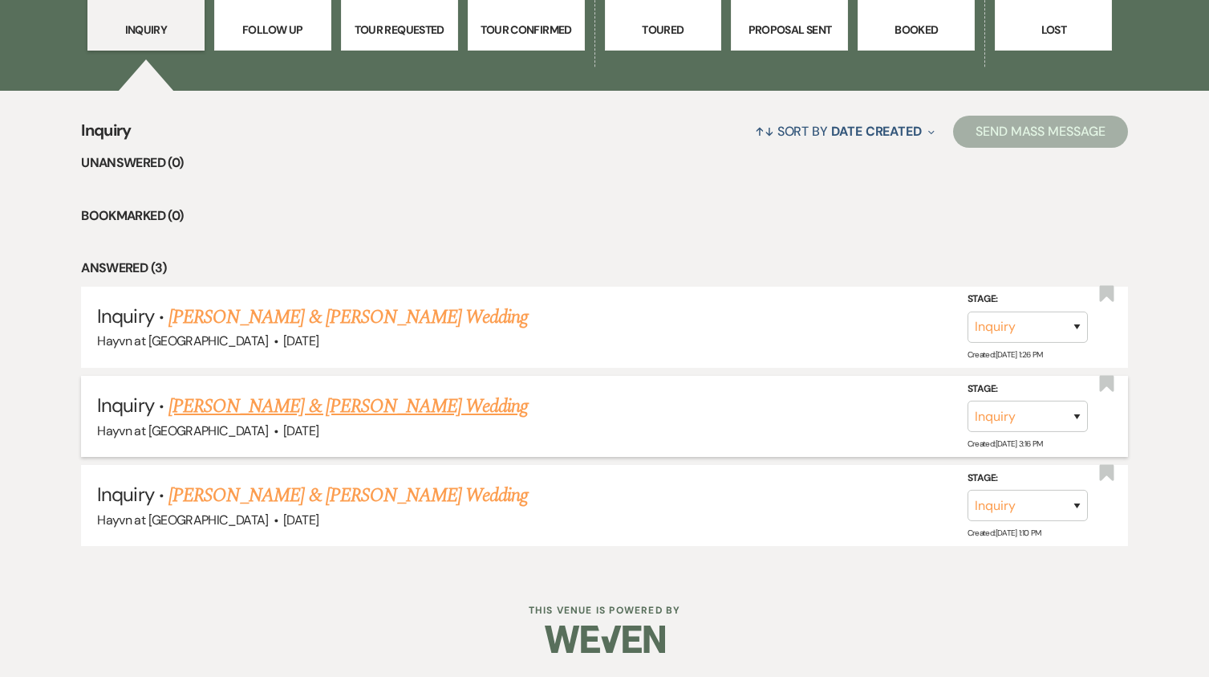
click at [307, 401] on link "[PERSON_NAME] & [PERSON_NAME] Wedding" at bounding box center [349, 406] width 360 height 29
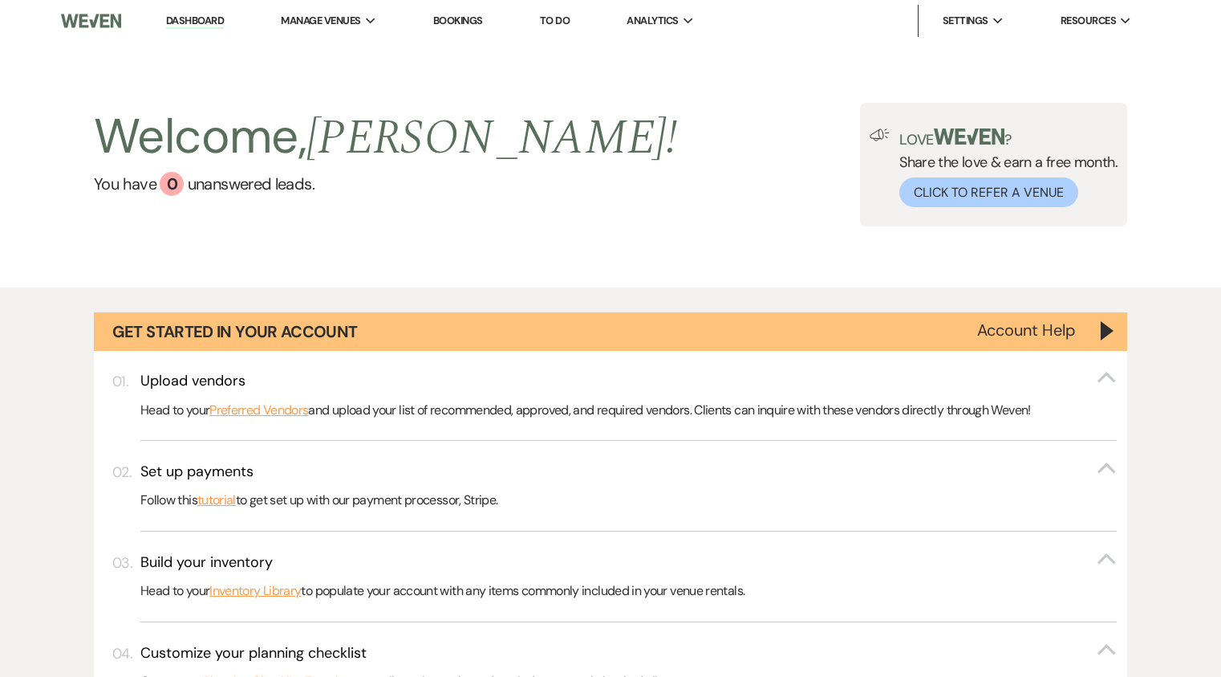
select select "8"
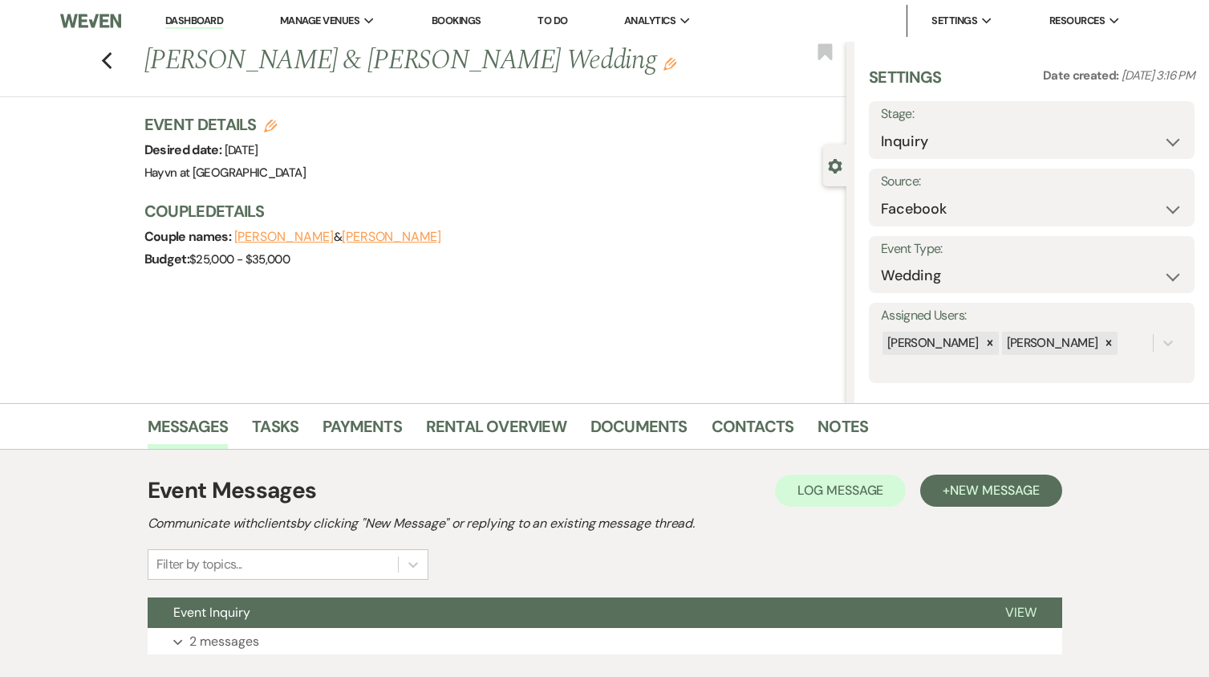
scroll to position [105, 0]
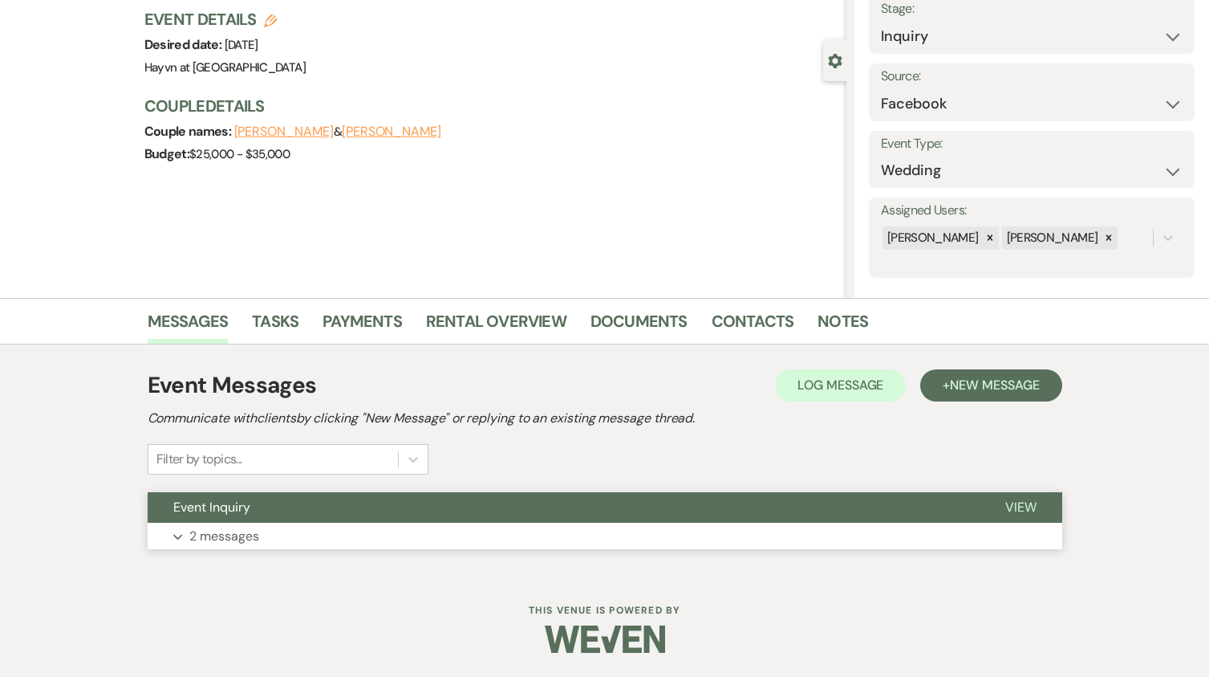
click at [185, 539] on button "Expand 2 messages" at bounding box center [605, 535] width 915 height 27
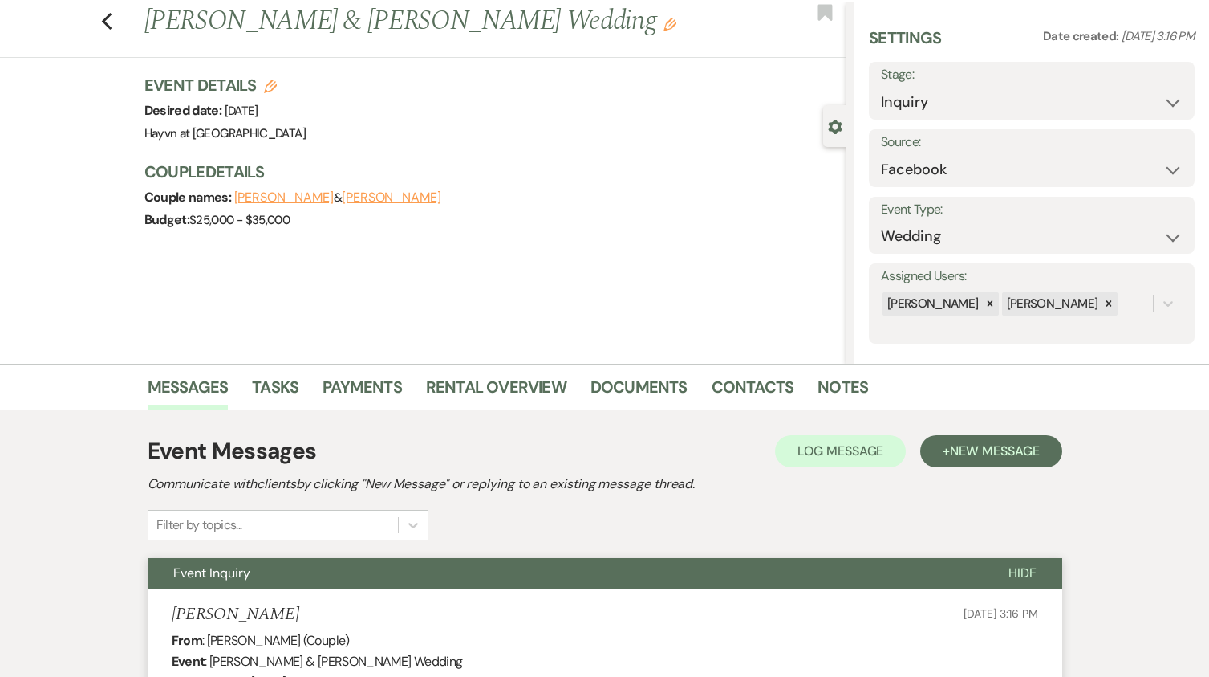
scroll to position [0, 0]
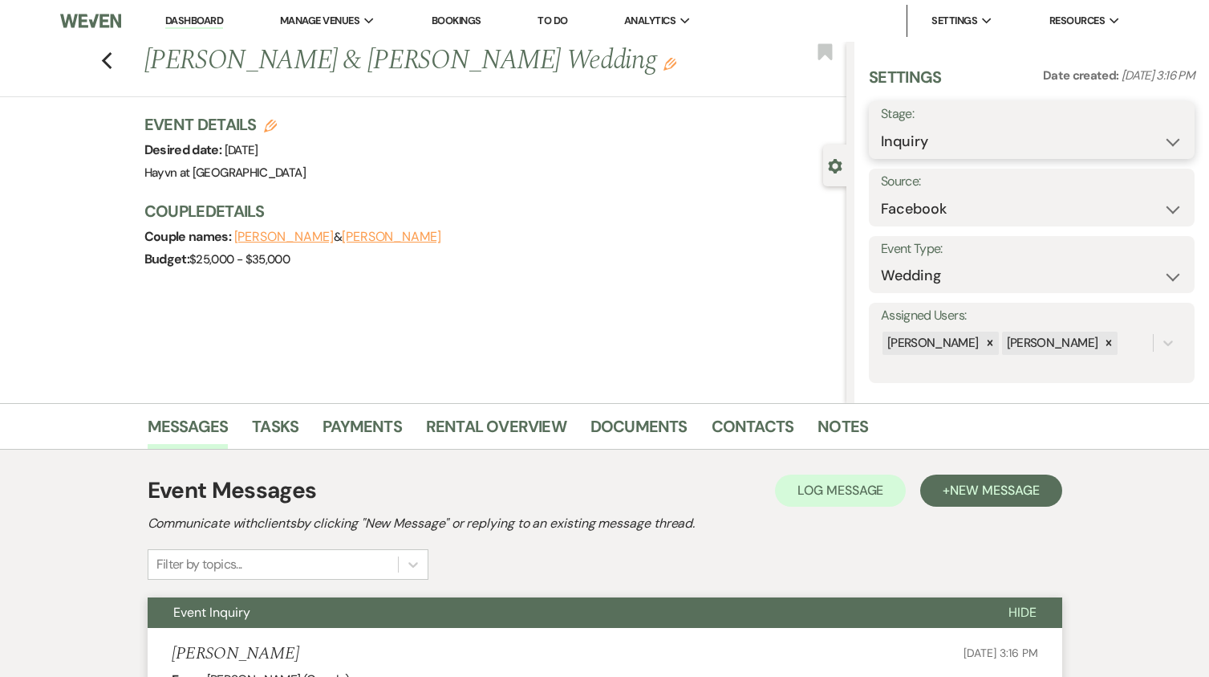
click at [1119, 140] on select "Inquiry Follow Up Tour Requested Tour Confirmed Toured Proposal Sent Booked Lost" at bounding box center [1032, 141] width 302 height 31
select select "5"
click at [881, 126] on select "Inquiry Follow Up Tour Requested Tour Confirmed Toured Proposal Sent Booked Lost" at bounding box center [1032, 141] width 302 height 31
click at [1148, 132] on button "Save" at bounding box center [1161, 130] width 67 height 32
click at [189, 22] on link "Dashboard" at bounding box center [194, 21] width 58 height 15
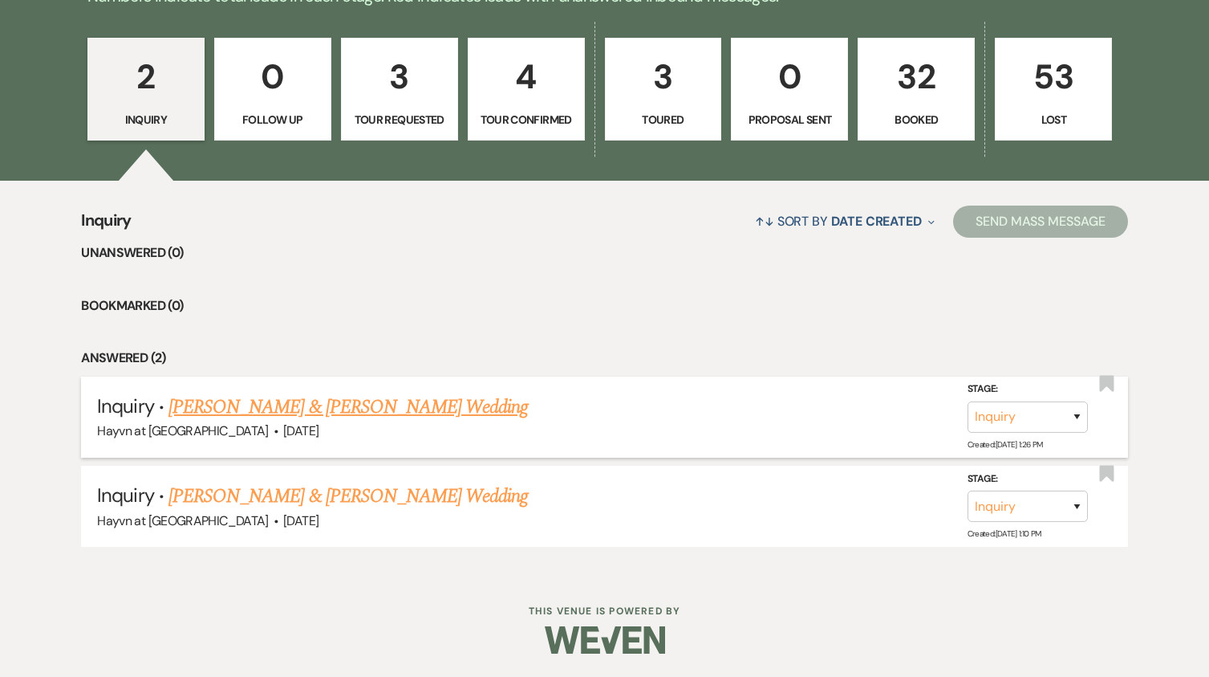
scroll to position [922, 0]
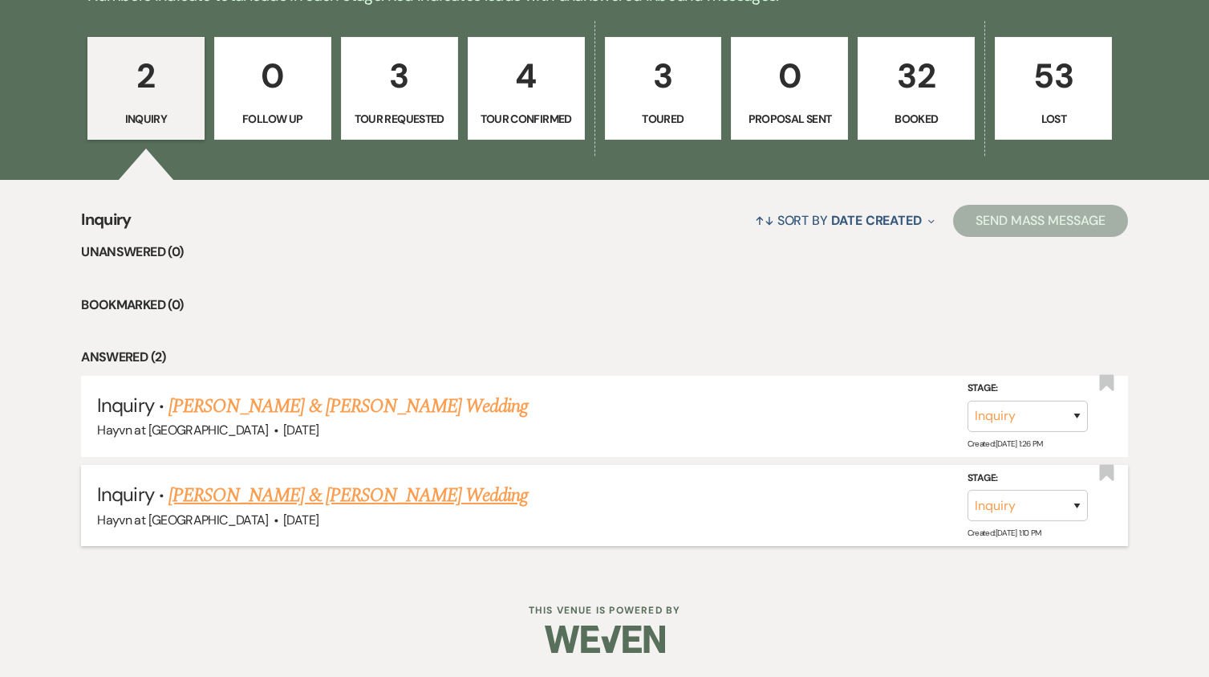
click at [411, 502] on link "[PERSON_NAME] & [PERSON_NAME] Wedding" at bounding box center [349, 495] width 360 height 29
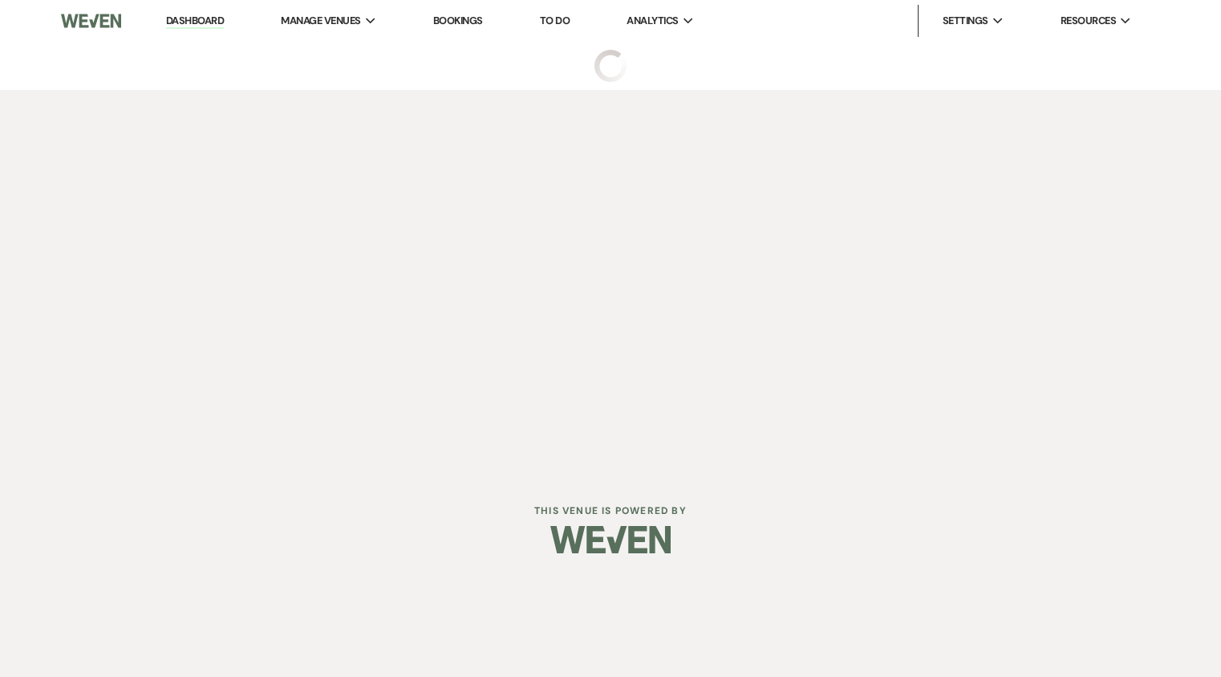
select select "5"
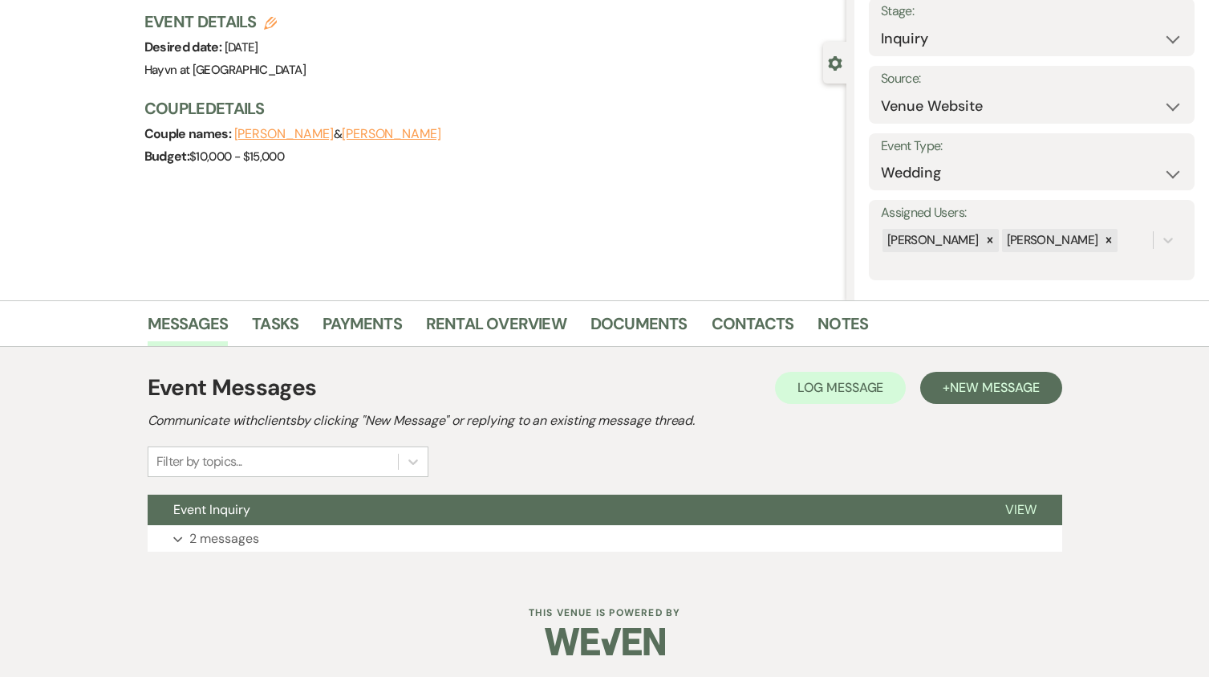
scroll to position [105, 0]
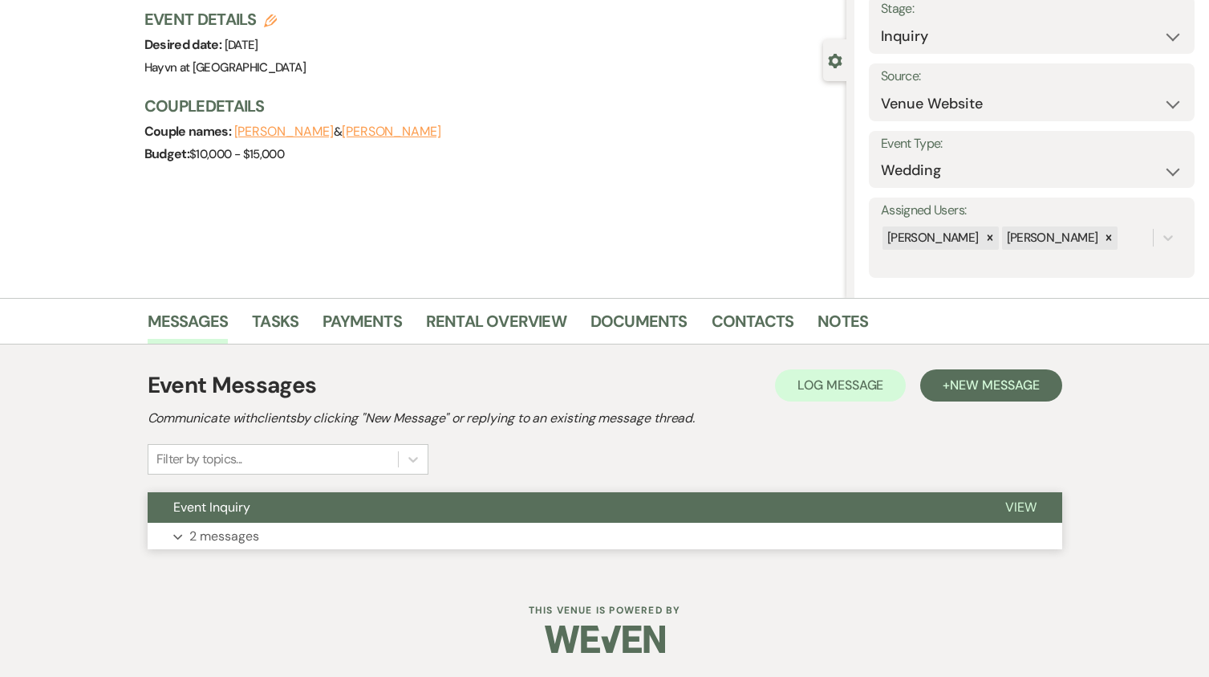
click at [186, 535] on button "Expand 2 messages" at bounding box center [605, 535] width 915 height 27
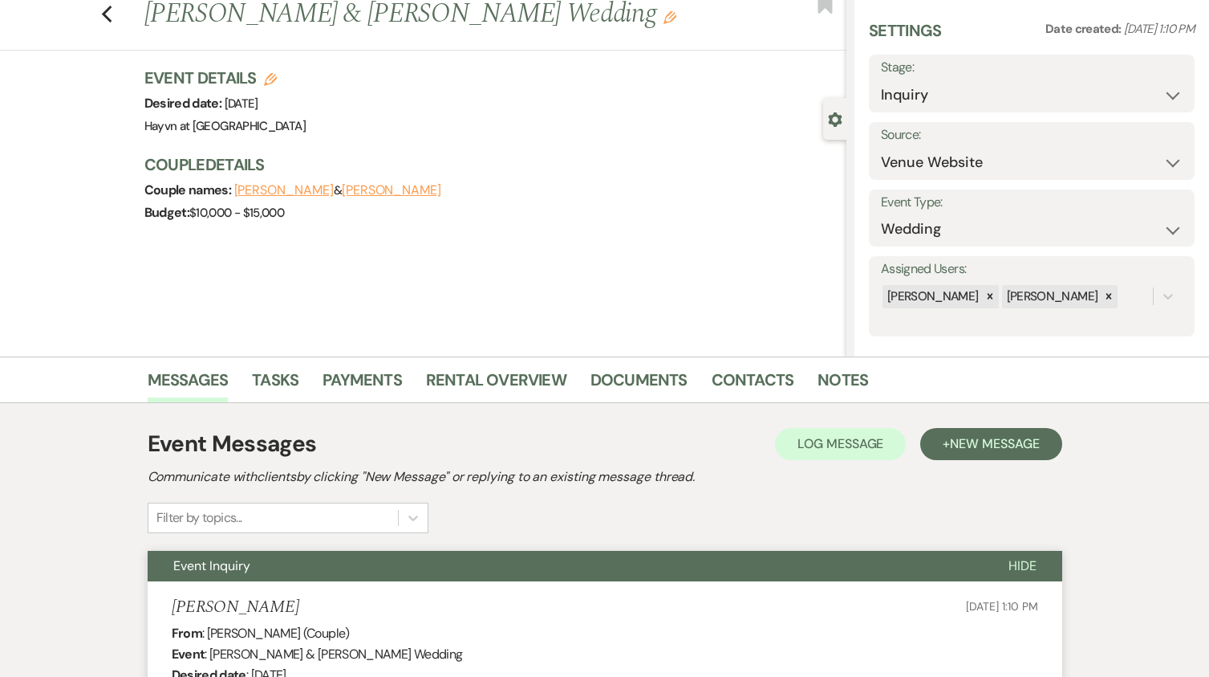
scroll to position [0, 0]
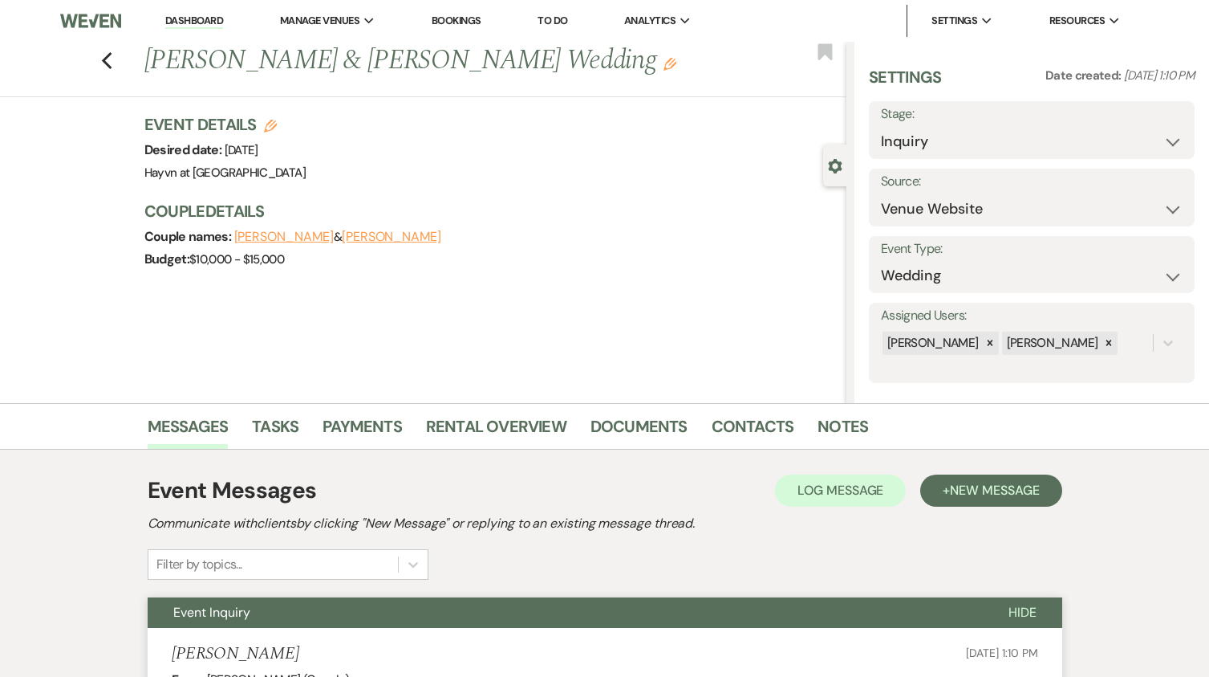
click at [209, 22] on link "Dashboard" at bounding box center [194, 21] width 58 height 15
